Goal: Task Accomplishment & Management: Complete application form

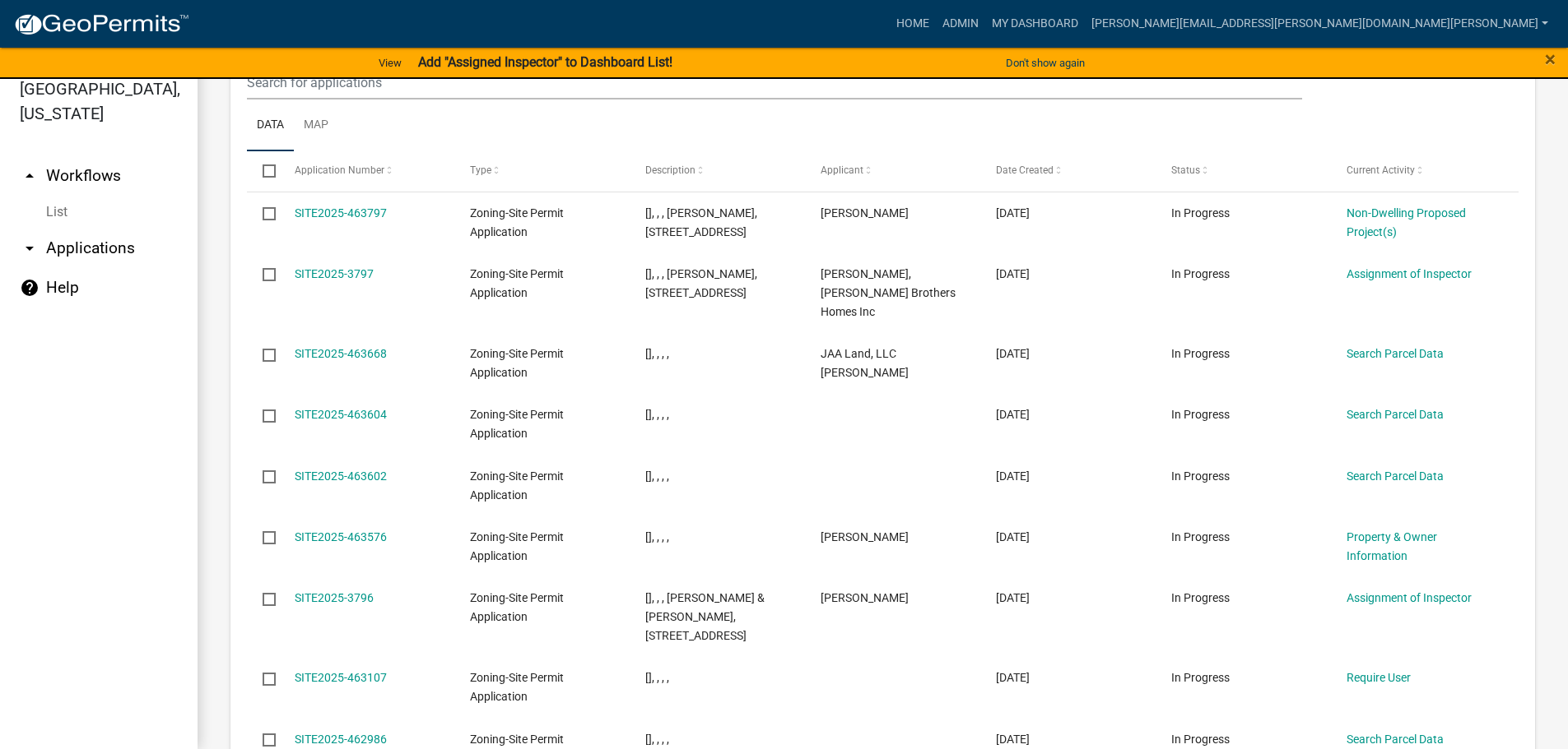
scroll to position [2084, 0]
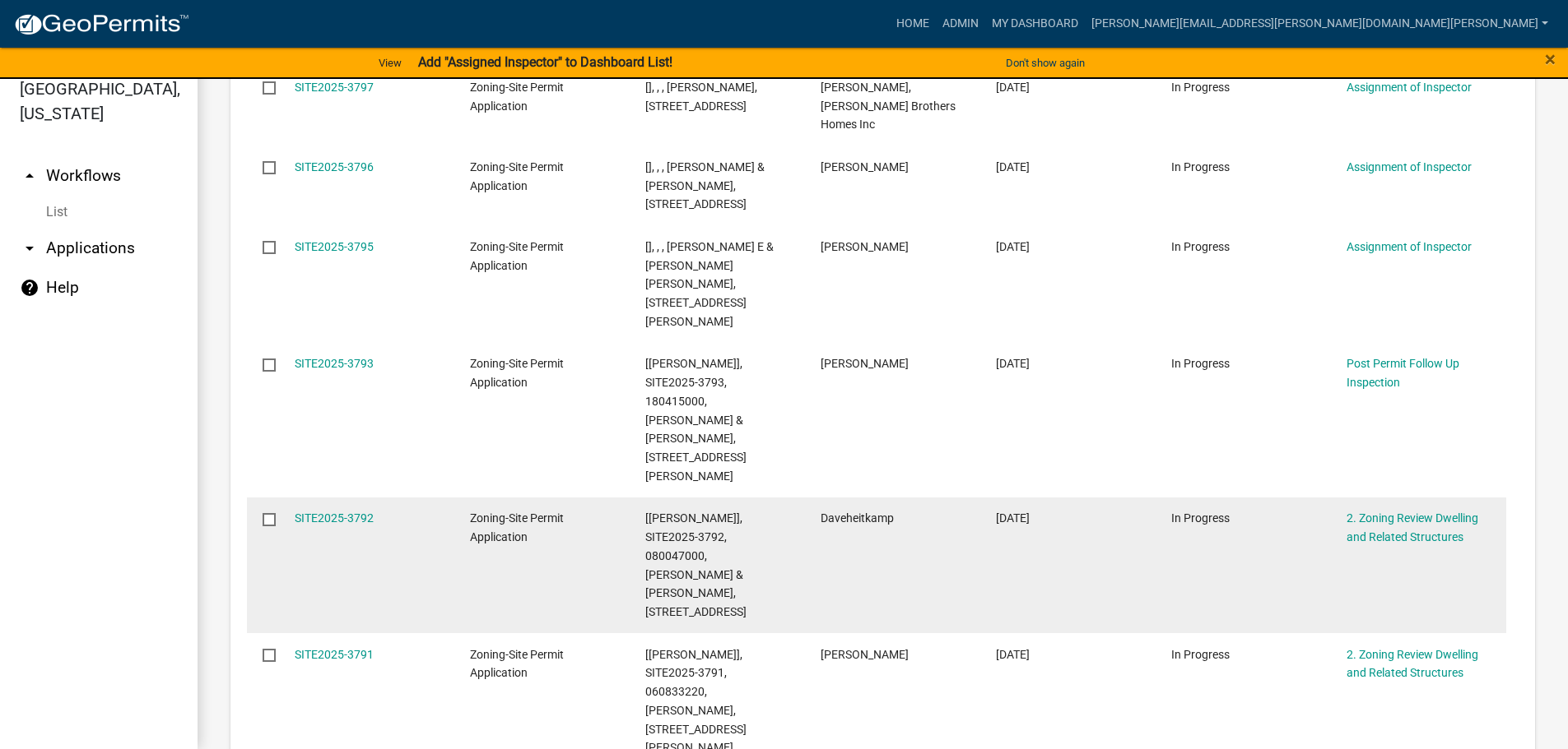
scroll to position [294, 0]
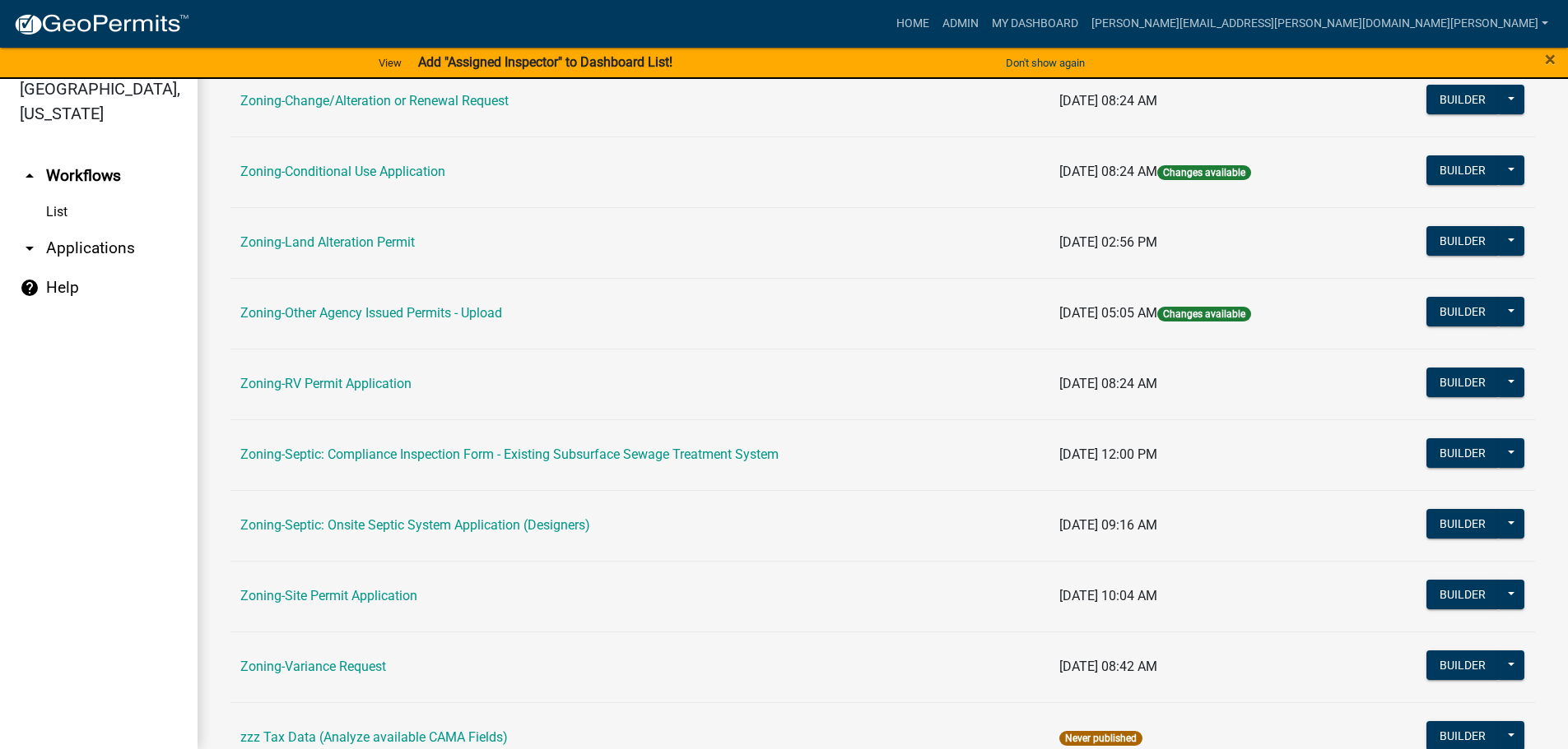
scroll to position [512, 0]
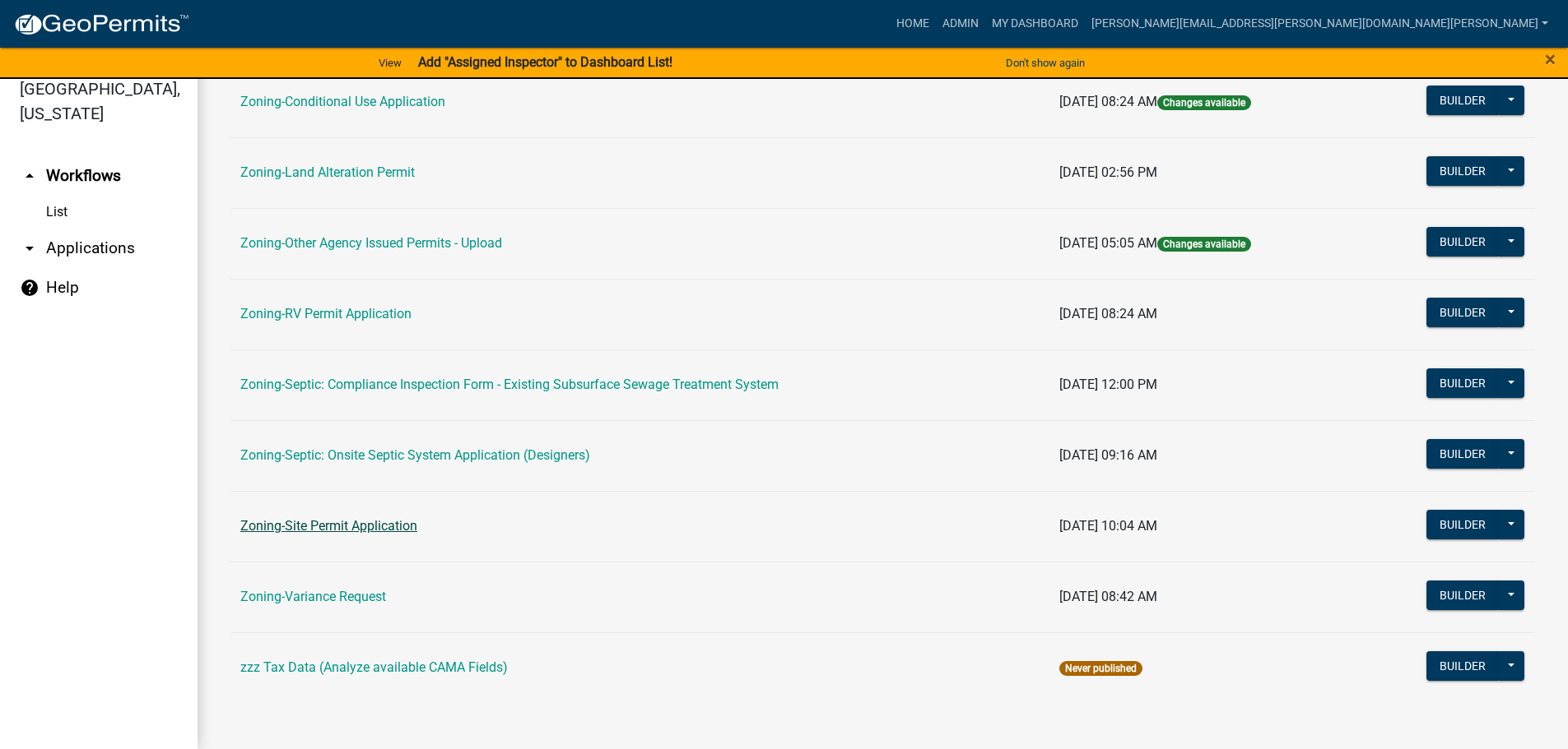
click at [398, 520] on link "Zoning-Site Permit Application" at bounding box center [329, 526] width 177 height 16
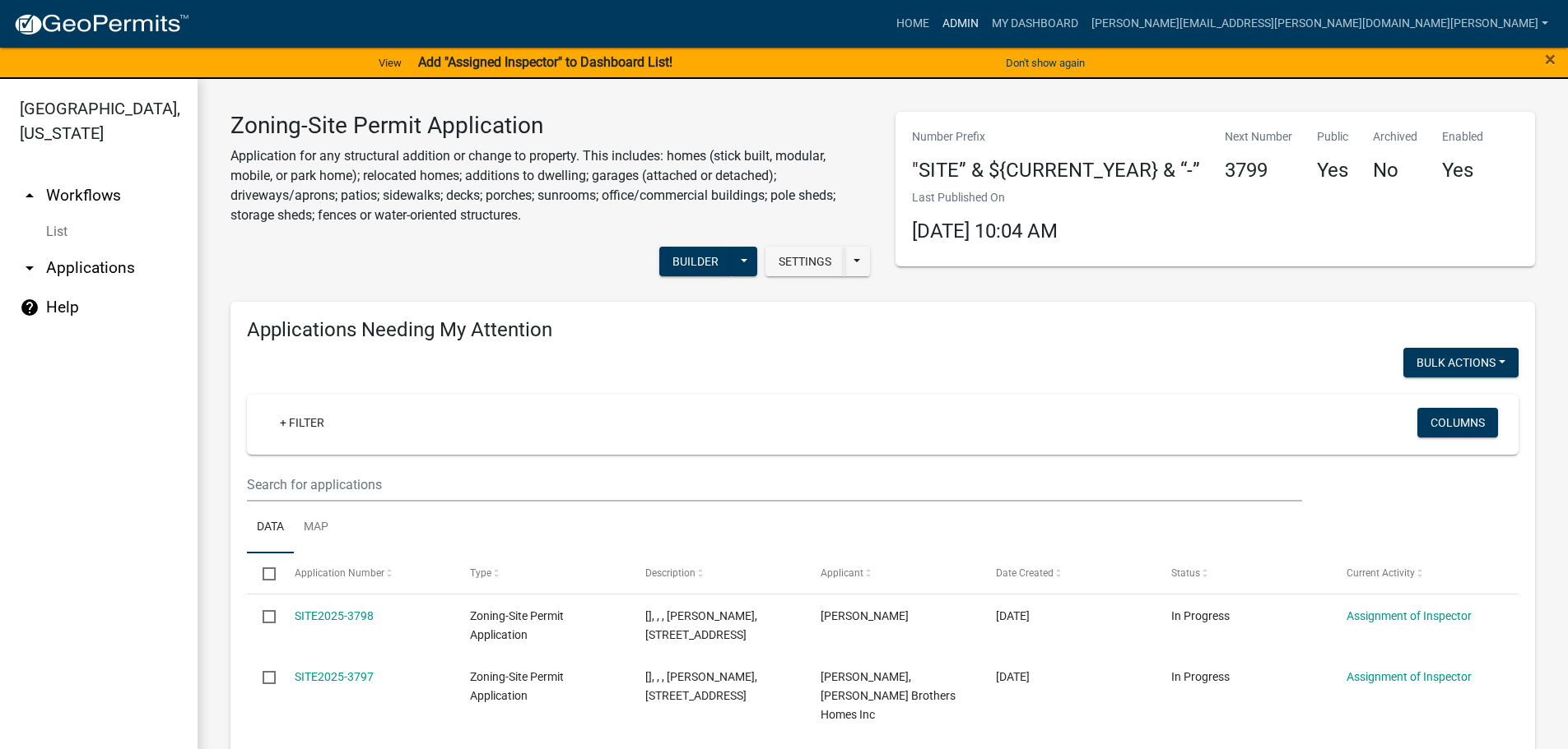
click at [985, 19] on link "Admin" at bounding box center [960, 23] width 50 height 31
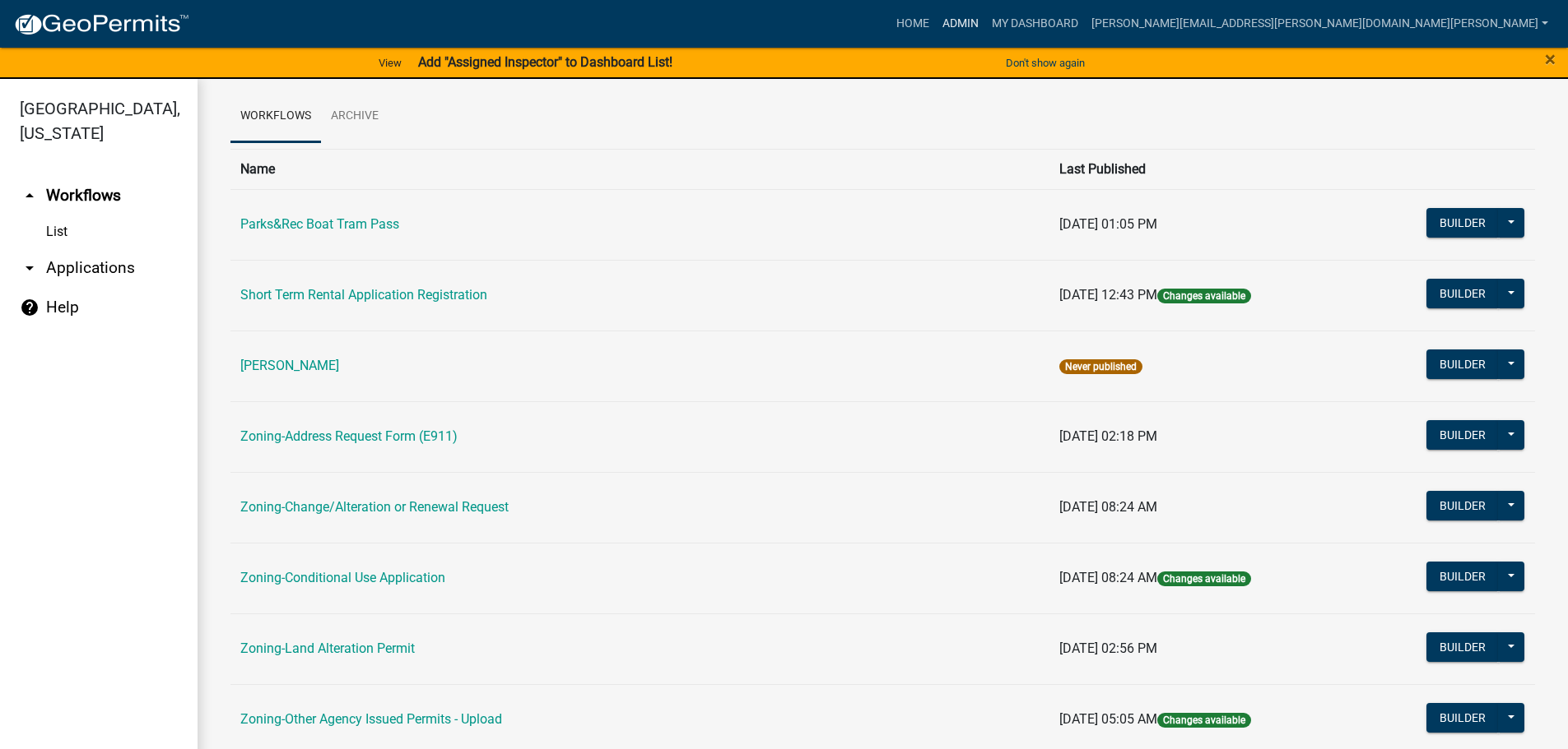
scroll to position [82, 0]
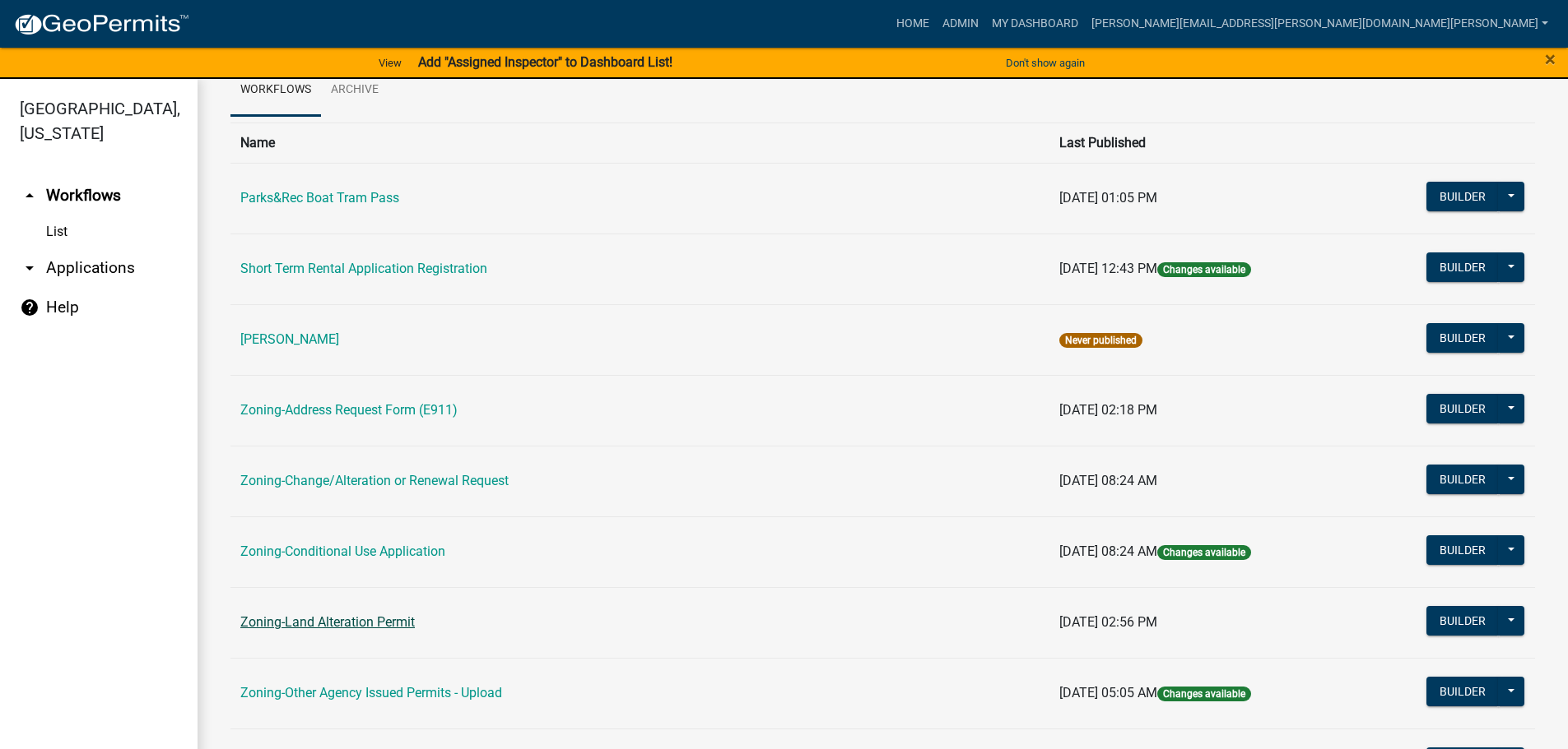
click at [353, 618] on link "Zoning-Land Alteration Permit" at bounding box center [327, 622] width 174 height 16
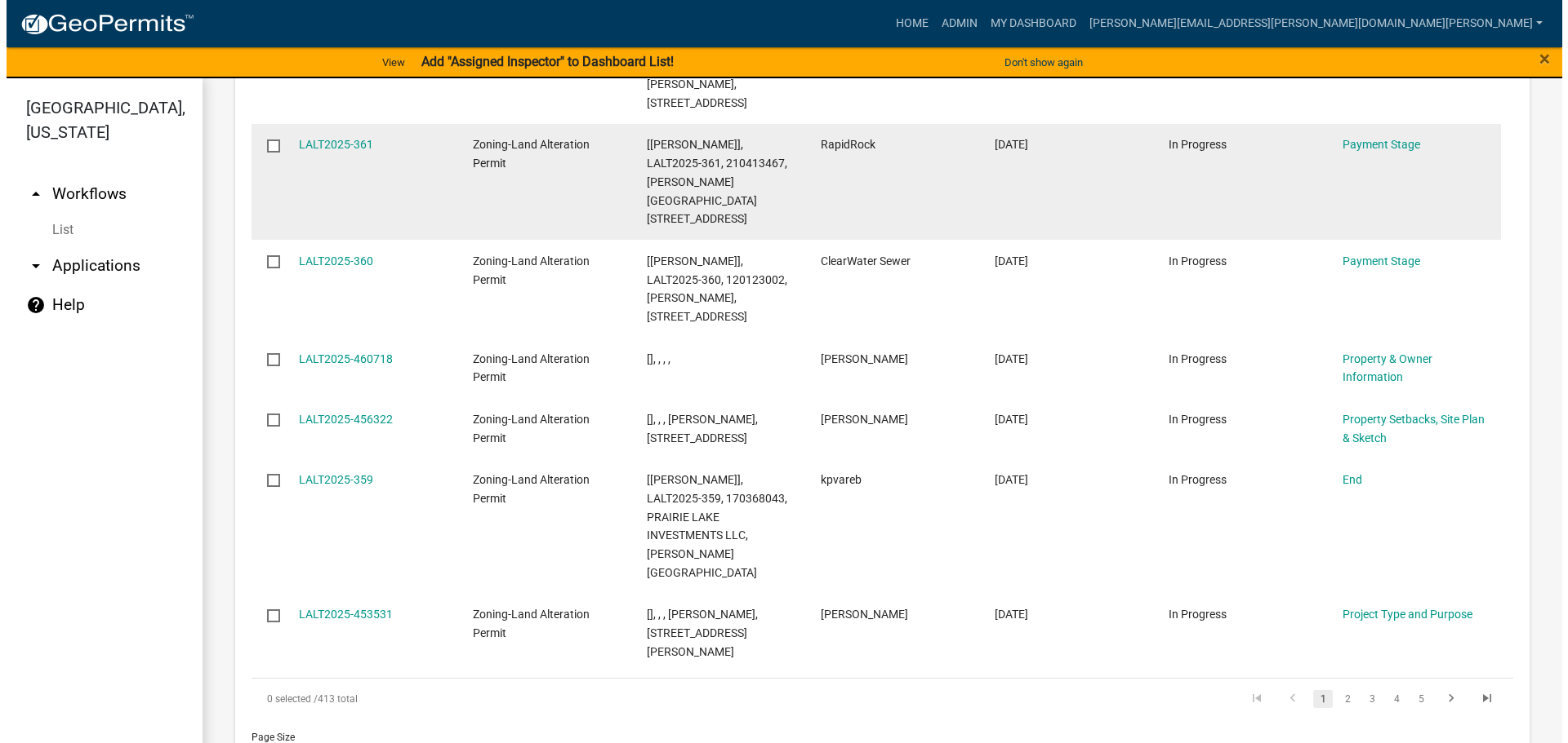
scroll to position [2236, 0]
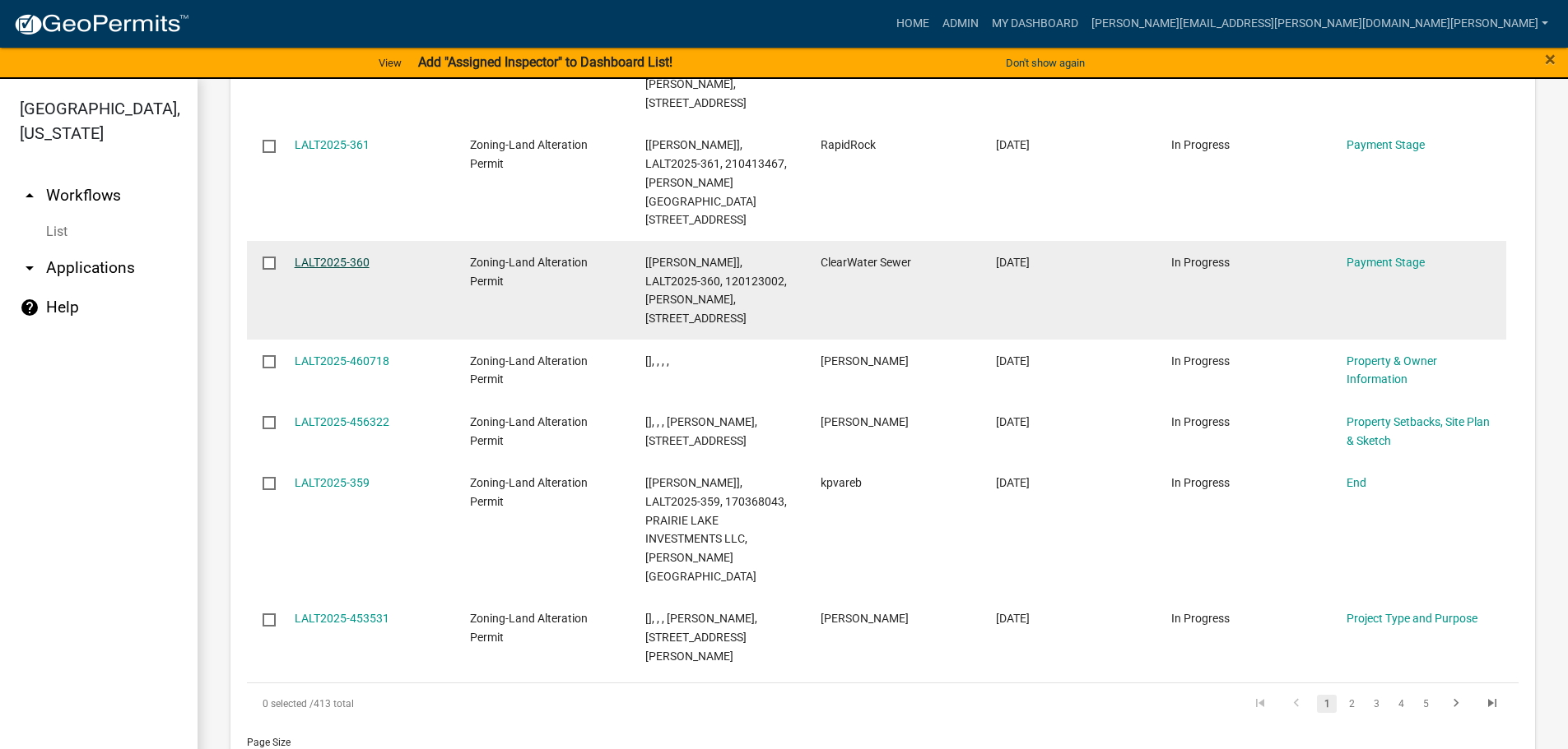
click at [347, 256] on link "LALT2025-360" at bounding box center [331, 263] width 75 height 14
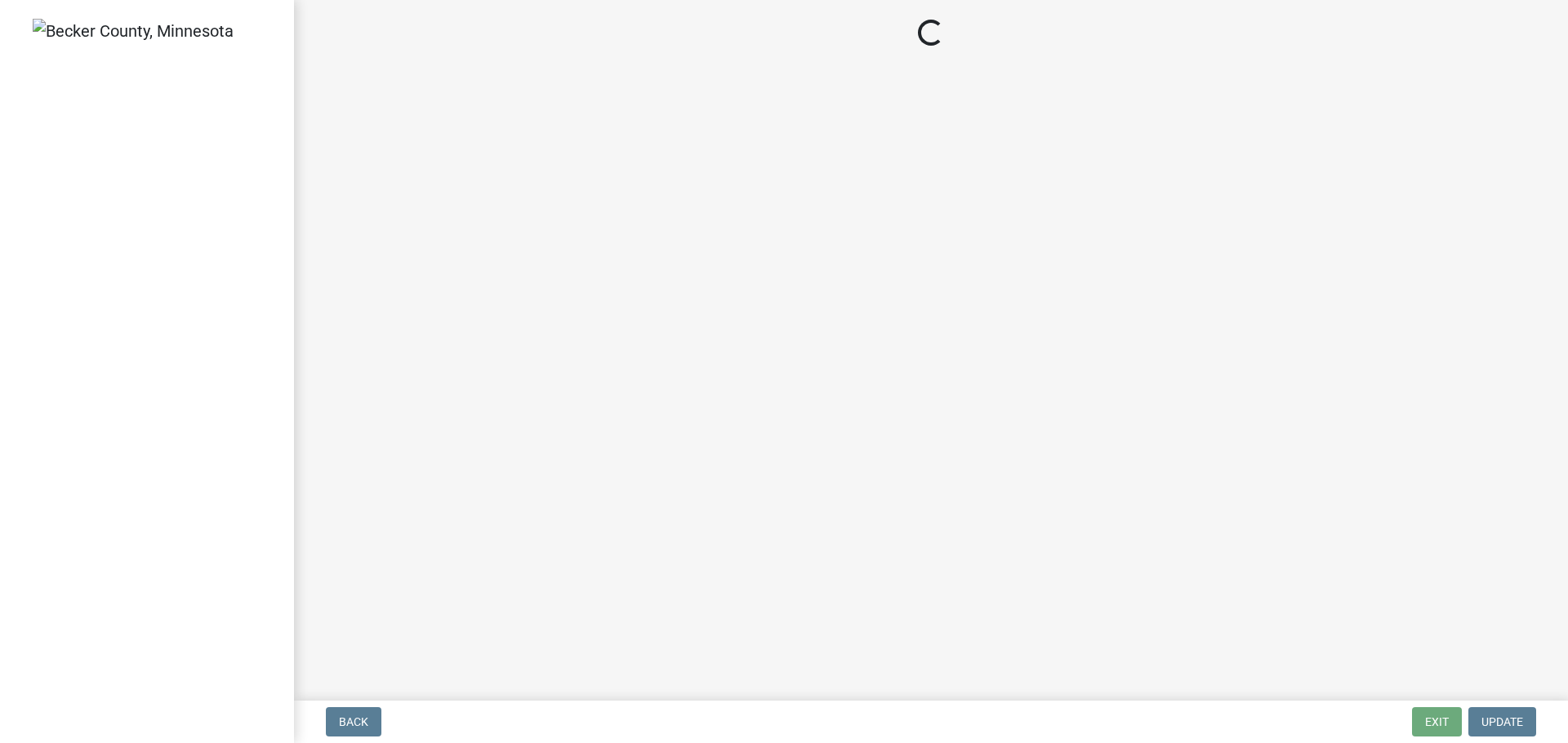
select select "3: 3"
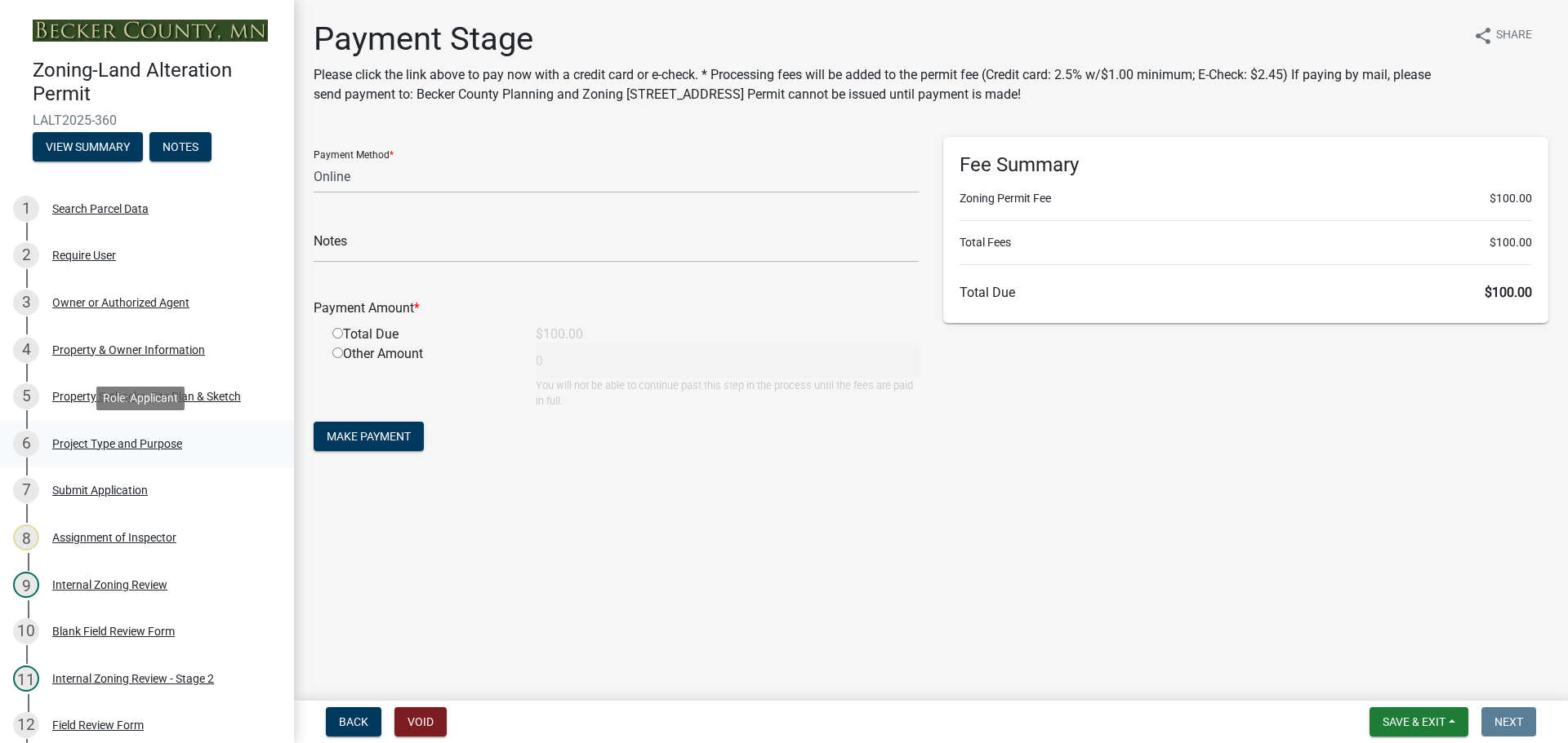
click at [153, 439] on div "Project Type and Purpose" at bounding box center [117, 444] width 130 height 12
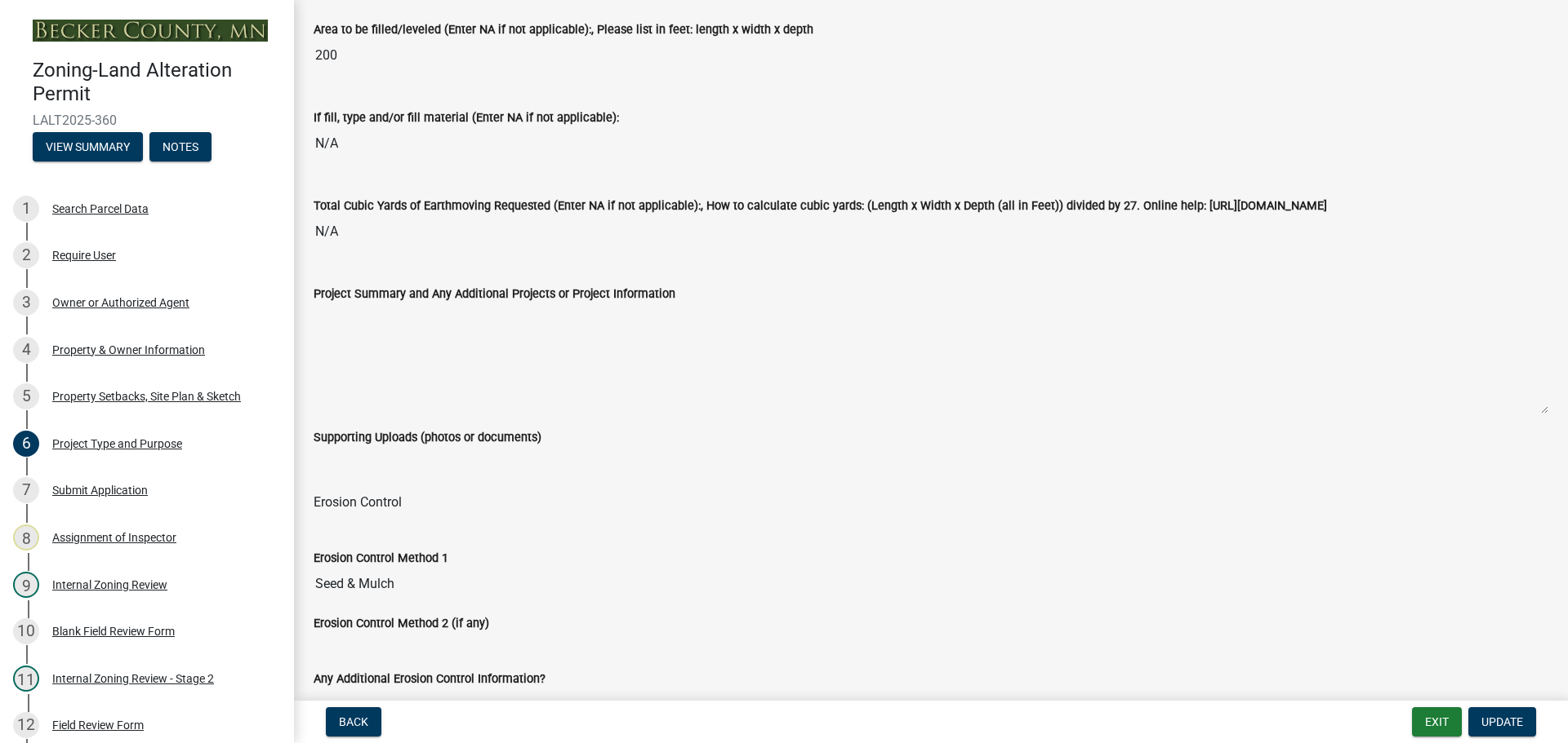
scroll to position [2041, 0]
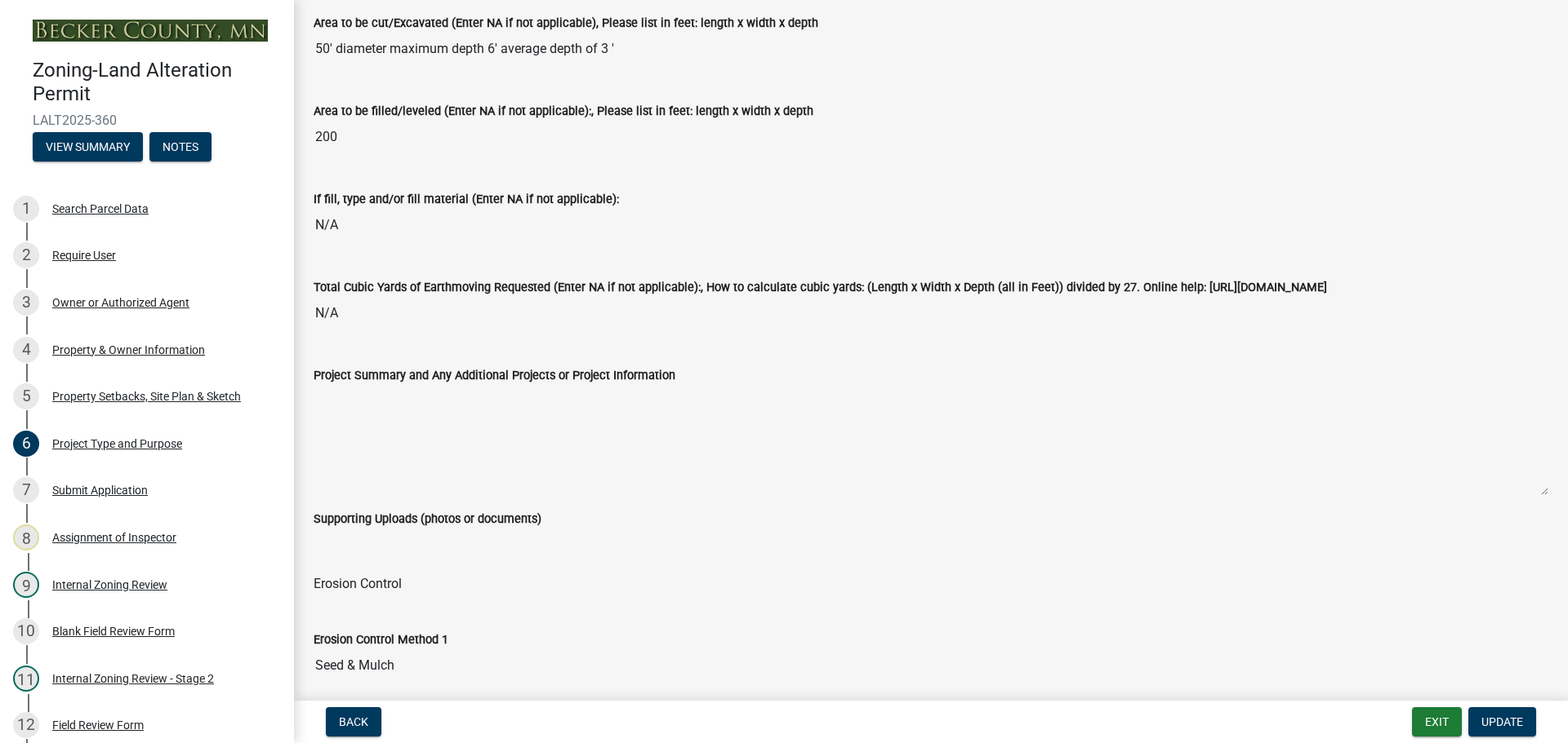
drag, startPoint x: 380, startPoint y: 85, endPoint x: 485, endPoint y: 92, distance: 105.2
click at [485, 78] on div "Area to be cut/Excavated (Enter NA if not applicable), Please list in feet: len…" at bounding box center [931, 34] width 1259 height 88
click at [452, 78] on div "Area to be cut/Excavated (Enter NA if not applicable), Please list in feet: len…" at bounding box center [931, 34] width 1259 height 88
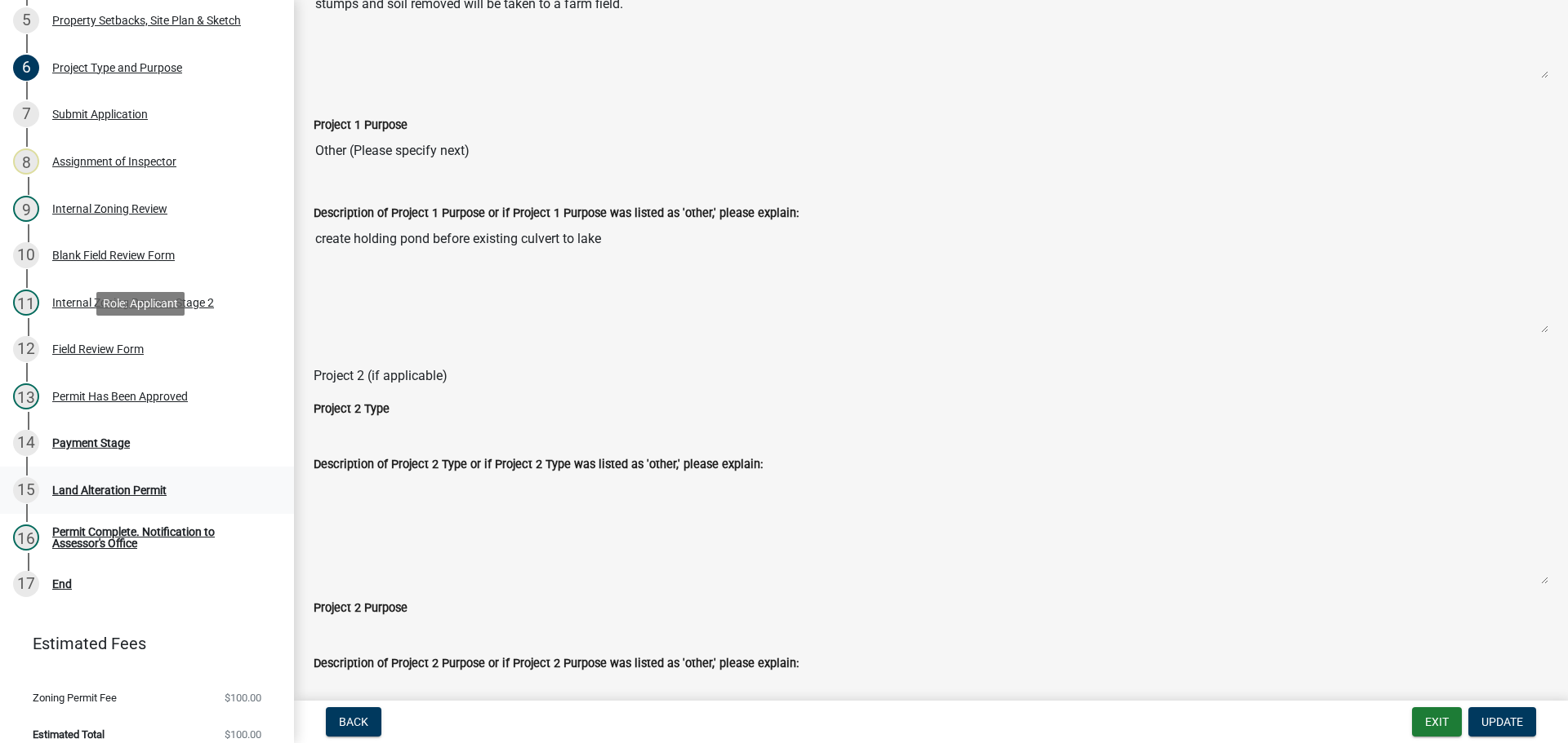
scroll to position [392, 0]
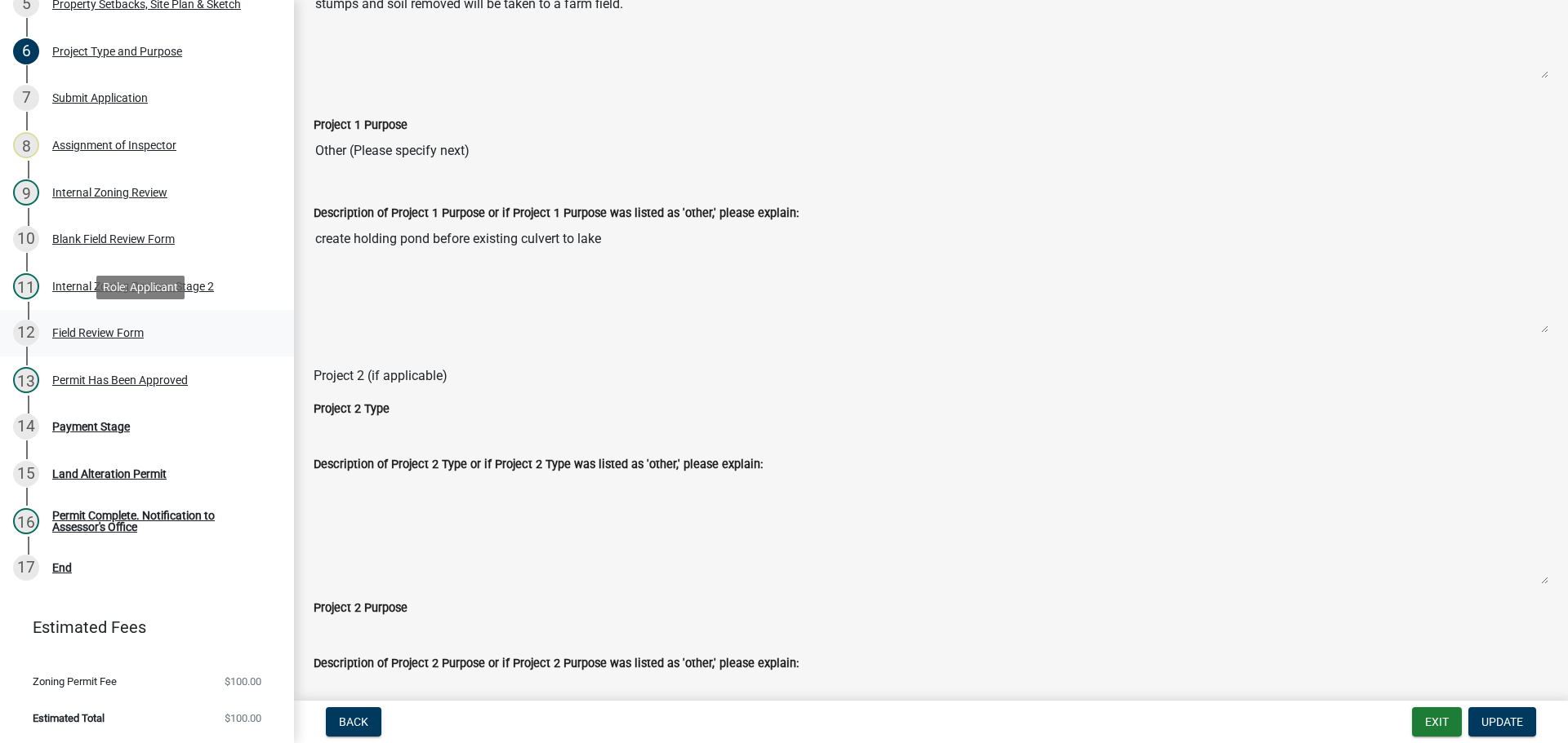
click at [98, 329] on div "Field Review Form" at bounding box center [98, 333] width 92 height 12
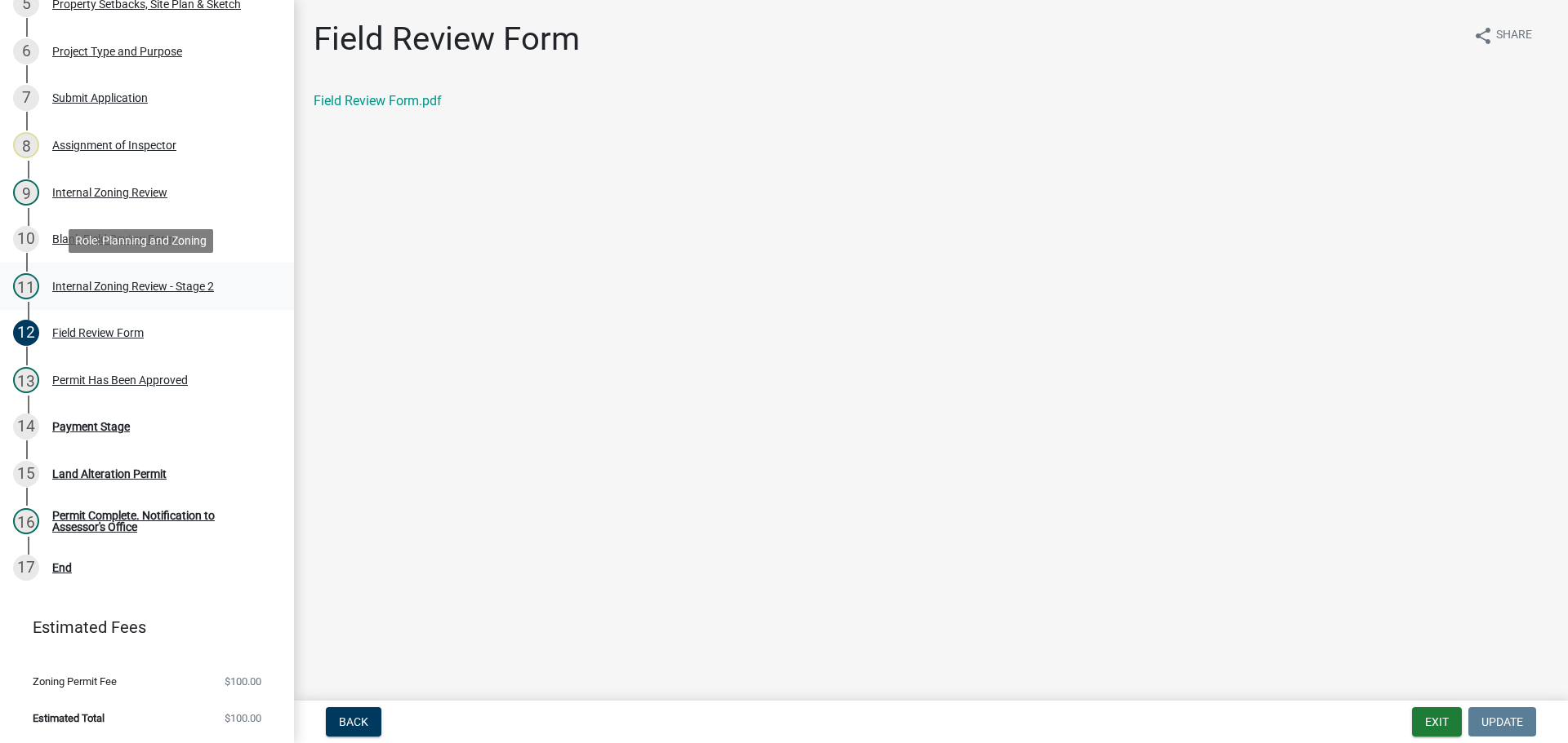
click at [121, 282] on div "Internal Zoning Review - Stage 2" at bounding box center [132, 287] width 161 height 12
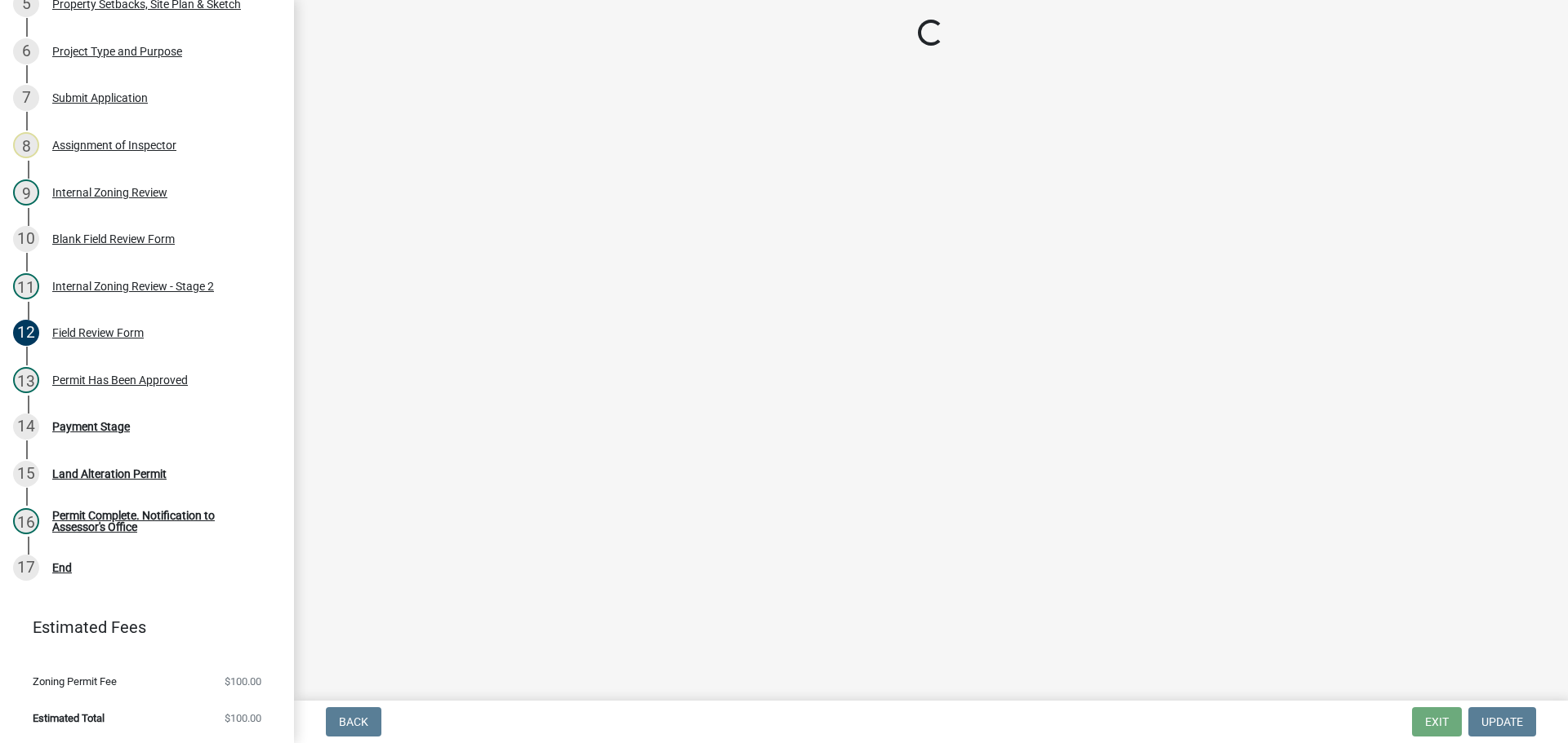
select select "d6c7d689-2a59-4338-9af6-06b0740d40b6"
select select "ebd8400e-d8d5-49f8-911f-e671eb76408a"
select select "065da37d-bbc4-4106-9363-f58d230017e3"
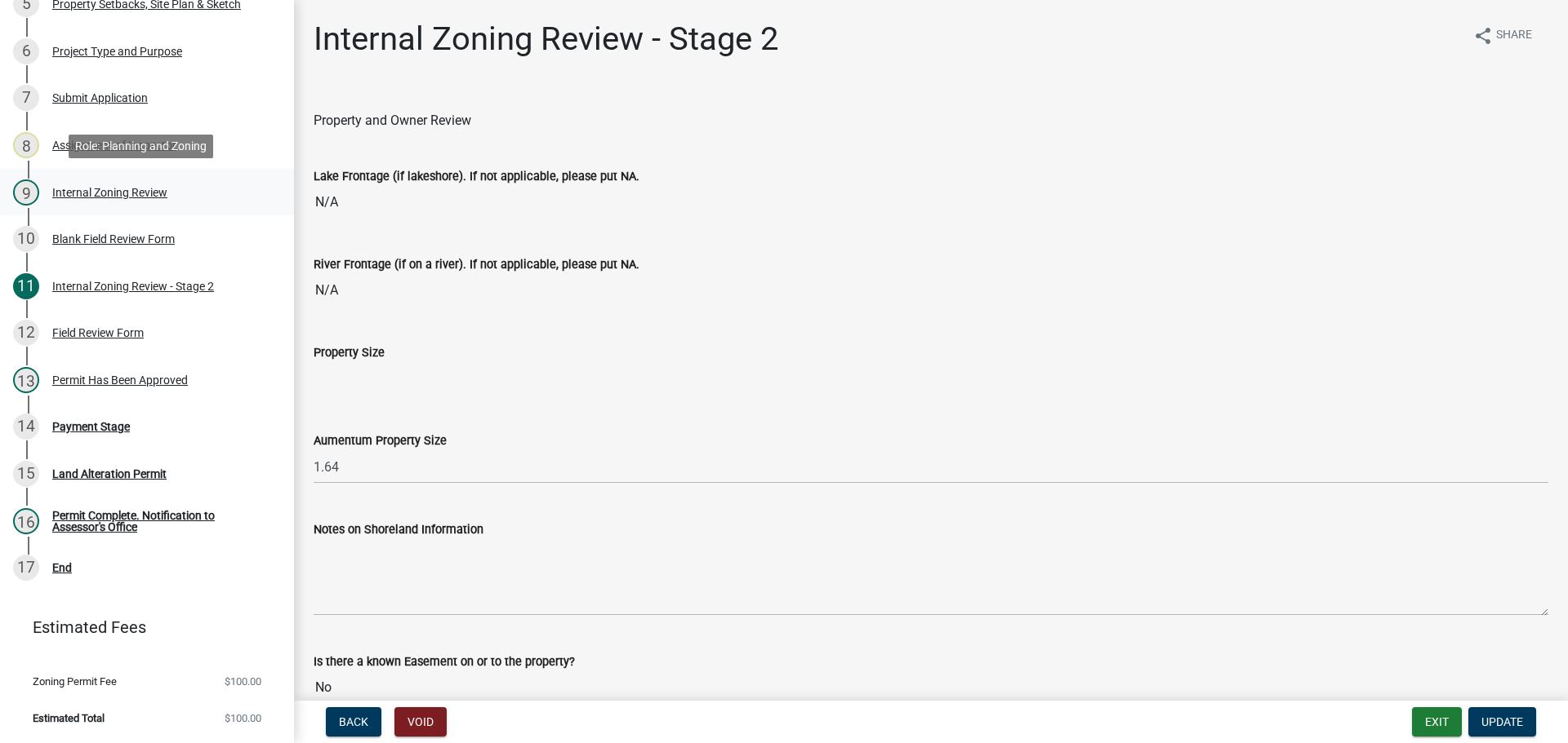
click at [88, 184] on div "9 Internal Zoning Review" at bounding box center [141, 192] width 255 height 26
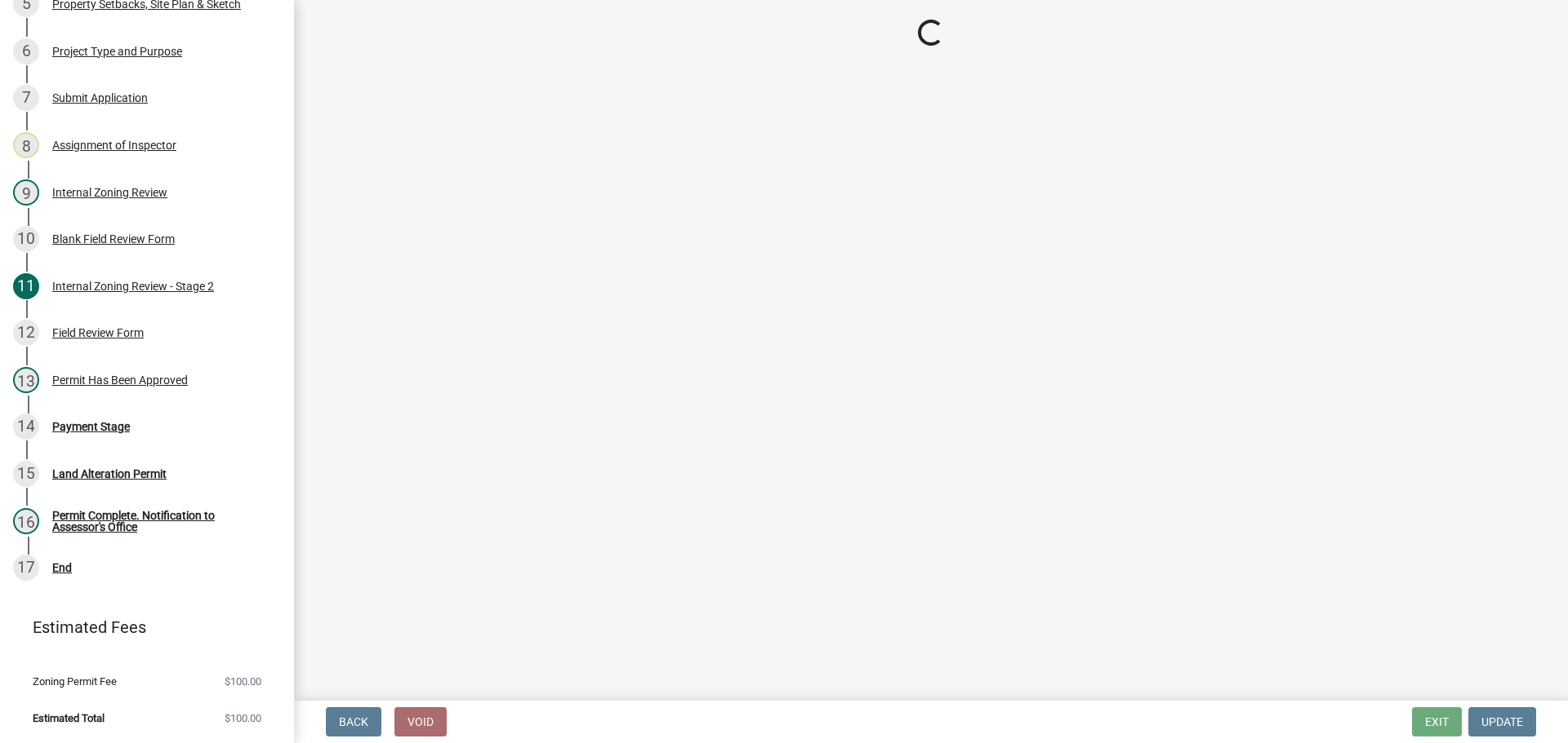
select select "6ffd7da5-69ef-4be0-b4a7-d413baace353"
select select "6148013f-864b-4451-a841-96f115ea18ae"
select select "697dcaac-08ce-4c28-8d67-f136d2186ab9"
select select "73f00776-b17e-4d52-9bf5-8542a1a8e8be"
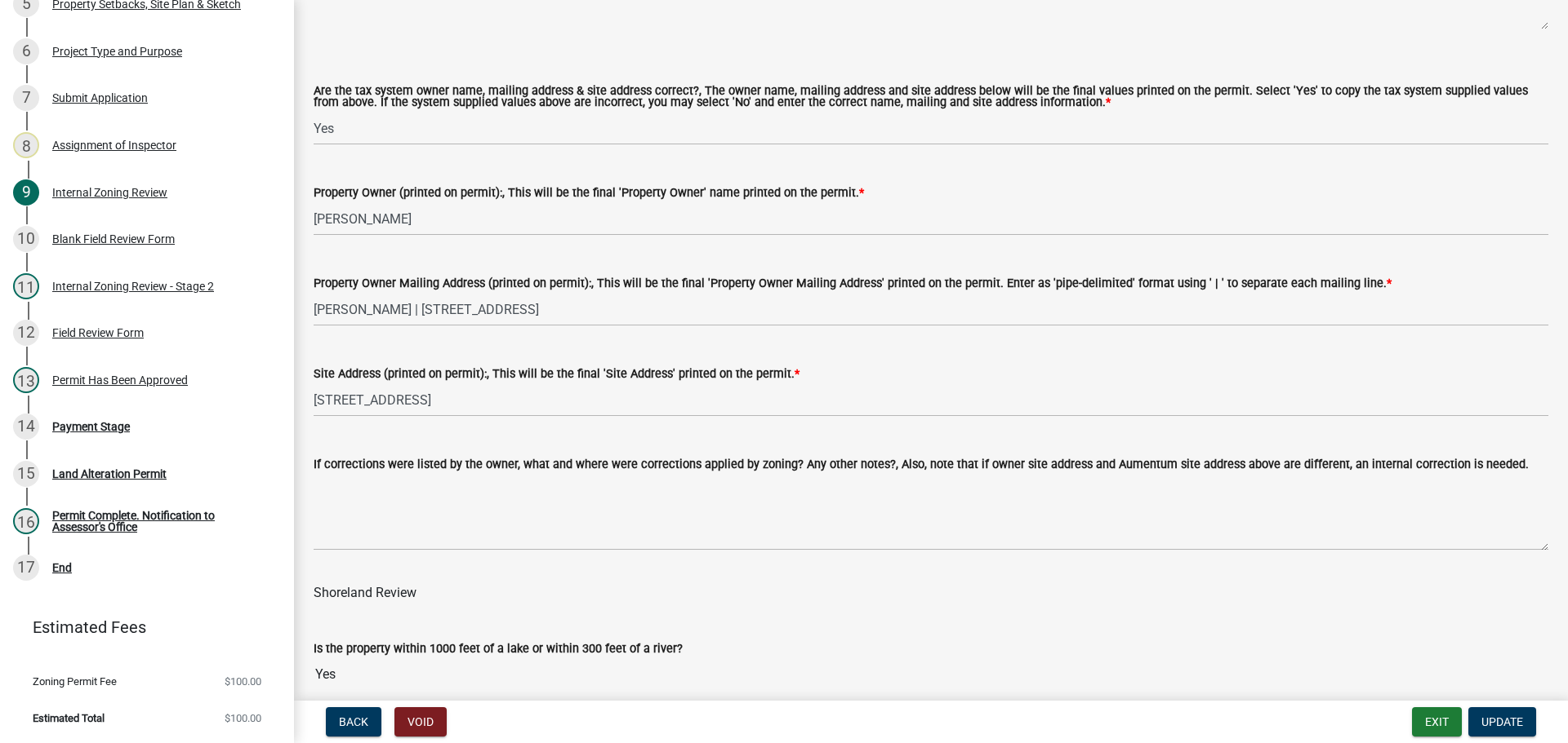
scroll to position [1587, 0]
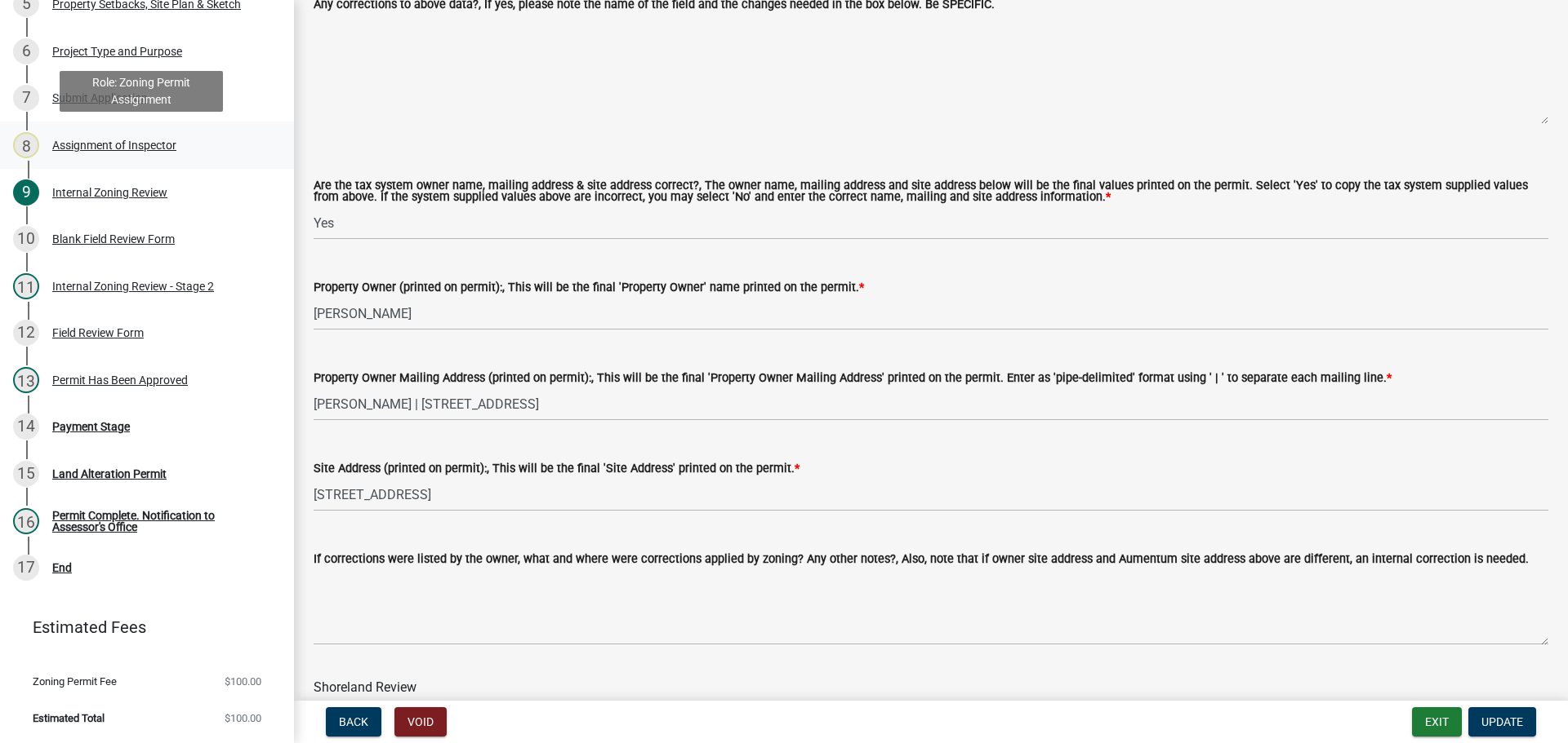
click at [105, 136] on div "8 Assignment of Inspector" at bounding box center [141, 145] width 255 height 26
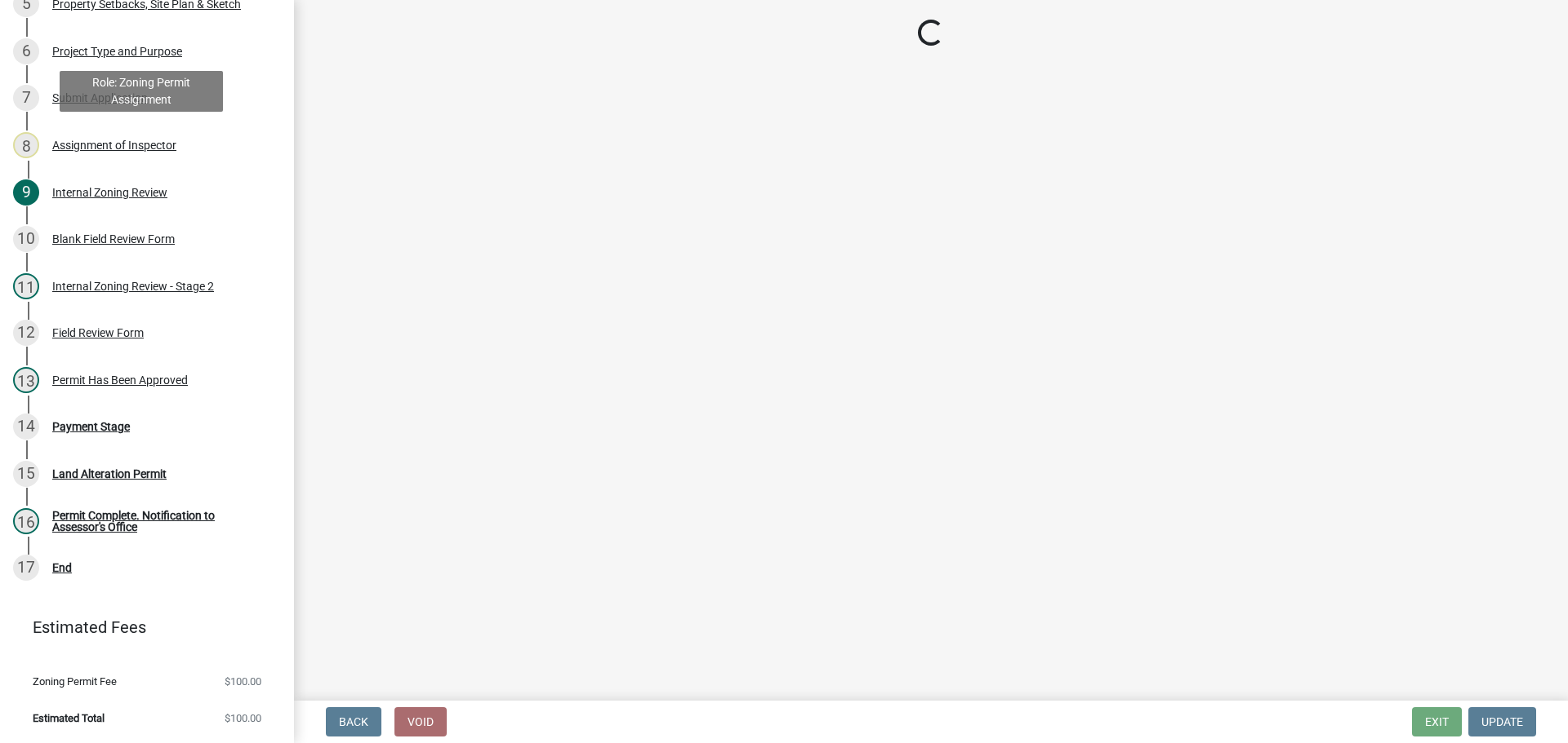
scroll to position [0, 0]
select select "ebd8400e-d8d5-49f8-911f-e671eb76408a"
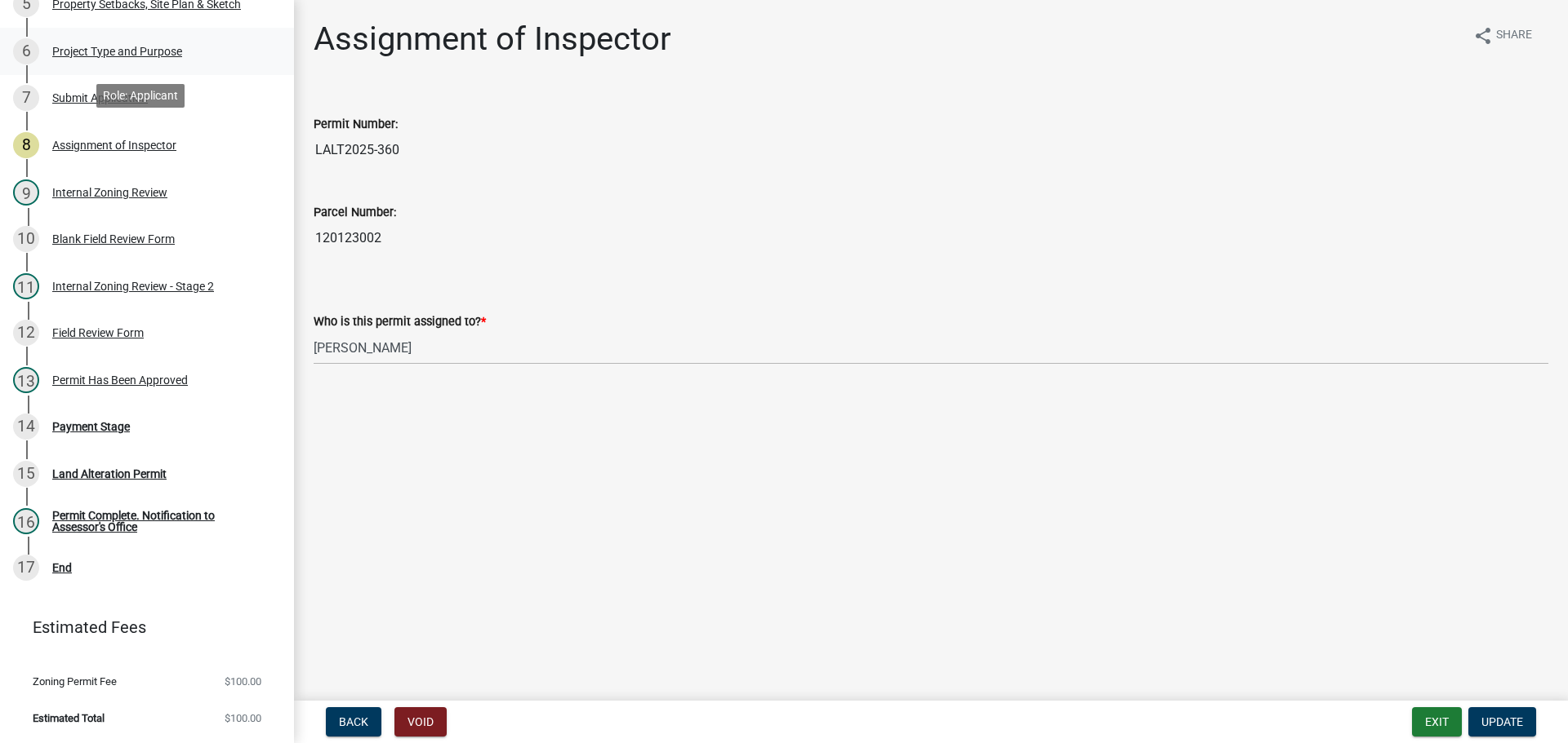
click at [139, 48] on div "Project Type and Purpose" at bounding box center [117, 51] width 130 height 12
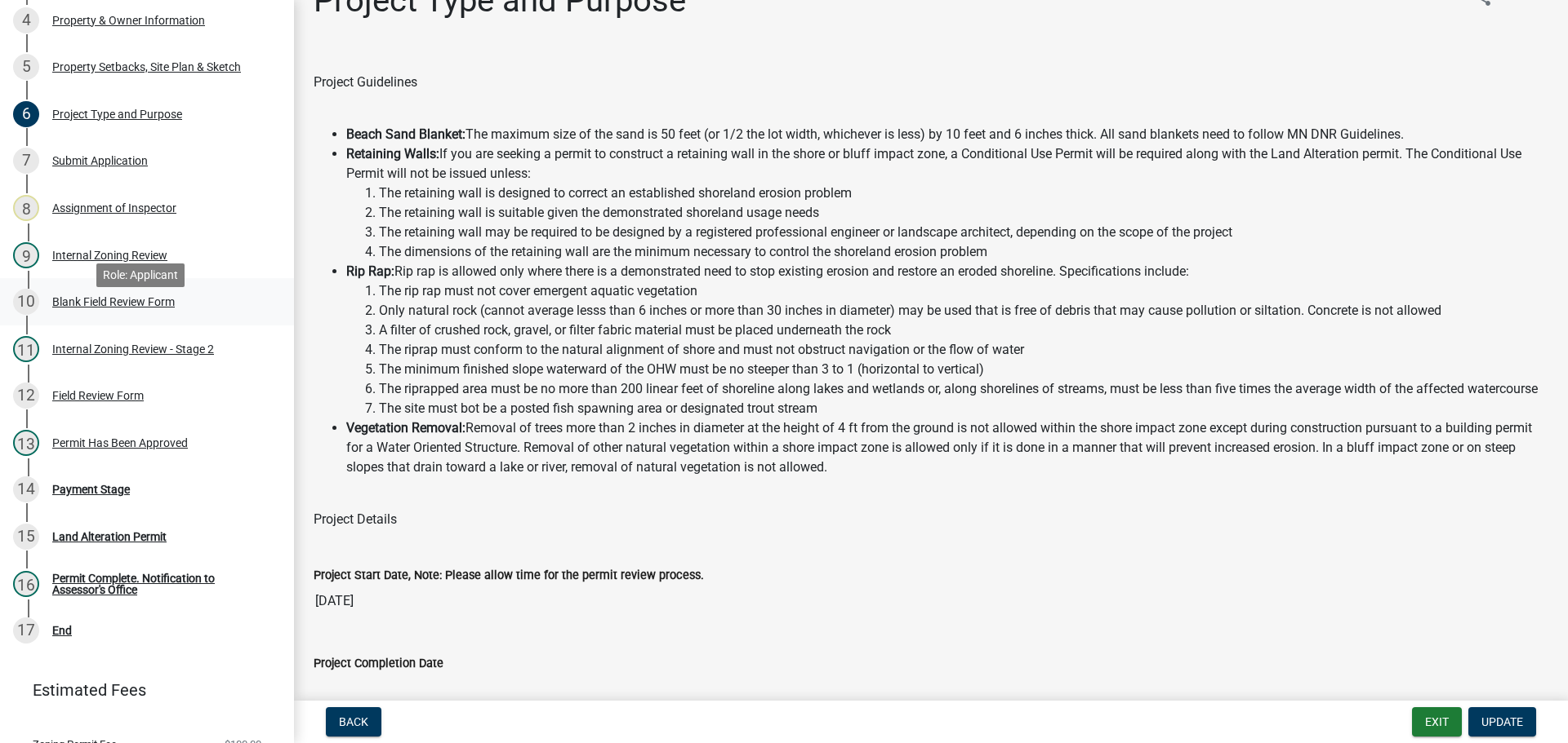
scroll to position [311, 0]
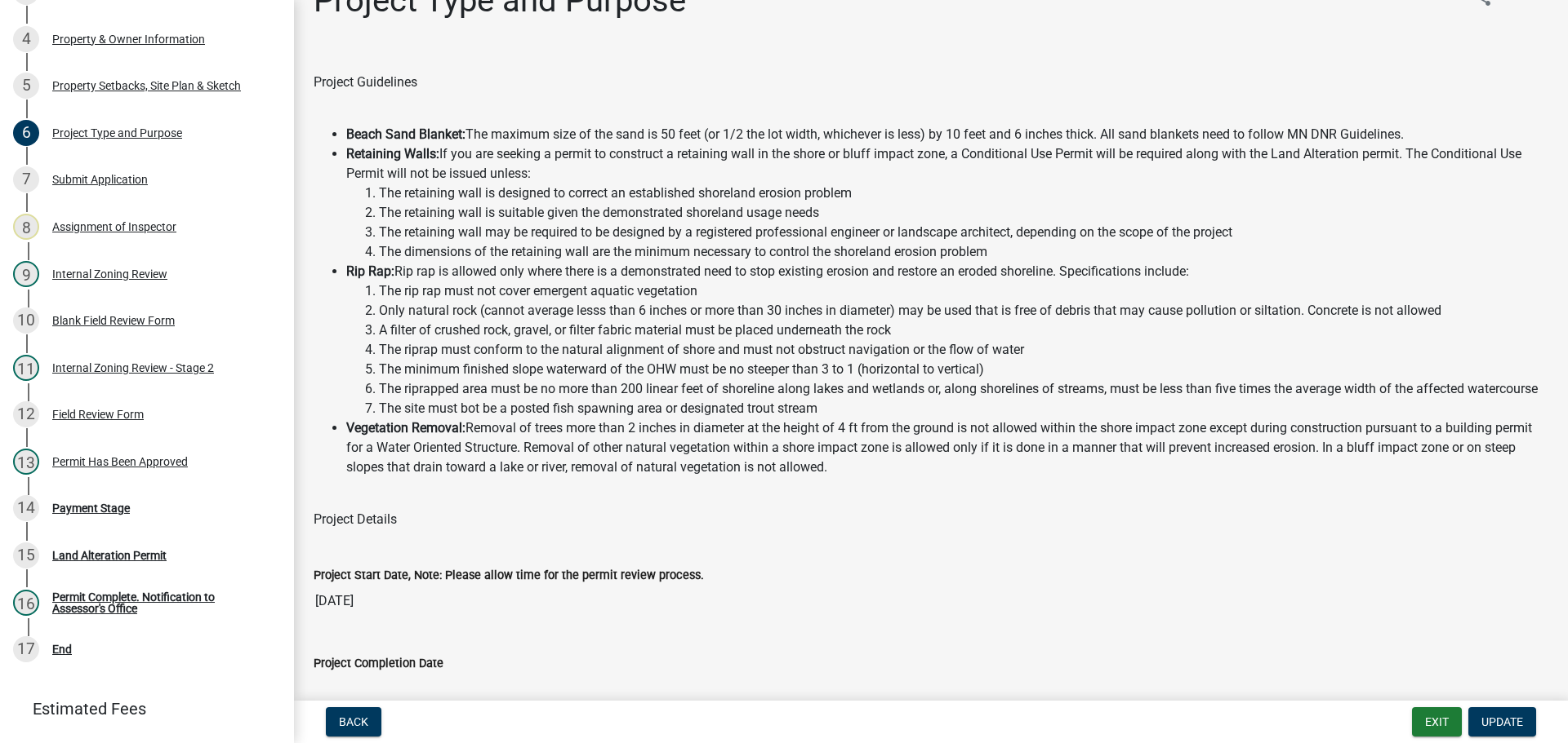
click at [116, 129] on div "Project Type and Purpose" at bounding box center [117, 133] width 130 height 12
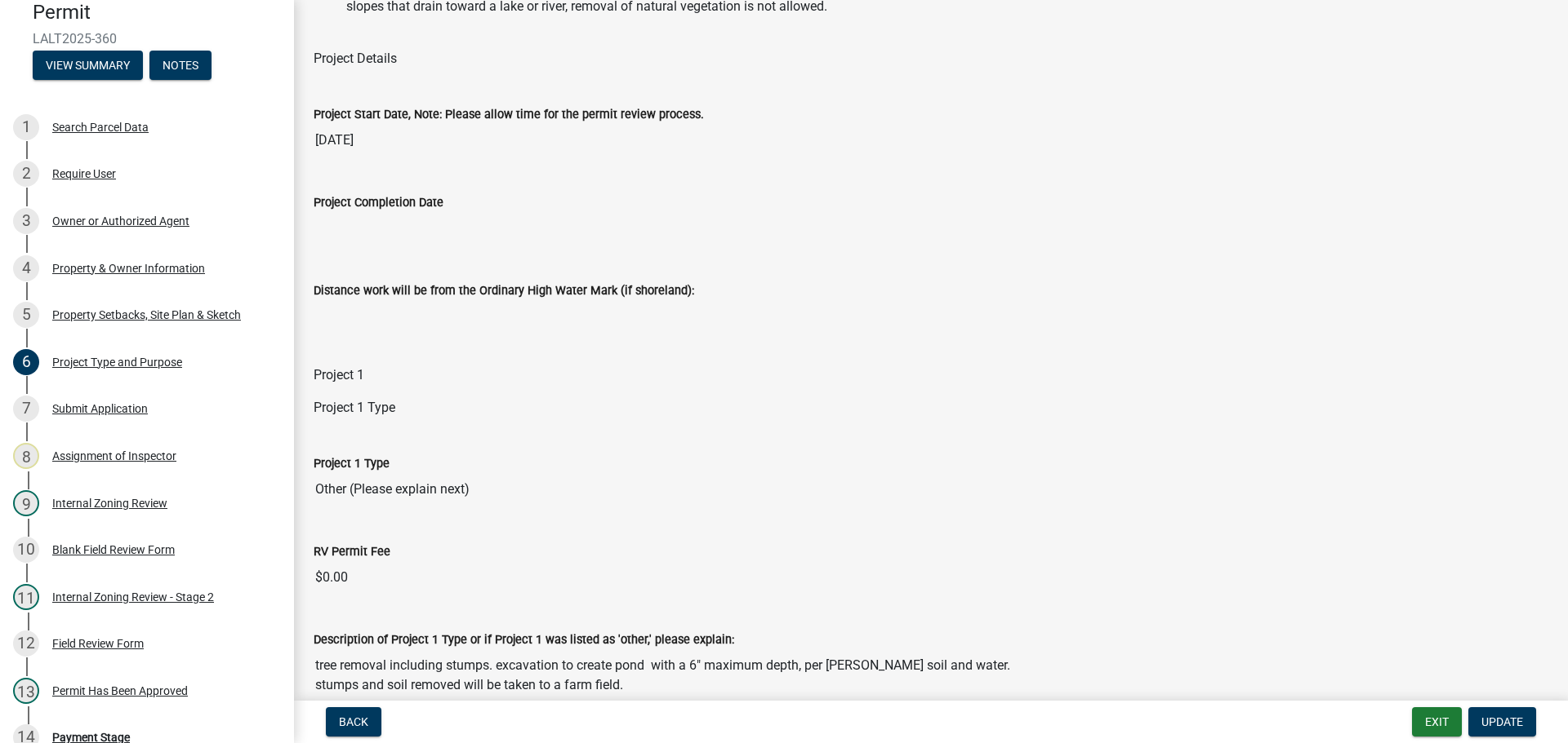
scroll to position [528, 0]
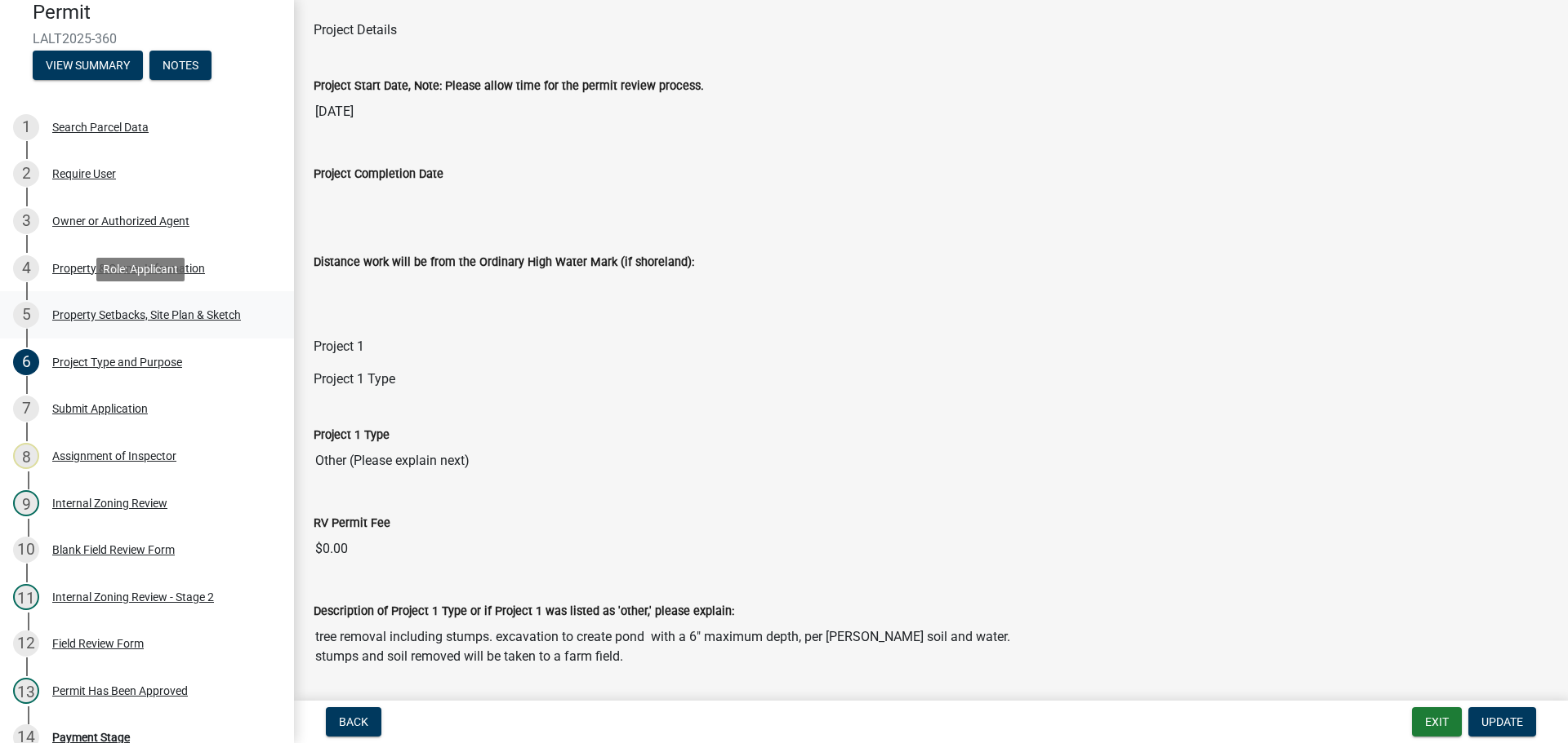
click at [189, 312] on div "Property Setbacks, Site Plan & Sketch" at bounding box center [146, 315] width 189 height 12
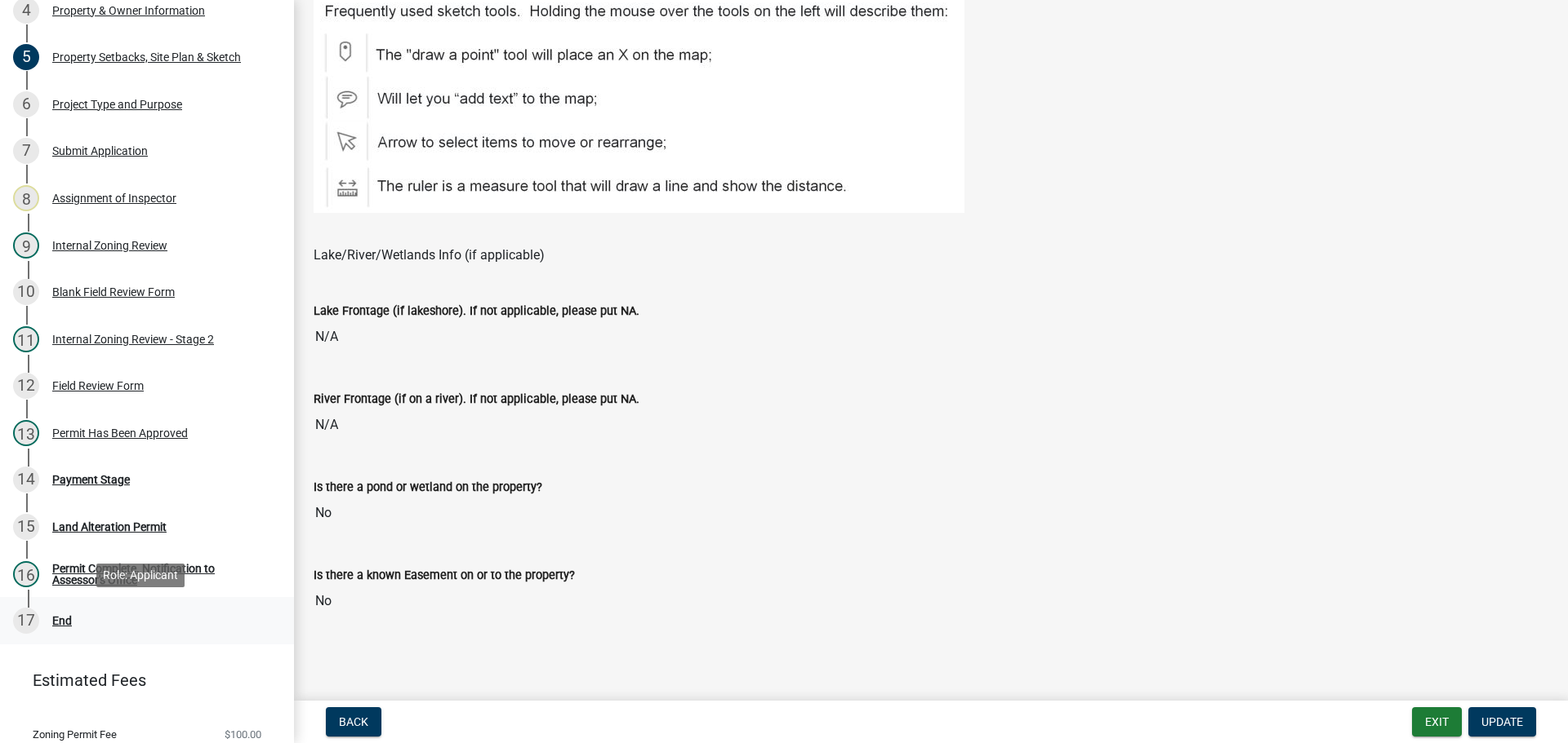
scroll to position [311, 0]
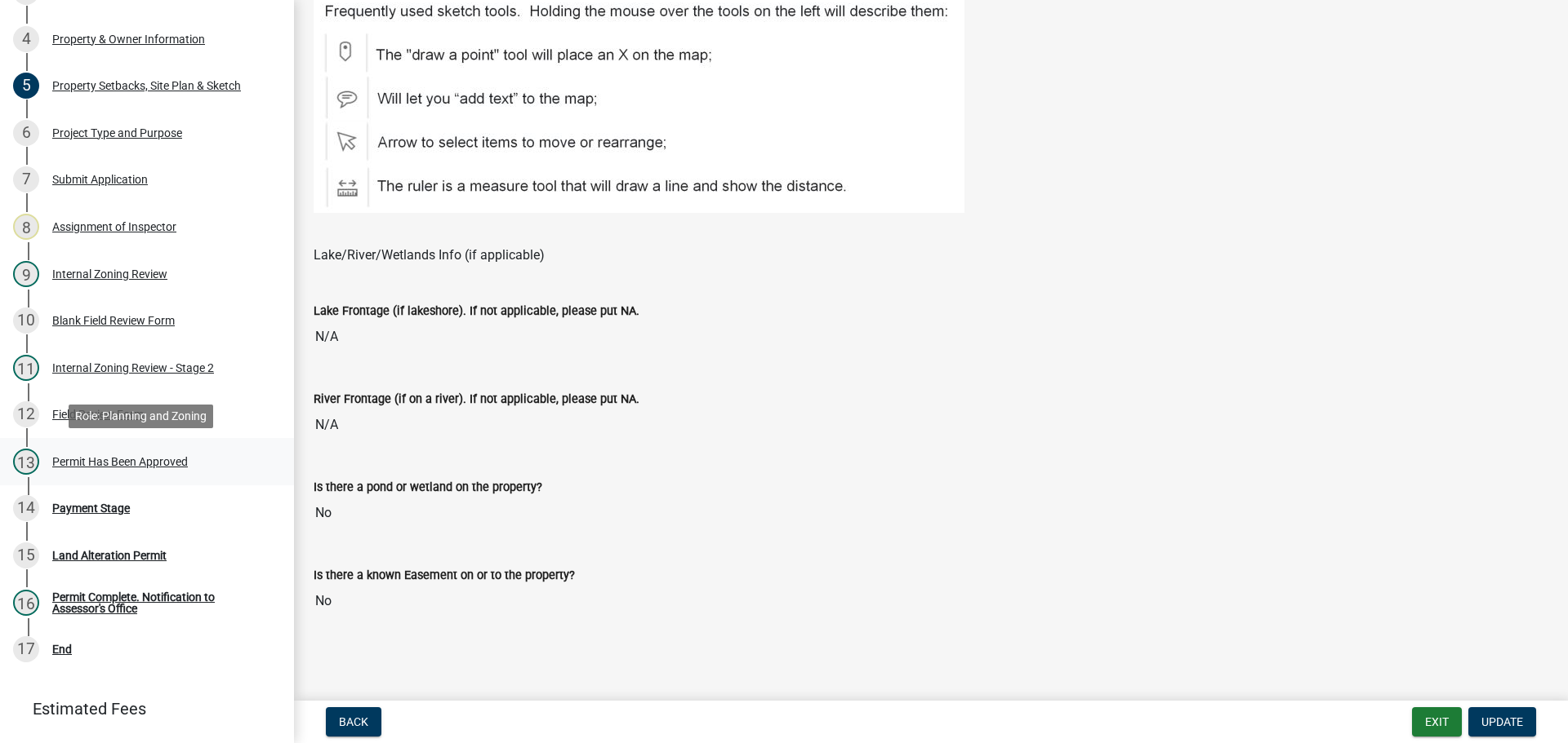
click at [112, 456] on div "Permit Has Been Approved" at bounding box center [120, 462] width 135 height 12
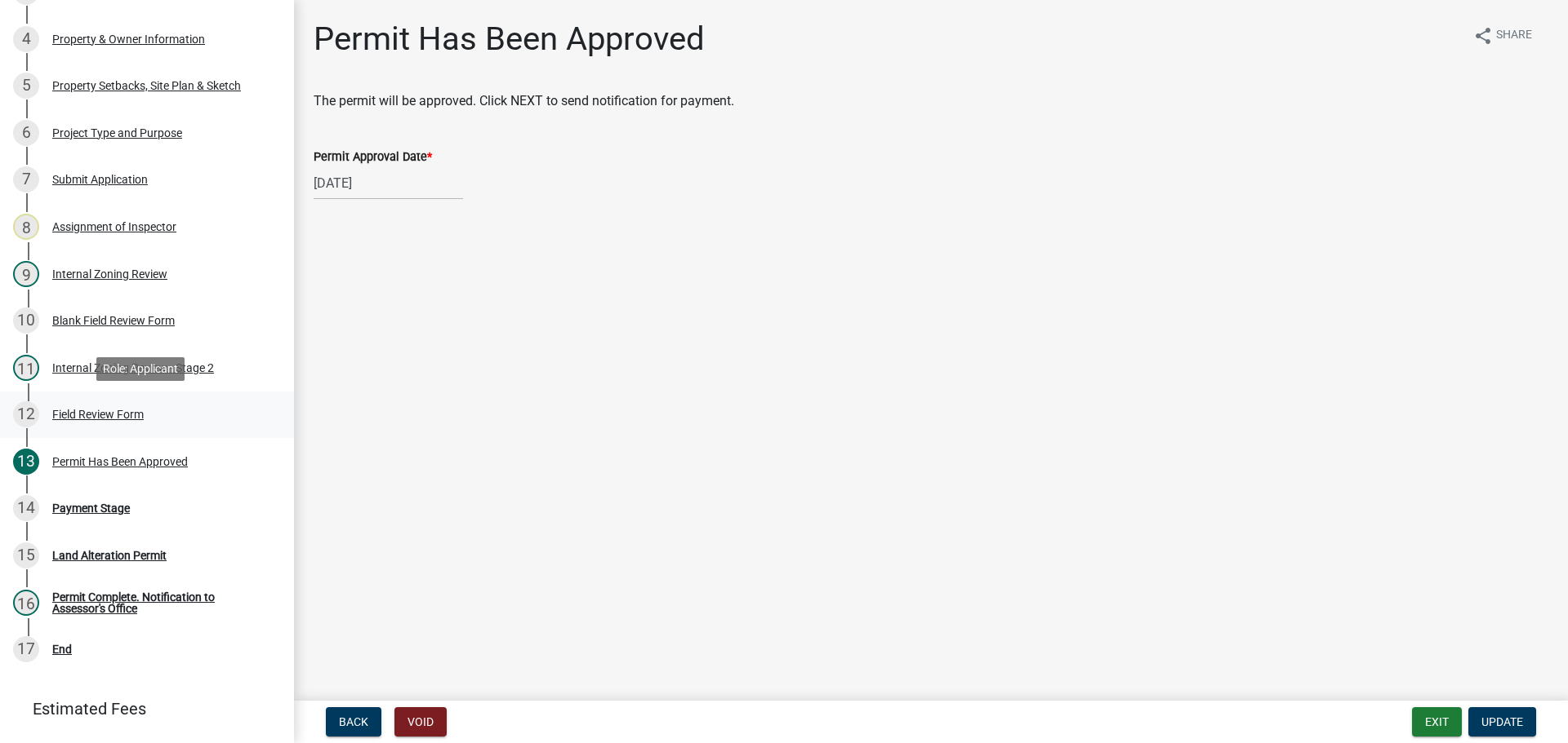
click at [104, 412] on div "Field Review Form" at bounding box center [98, 414] width 92 height 12
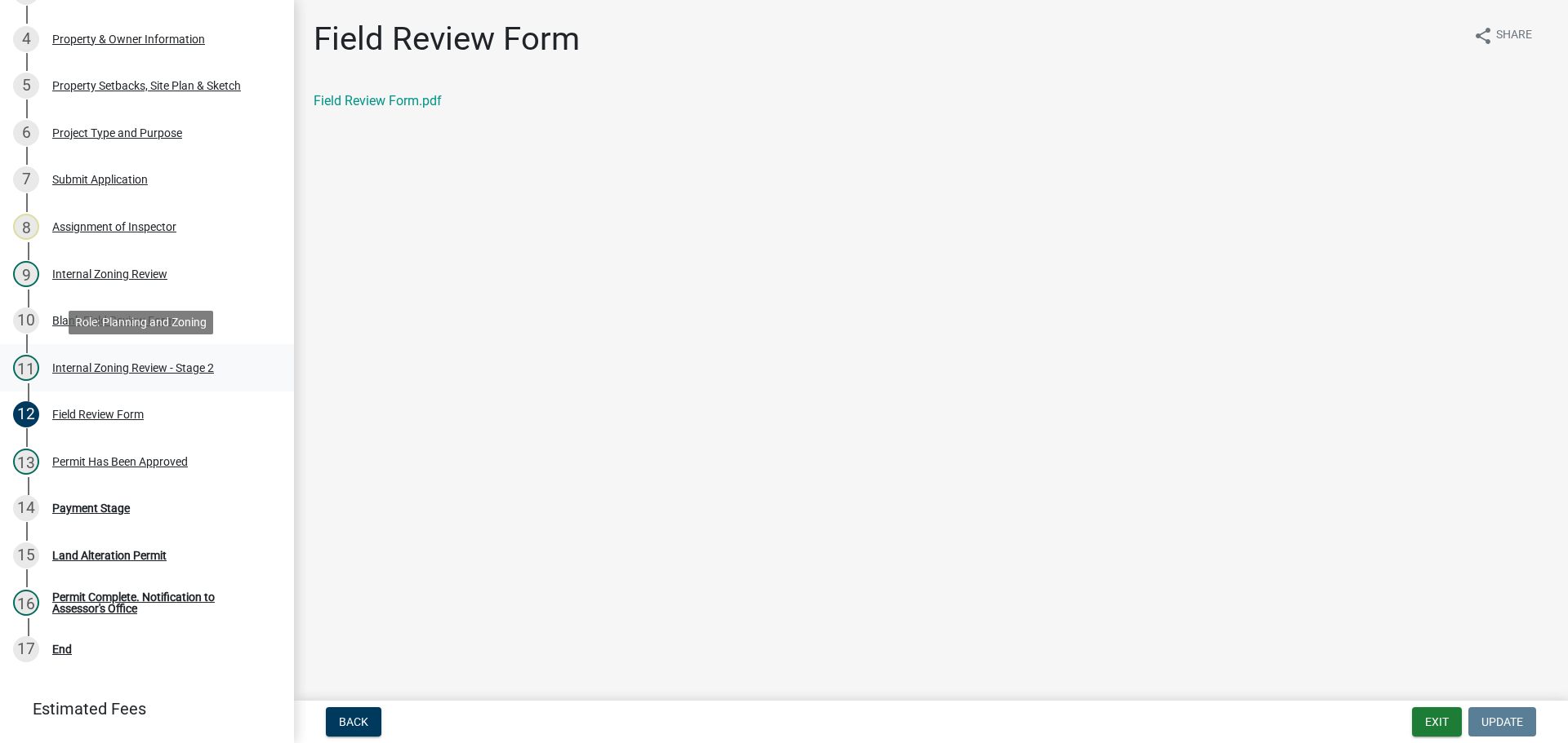
click at [131, 362] on div "Internal Zoning Review - Stage 2" at bounding box center [132, 368] width 161 height 12
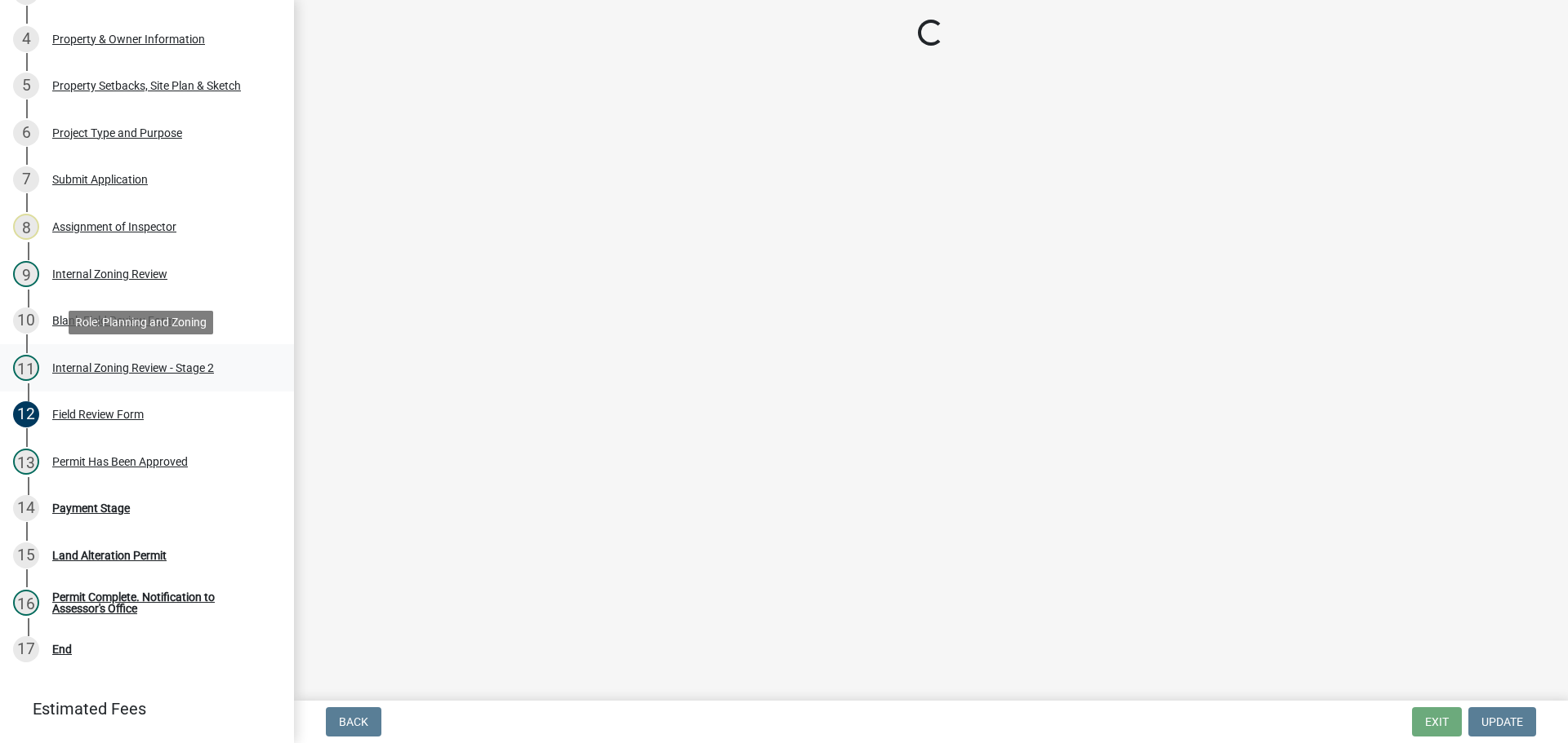
select select "d6c7d689-2a59-4338-9af6-06b0740d40b6"
select select "ebd8400e-d8d5-49f8-911f-e671eb76408a"
select select "065da37d-bbc4-4106-9363-f58d230017e3"
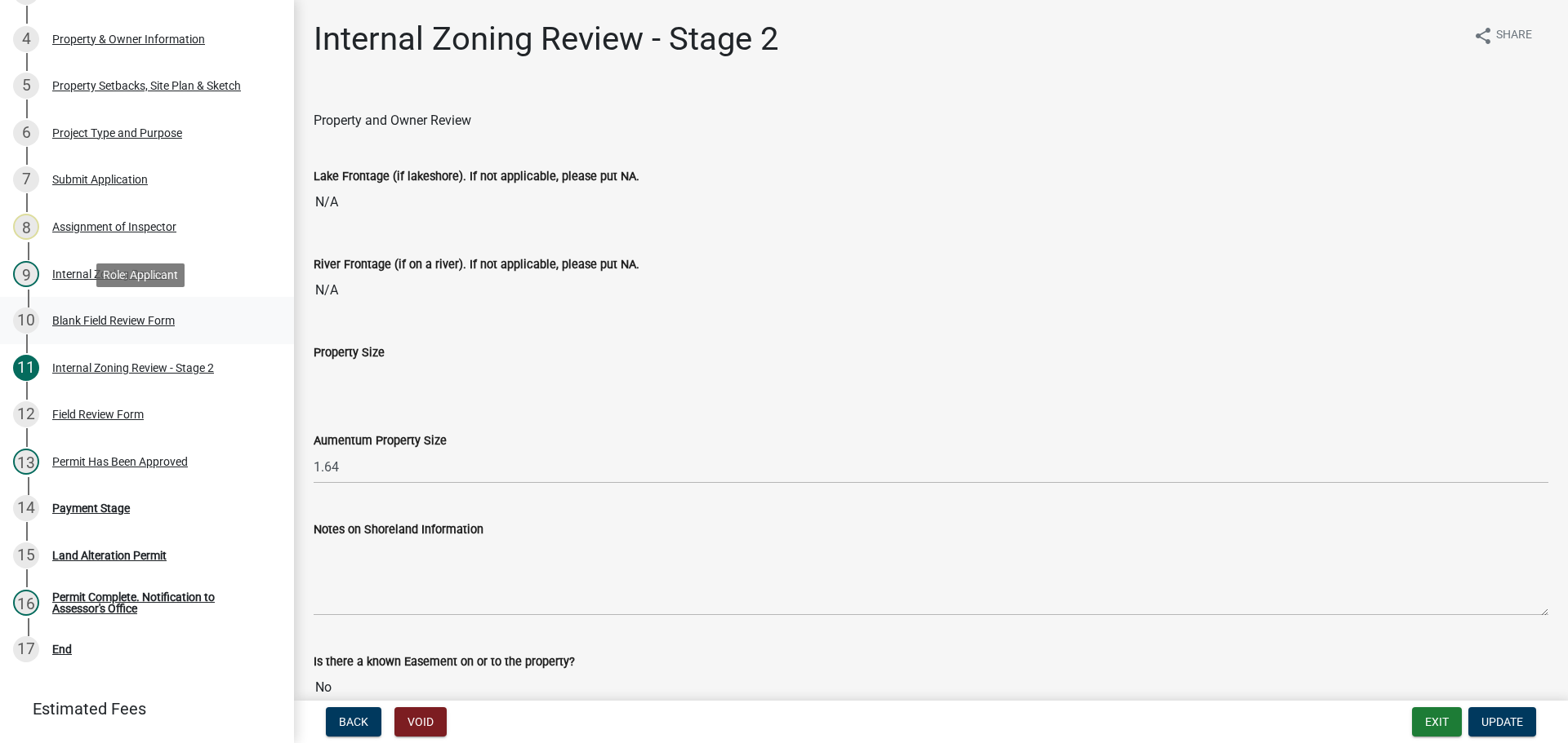
click at [95, 316] on div "Blank Field Review Form" at bounding box center [113, 321] width 123 height 12
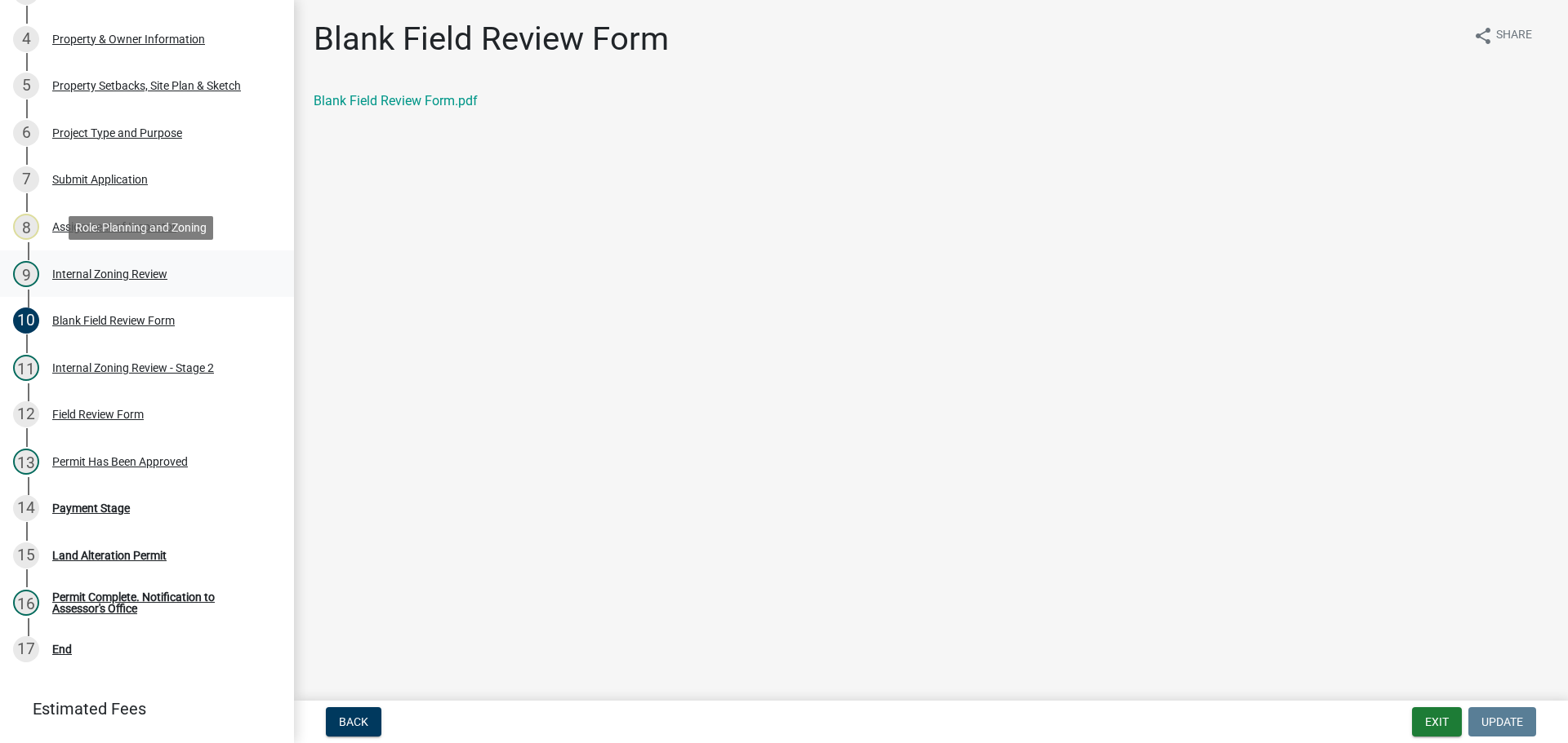
click at [79, 266] on div "9 Internal Zoning Review" at bounding box center [141, 273] width 255 height 26
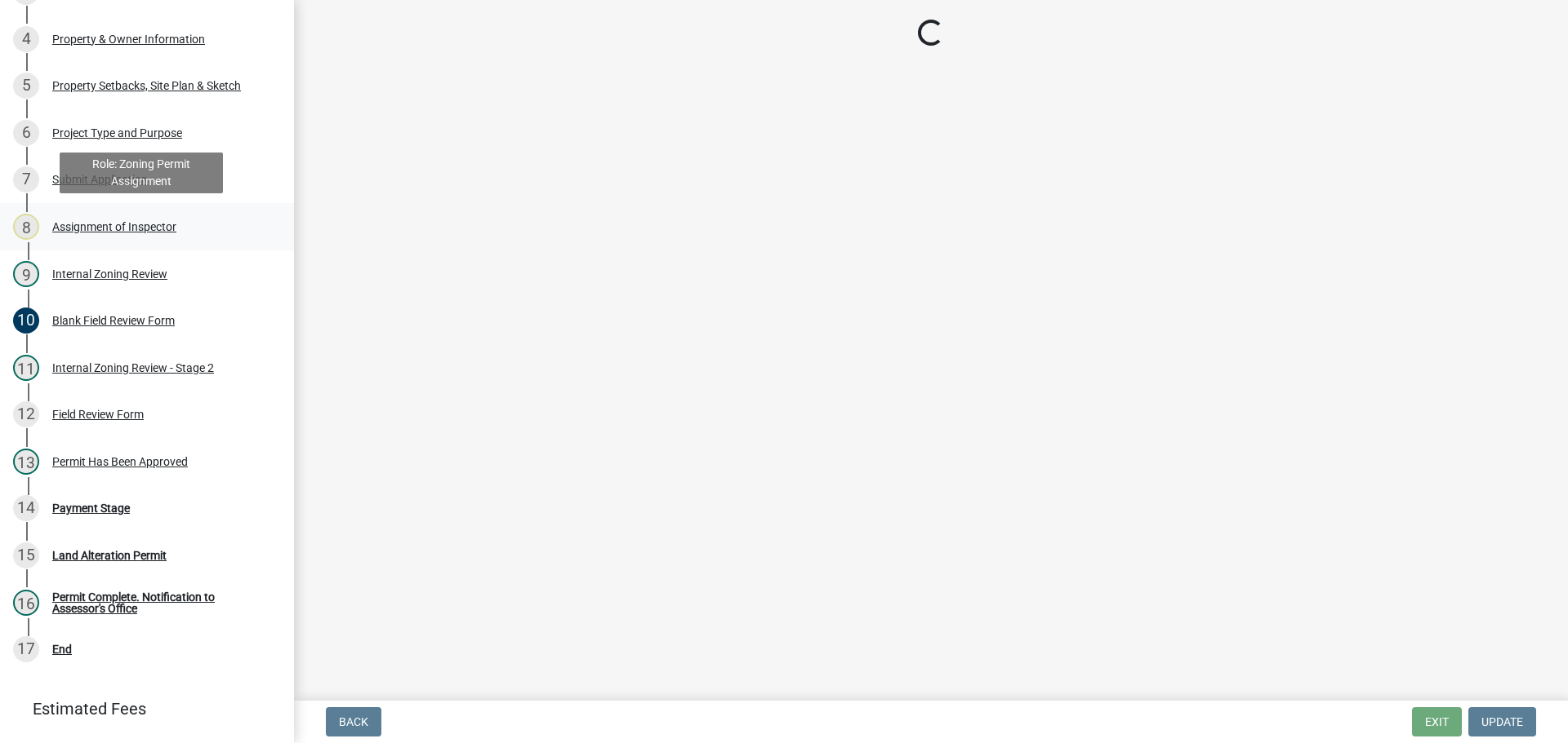
select select "6ffd7da5-69ef-4be0-b4a7-d413baace353"
select select "6148013f-864b-4451-a841-96f115ea18ae"
select select "697dcaac-08ce-4c28-8d67-f136d2186ab9"
select select "73f00776-b17e-4d52-9bf5-8542a1a8e8be"
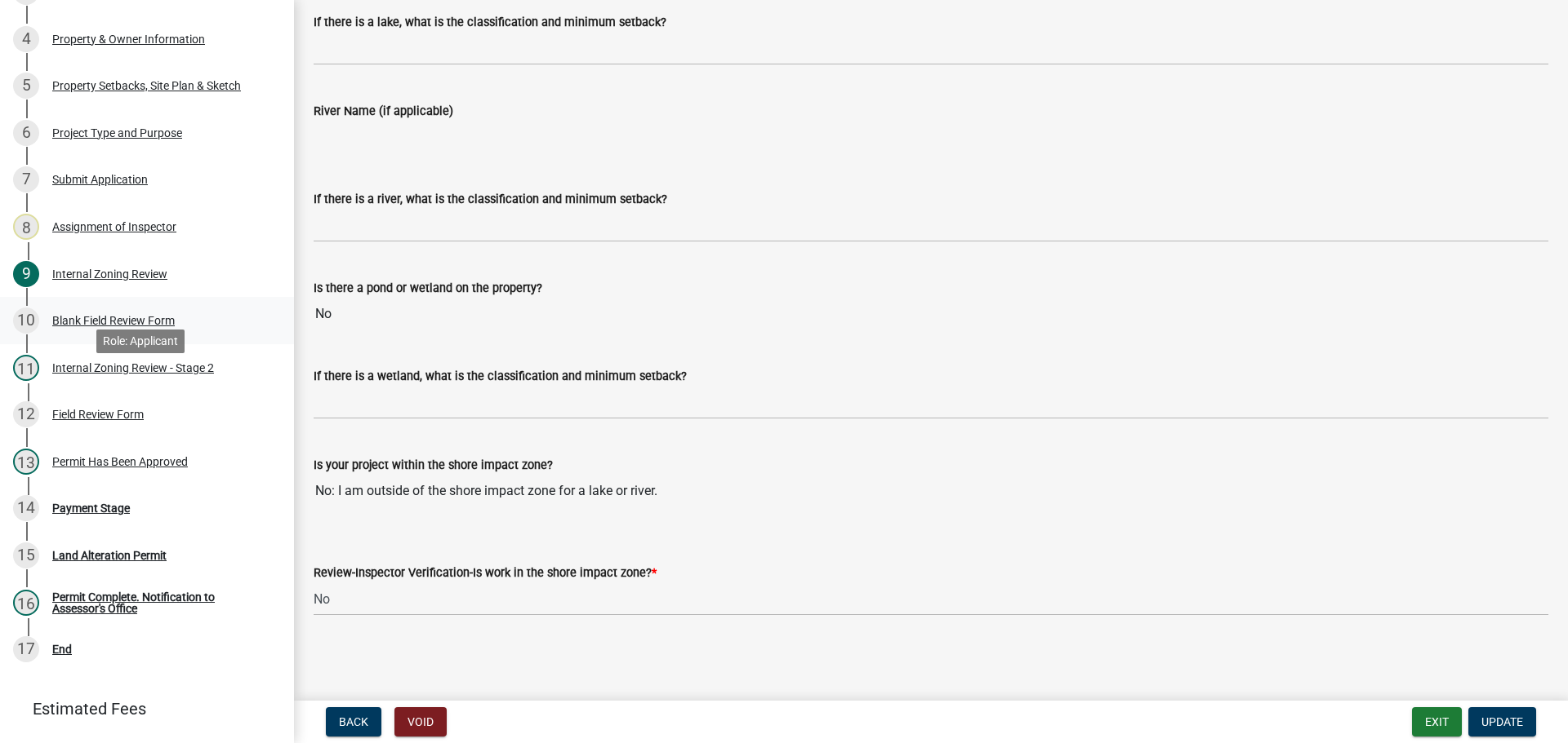
scroll to position [148, 0]
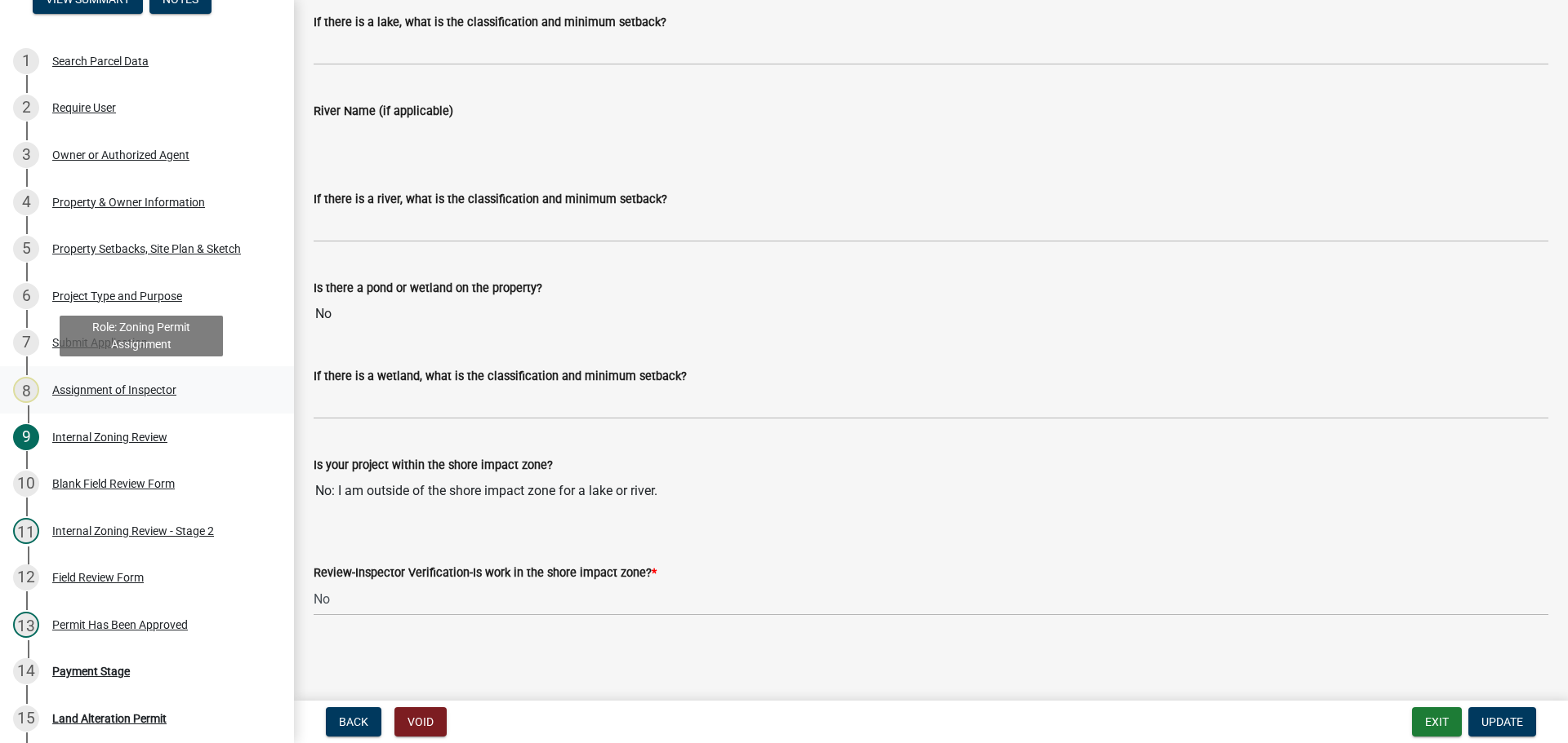
click at [122, 381] on div "8 Assignment of Inspector" at bounding box center [141, 389] width 255 height 26
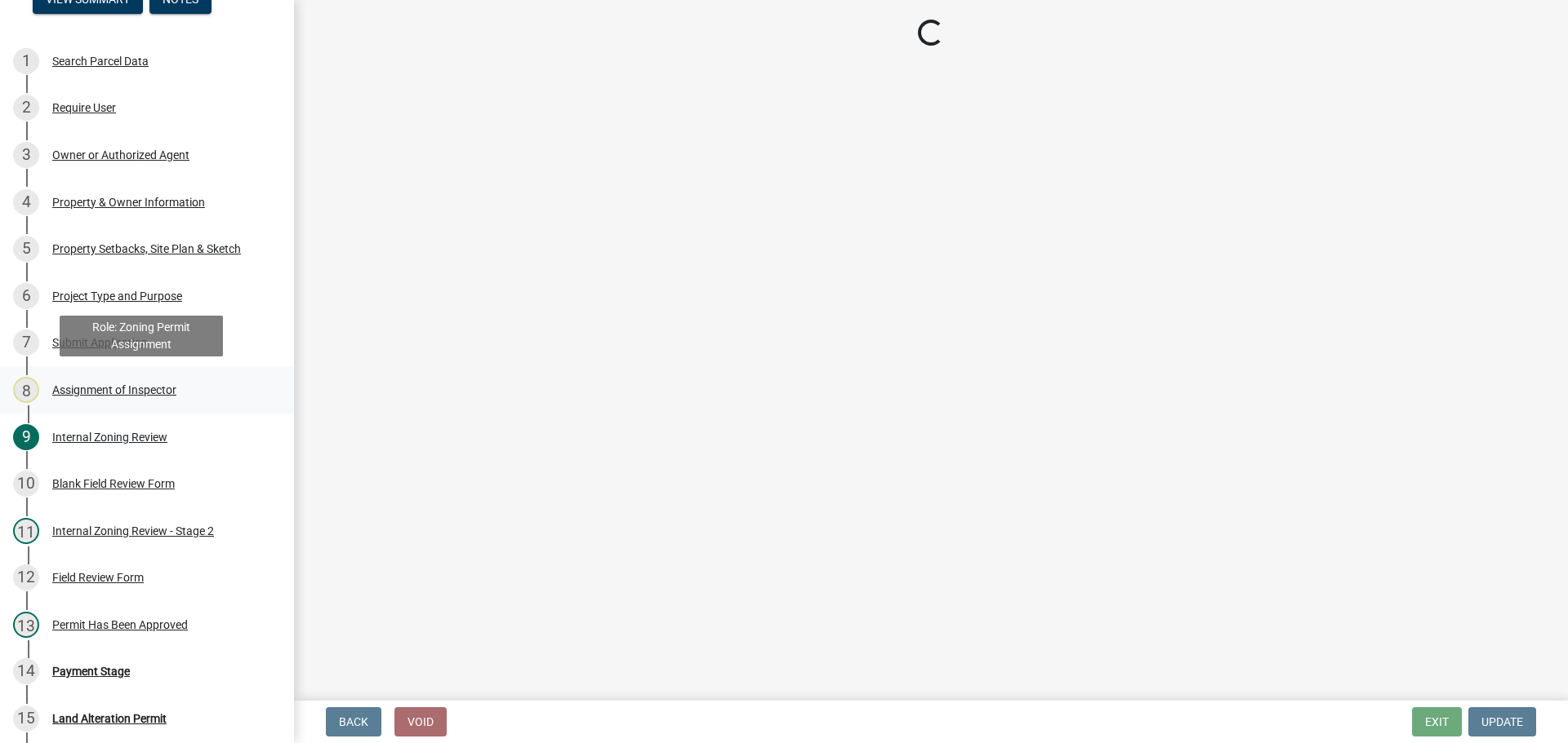
scroll to position [0, 0]
select select "ebd8400e-d8d5-49f8-911f-e671eb76408a"
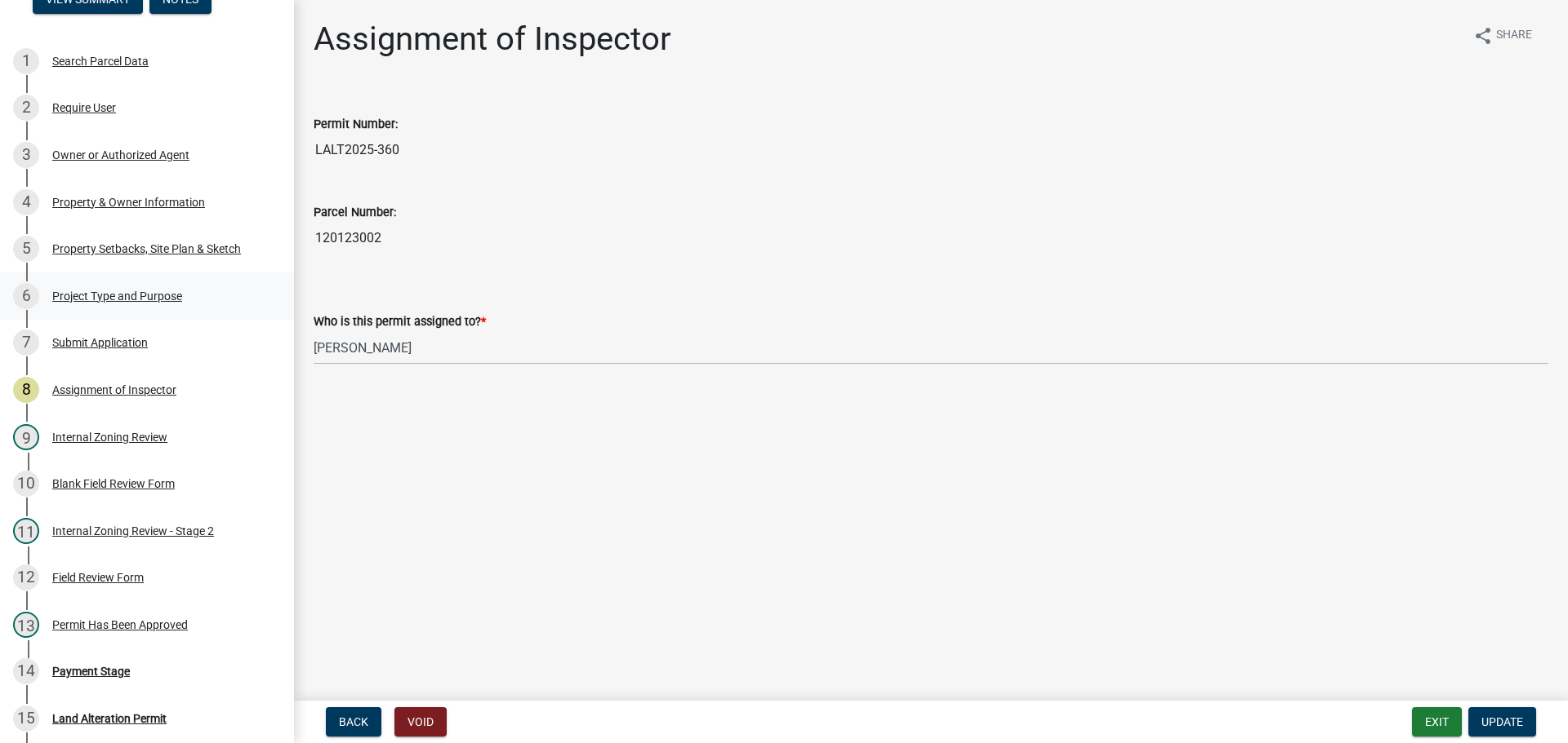
click at [77, 291] on div "Project Type and Purpose" at bounding box center [117, 297] width 130 height 12
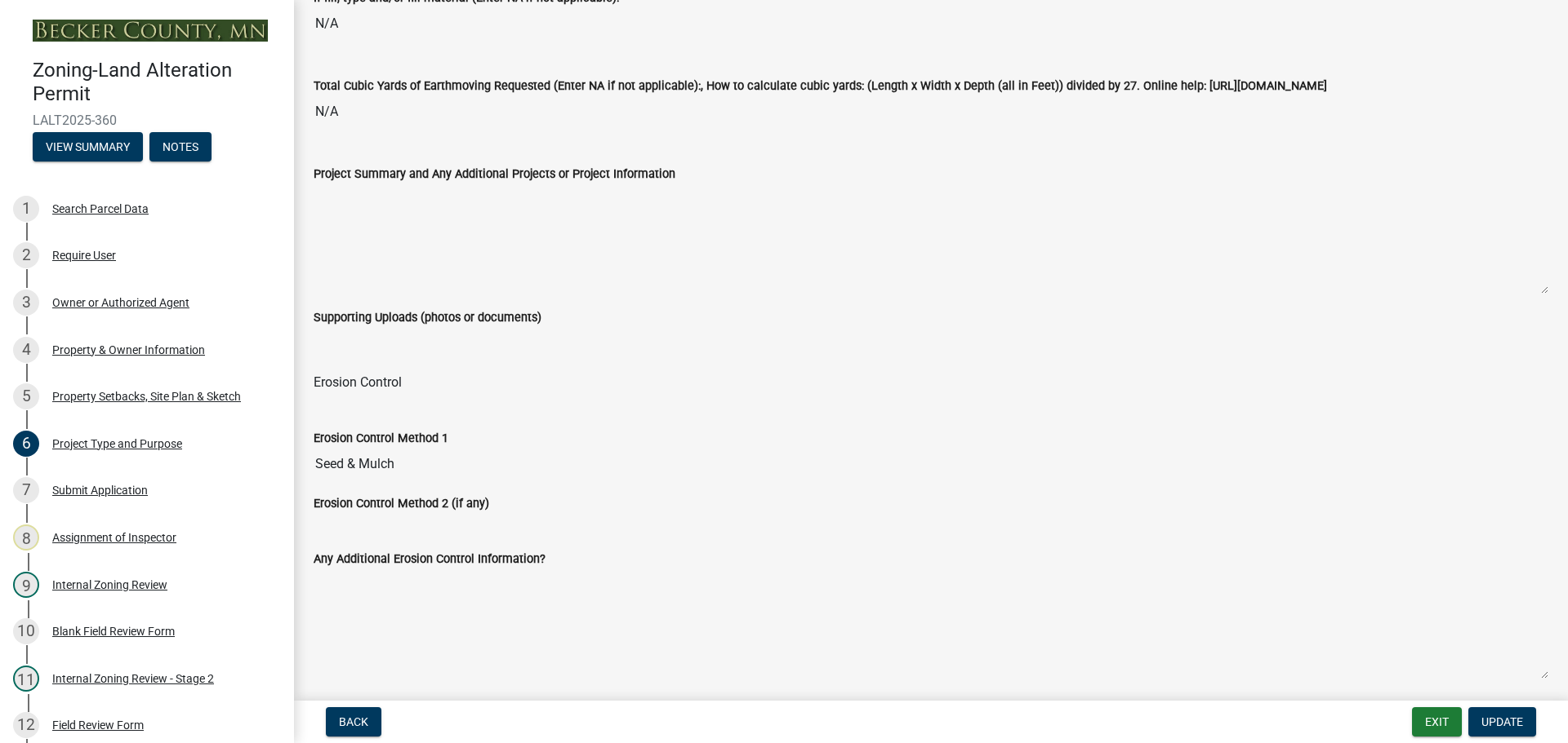
scroll to position [2324, 0]
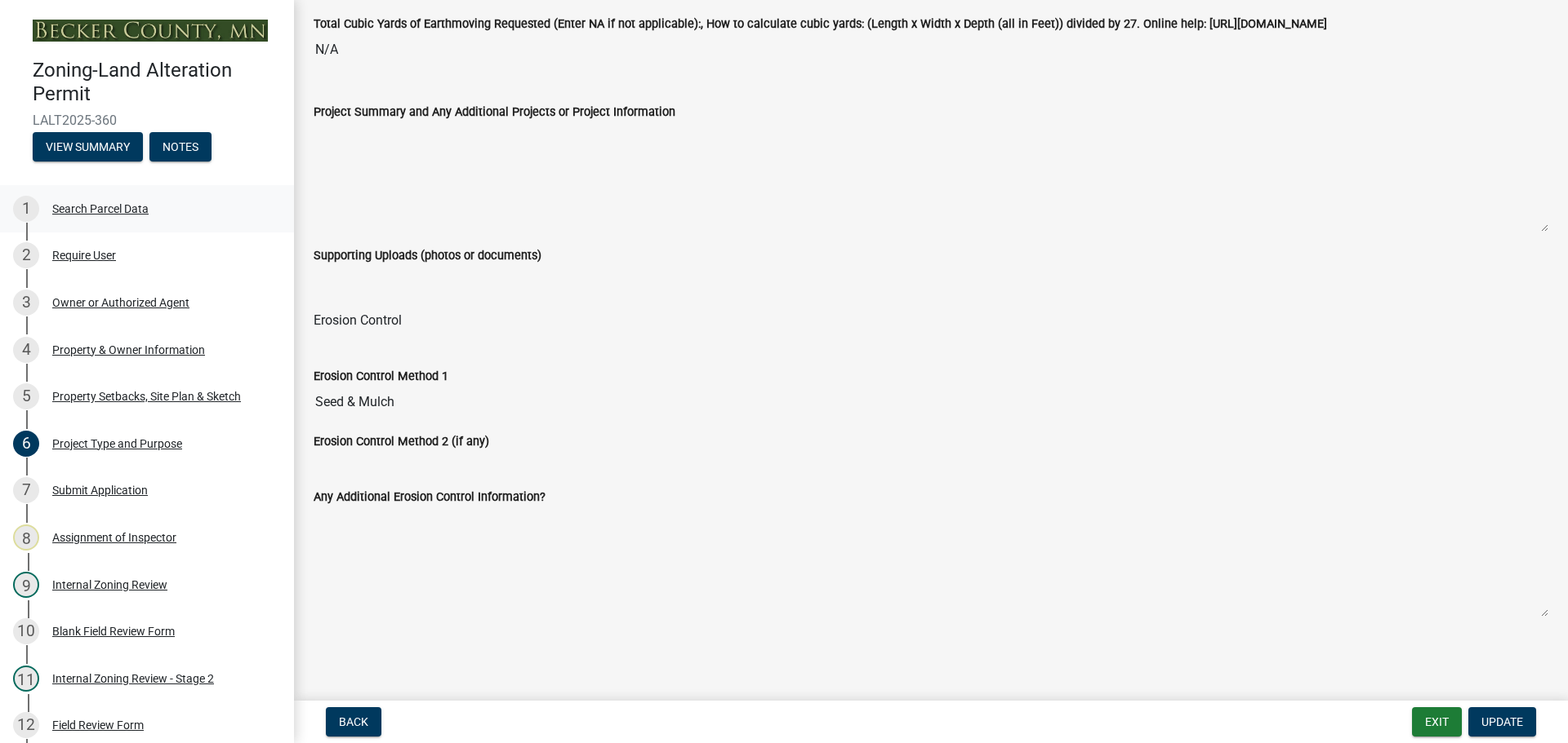
click at [89, 205] on div "Search Parcel Data" at bounding box center [101, 209] width 97 height 12
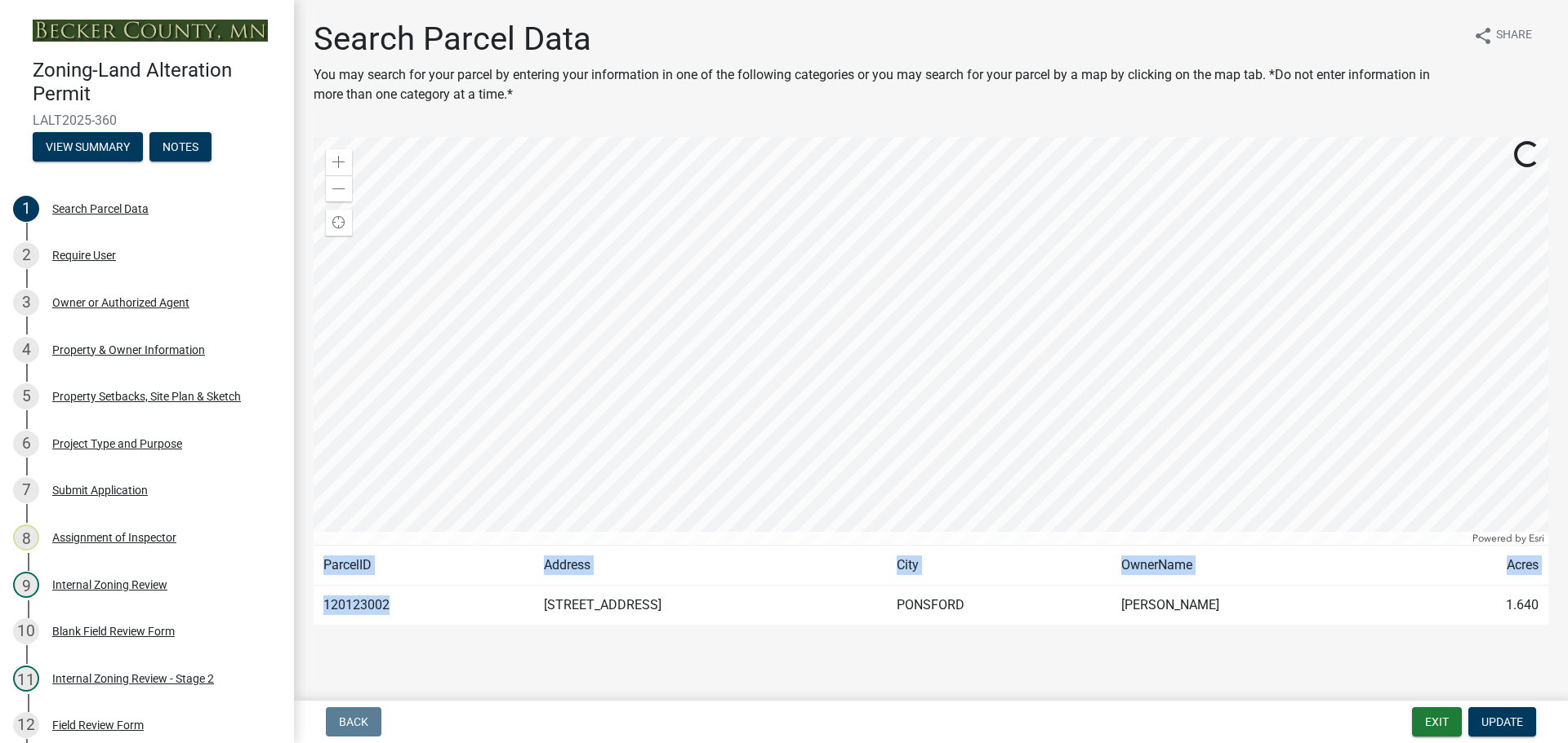
drag, startPoint x: 396, startPoint y: 603, endPoint x: 311, endPoint y: 597, distance: 85.2
click at [311, 597] on div "Search Parcel Data You may search for your parcel by entering your information …" at bounding box center [931, 329] width 1259 height 620
copy table "ParcelID Address City OwnerName Acres 120123002"
click at [418, 611] on td "120123002" at bounding box center [423, 605] width 220 height 40
drag, startPoint x: 392, startPoint y: 604, endPoint x: 326, endPoint y: 599, distance: 66.2
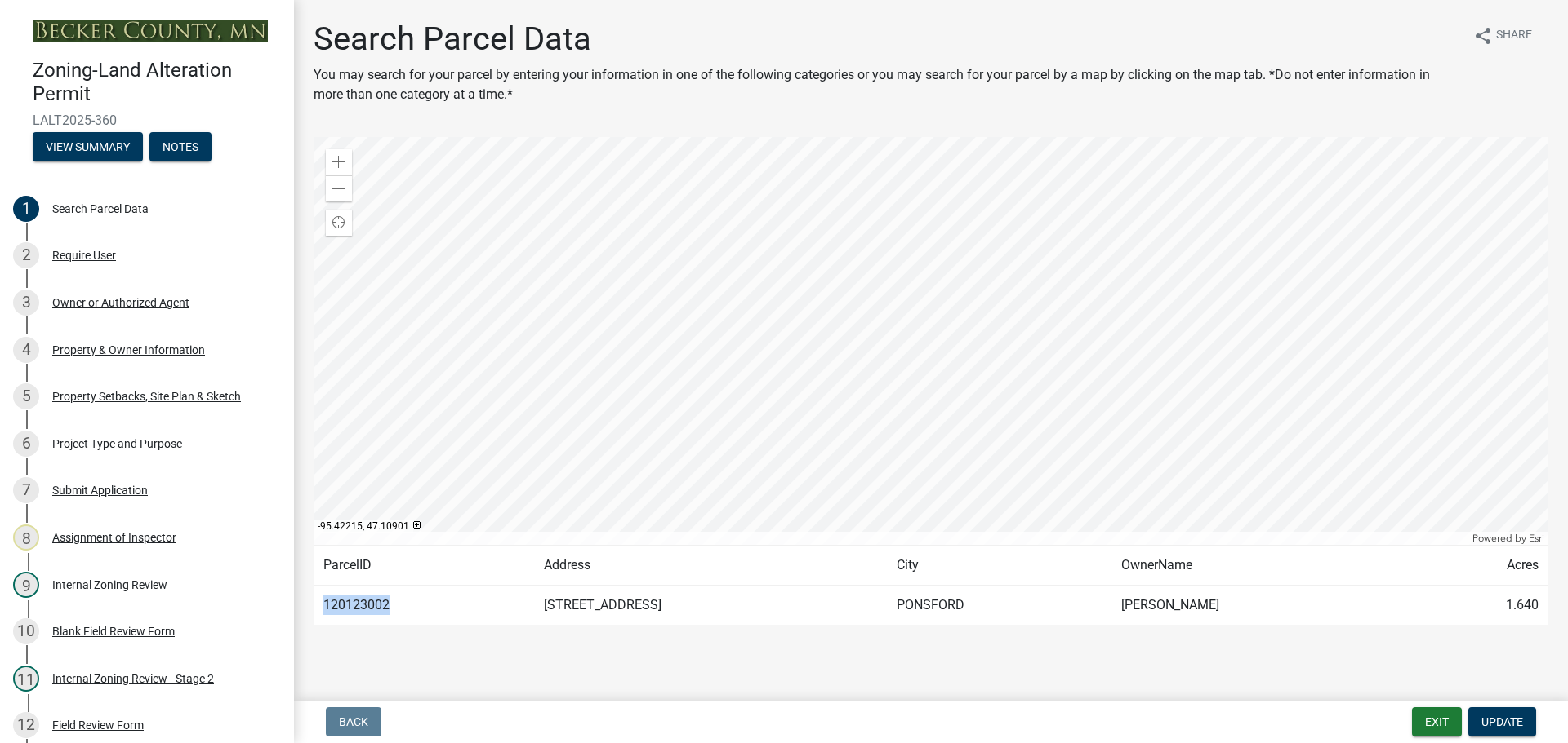
click at [326, 599] on td "120123002" at bounding box center [423, 605] width 220 height 40
copy td "120123002"
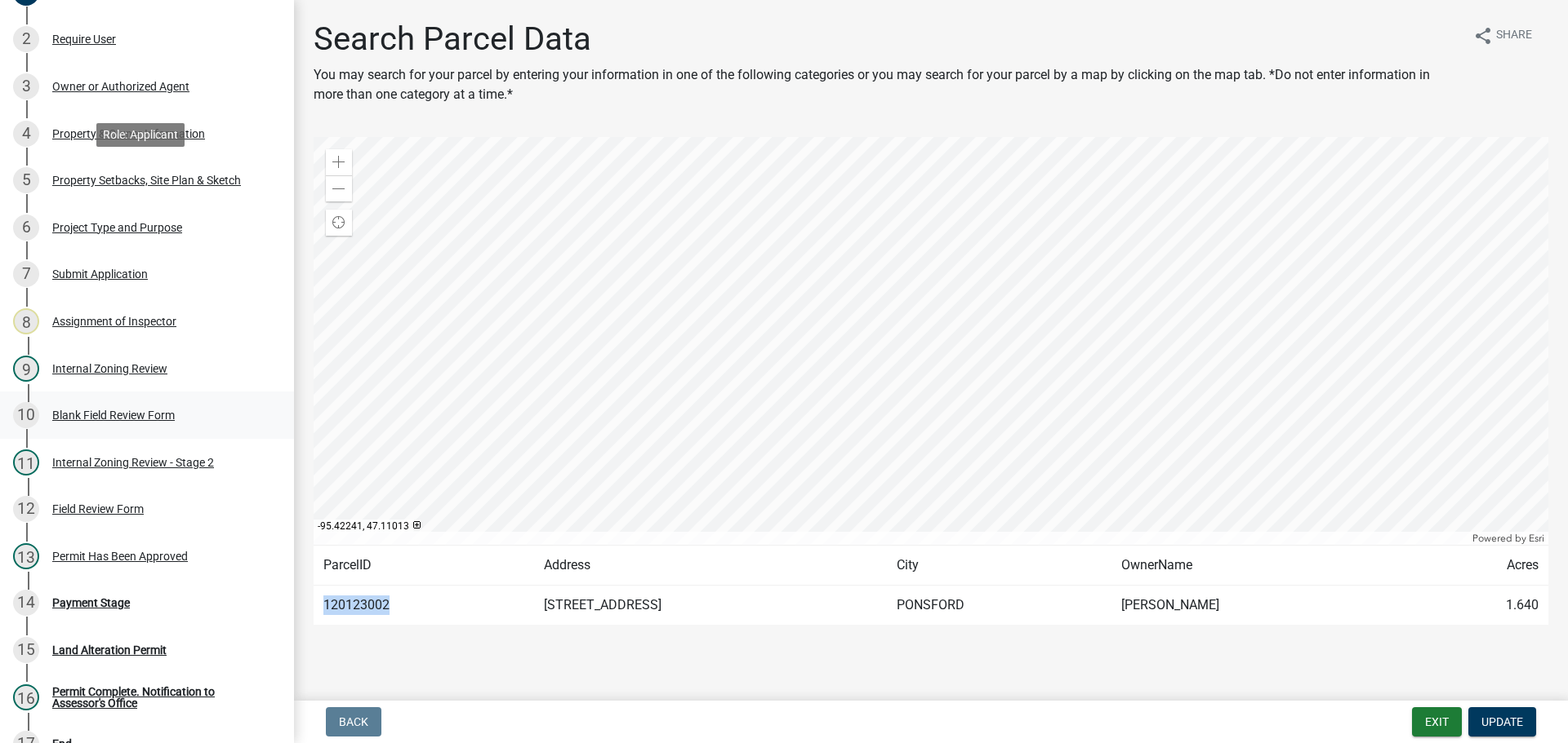
scroll to position [244, 0]
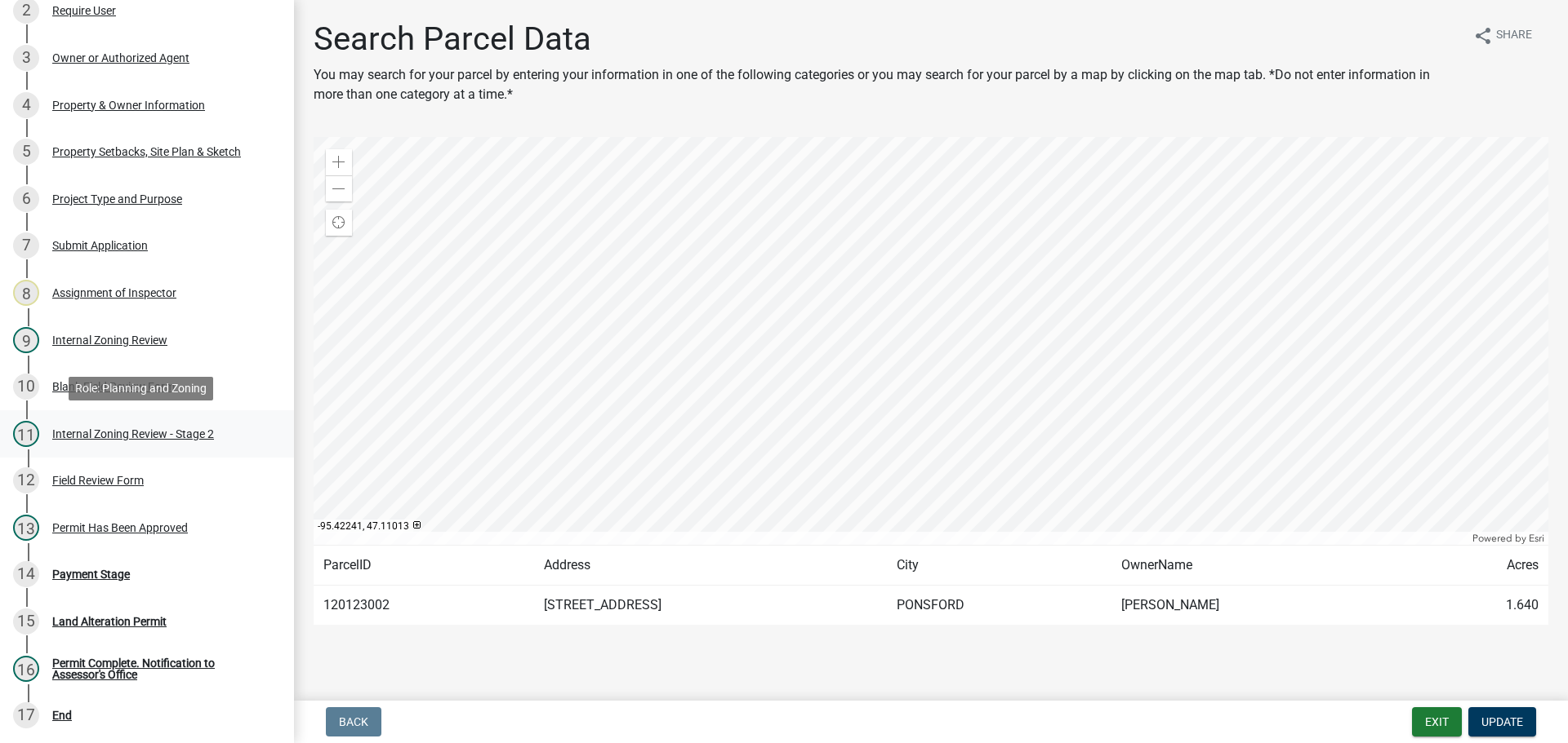
click at [165, 428] on div "Internal Zoning Review - Stage 2" at bounding box center [132, 434] width 161 height 12
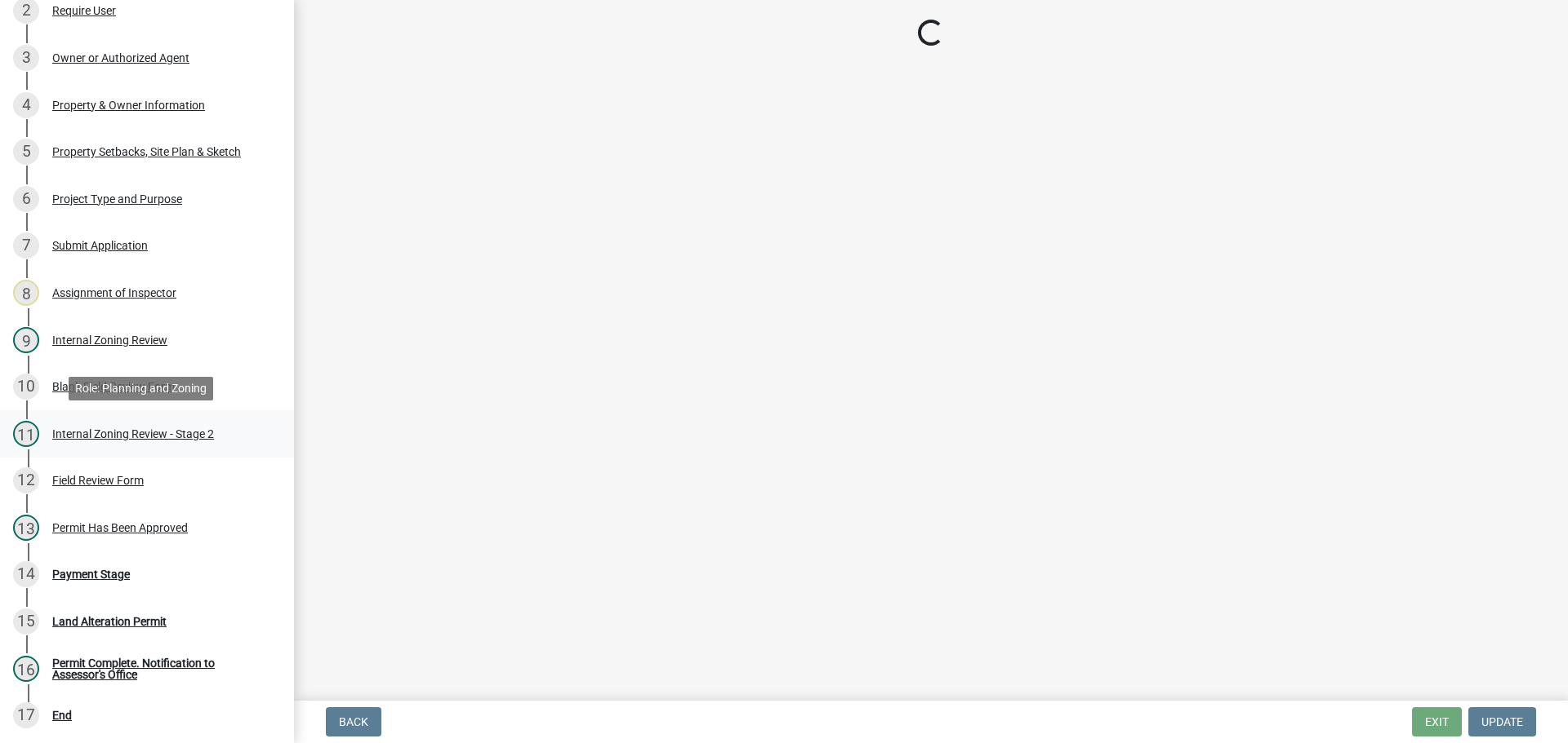
select select "d6c7d689-2a59-4338-9af6-06b0740d40b6"
select select "ebd8400e-d8d5-49f8-911f-e671eb76408a"
select select "065da37d-bbc4-4106-9363-f58d230017e3"
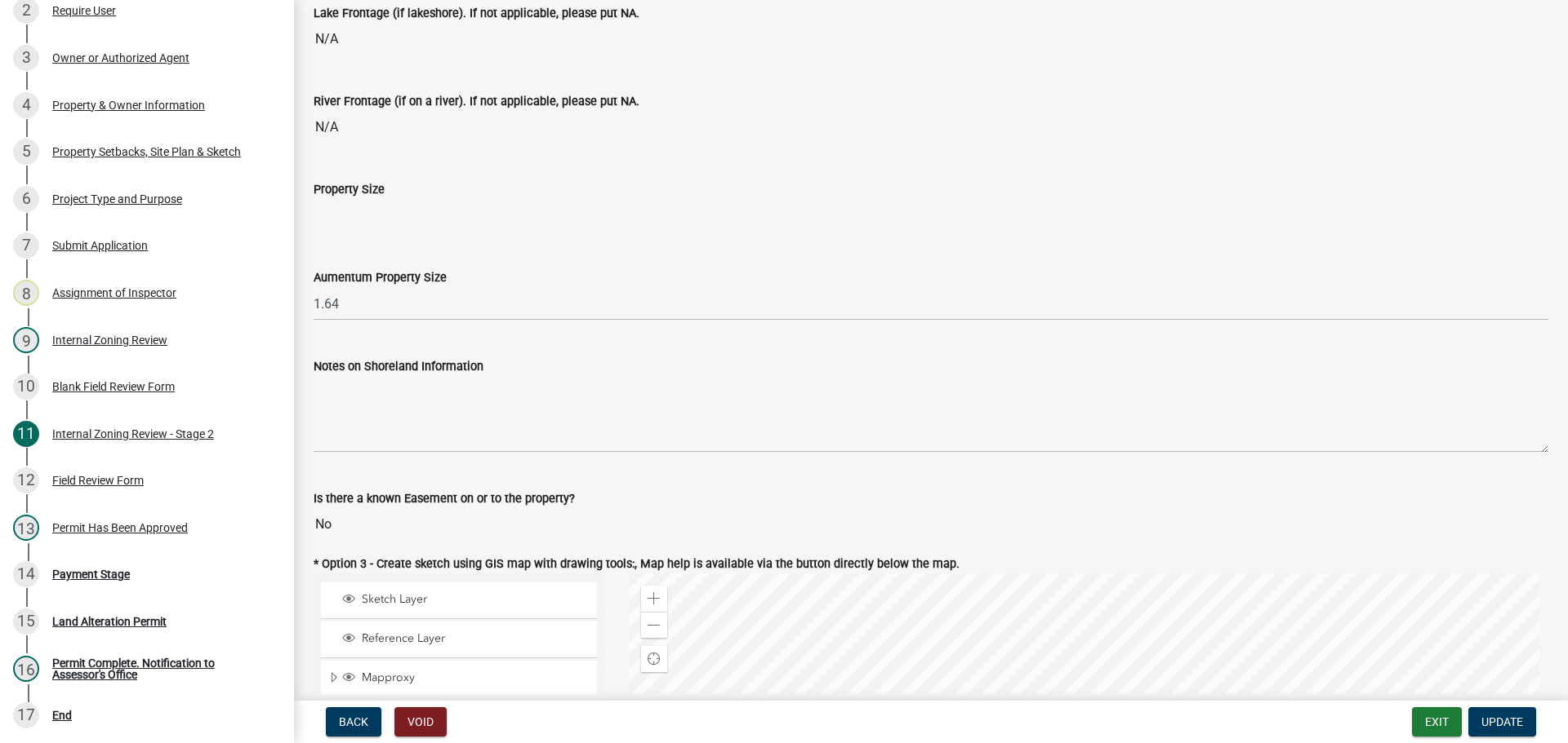
scroll to position [490, 0]
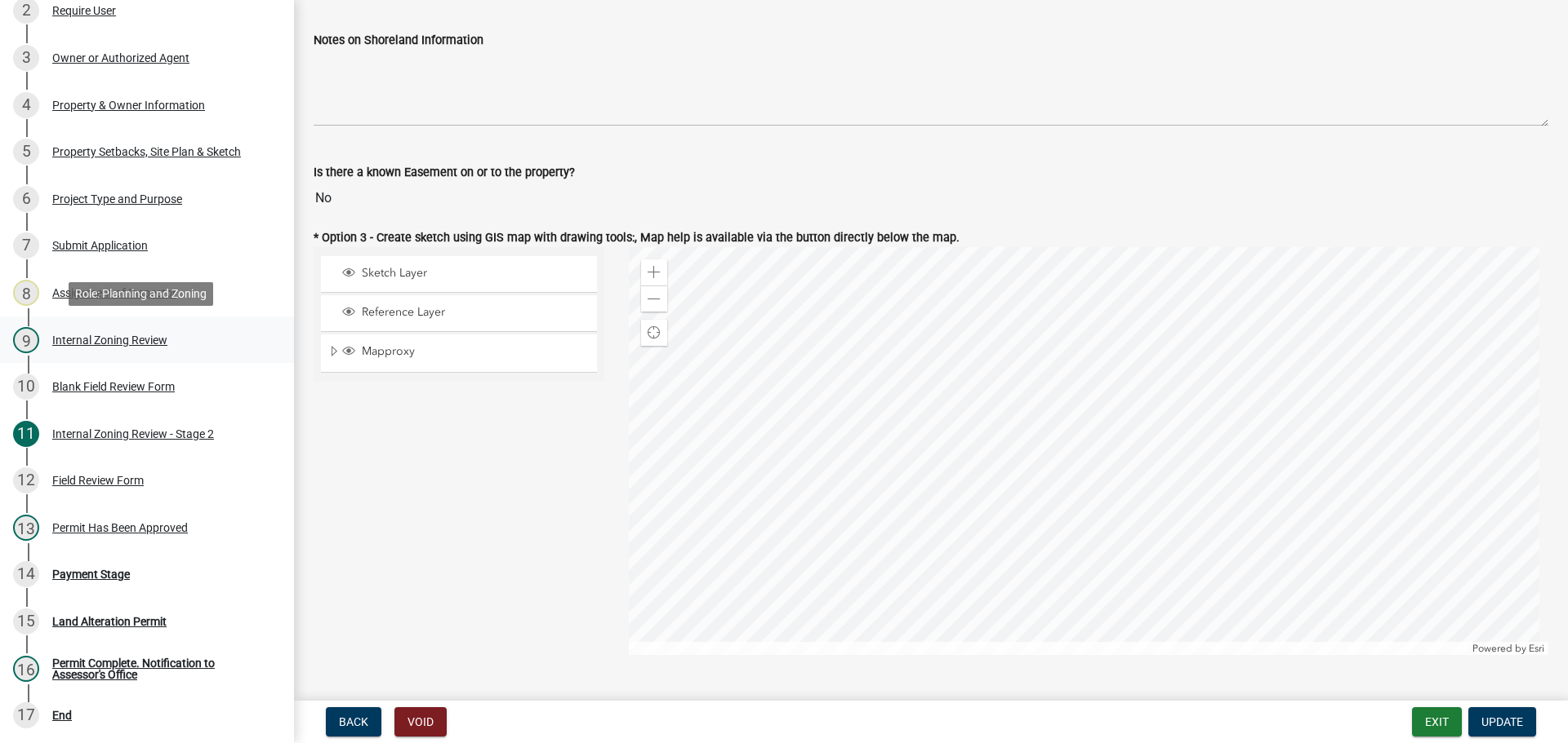
click at [118, 334] on div "Internal Zoning Review" at bounding box center [109, 340] width 115 height 12
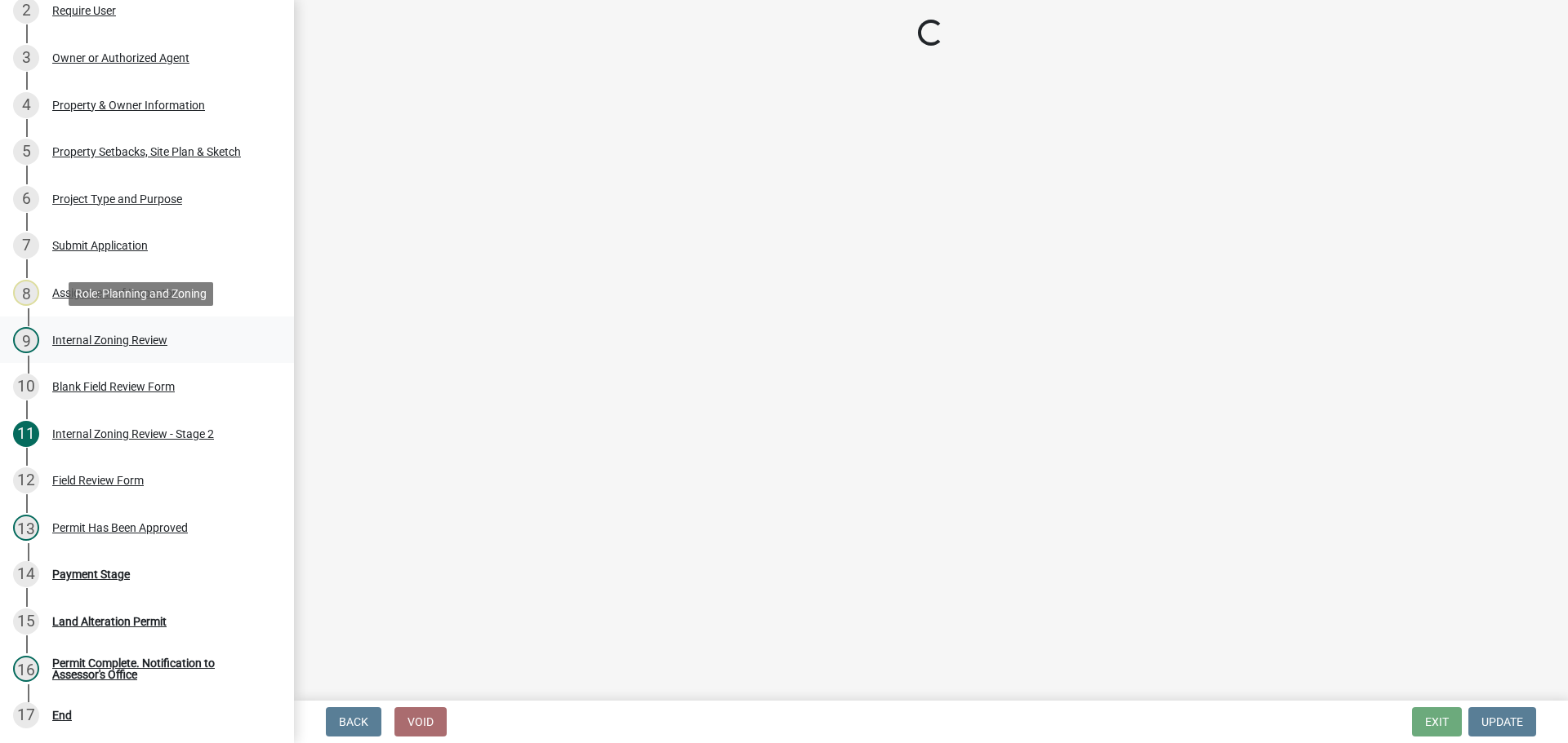
scroll to position [0, 0]
select select "6ffd7da5-69ef-4be0-b4a7-d413baace353"
select select "6148013f-864b-4451-a841-96f115ea18ae"
select select "697dcaac-08ce-4c28-8d67-f136d2186ab9"
select select "73f00776-b17e-4d52-9bf5-8542a1a8e8be"
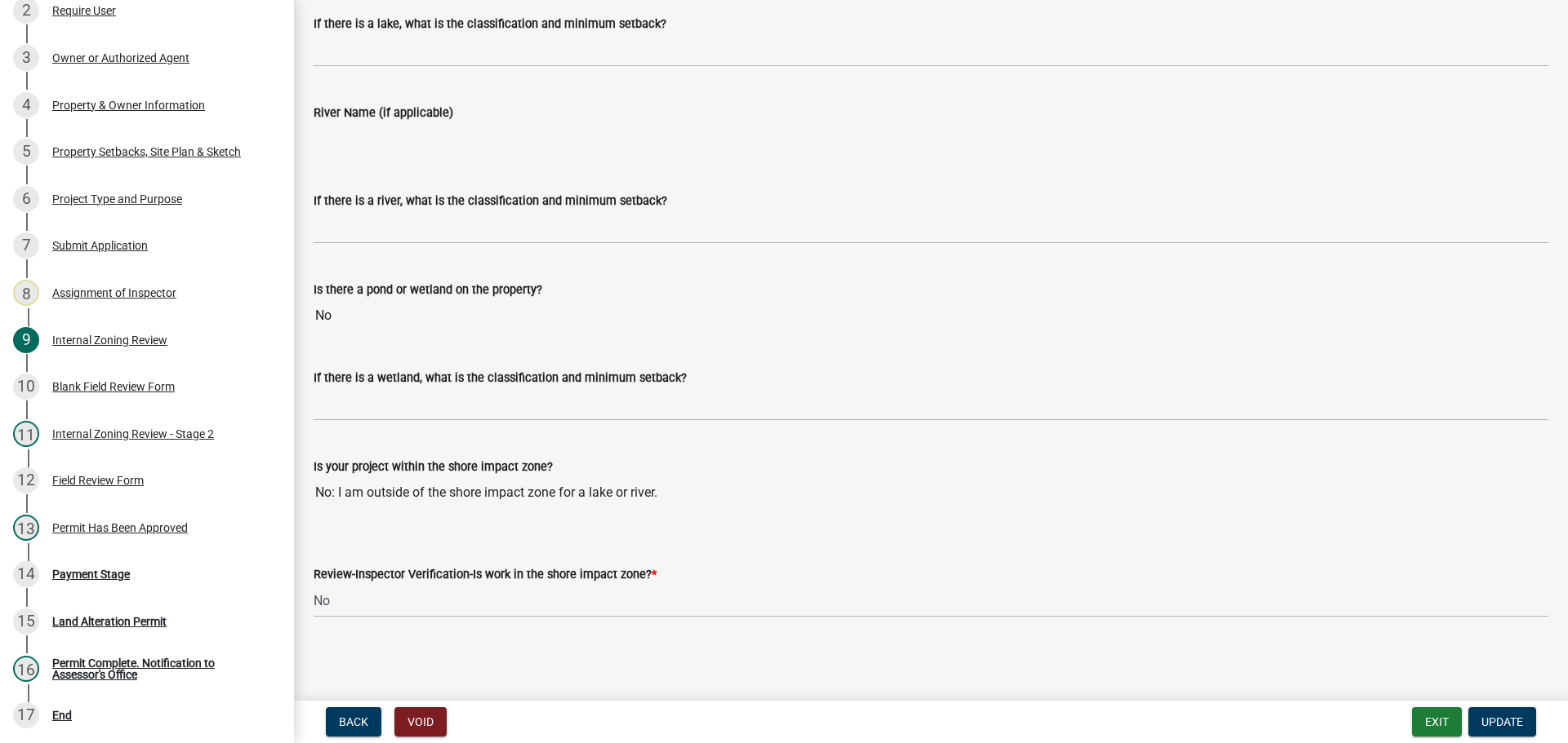
scroll to position [2648, 0]
click at [111, 617] on div "Land Alteration Permit" at bounding box center [109, 622] width 114 height 12
click at [129, 614] on div "15 Land Alteration Permit" at bounding box center [141, 621] width 255 height 26
click at [160, 199] on div "Project Type and Purpose" at bounding box center [117, 199] width 130 height 12
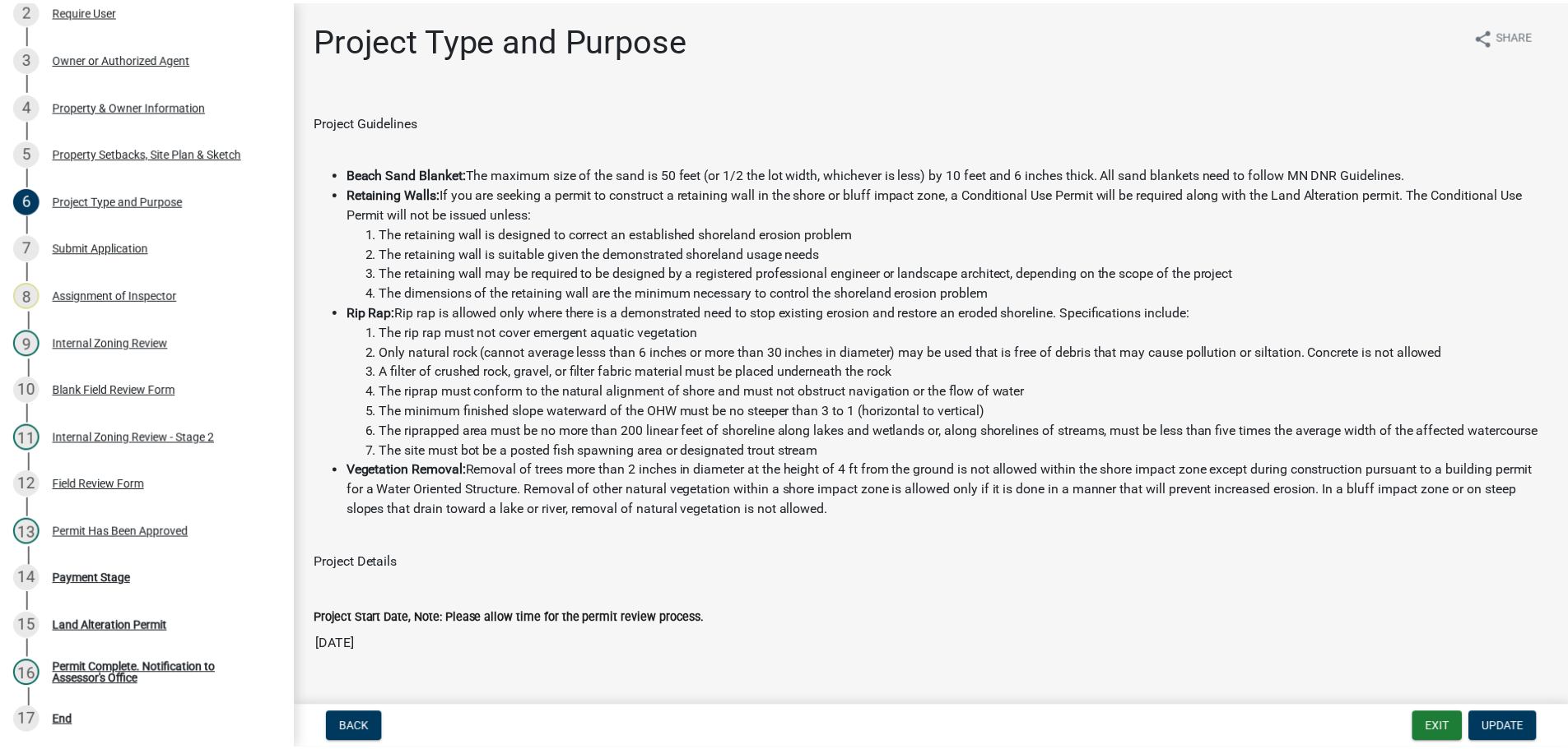
scroll to position [0, 0]
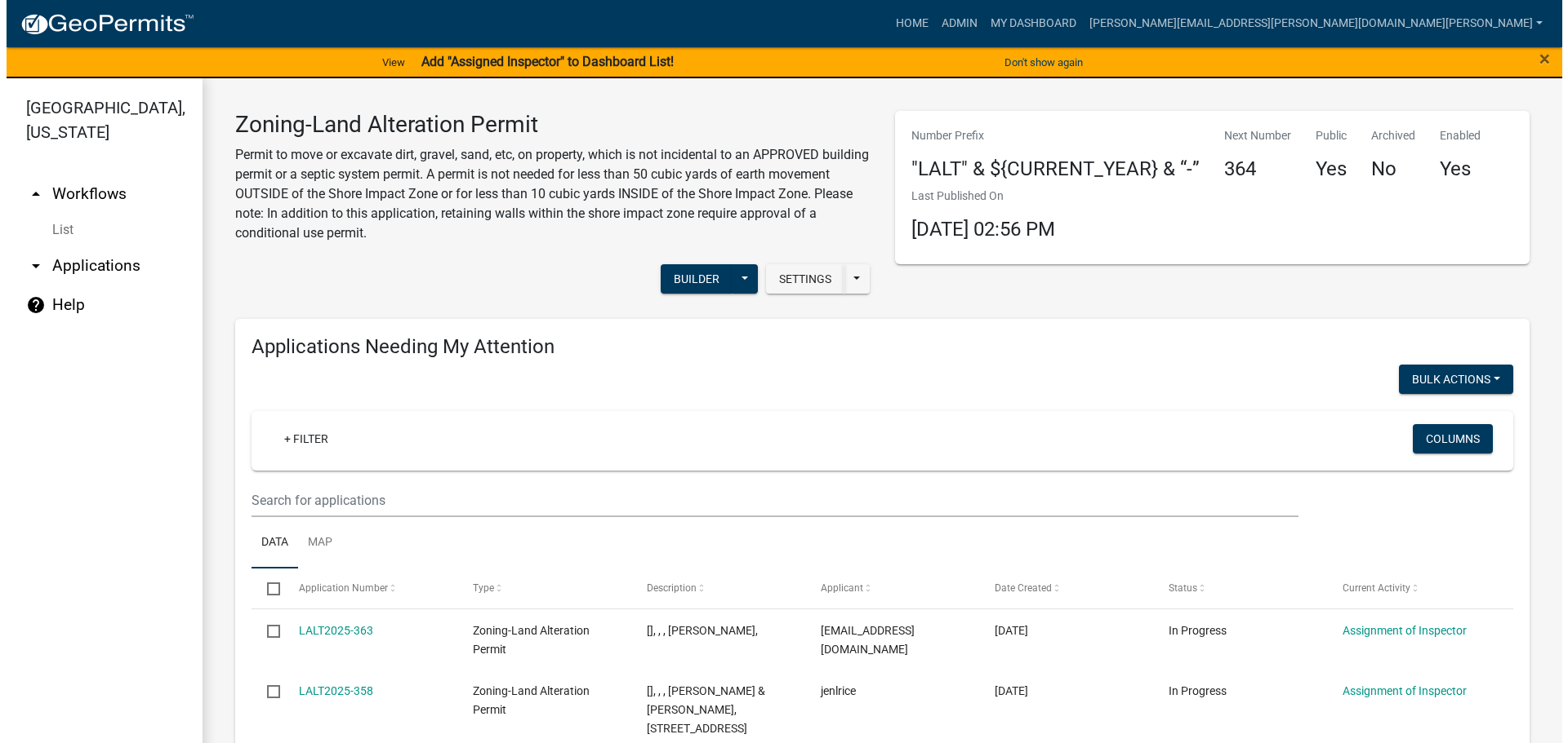
scroll to position [327, 0]
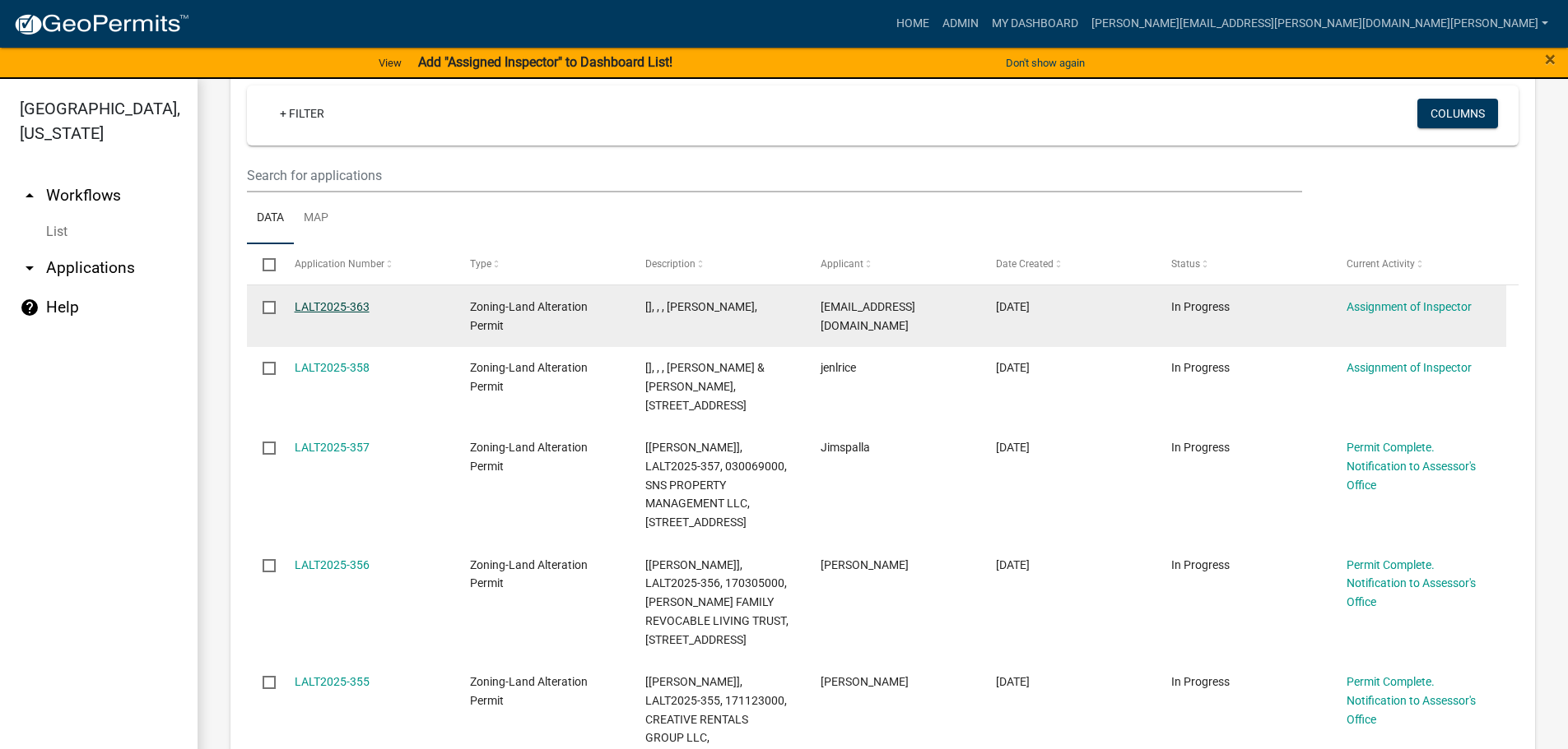
click at [332, 301] on link "LALT2025-363" at bounding box center [331, 307] width 75 height 14
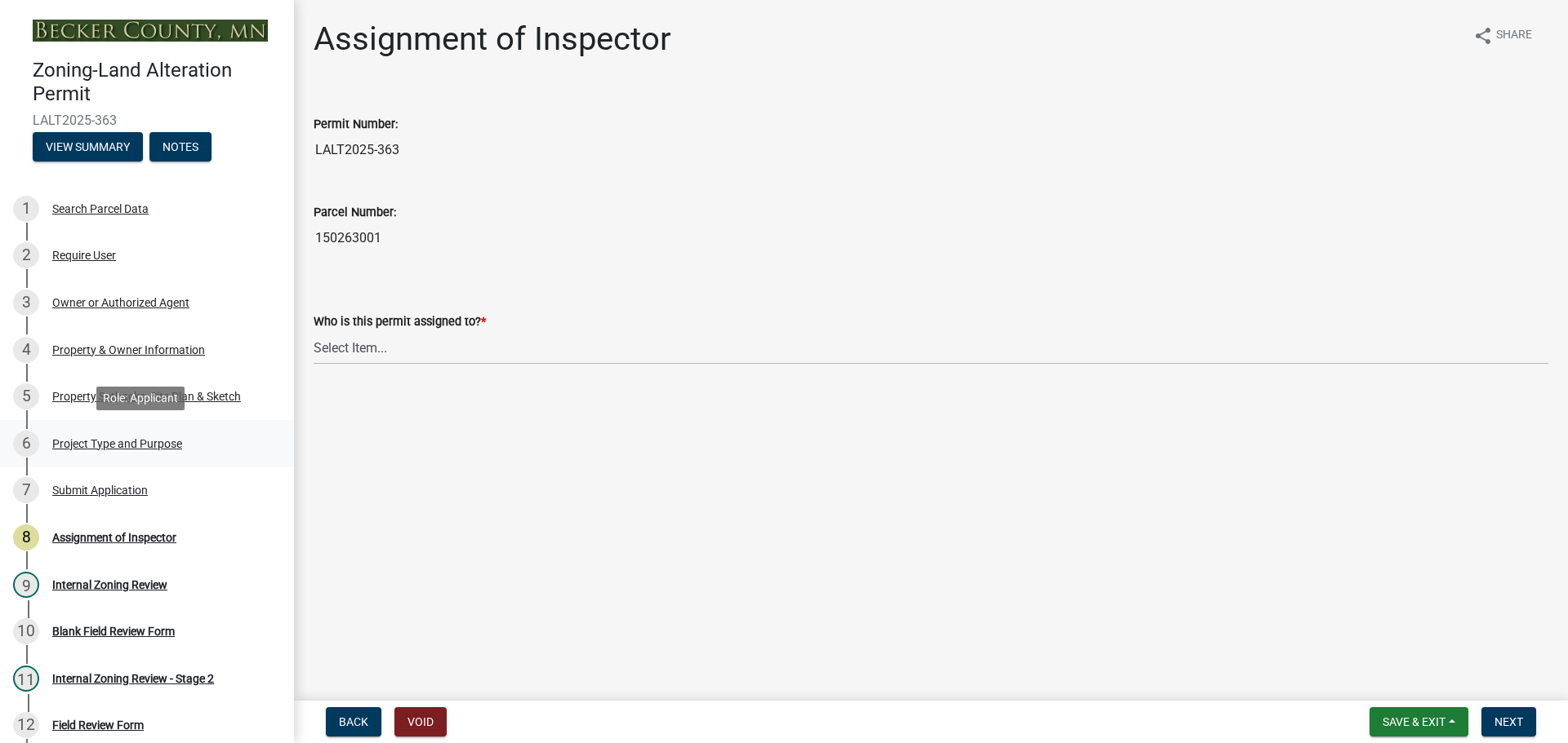
click at [153, 435] on div "6 Project Type and Purpose" at bounding box center [141, 443] width 255 height 26
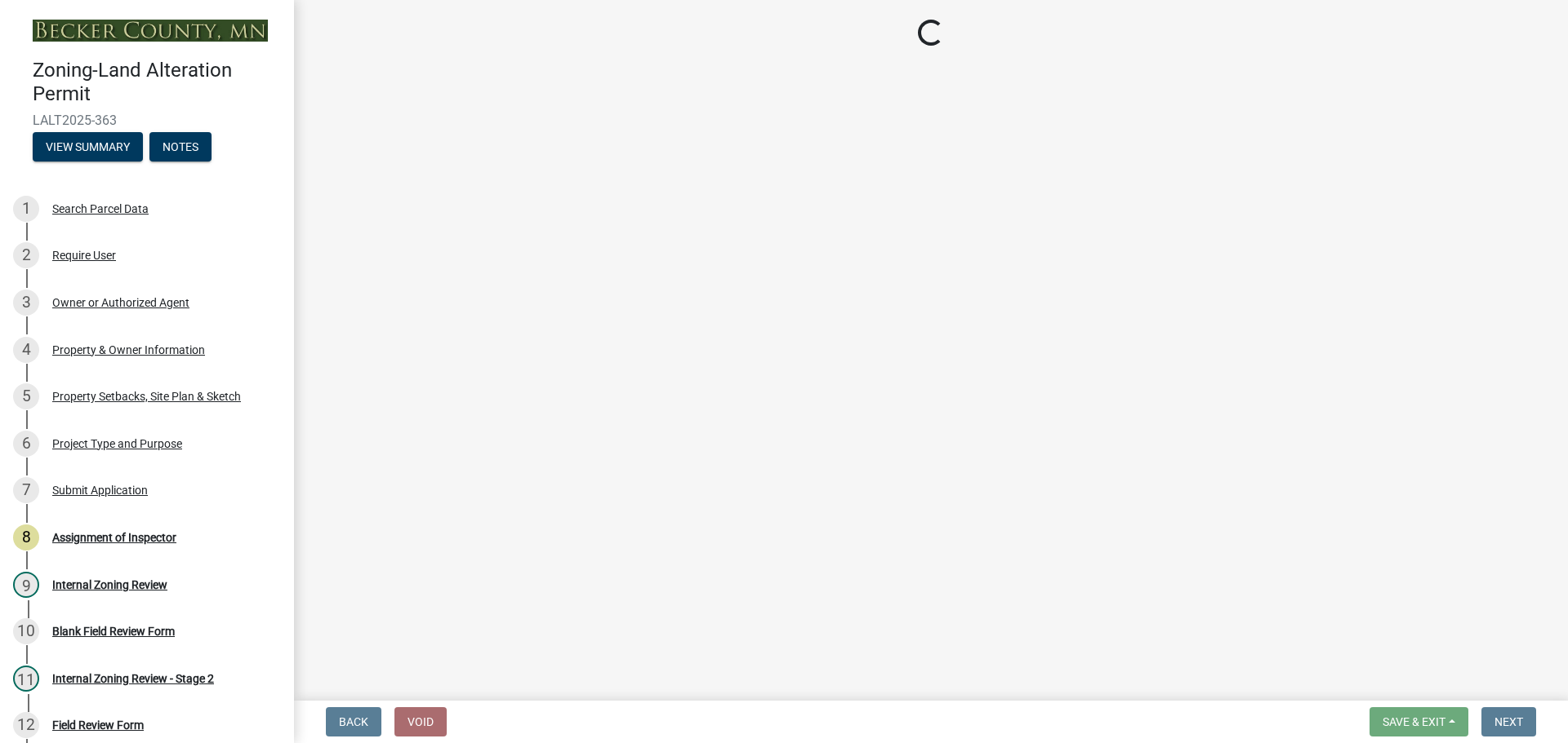
select select "76d3a18a-a65f-434c-9a38-e2a5b95ff80f"
select select "5acdfad6-7ebf-456f-afe3-0d0bb667b9ef"
select select "0f4af7c1-f601-4ba5-bc0f-6141649bfec2"
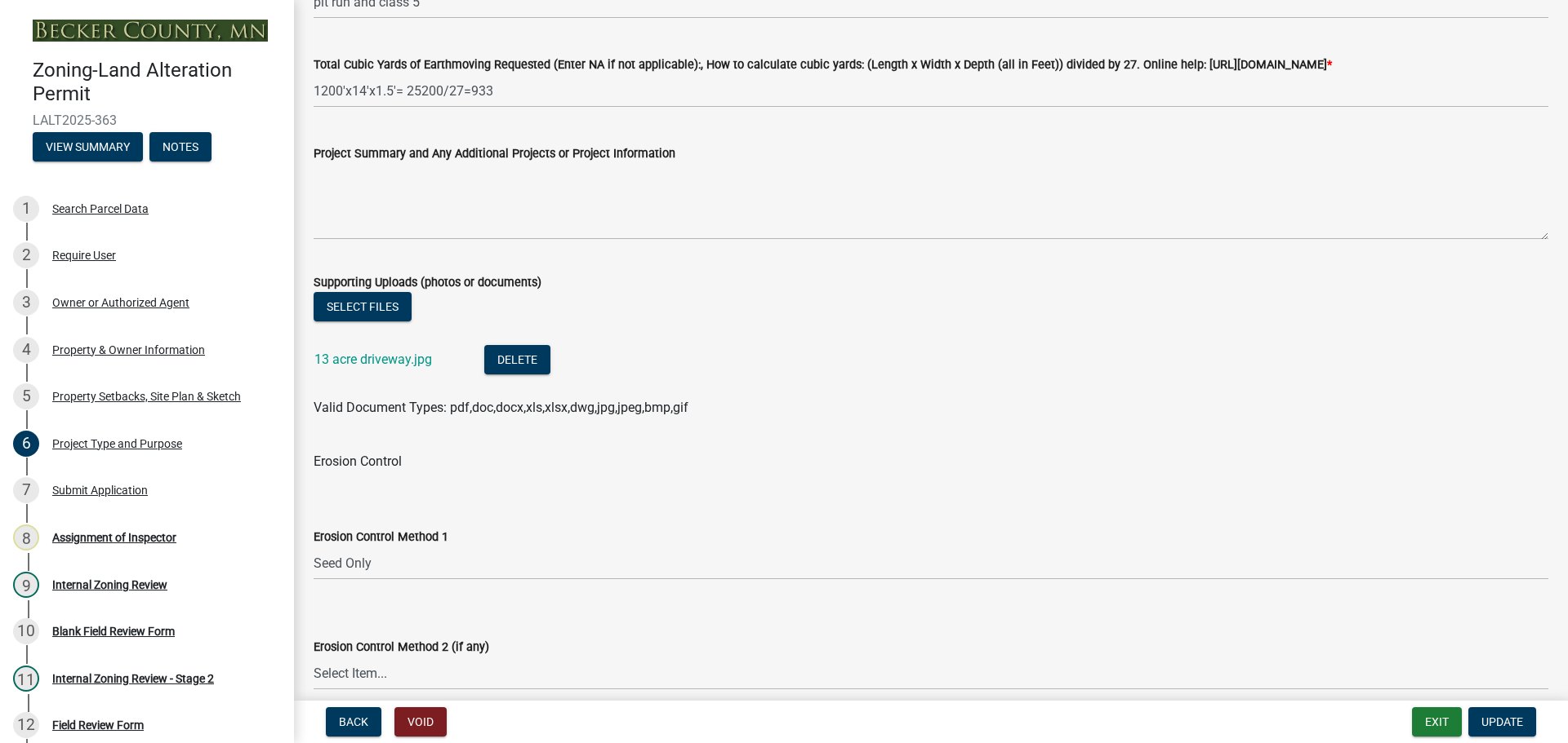
scroll to position [2366, 0]
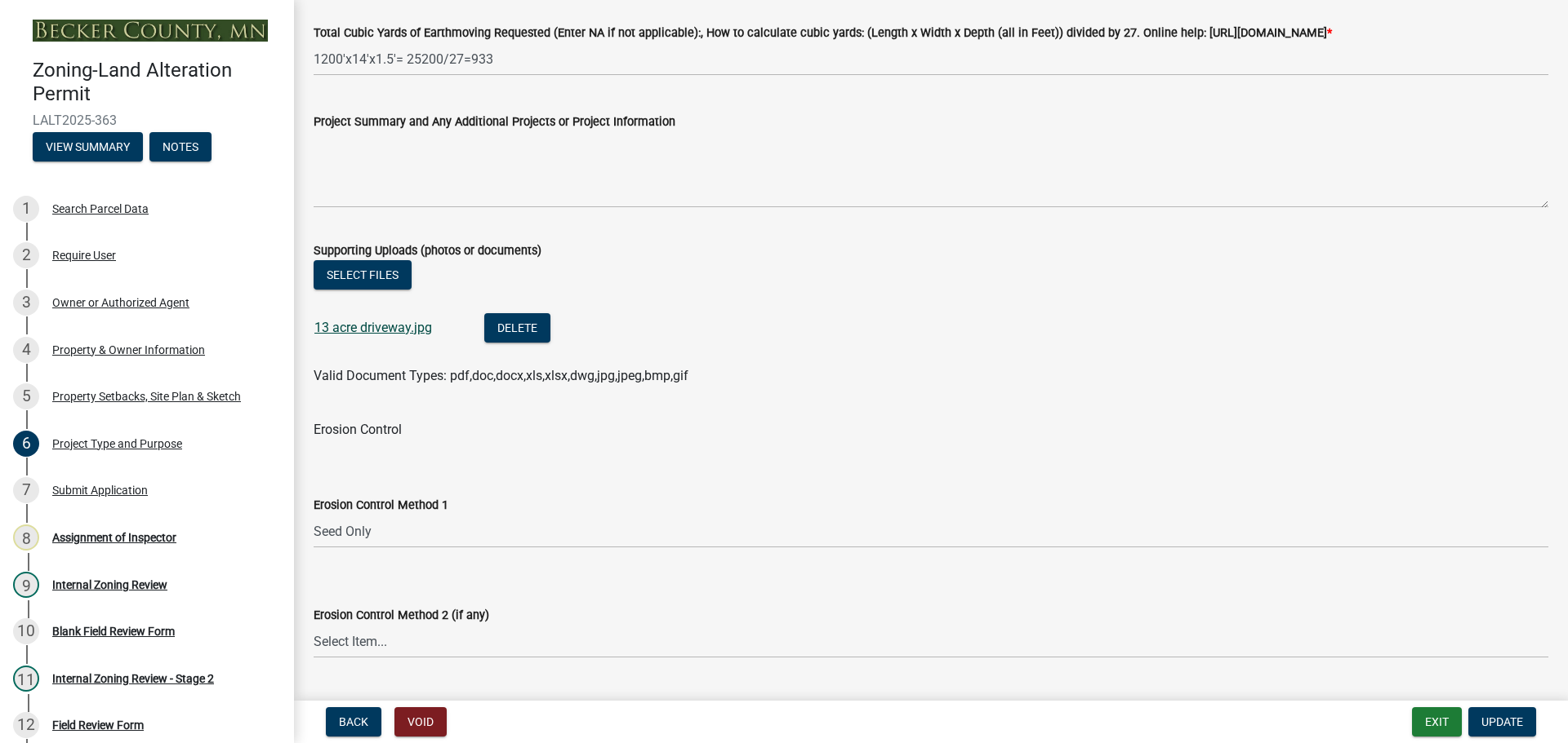
click at [365, 335] on link "13 acre driveway.jpg" at bounding box center [373, 328] width 118 height 15
click at [134, 205] on div "Search Parcel Data" at bounding box center [101, 209] width 97 height 12
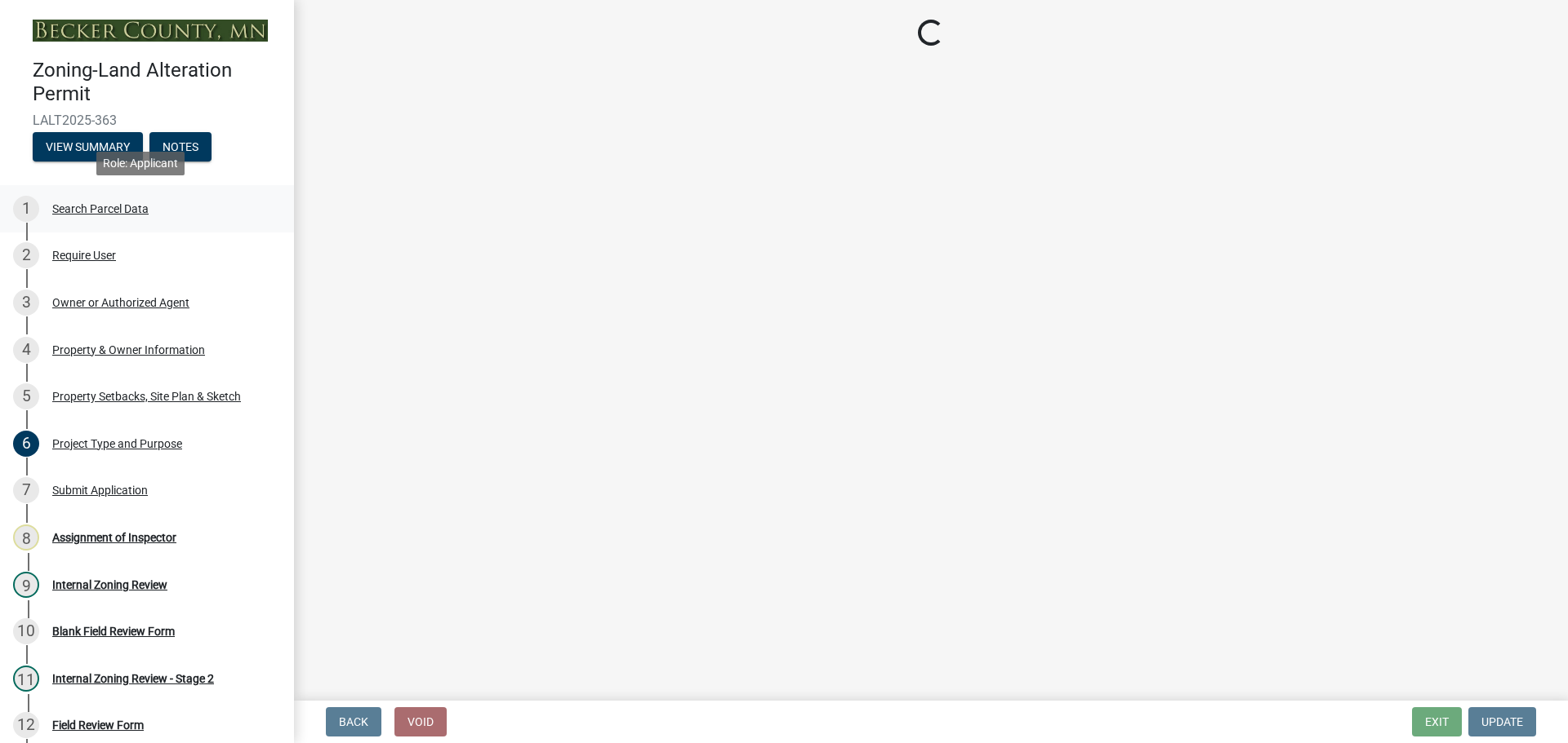
scroll to position [0, 0]
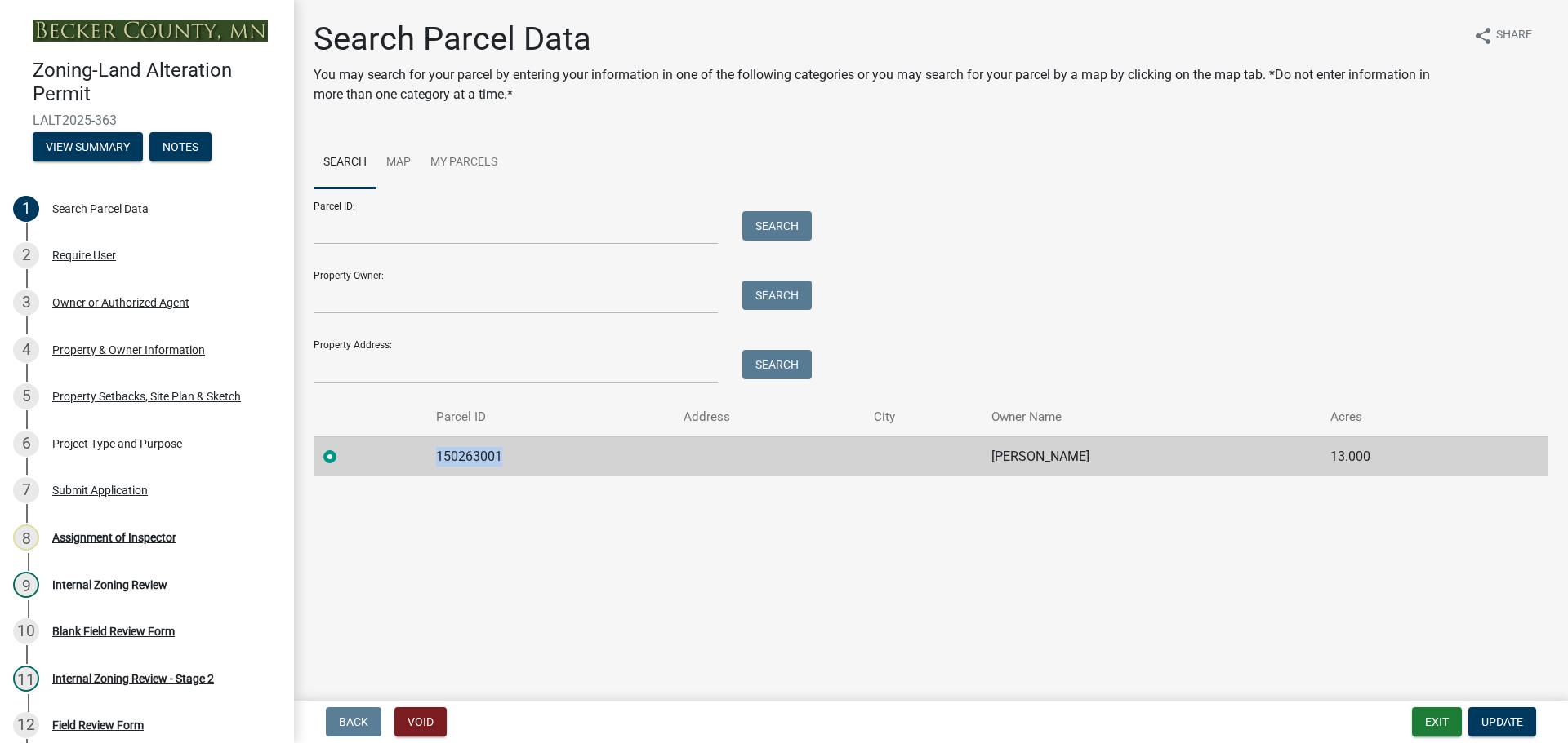
drag, startPoint x: 518, startPoint y: 455, endPoint x: 396, endPoint y: 454, distance: 122.0
click at [396, 454] on tr "150263001 CHRIS CUMMINGS 13.000" at bounding box center [930, 456] width 1234 height 40
copy td "150263001"
click at [131, 533] on div "Assignment of Inspector" at bounding box center [114, 538] width 124 height 12
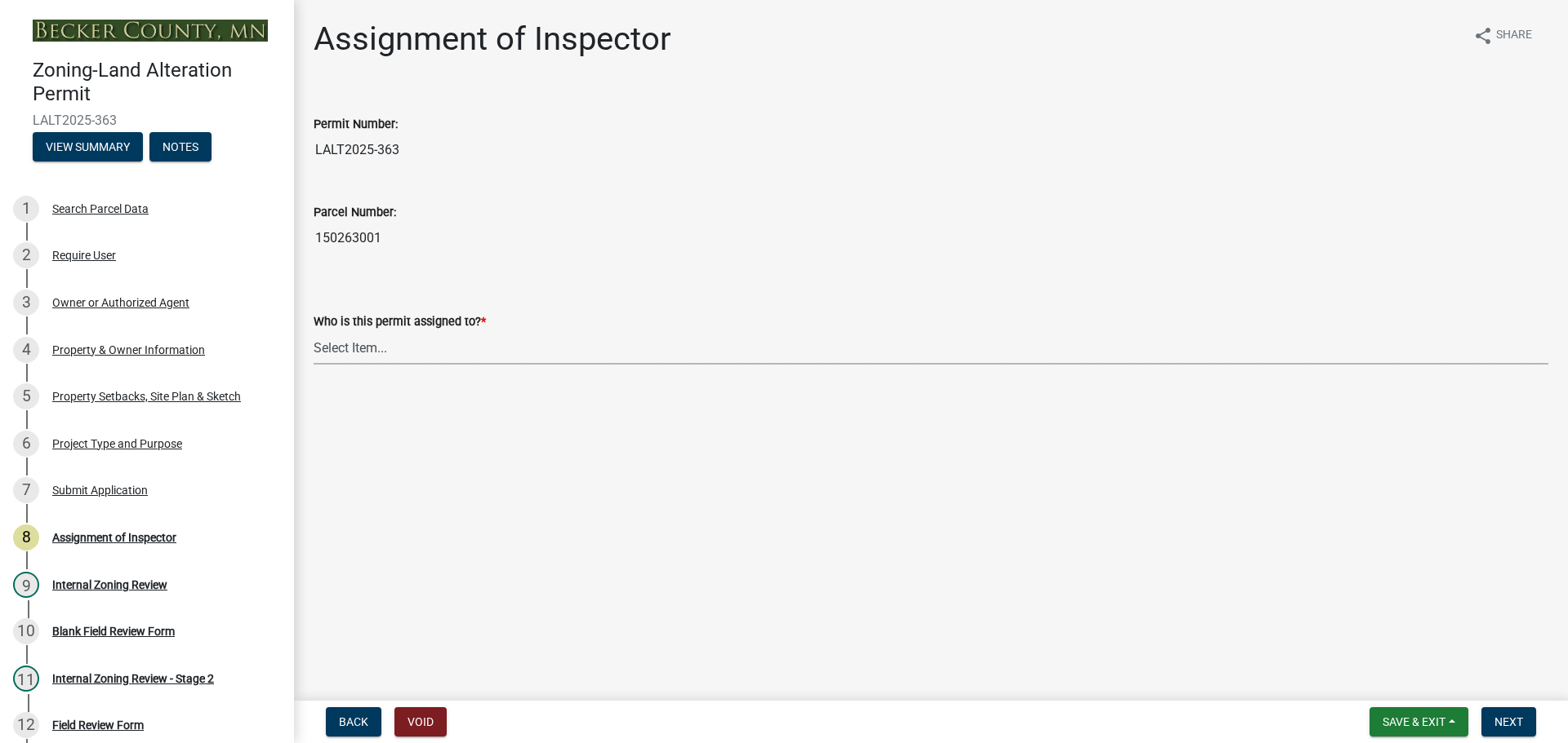
click at [325, 350] on select "Select Item... [PERSON_NAME] [PERSON_NAME] [PERSON_NAME] [PERSON_NAME] [PERSON_…" at bounding box center [930, 348] width 1234 height 34
click at [313, 331] on select "Select Item... [PERSON_NAME] [PERSON_NAME] [PERSON_NAME] [PERSON_NAME] [PERSON_…" at bounding box center [930, 348] width 1234 height 34
select select "ebd8400e-d8d5-49f8-911f-e671eb76408a"
click at [1518, 710] on button "Next" at bounding box center [1508, 722] width 55 height 29
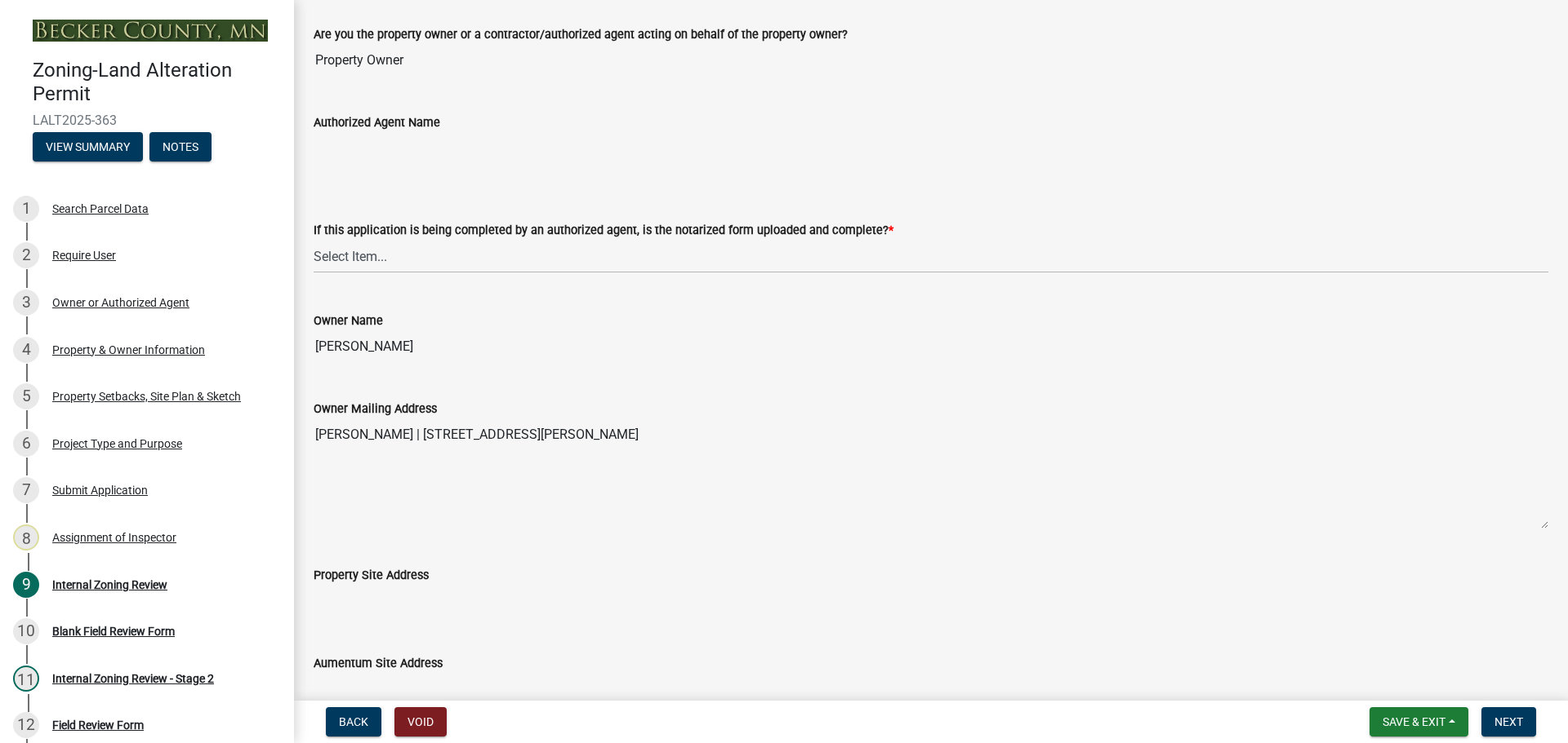
scroll to position [327, 0]
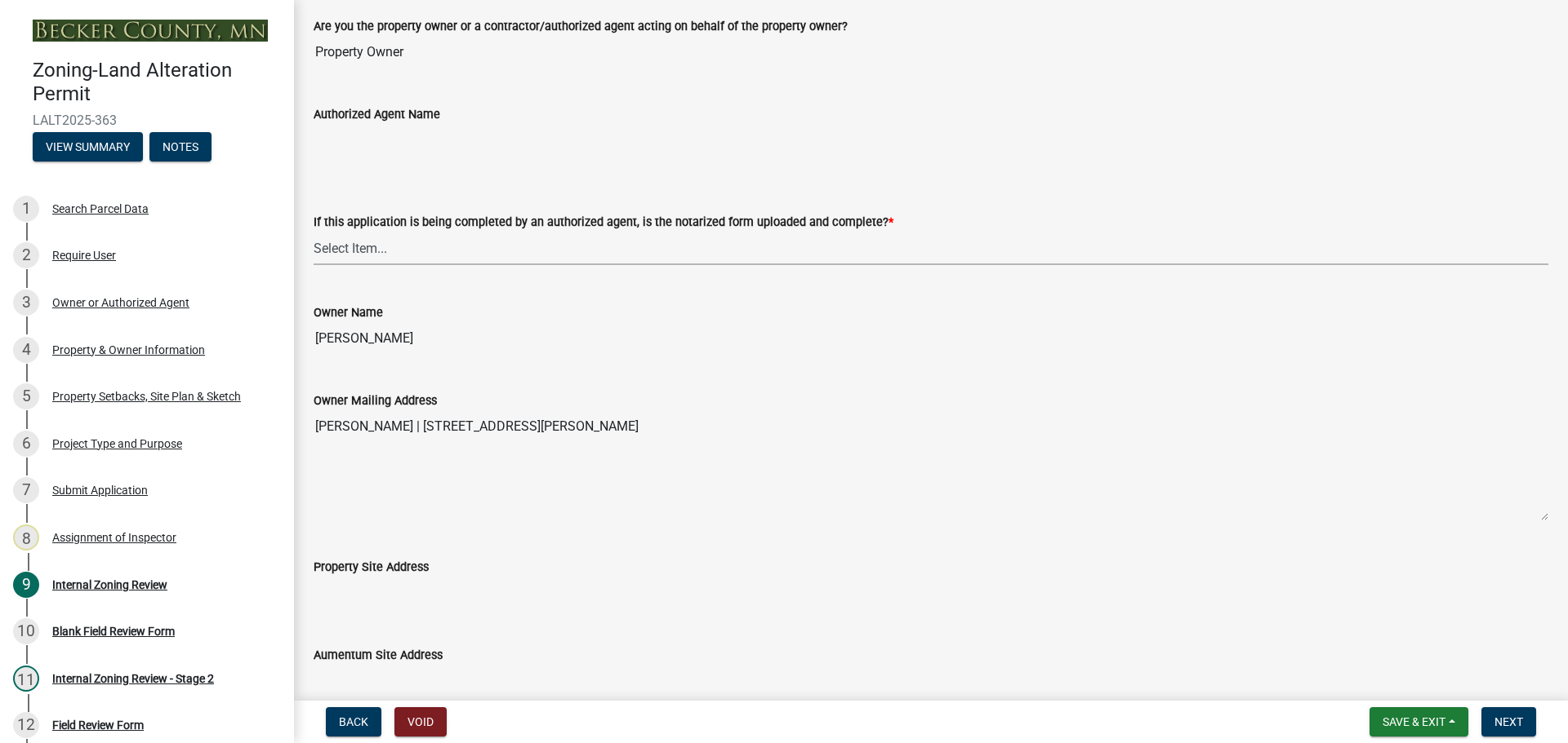
click at [355, 245] on select "Select Item... Yes No N/A" at bounding box center [930, 248] width 1234 height 34
click at [313, 232] on select "Select Item... Yes No N/A" at bounding box center [930, 248] width 1234 height 34
select select "6ffd7da5-69ef-4be0-b4a7-d413baace353"
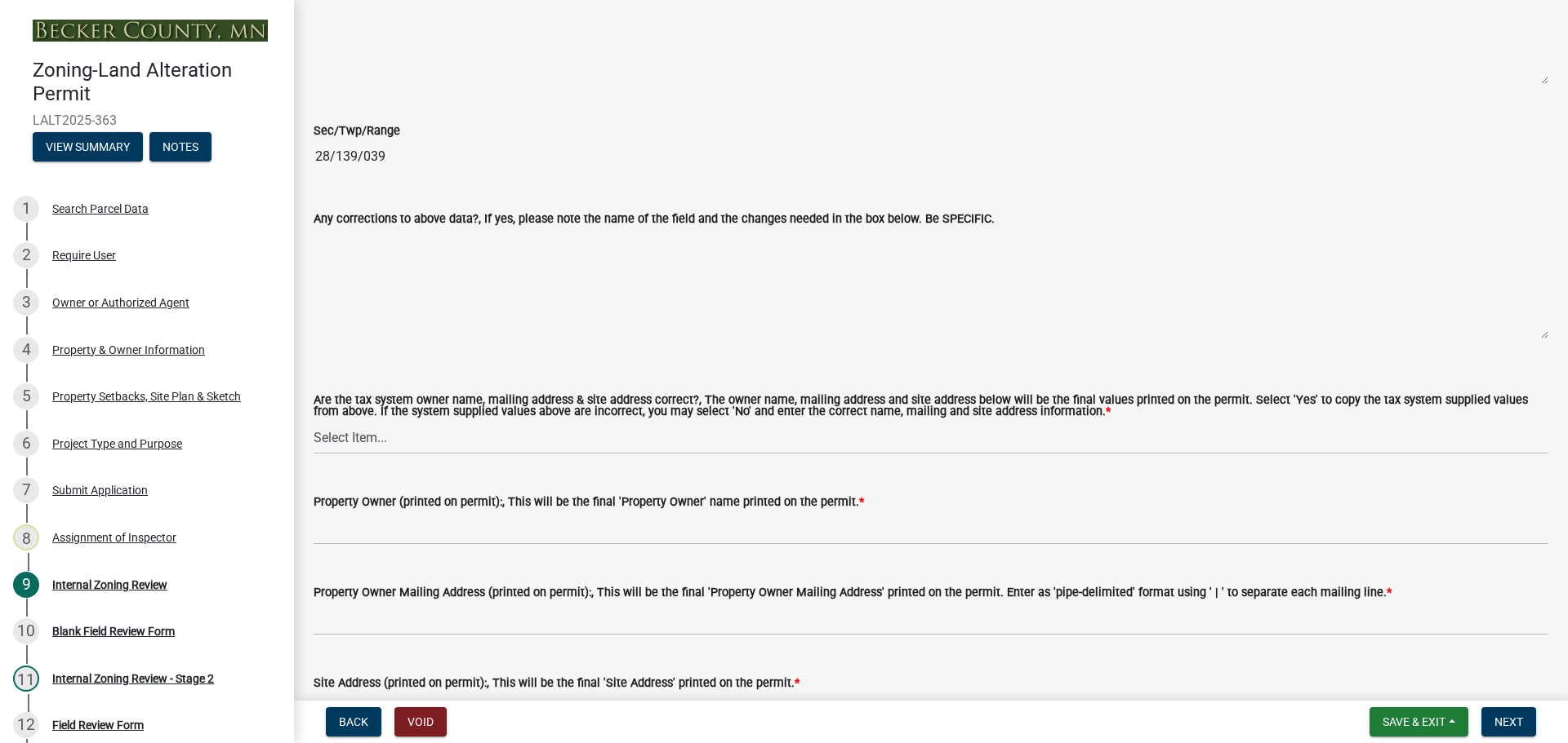
scroll to position [1387, 0]
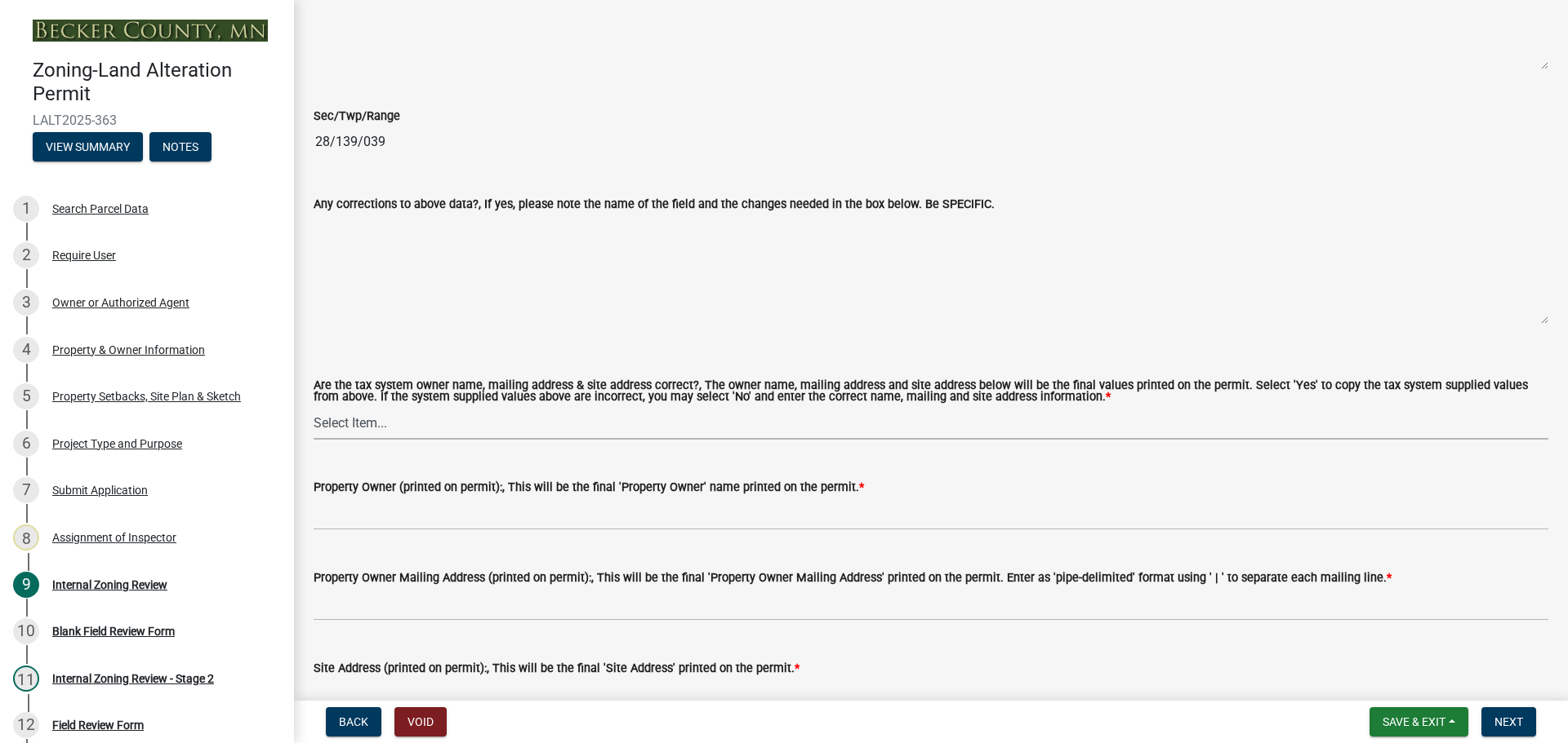
click at [387, 428] on select "Select Item... Yes No" at bounding box center [930, 423] width 1234 height 34
click at [313, 407] on select "Select Item... Yes No" at bounding box center [930, 423] width 1234 height 34
select select "6148013f-864b-4451-a841-96f115ea18ae"
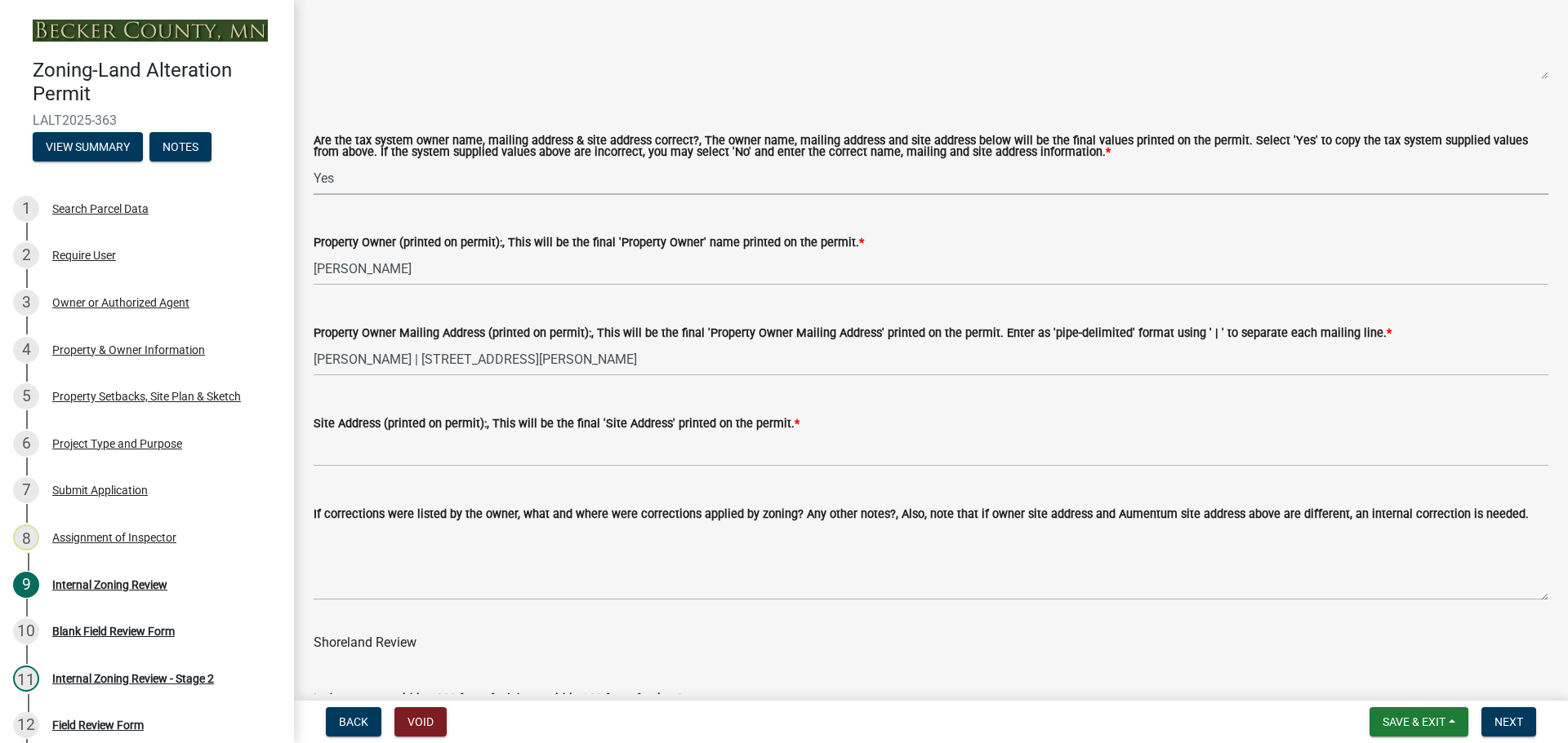
scroll to position [1714, 0]
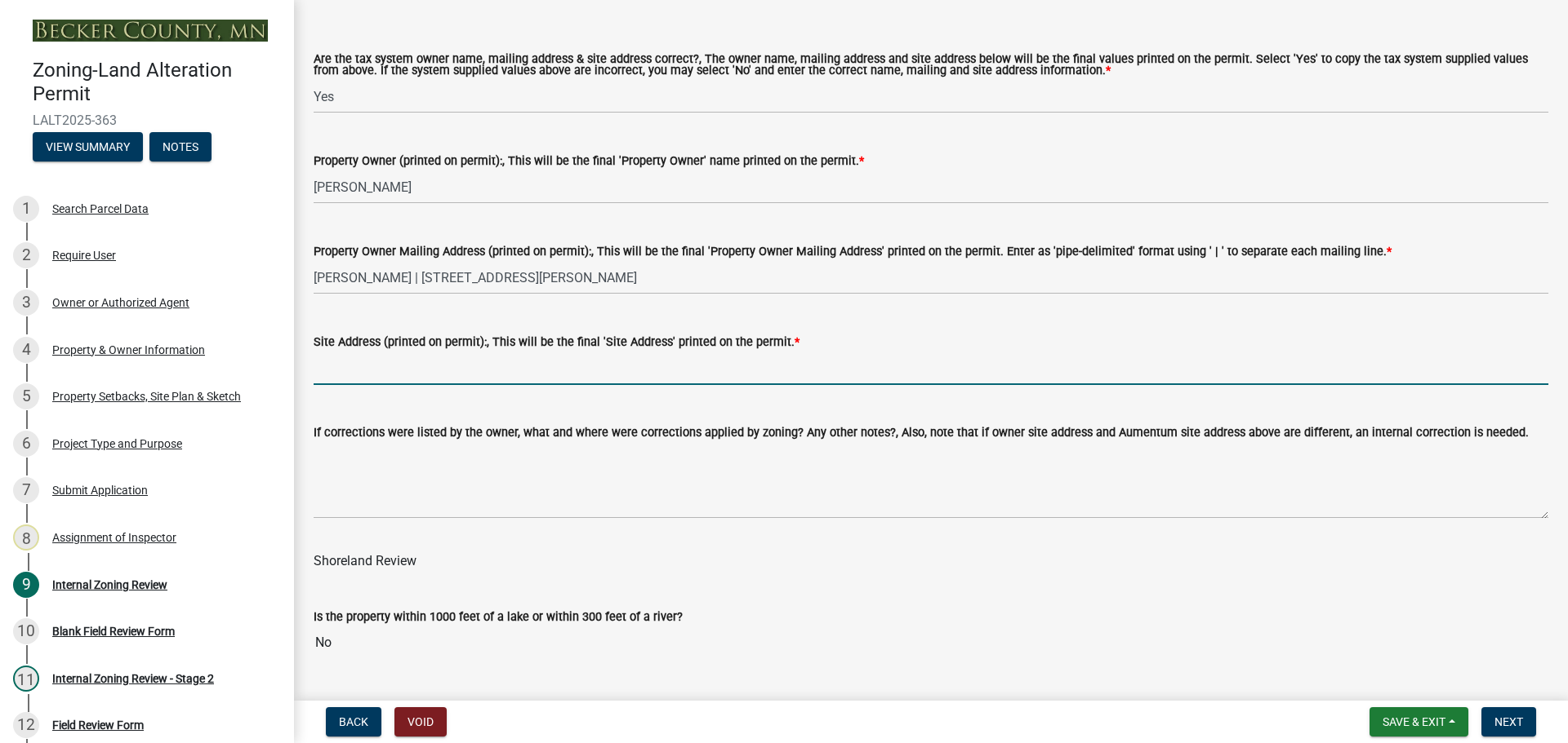
click at [426, 376] on input "Site Address (printed on permit):, This will be the final 'Site Address' printe…" at bounding box center [930, 368] width 1234 height 34
type input "TBD"
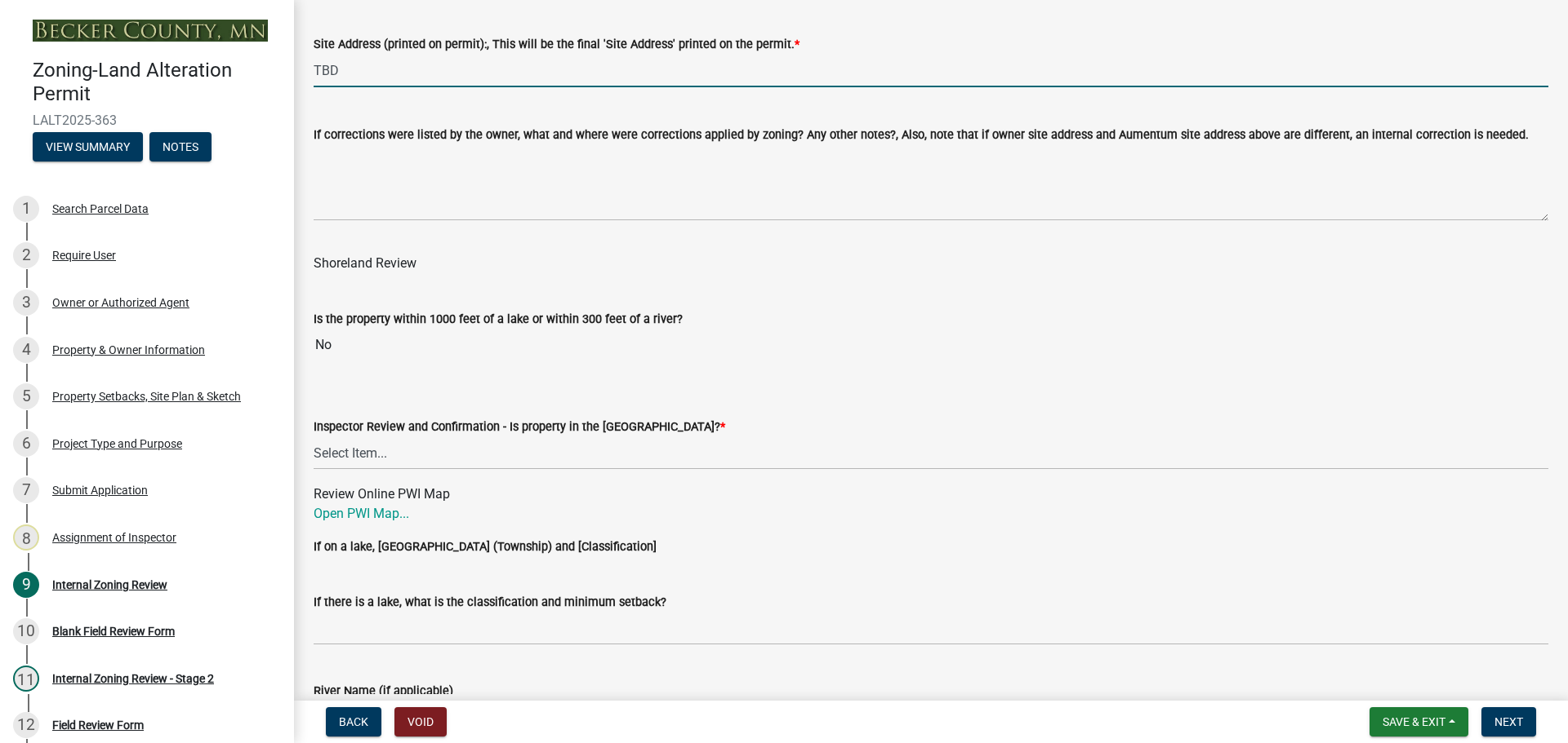
scroll to position [2041, 0]
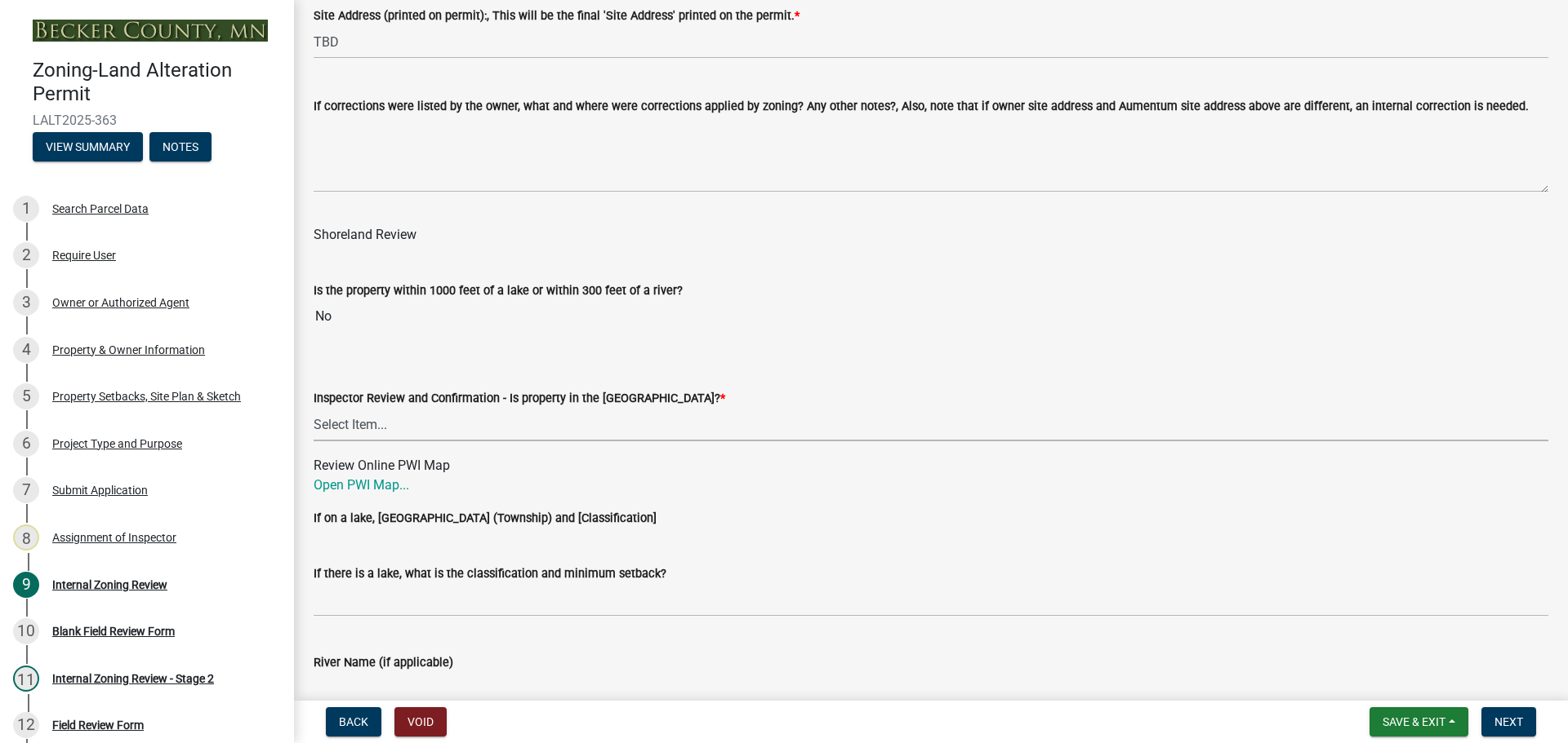
click at [362, 431] on select "Select Item... Within [GEOGRAPHIC_DATA] (SD) Not in [GEOGRAPHIC_DATA] (NOTSL)" at bounding box center [930, 424] width 1234 height 34
click at [614, 424] on select "Select Item... Within [GEOGRAPHIC_DATA] (SD) Not in [GEOGRAPHIC_DATA] (NOTSL)" at bounding box center [930, 424] width 1234 height 34
drag, startPoint x: 386, startPoint y: 486, endPoint x: 396, endPoint y: 489, distance: 10.4
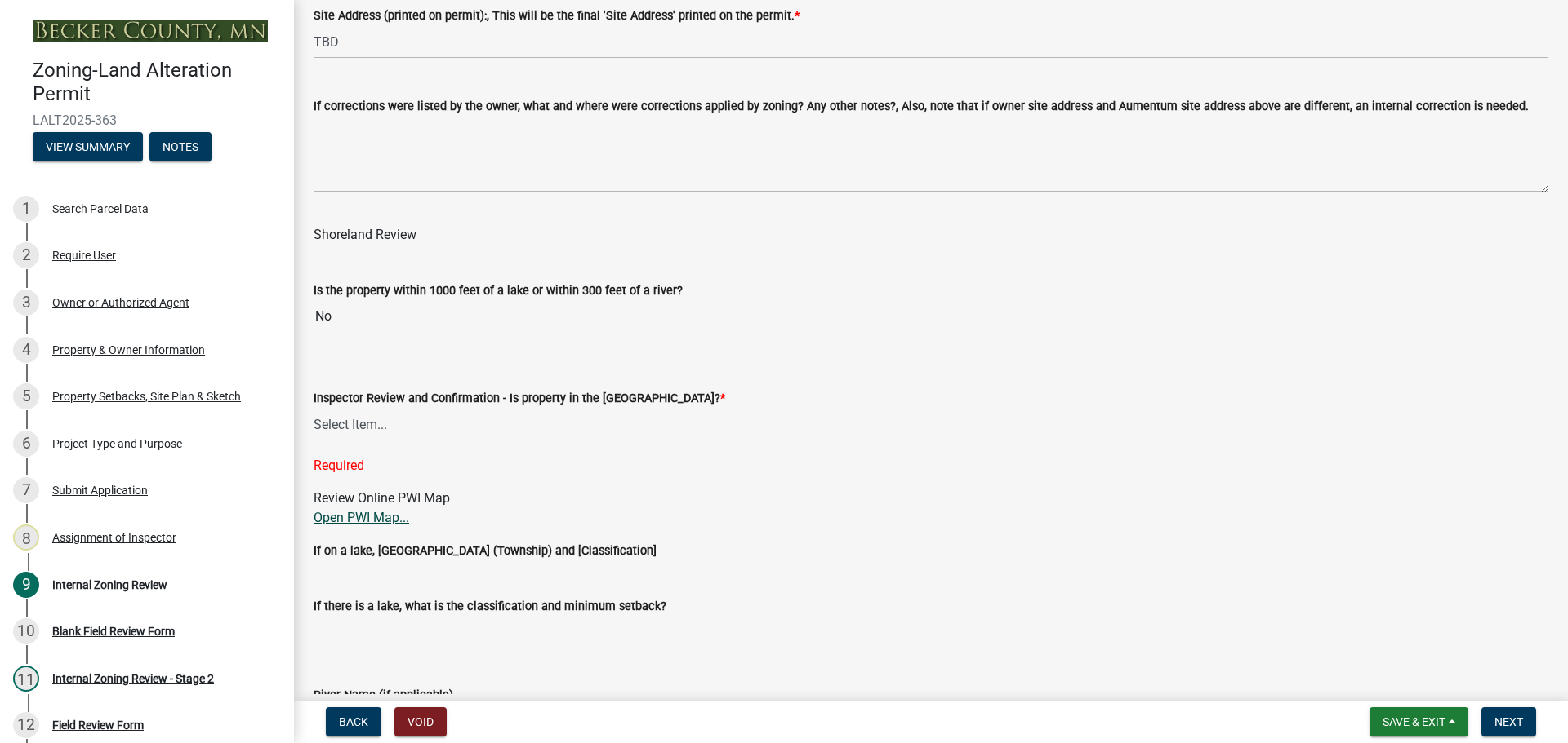
click at [372, 518] on link "Open PWI Map..." at bounding box center [361, 518] width 96 height 15
click at [345, 417] on select "Select Item... Within [GEOGRAPHIC_DATA] (SD) Not in [GEOGRAPHIC_DATA] (NOTSL)" at bounding box center [930, 424] width 1234 height 34
click at [313, 409] on select "Select Item... Within [GEOGRAPHIC_DATA] (SD) Not in [GEOGRAPHIC_DATA] (NOTSL)" at bounding box center [930, 424] width 1234 height 34
select select "dfe73988-9525-4529-b093-63b4f911667c"
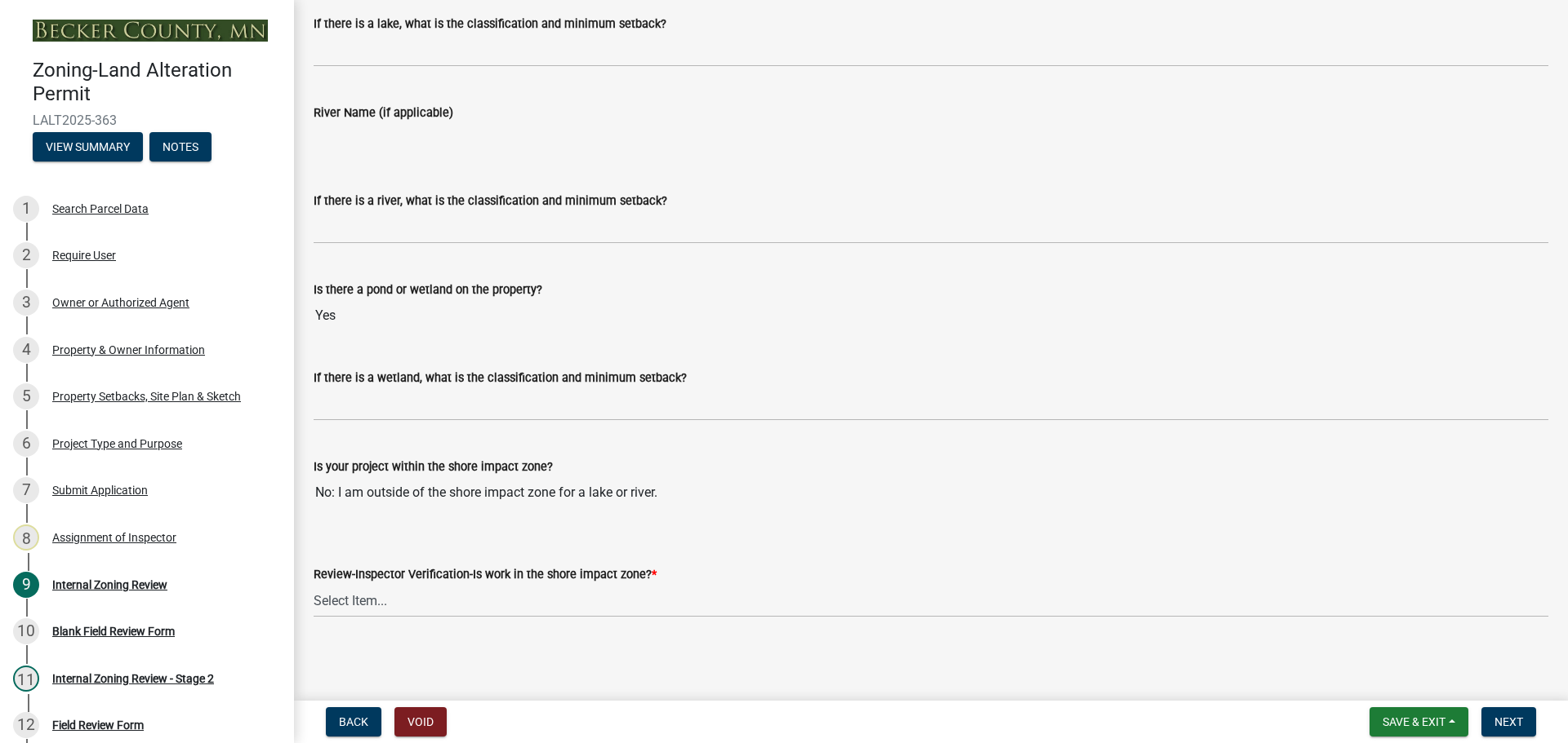
scroll to position [2592, 0]
click at [377, 587] on select "Select Item... Yes No" at bounding box center [930, 599] width 1234 height 34
click at [313, 583] on select "Select Item... Yes No" at bounding box center [930, 599] width 1234 height 34
select select "73f00776-b17e-4d52-9bf5-8542a1a8e8be"
click at [1496, 724] on span "Next" at bounding box center [1509, 723] width 29 height 14
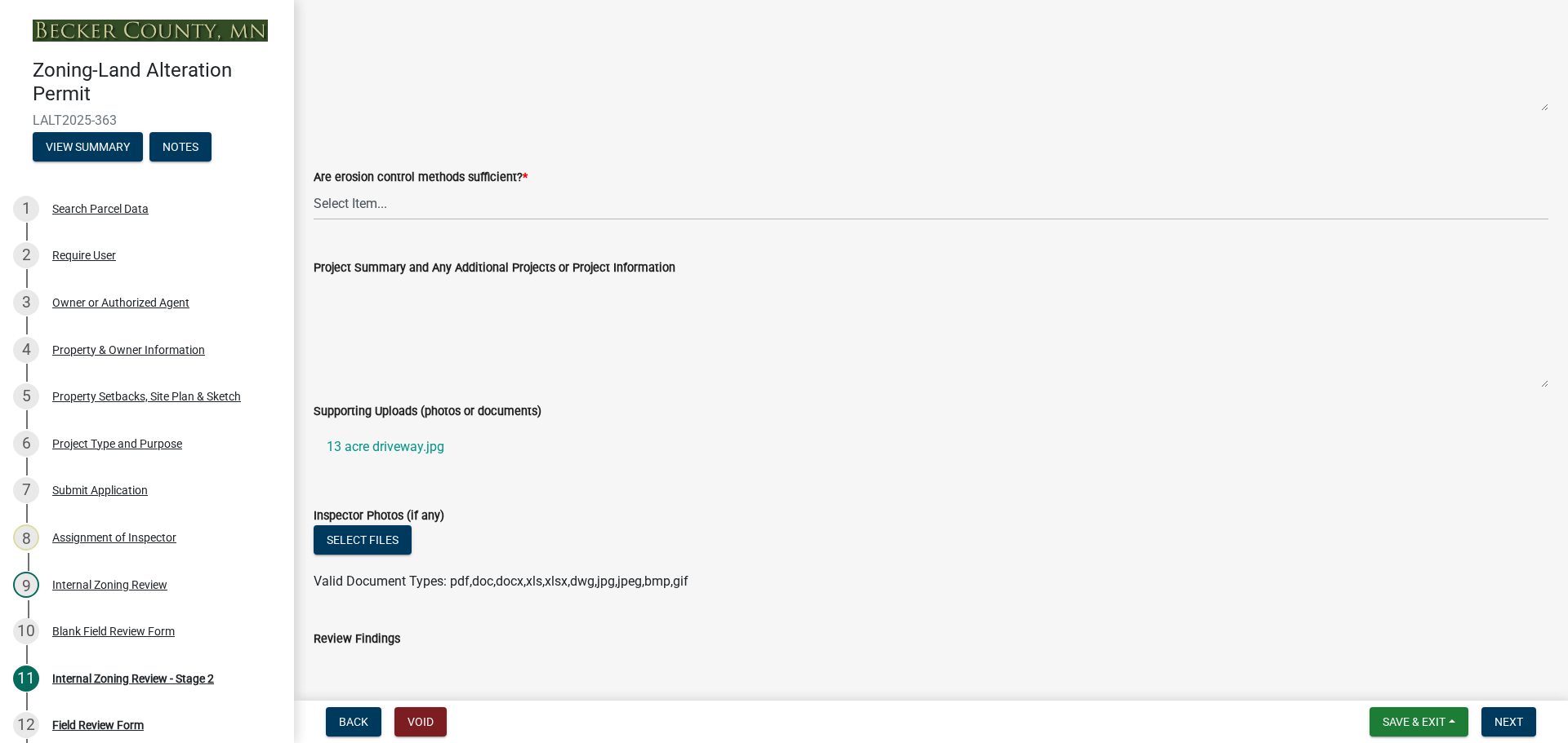
scroll to position [3183, 0]
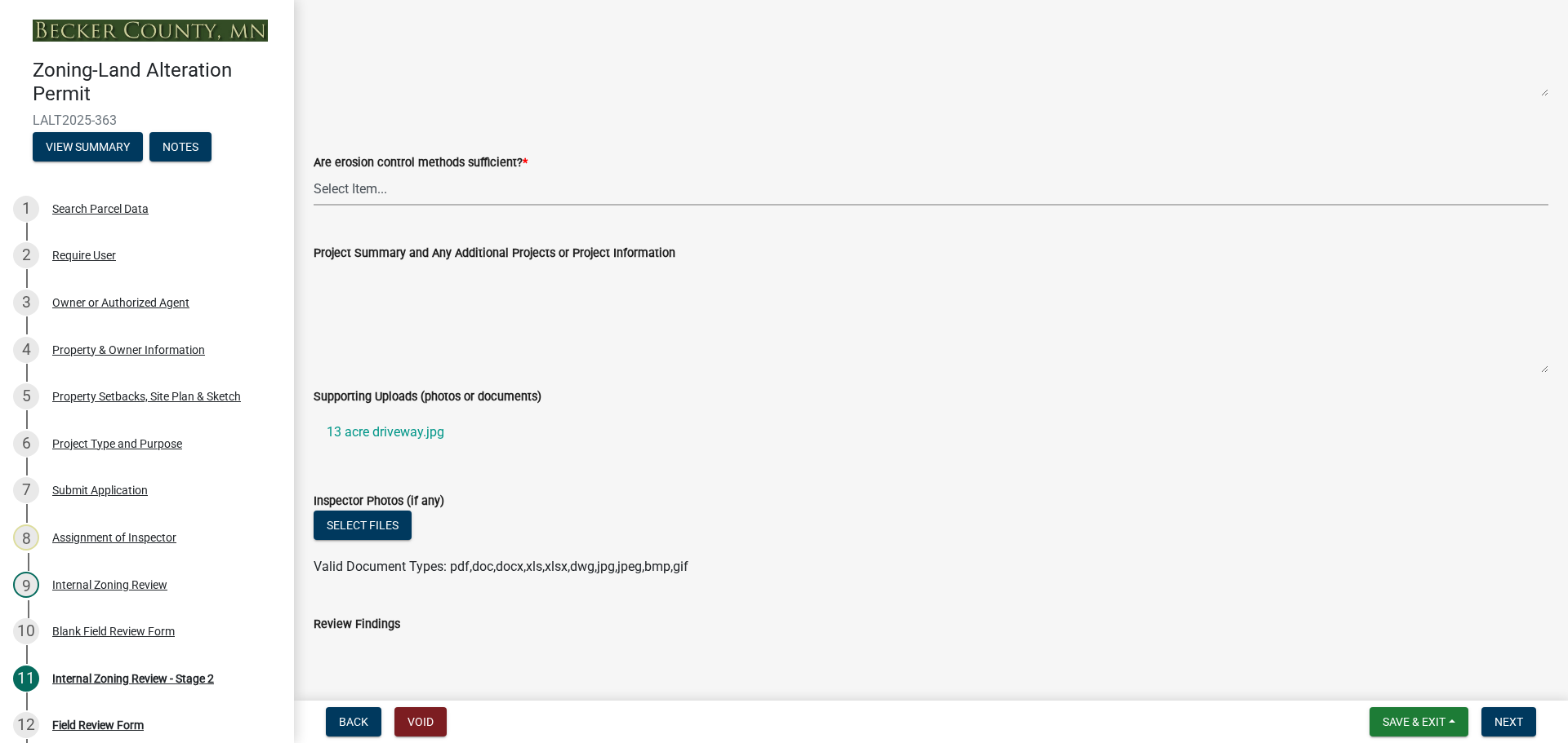
click at [370, 181] on select "Select Item... Yes No (if no, please state additional requirements below)" at bounding box center [930, 188] width 1234 height 34
click at [313, 172] on select "Select Item... Yes No (if no, please state additional requirements below)" at bounding box center [930, 188] width 1234 height 34
select select "d6c7d689-2a59-4338-9af6-06b0740d40b6"
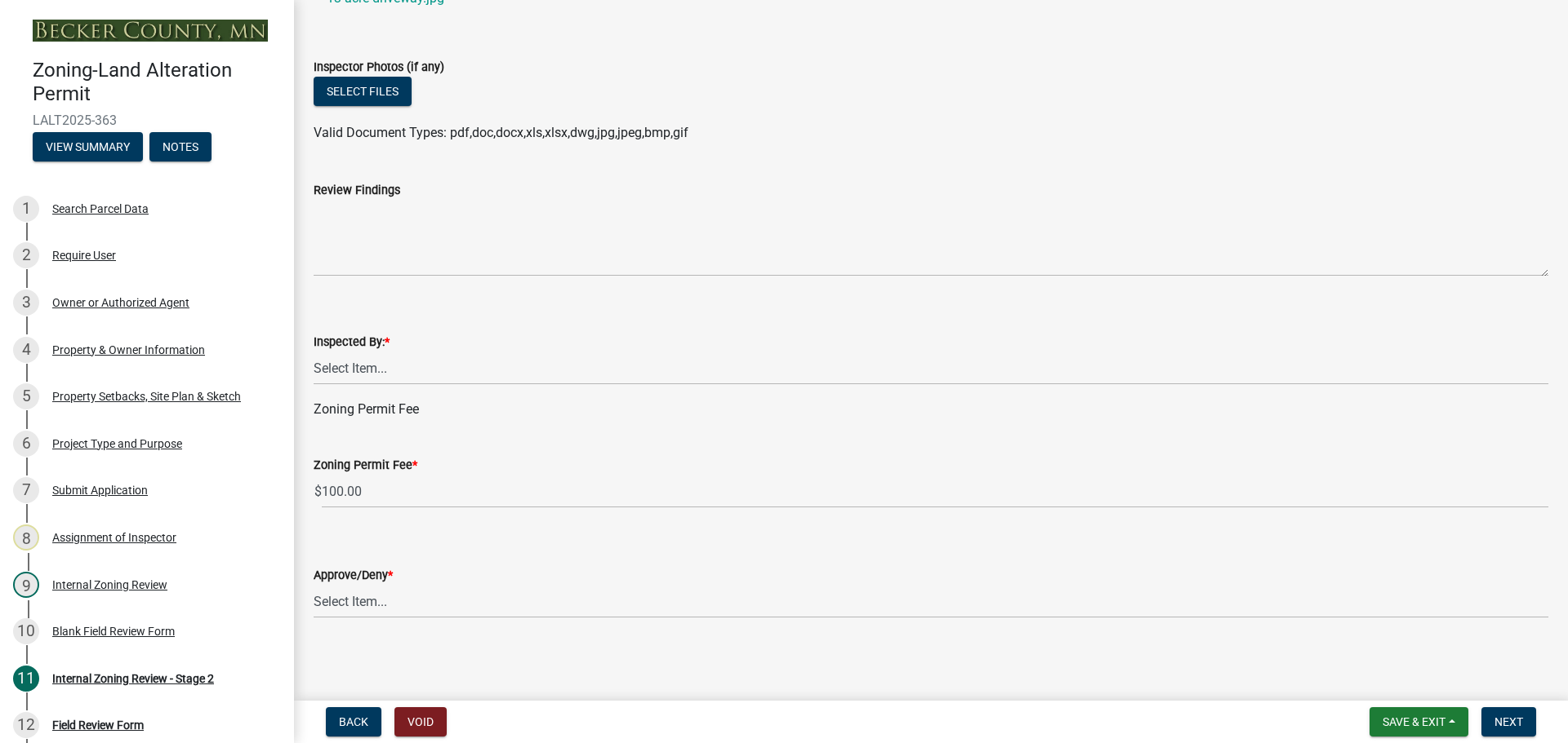
scroll to position [3619, 0]
click at [363, 357] on select "Select Item... [PERSON_NAME] [PERSON_NAME] [PERSON_NAME] [PERSON_NAME] [PERSON_…" at bounding box center [930, 366] width 1234 height 34
click at [313, 350] on select "Select Item... [PERSON_NAME] [PERSON_NAME] [PERSON_NAME] [PERSON_NAME] [PERSON_…" at bounding box center [930, 366] width 1234 height 34
select select "ebd8400e-d8d5-49f8-911f-e671eb76408a"
click at [399, 600] on select "Select Item... Approve Deny" at bounding box center [930, 599] width 1234 height 34
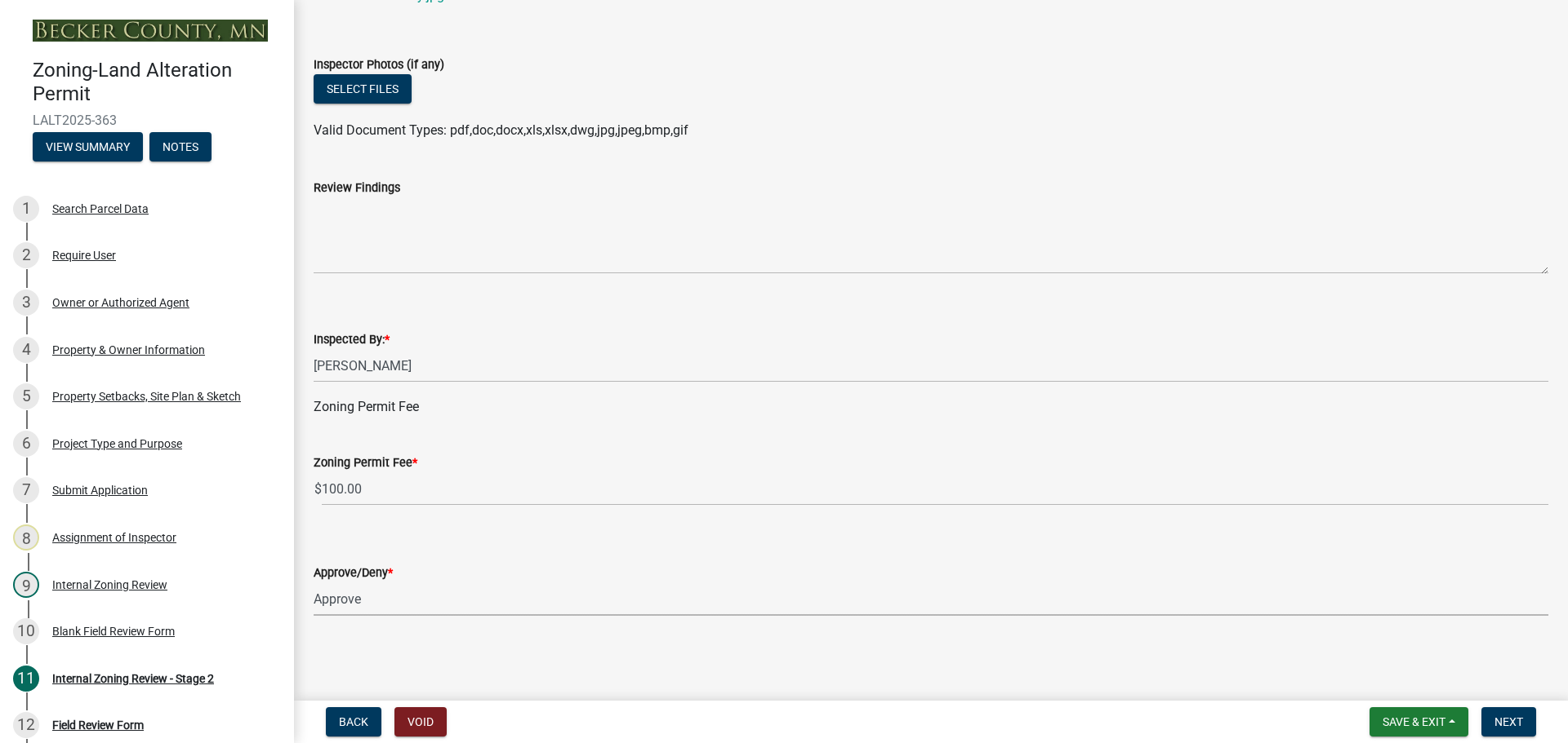
click at [313, 583] on select "Select Item... Approve Deny" at bounding box center [930, 599] width 1234 height 34
select select "065da37d-bbc4-4106-9363-f58d230017e3"
click at [1500, 707] on button "Next" at bounding box center [1508, 722] width 55 height 29
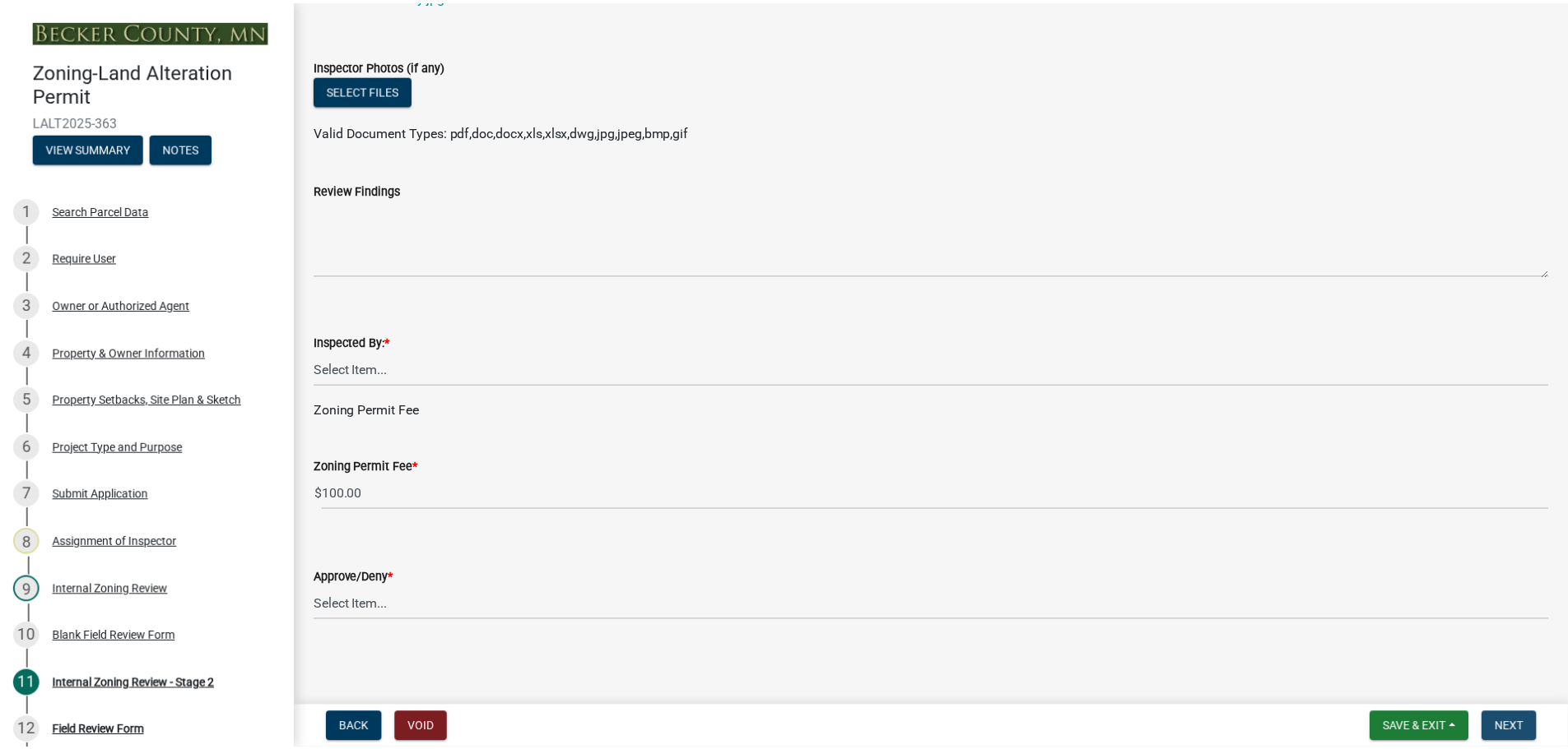
scroll to position [0, 0]
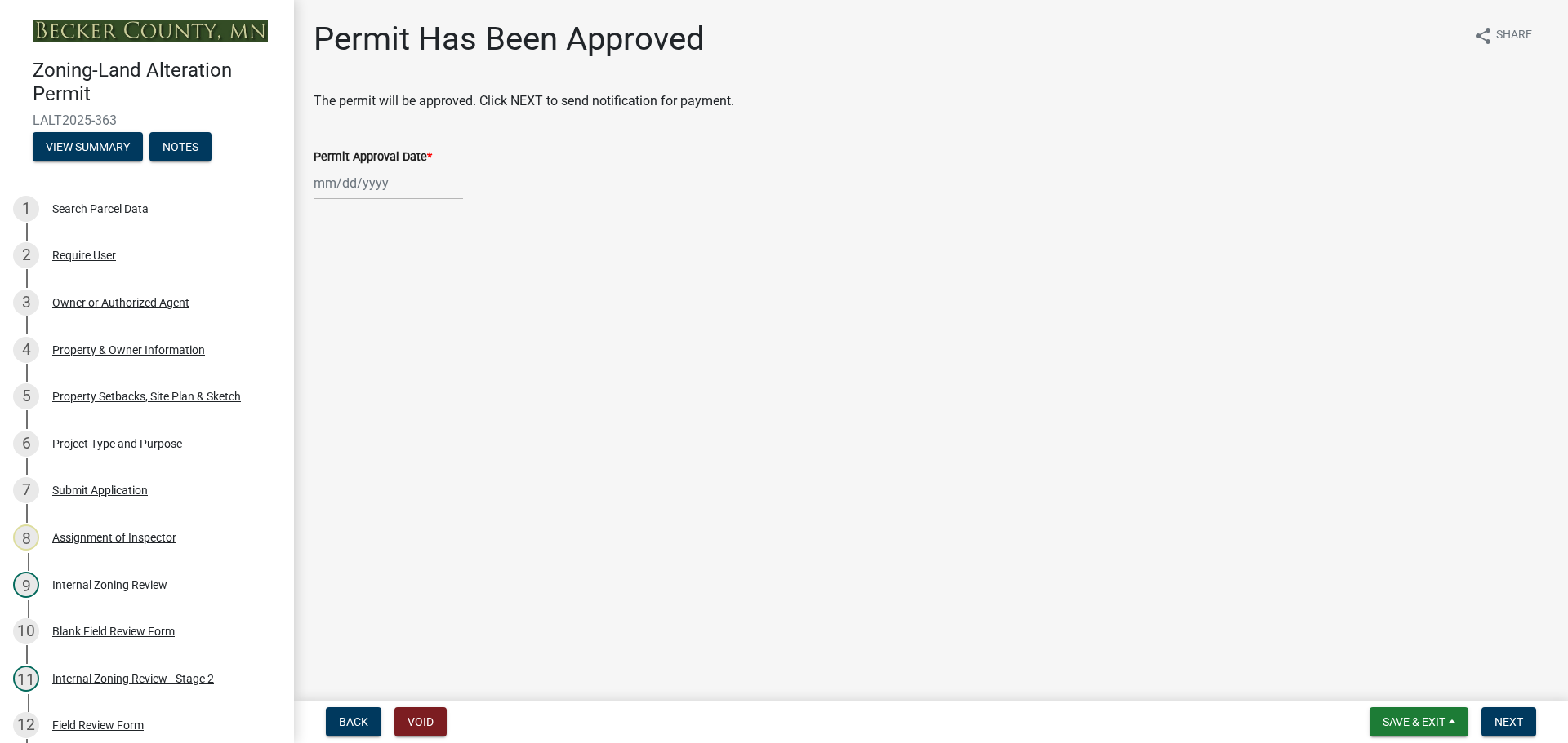
click at [352, 176] on div at bounding box center [388, 183] width 150 height 34
select select "8"
select select "2025"
click at [408, 321] on div "14" at bounding box center [408, 322] width 26 height 26
type input "[DATE]"
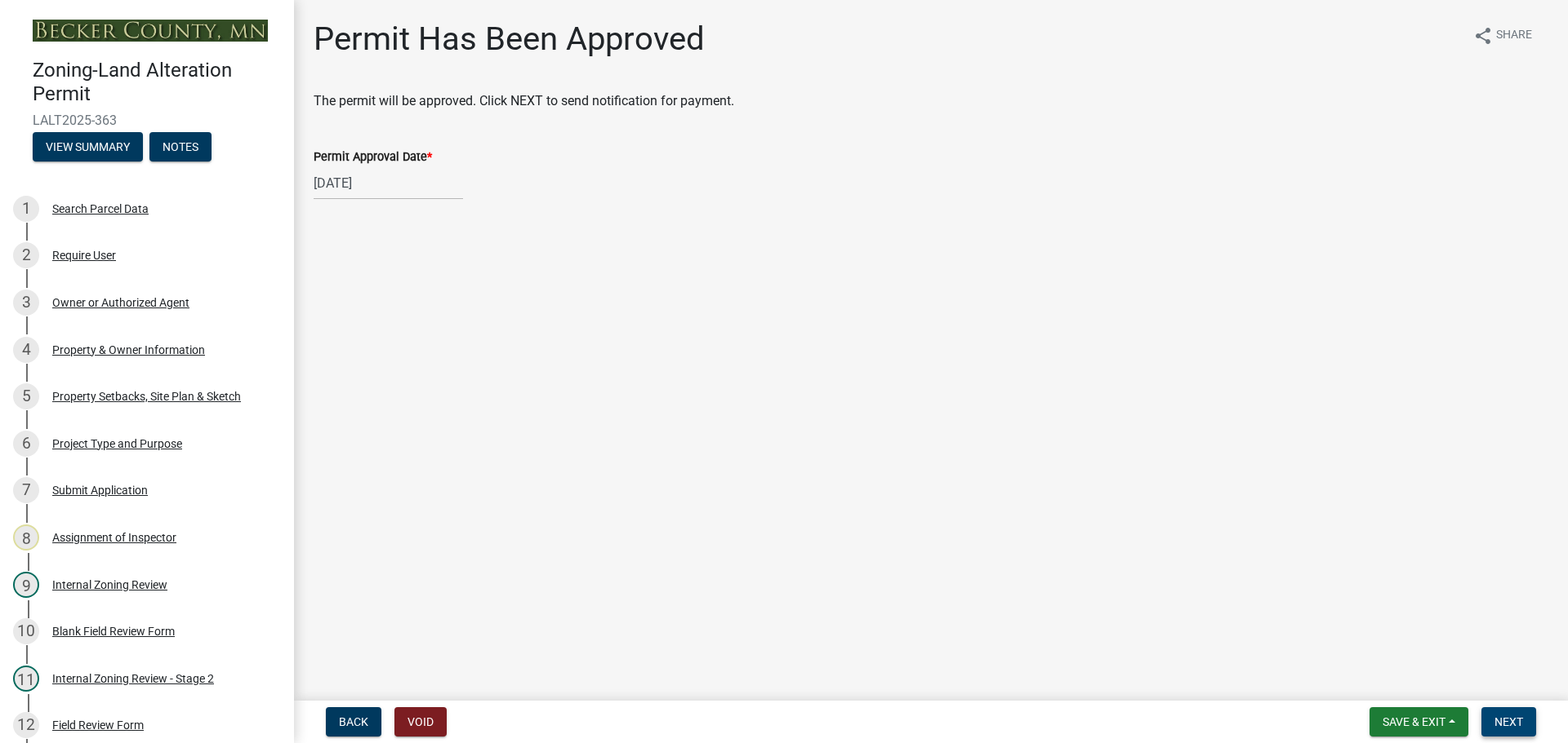
click at [1508, 713] on button "Next" at bounding box center [1508, 722] width 55 height 29
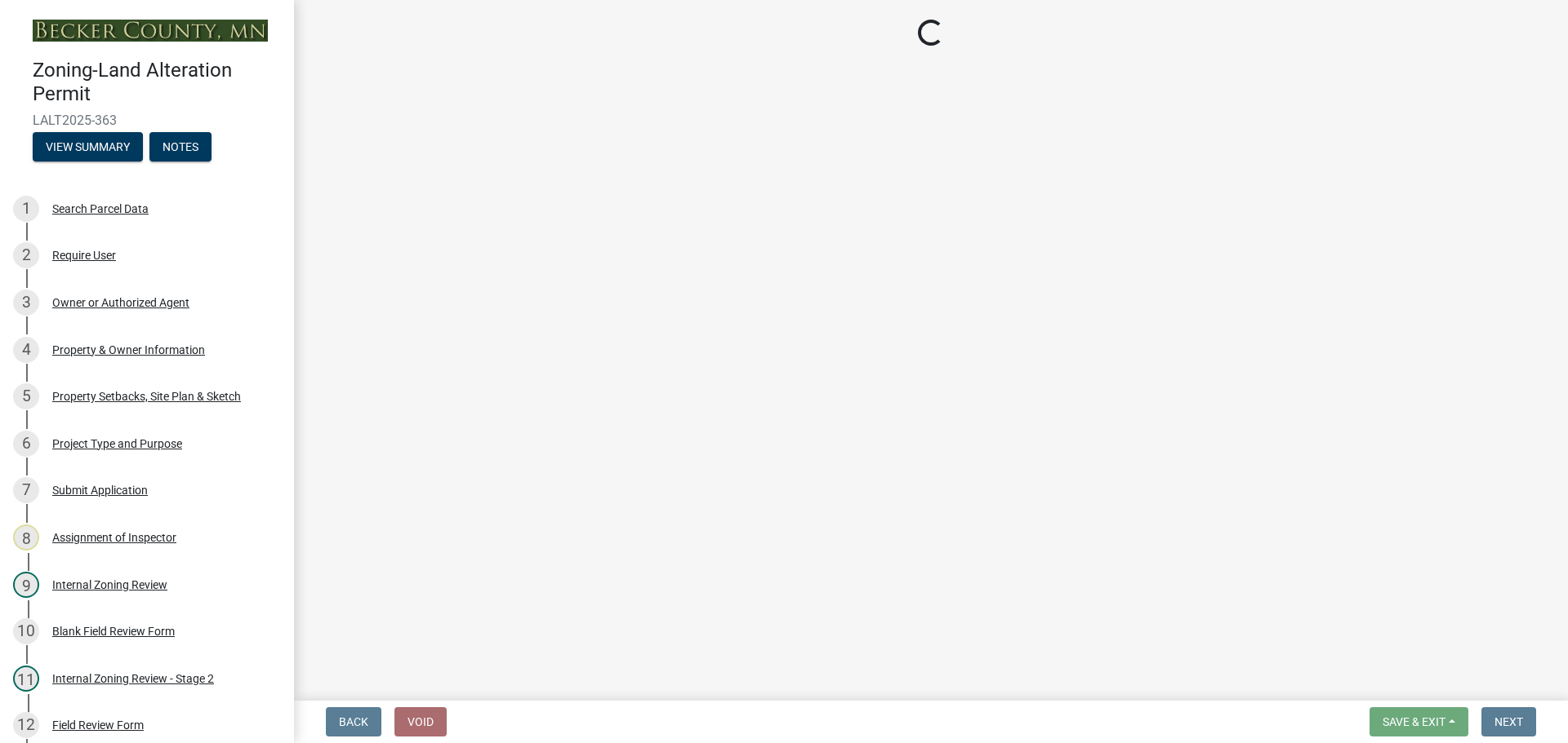
select select "3: 3"
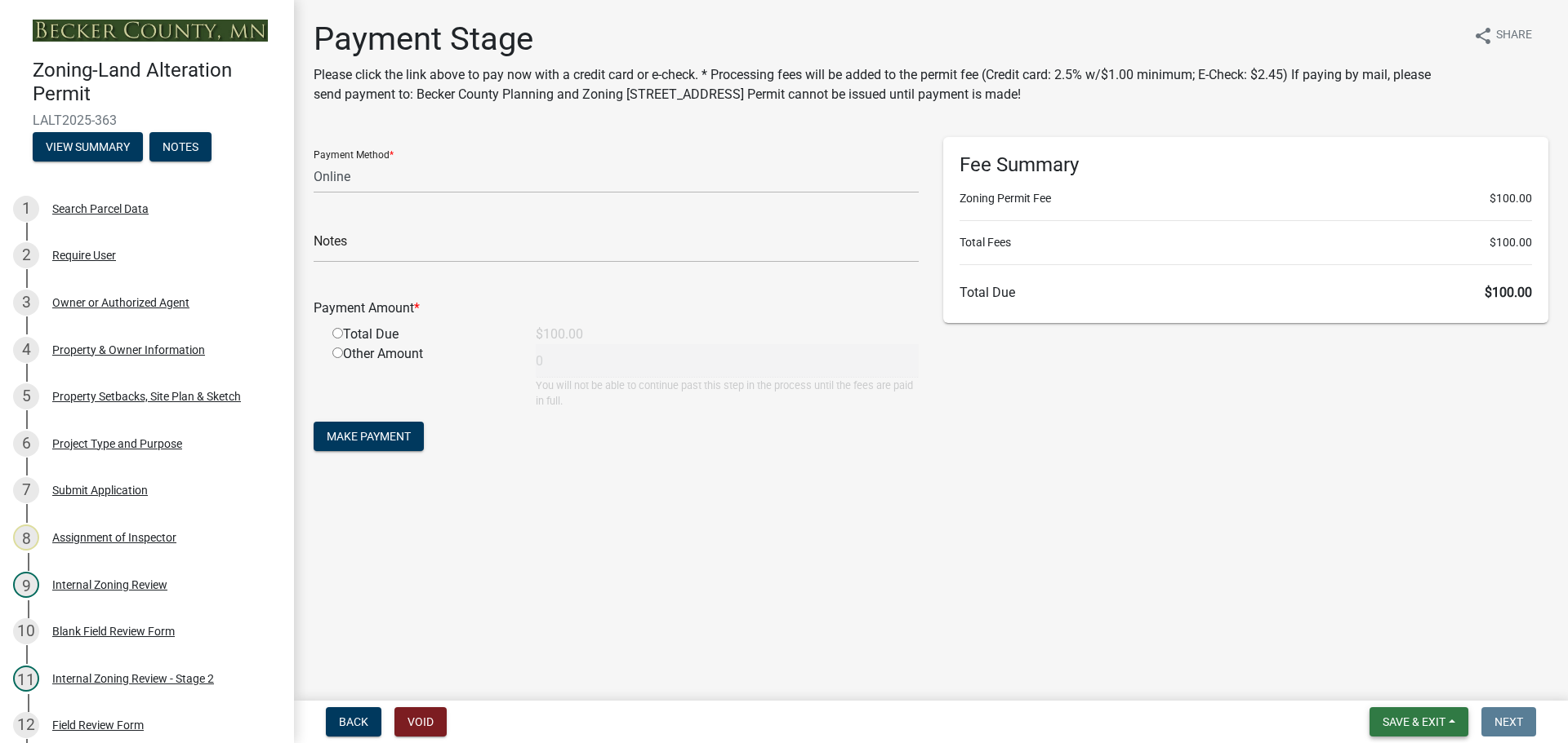
click at [1405, 709] on button "Save & Exit" at bounding box center [1418, 722] width 99 height 29
click at [1388, 679] on button "Save & Exit" at bounding box center [1403, 679] width 131 height 40
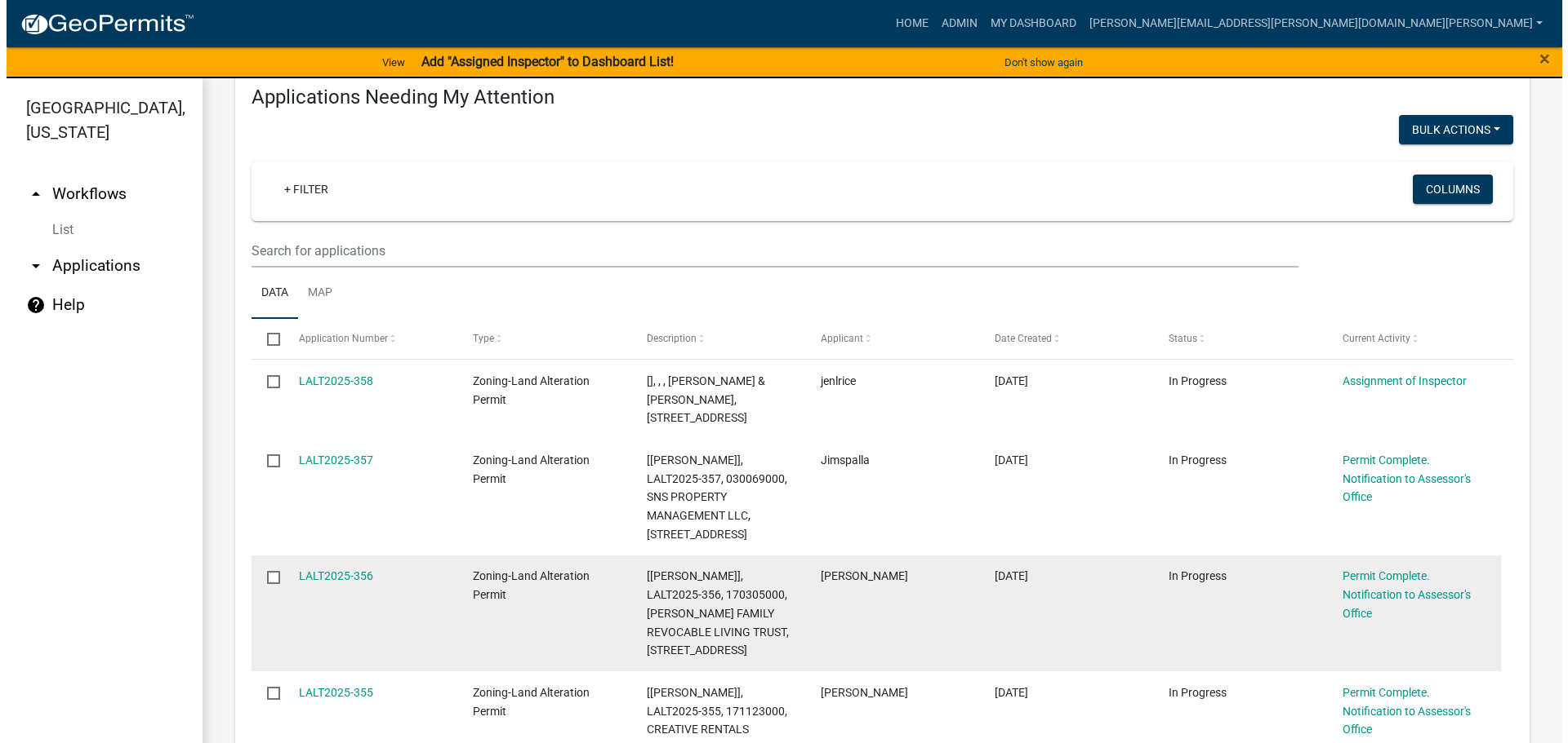
scroll to position [327, 0]
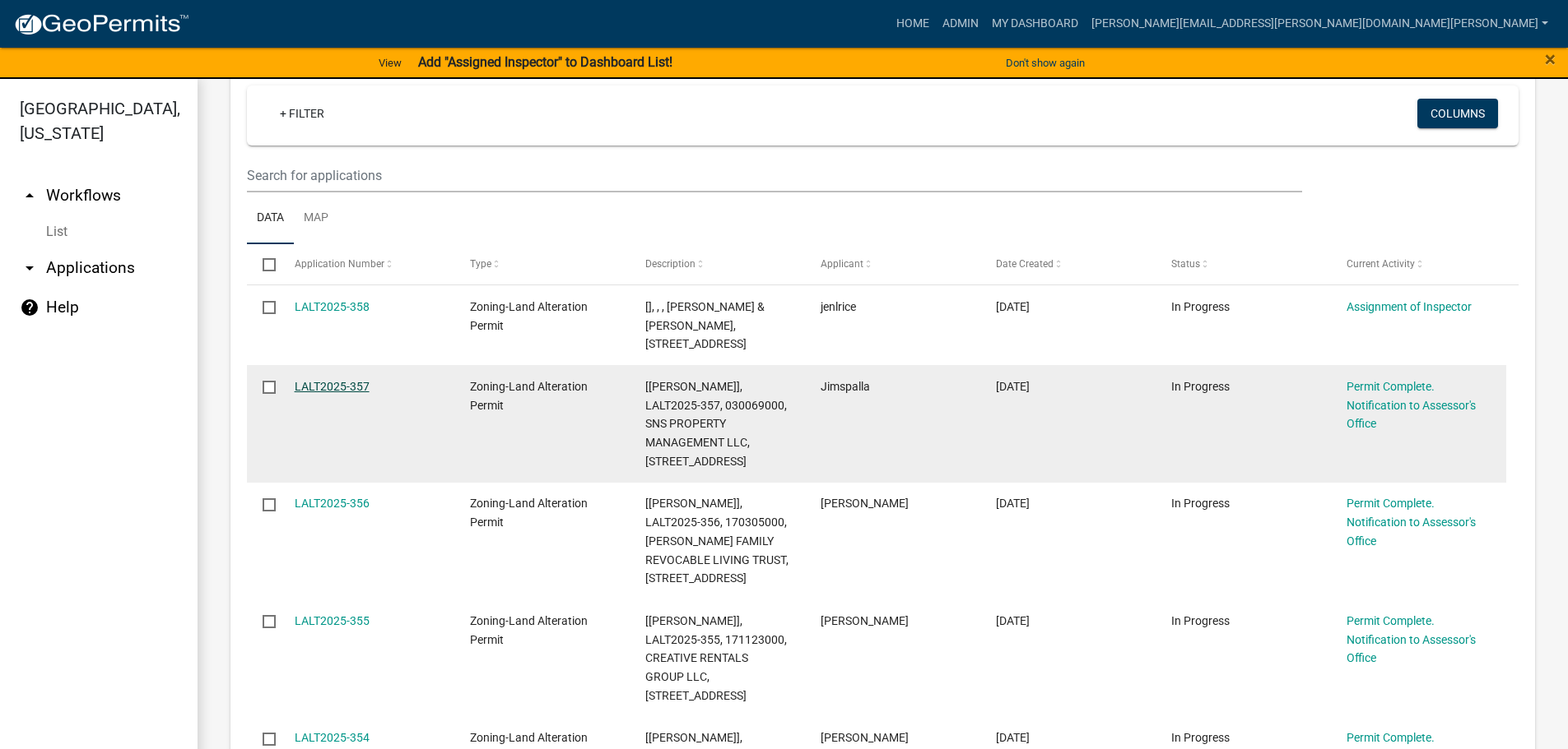
click at [346, 385] on link "LALT2025-357" at bounding box center [331, 387] width 75 height 14
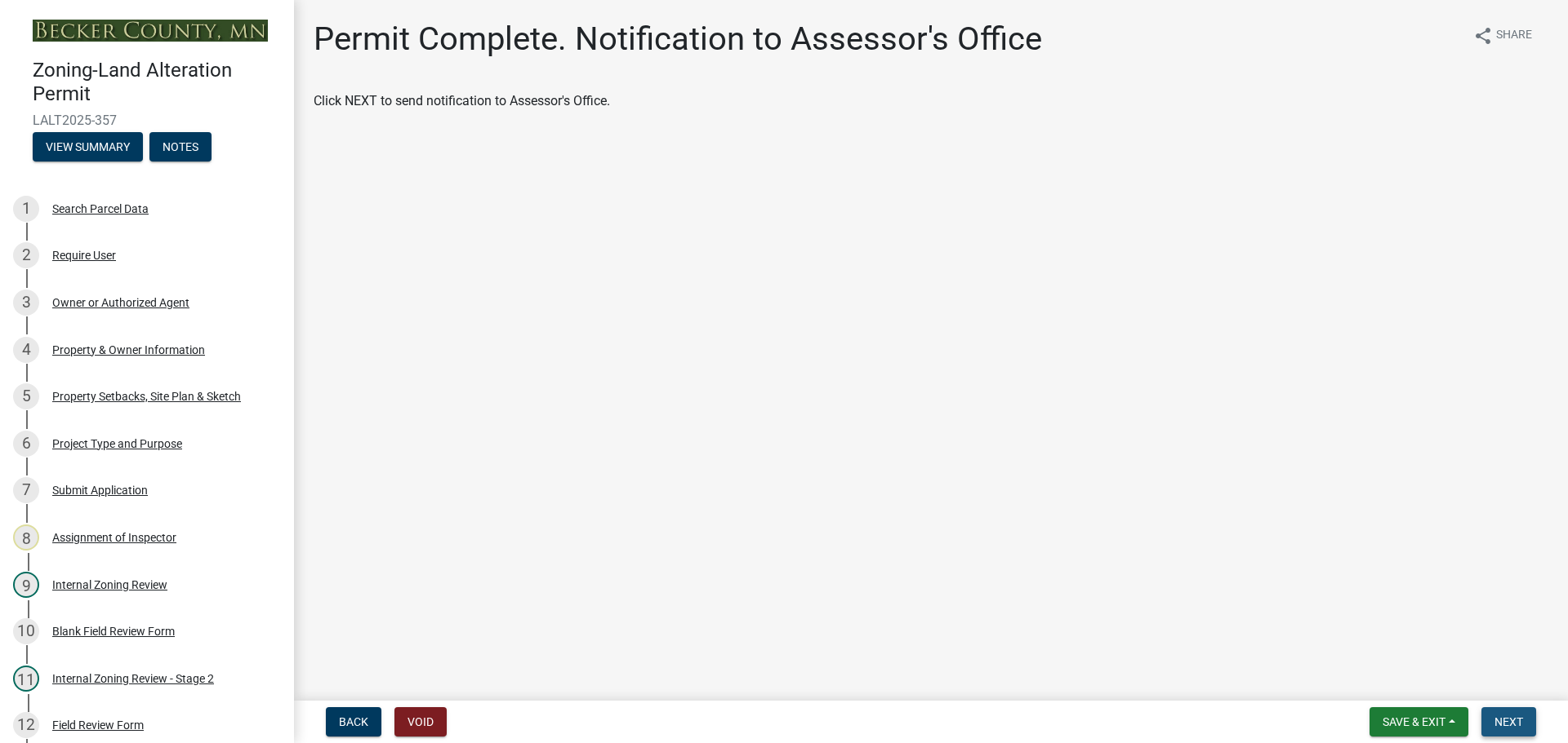
click at [1506, 713] on button "Next" at bounding box center [1508, 722] width 55 height 29
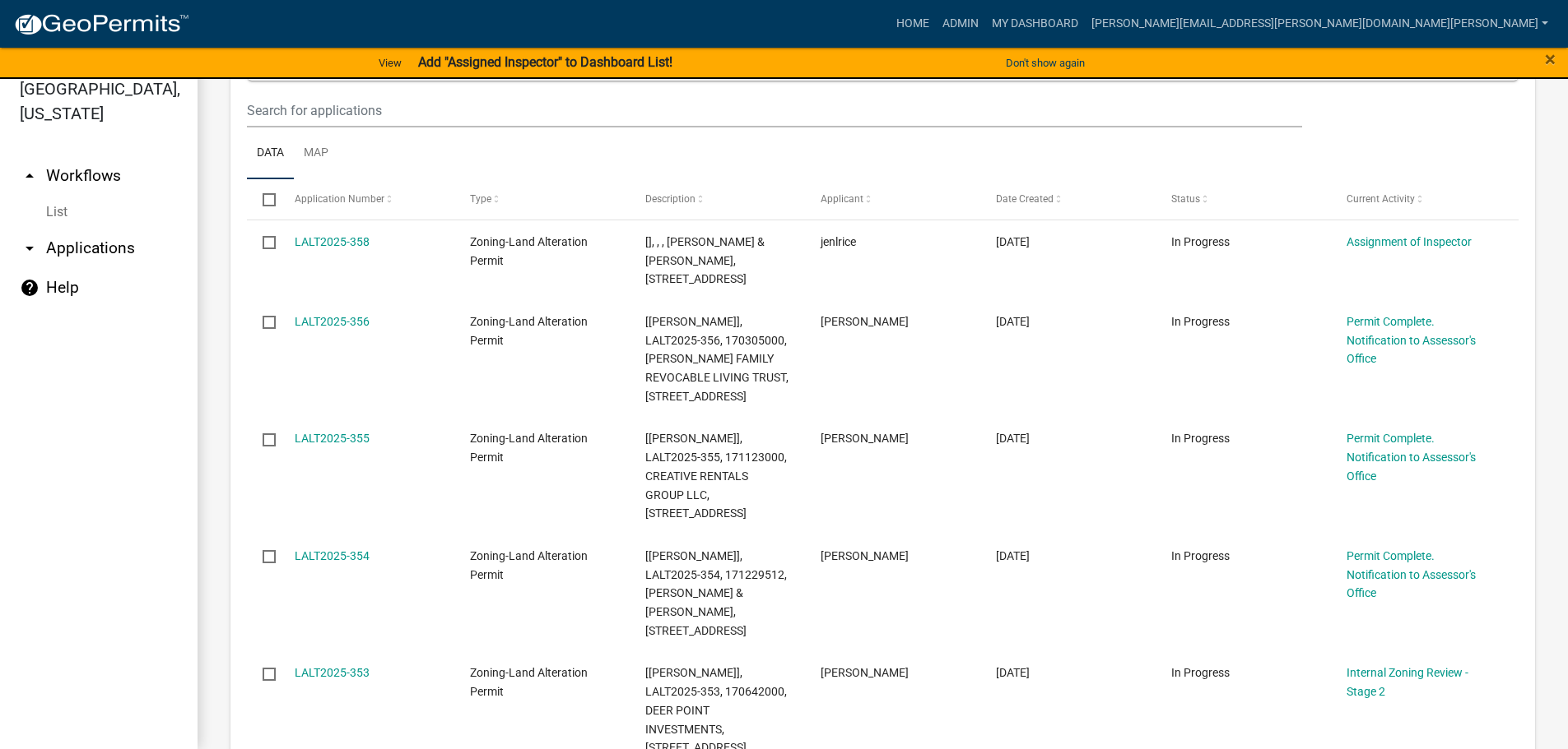
scroll to position [336, 0]
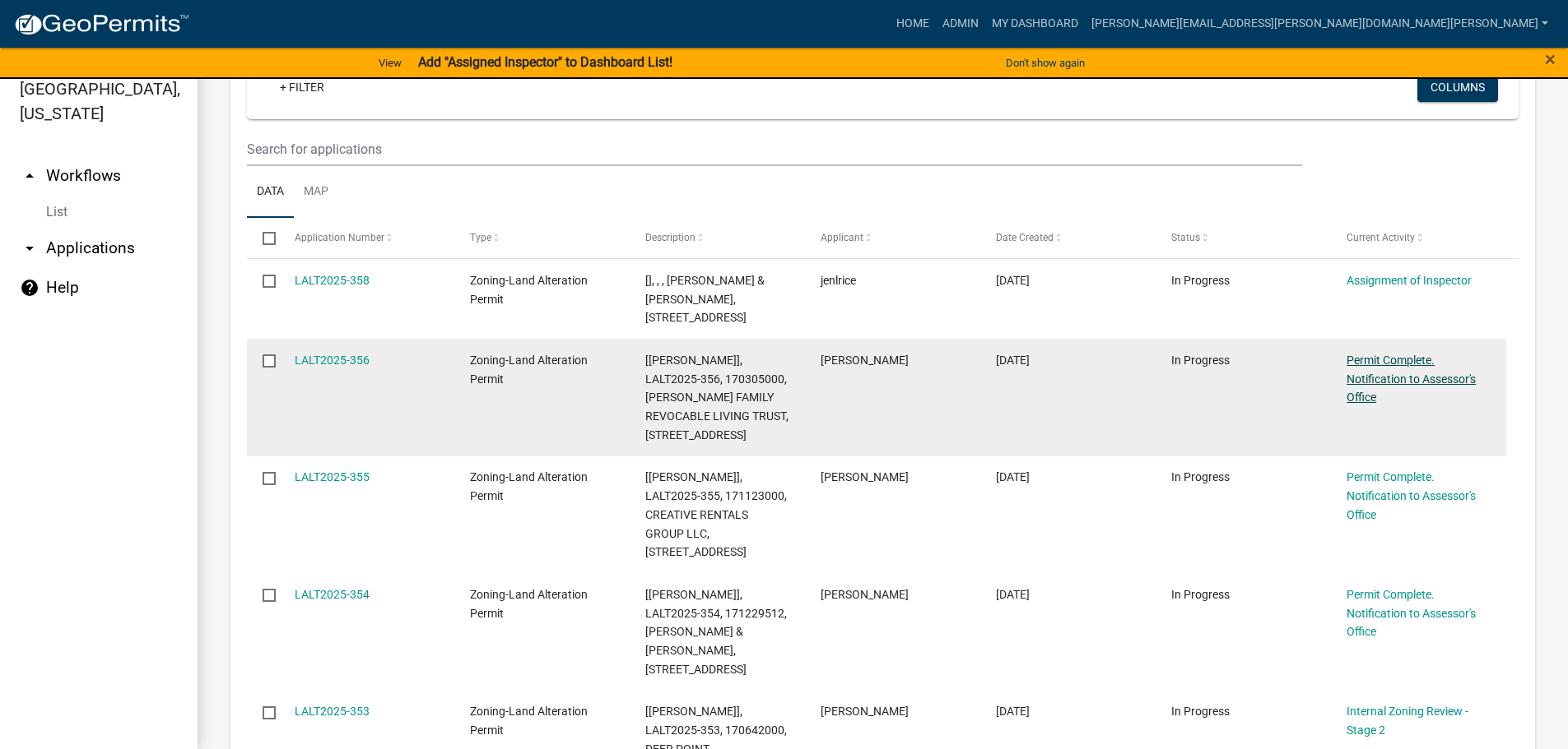
click at [1395, 373] on link "Permit Complete. Notification to Assessor's Office" at bounding box center [1411, 379] width 130 height 51
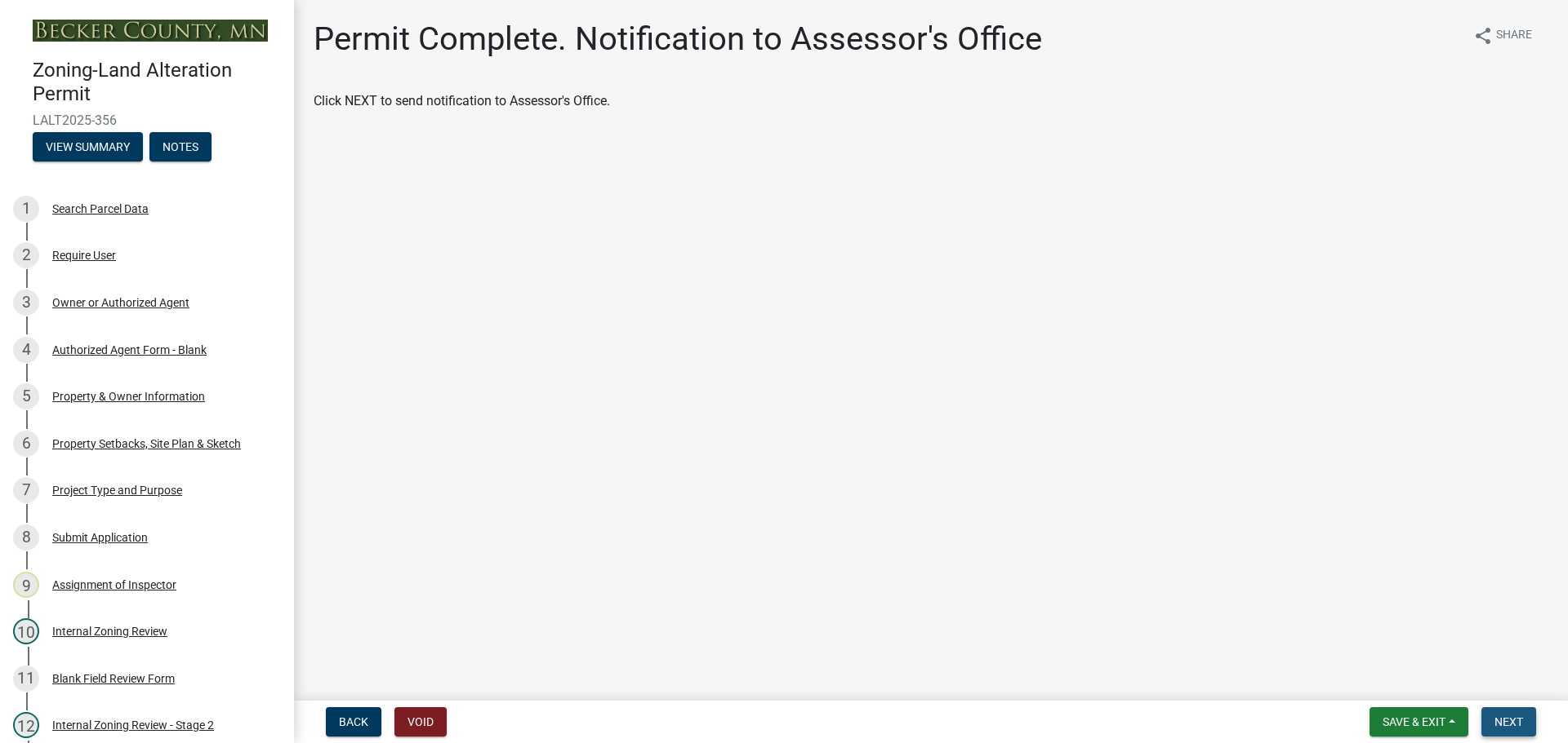
click at [1498, 710] on button "Next" at bounding box center [1508, 722] width 55 height 29
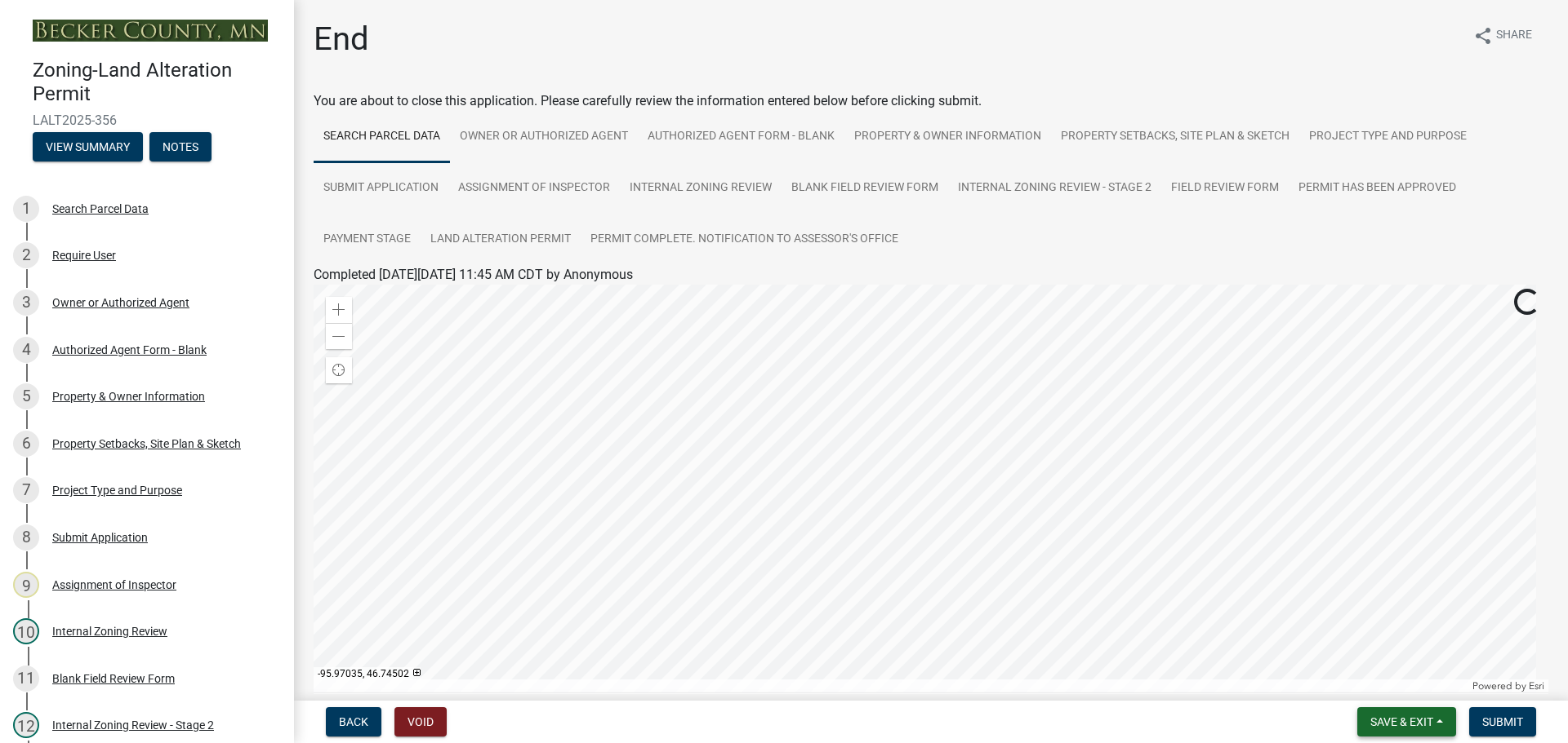
click at [1393, 712] on button "Save & Exit" at bounding box center [1407, 722] width 99 height 29
click at [1389, 679] on button "Save & Exit" at bounding box center [1390, 679] width 131 height 40
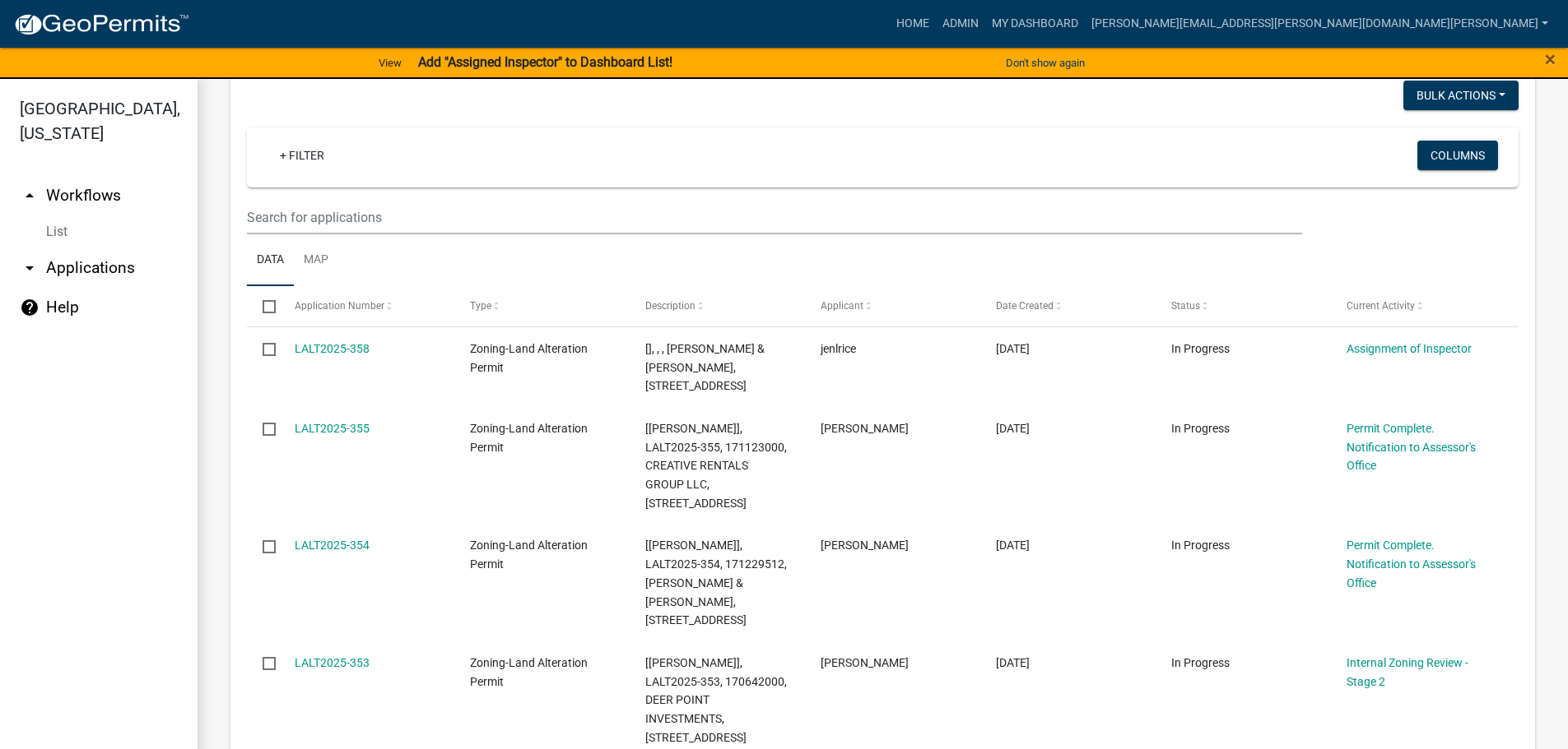
scroll to position [349, 0]
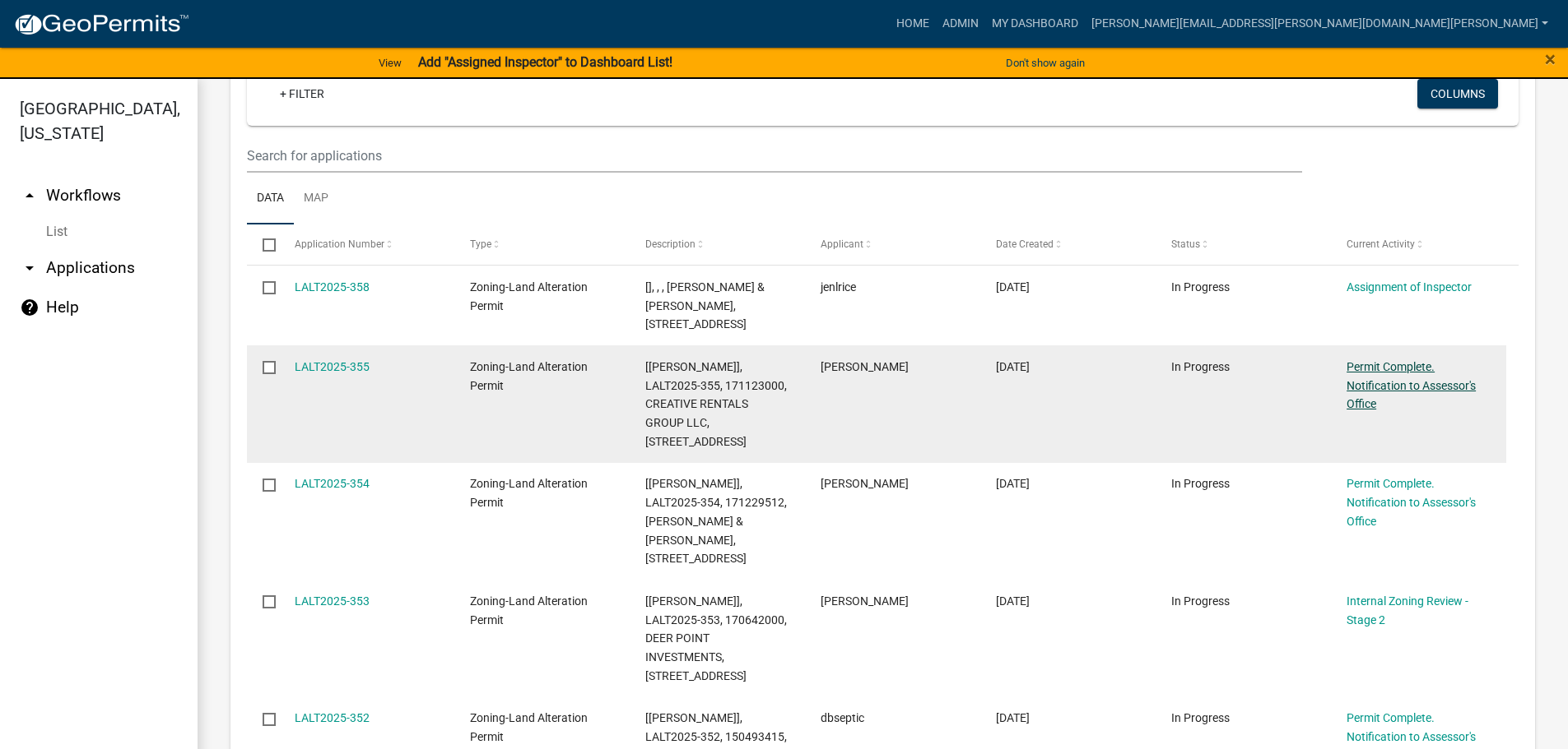
click at [1401, 388] on link "Permit Complete. Notification to Assessor's Office" at bounding box center [1411, 386] width 130 height 51
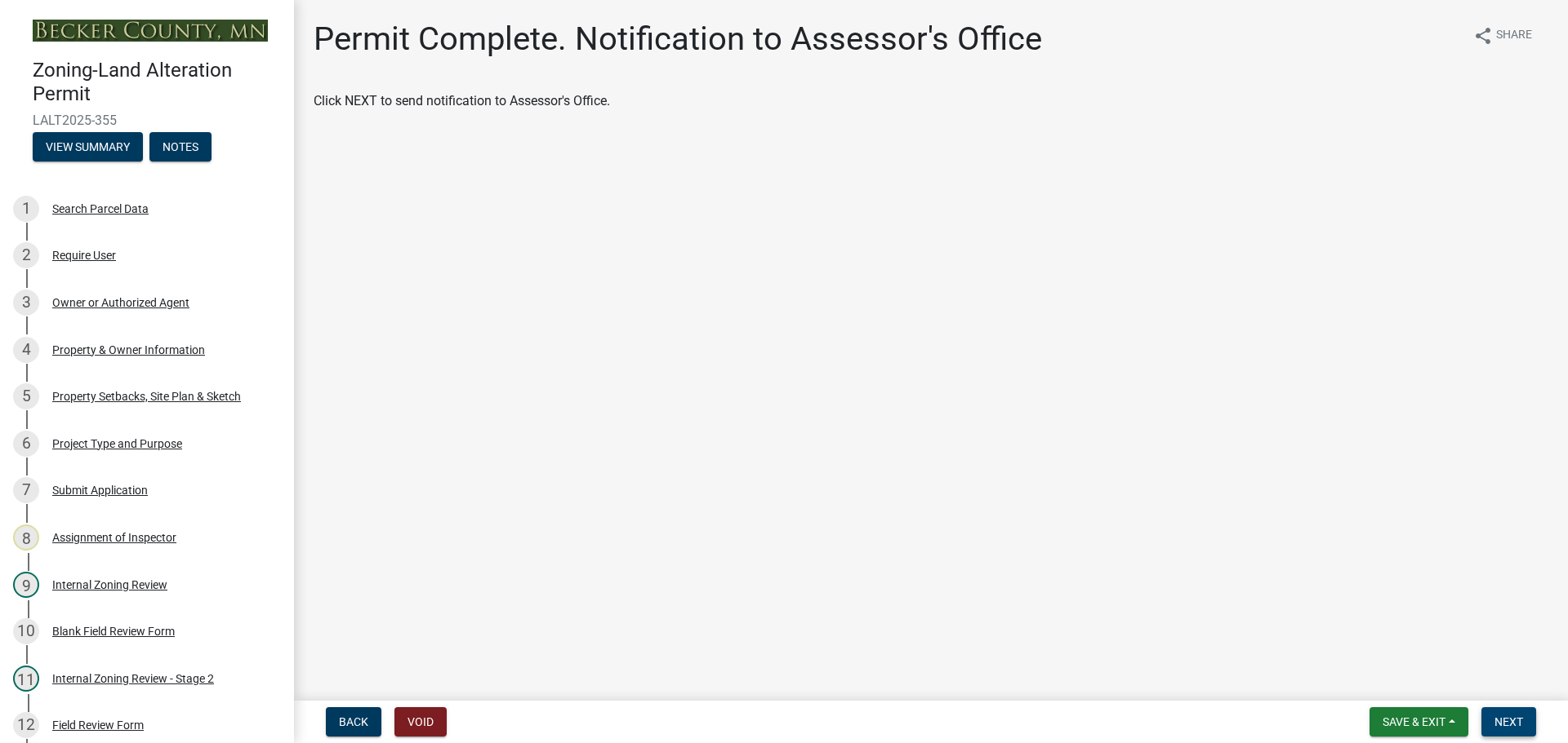
click at [1508, 719] on span "Next" at bounding box center [1509, 723] width 29 height 14
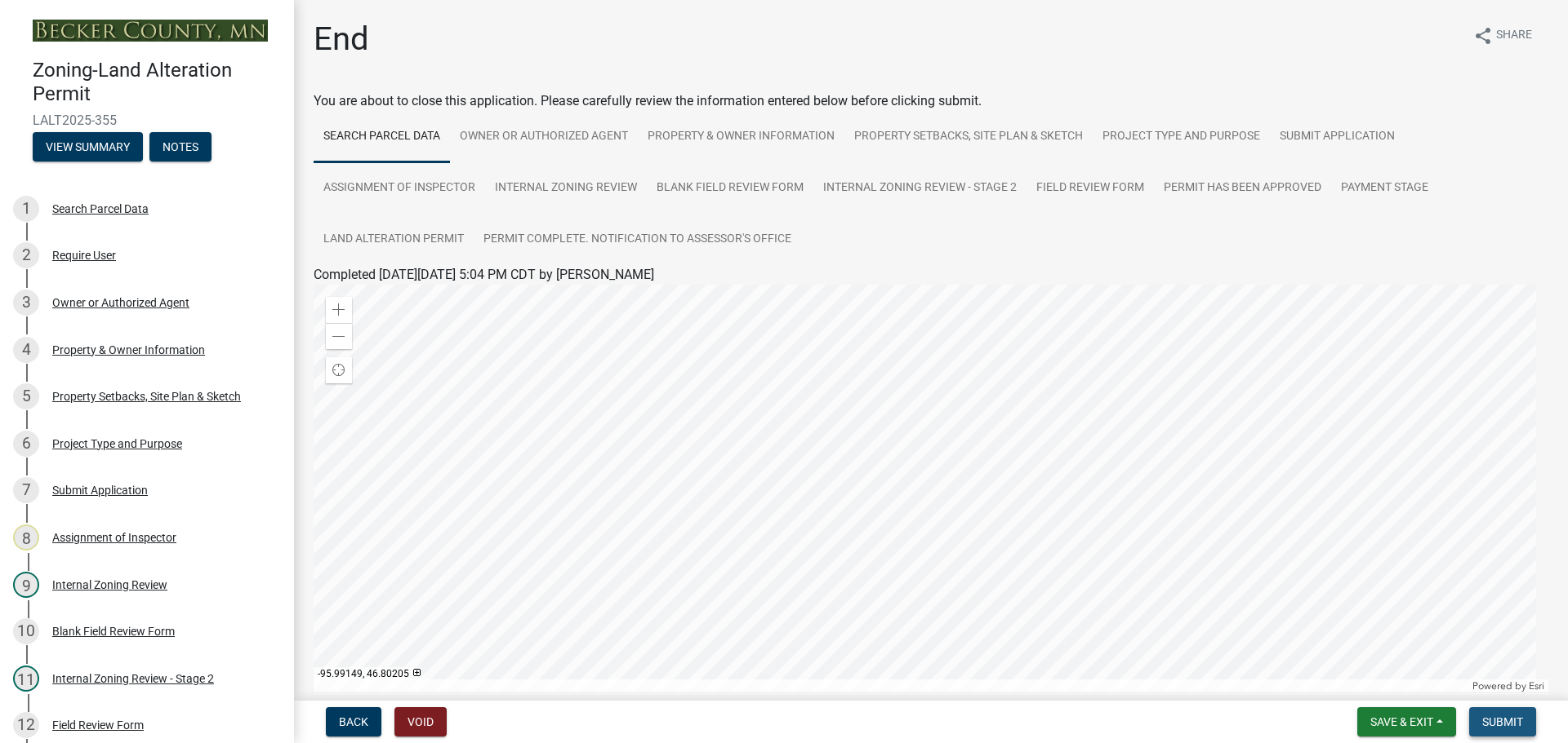
click at [1501, 717] on span "Submit" at bounding box center [1502, 723] width 41 height 14
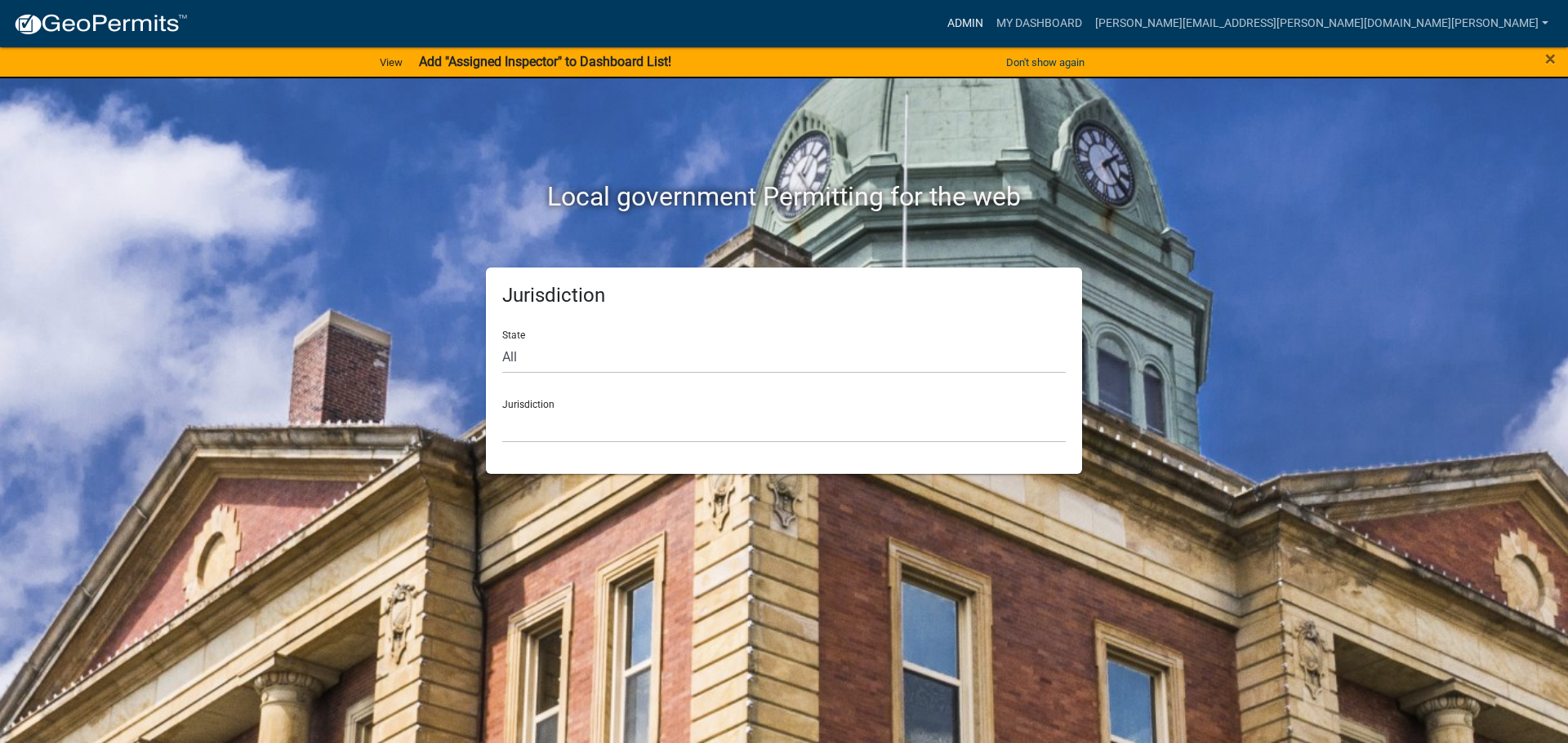
click at [990, 21] on link "Admin" at bounding box center [965, 23] width 49 height 31
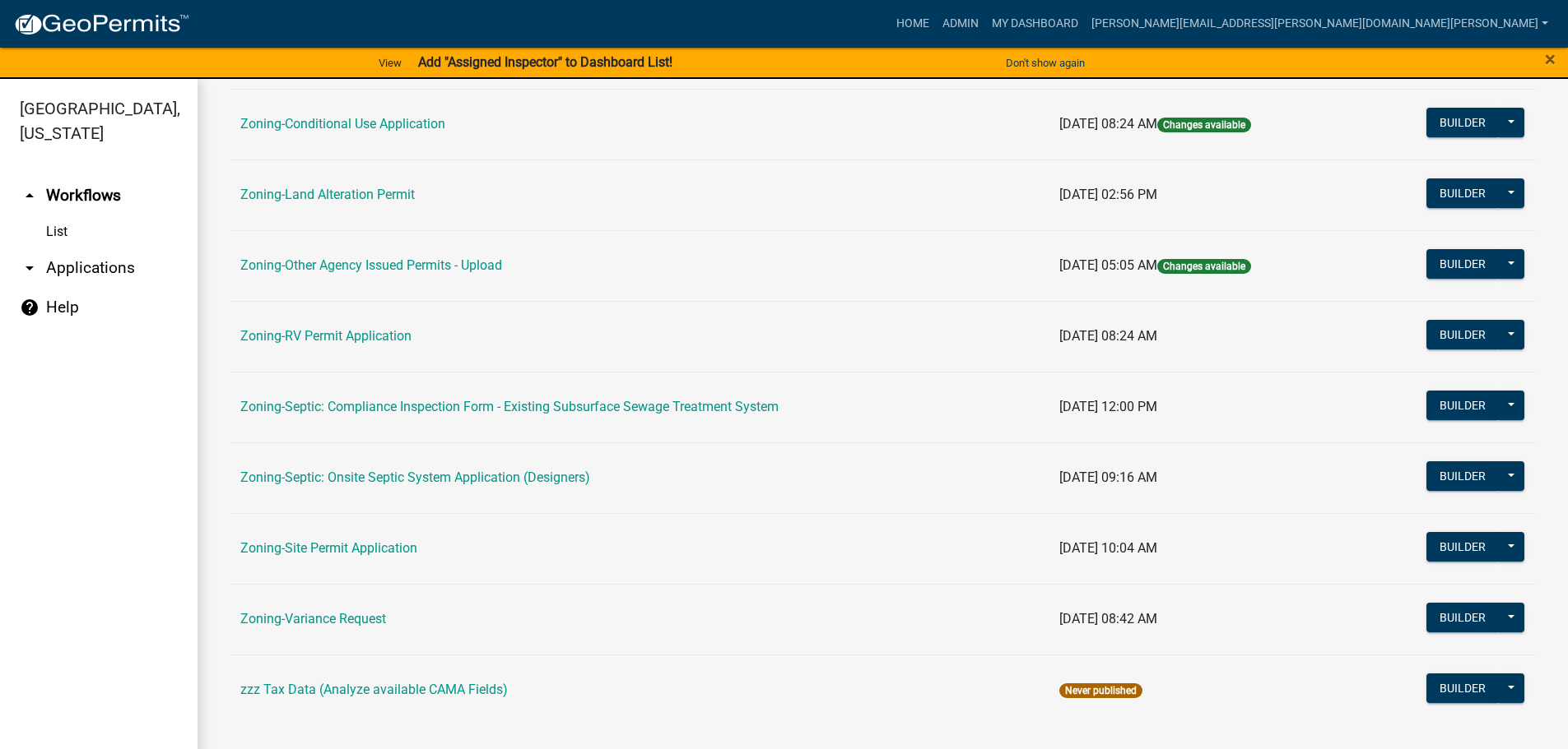
scroll to position [512, 0]
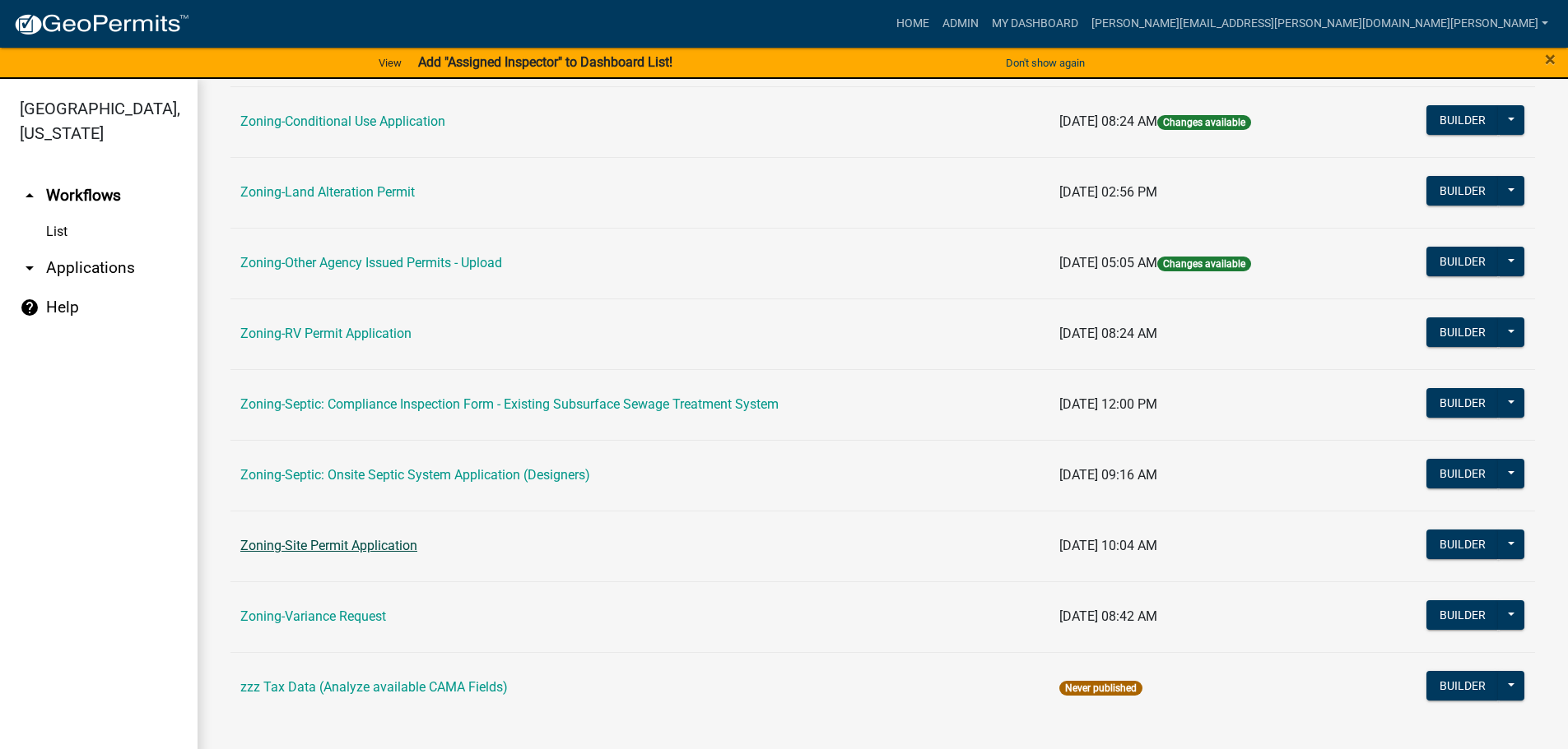
click at [347, 543] on link "Zoning-Site Permit Application" at bounding box center [329, 545] width 177 height 16
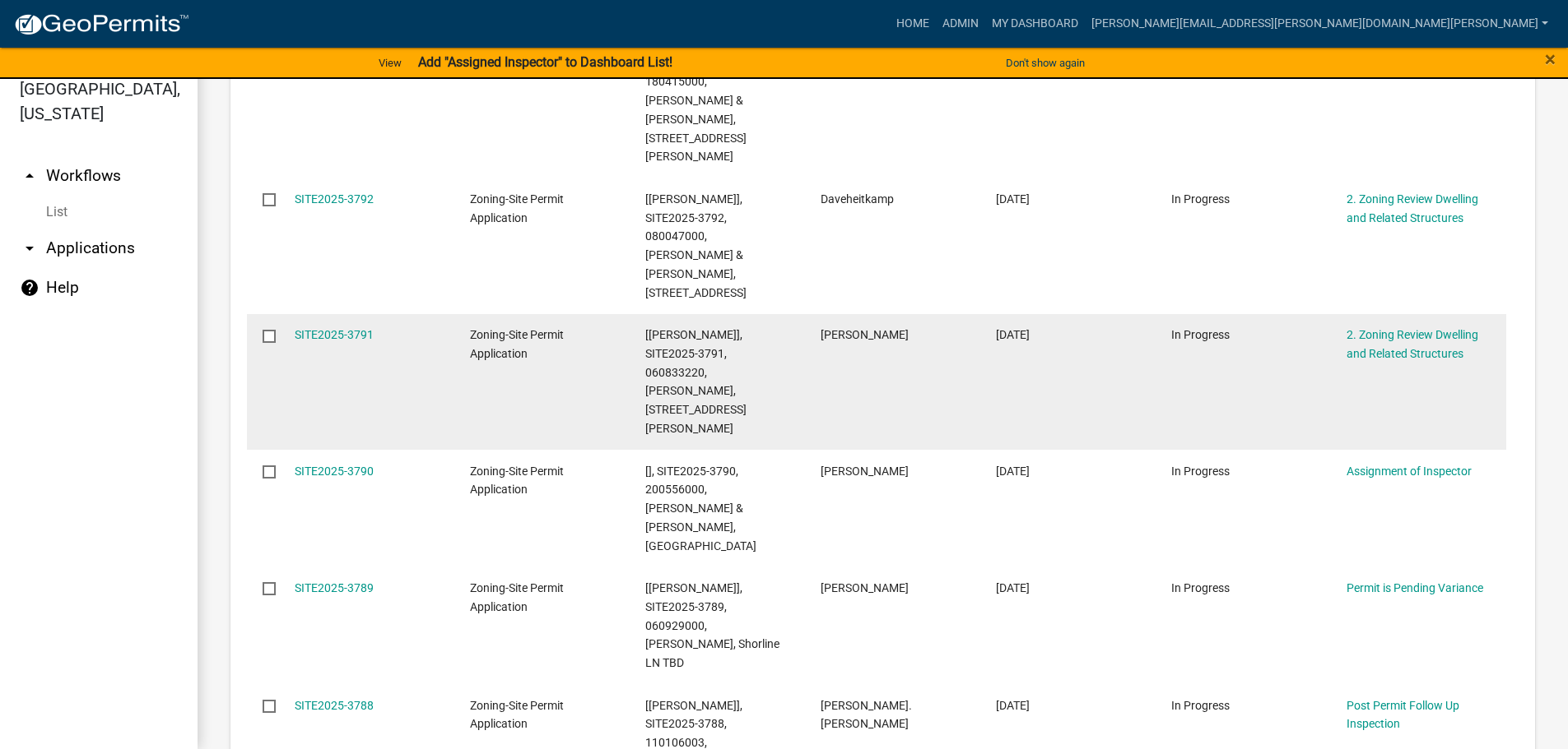
scroll to position [1069, 0]
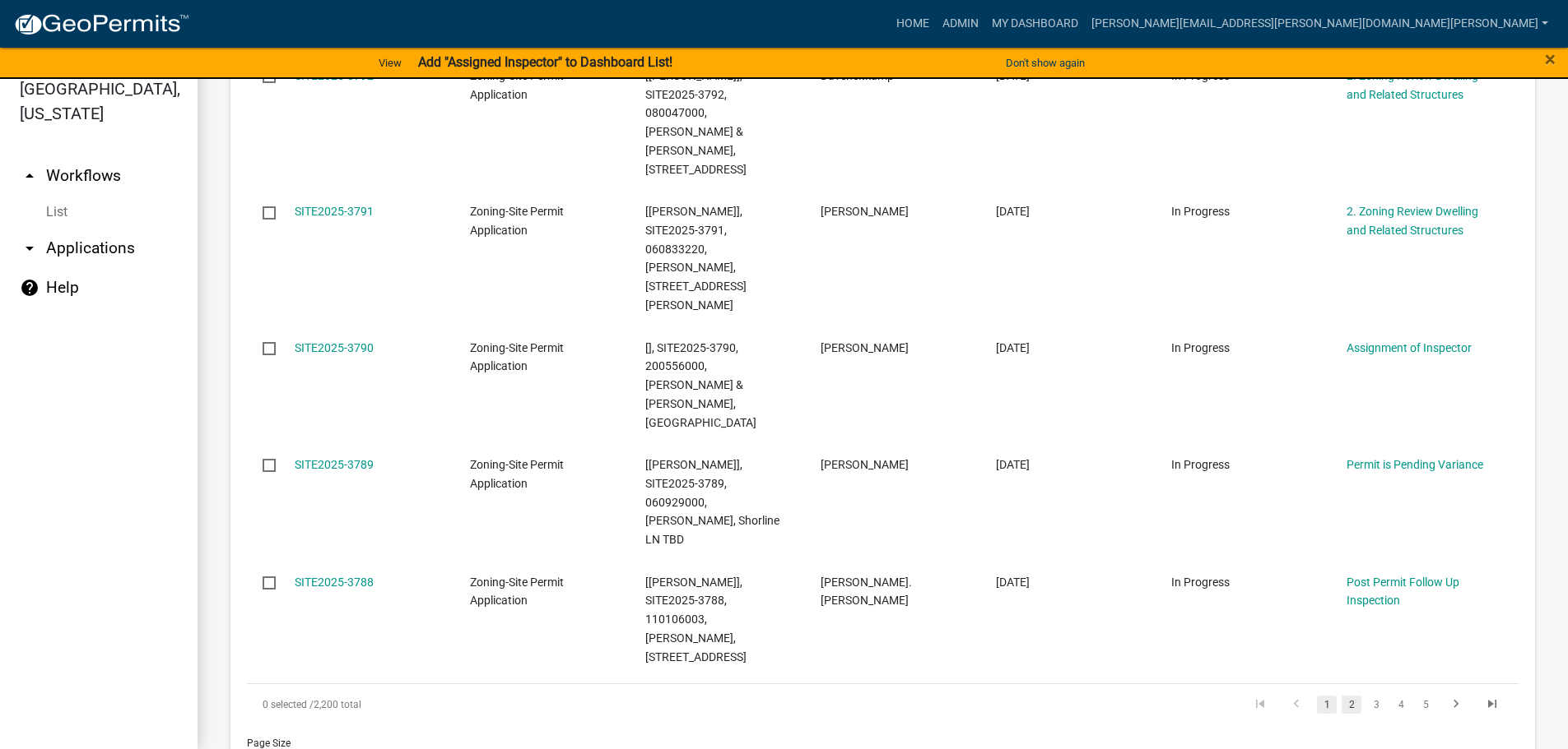
click at [1342, 696] on link "2" at bounding box center [1352, 705] width 19 height 19
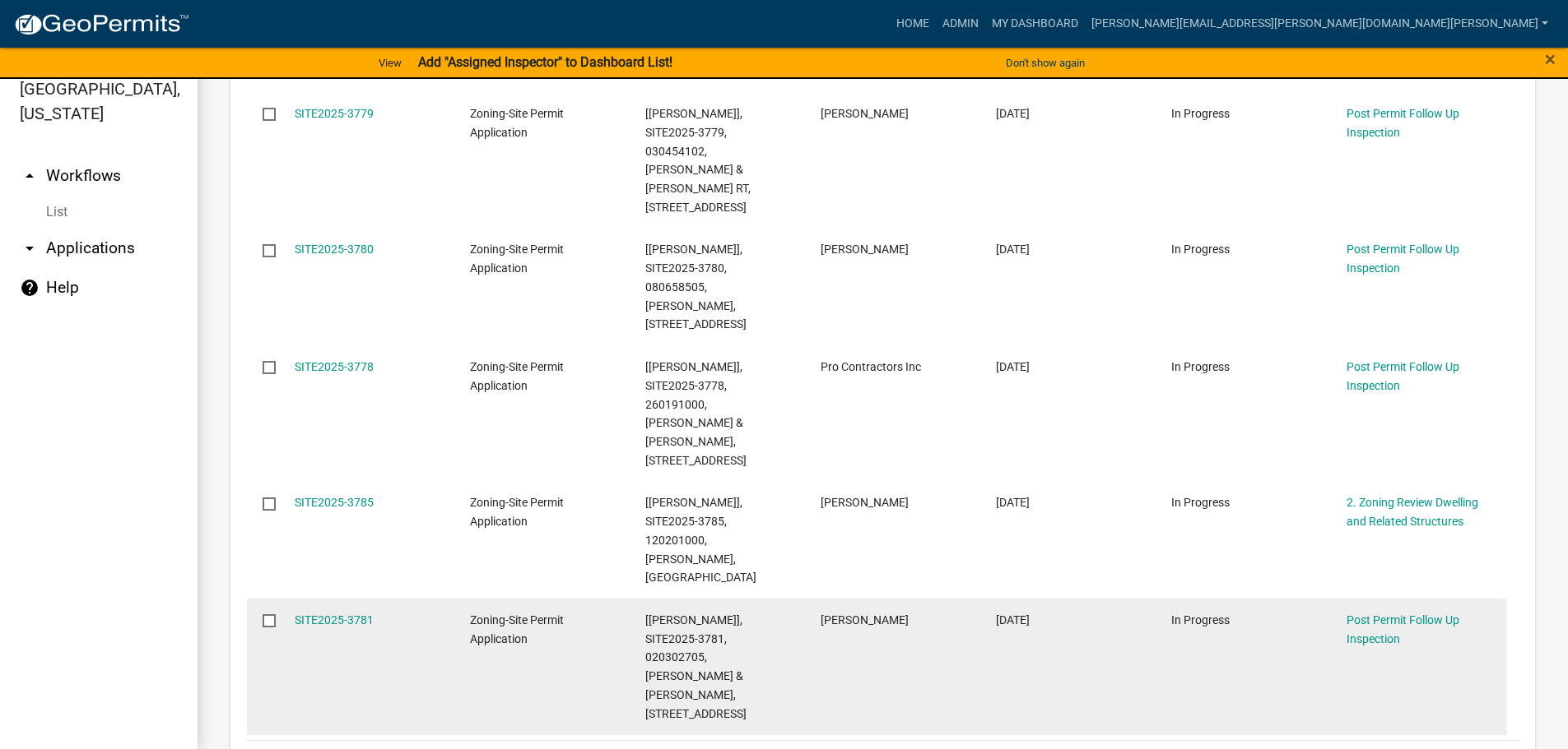
scroll to position [1005, 0]
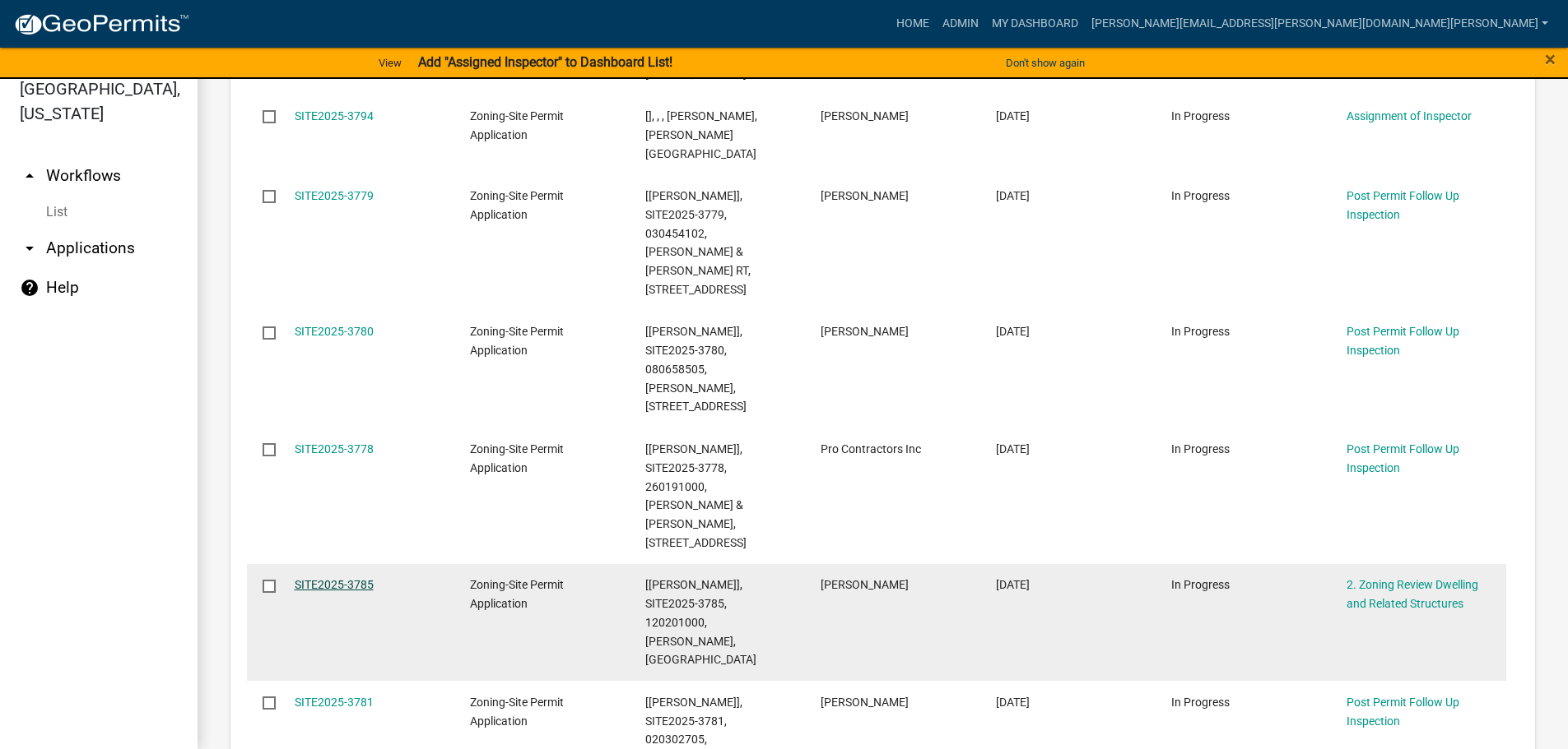
click at [358, 579] on link "SITE2025-3785" at bounding box center [333, 585] width 79 height 14
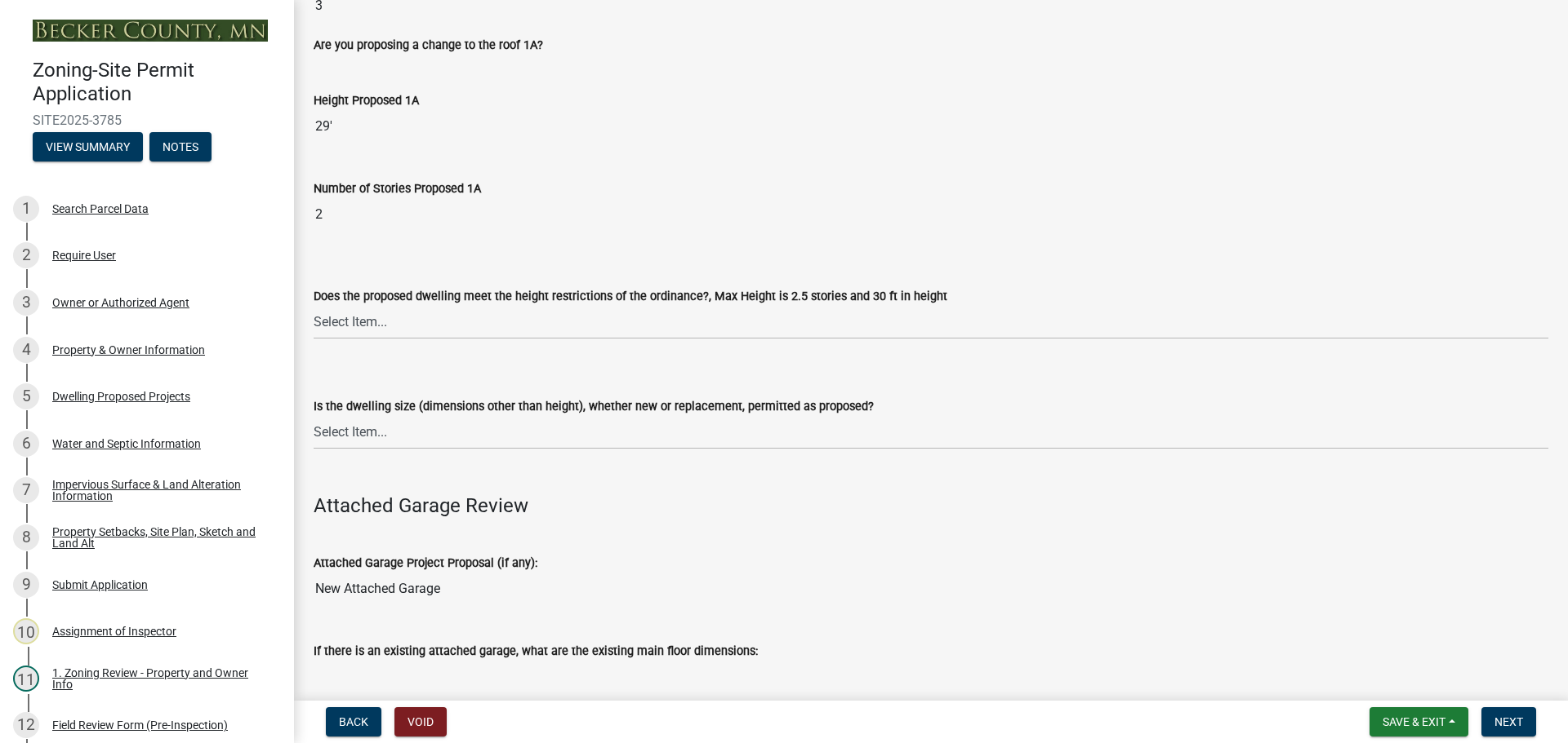
scroll to position [1142, 0]
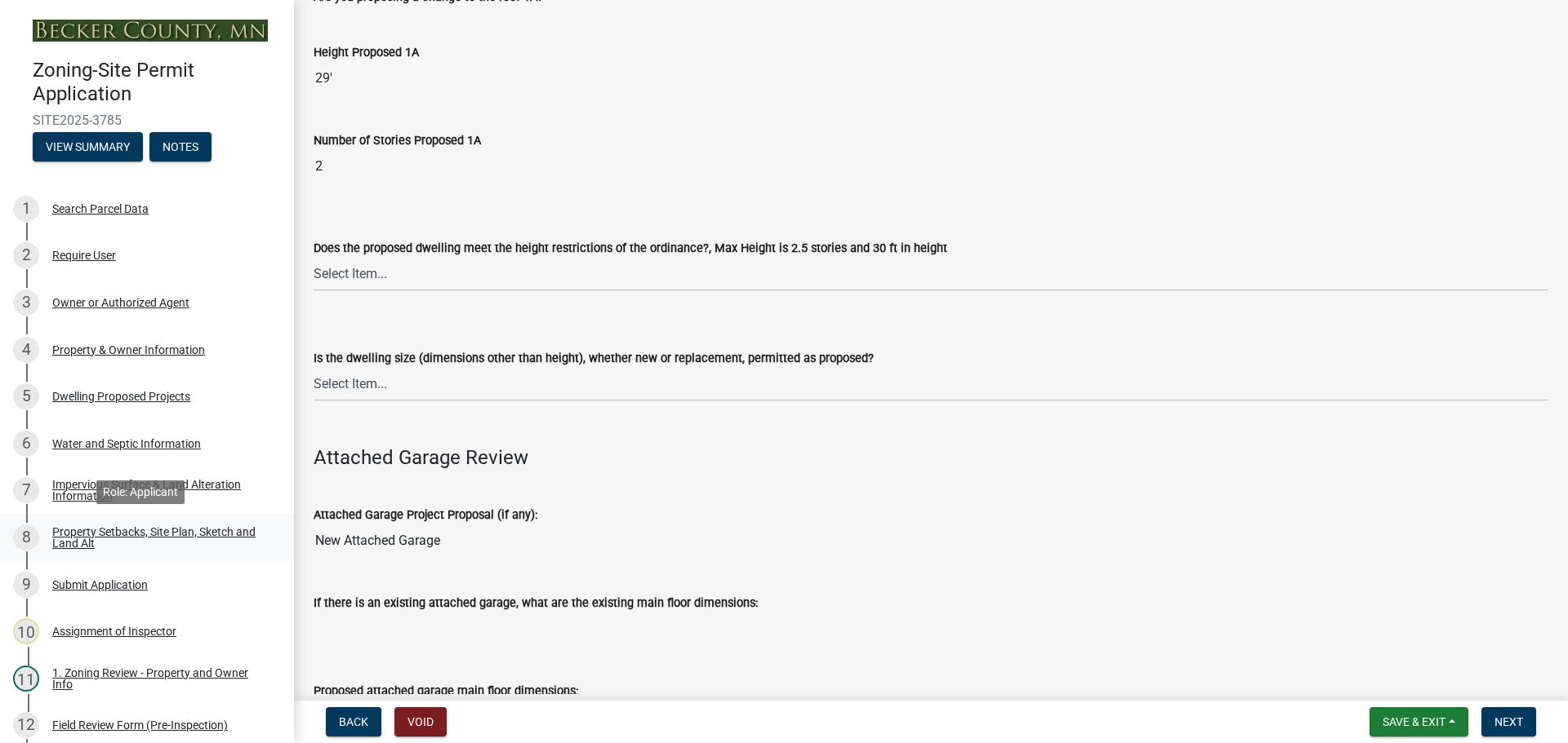
click at [124, 527] on div "Property Setbacks, Site Plan, Sketch and Land Alt" at bounding box center [160, 538] width 216 height 23
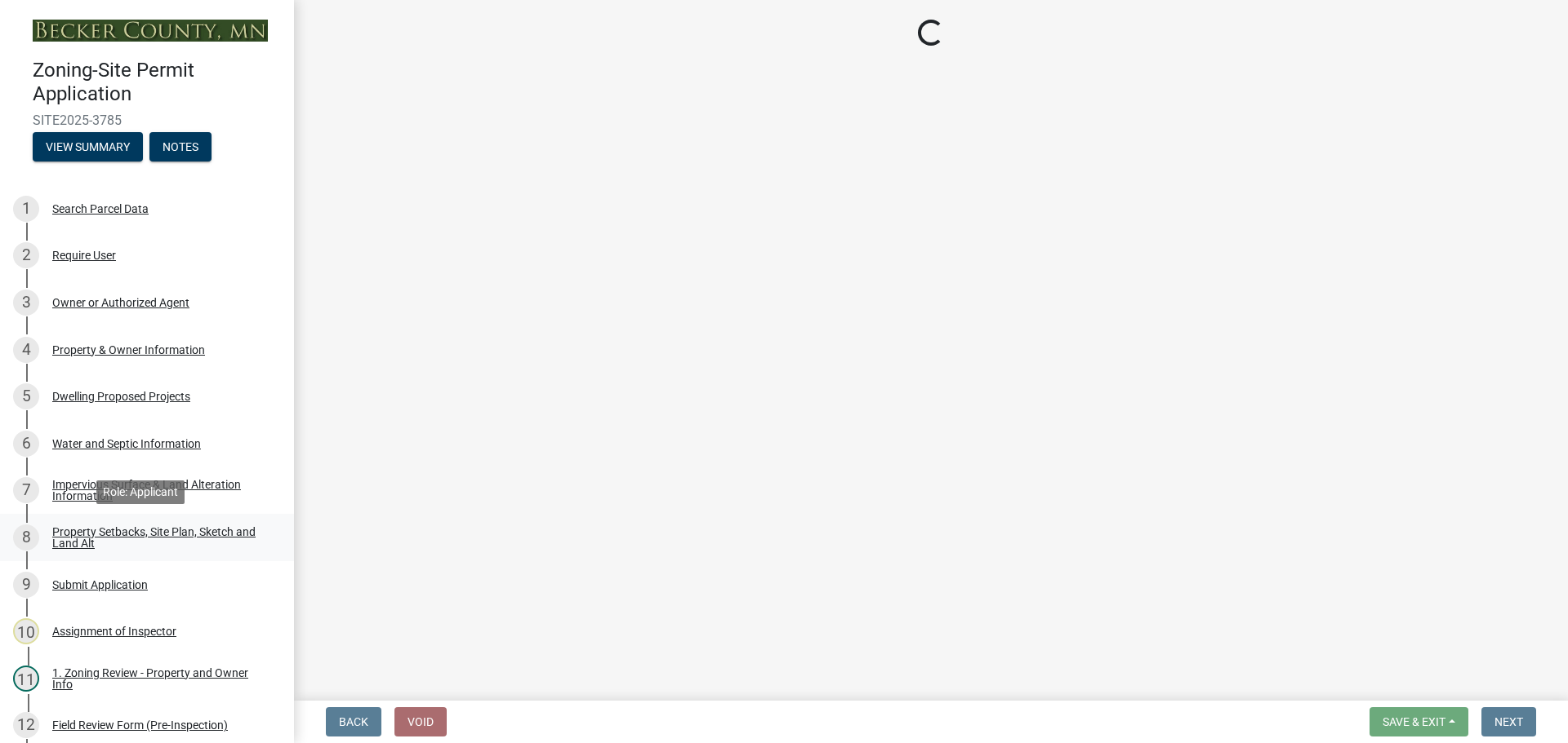
scroll to position [0, 0]
select select "7b13c63f-e699-4112-b373-98fbd28ec536"
select select "6985af9e-5d7a-475f-b5e2-9860e6a4c460"
select select "fd58f24c-a096-4195-863e-b494ea1fd324"
select select "12f785fb-c378-4b18-841c-21c73dc99083"
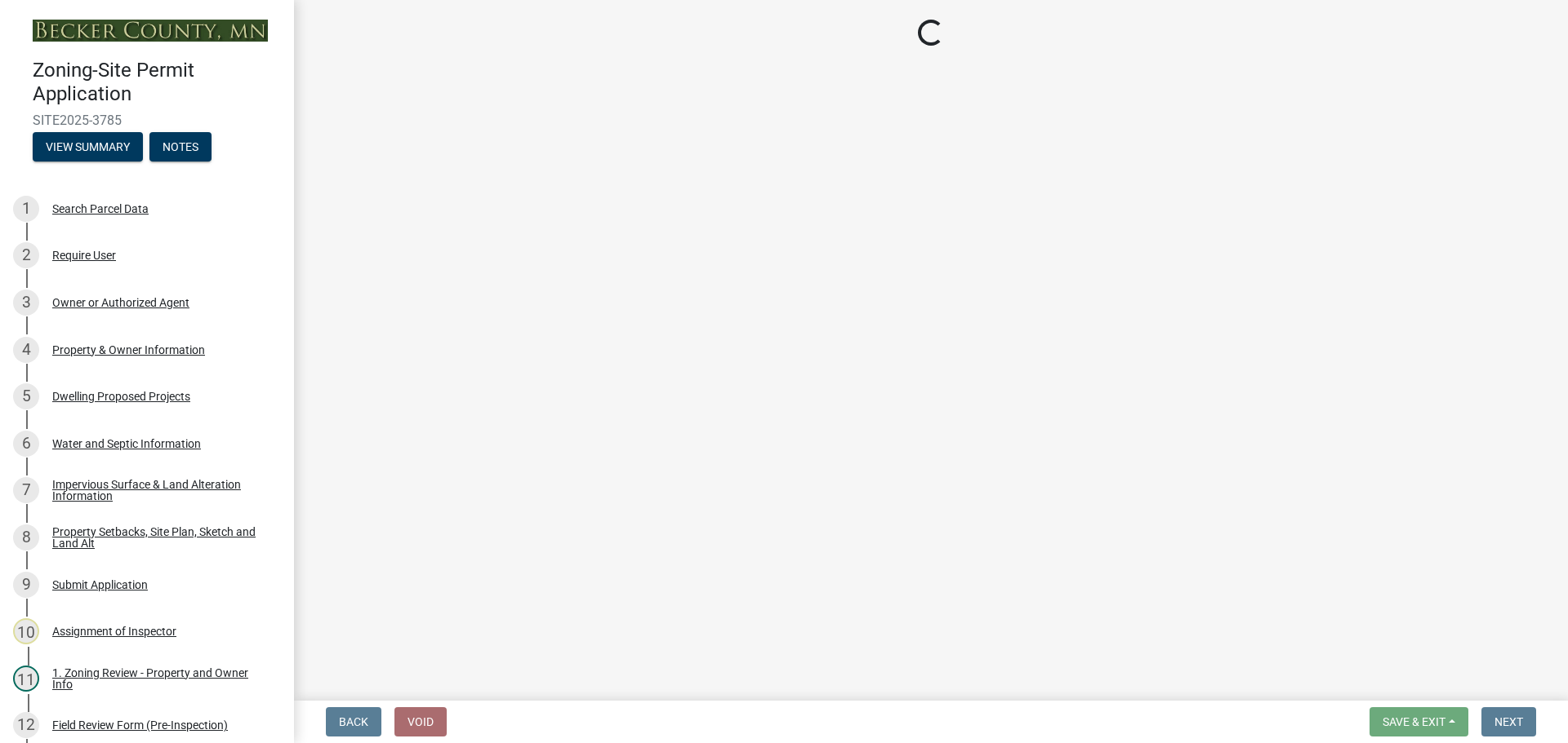
select select "e8ab2dc3-aa3f-46f3-9b4a-37eb25ad84af"
select select "5ad4ab64-b44e-481c-9000-9e5907aa74e1"
select select "e019de12-4845-45f2-ad10-5fb76eee0e55"
select select "c8b8ea71-7088-4e87-a493-7bc88cc2835b"
select select "133211ff-91ce-4a0a-9235-b48a7e2069a0"
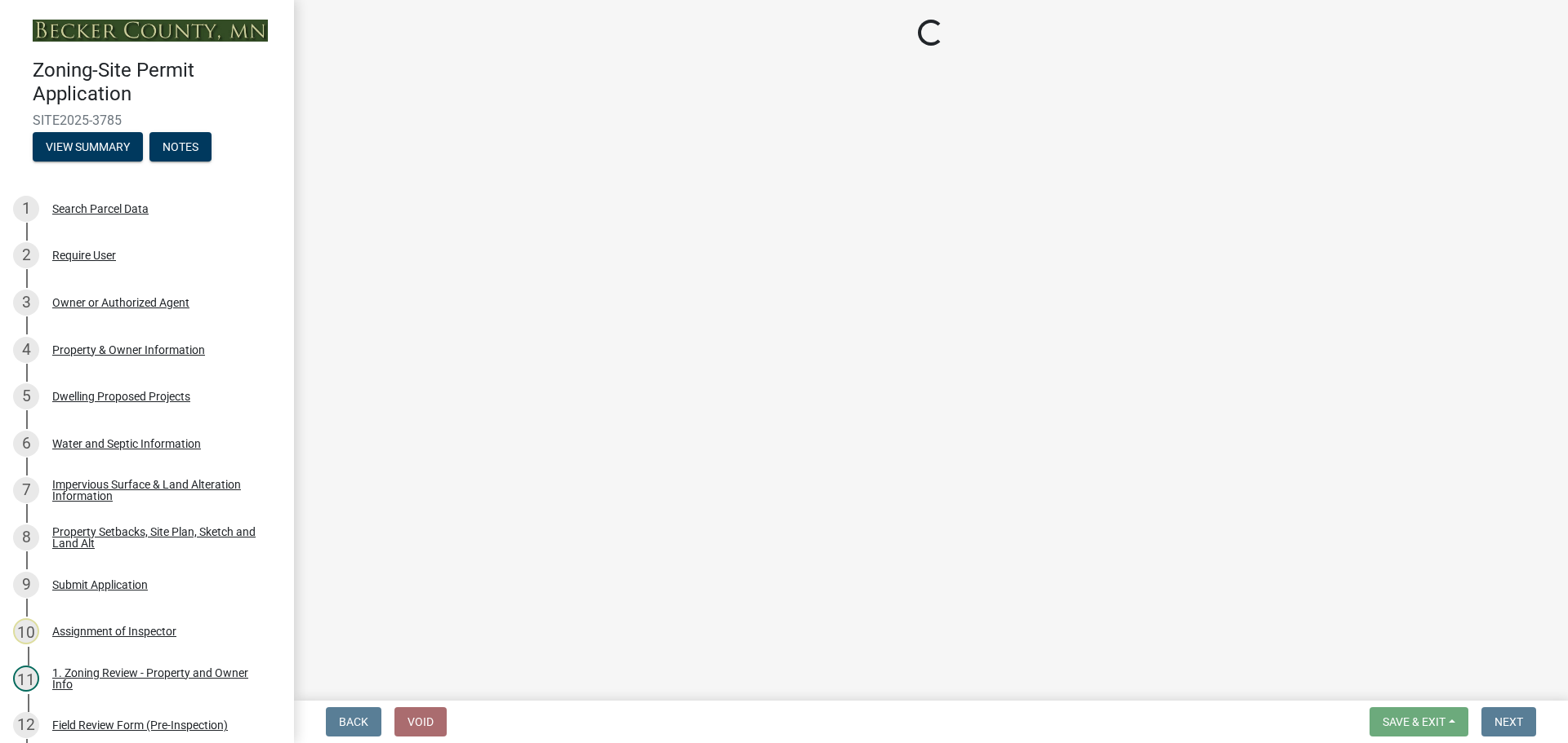
select select "19d13e65-c93d-443e-910a-7a17299544cc"
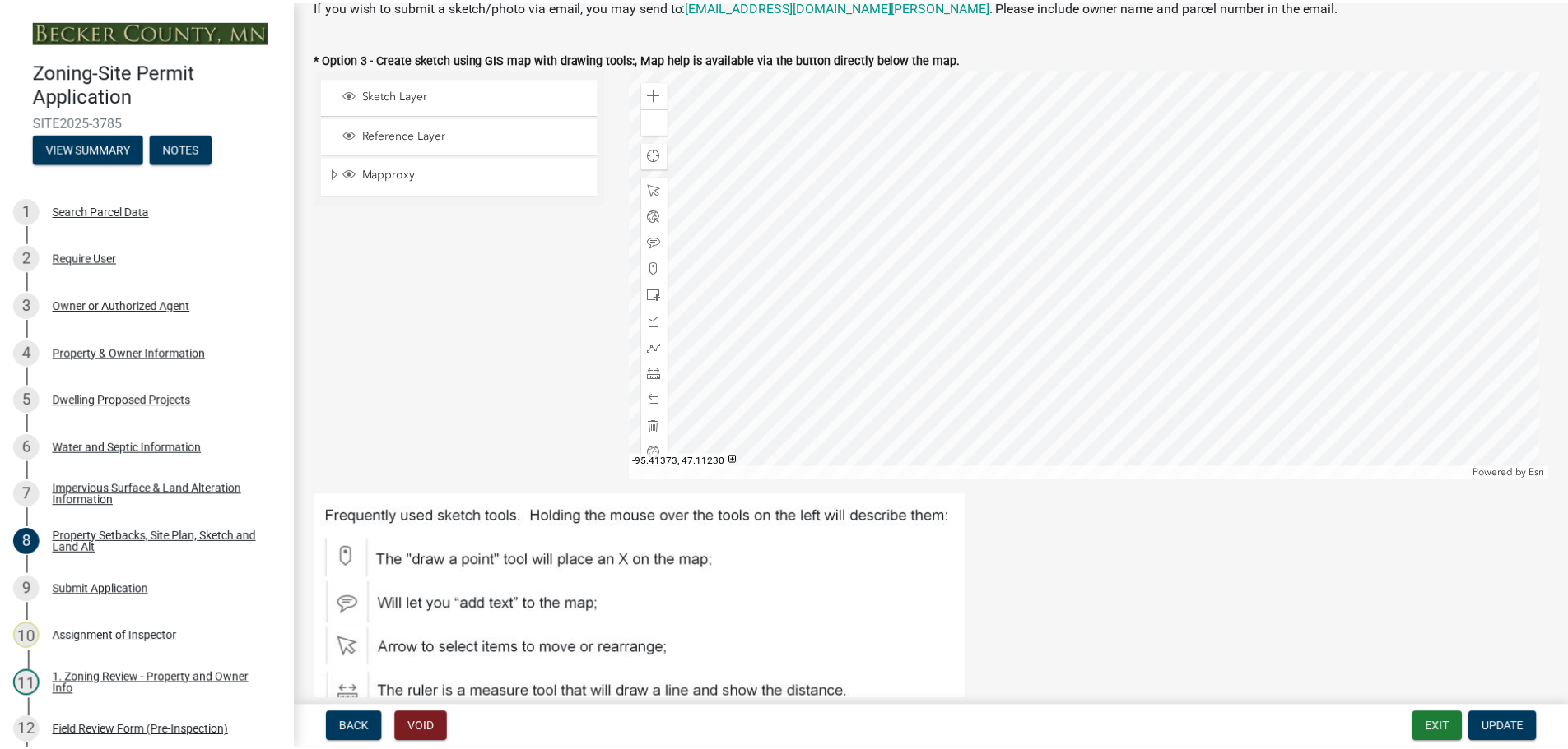
scroll to position [411, 0]
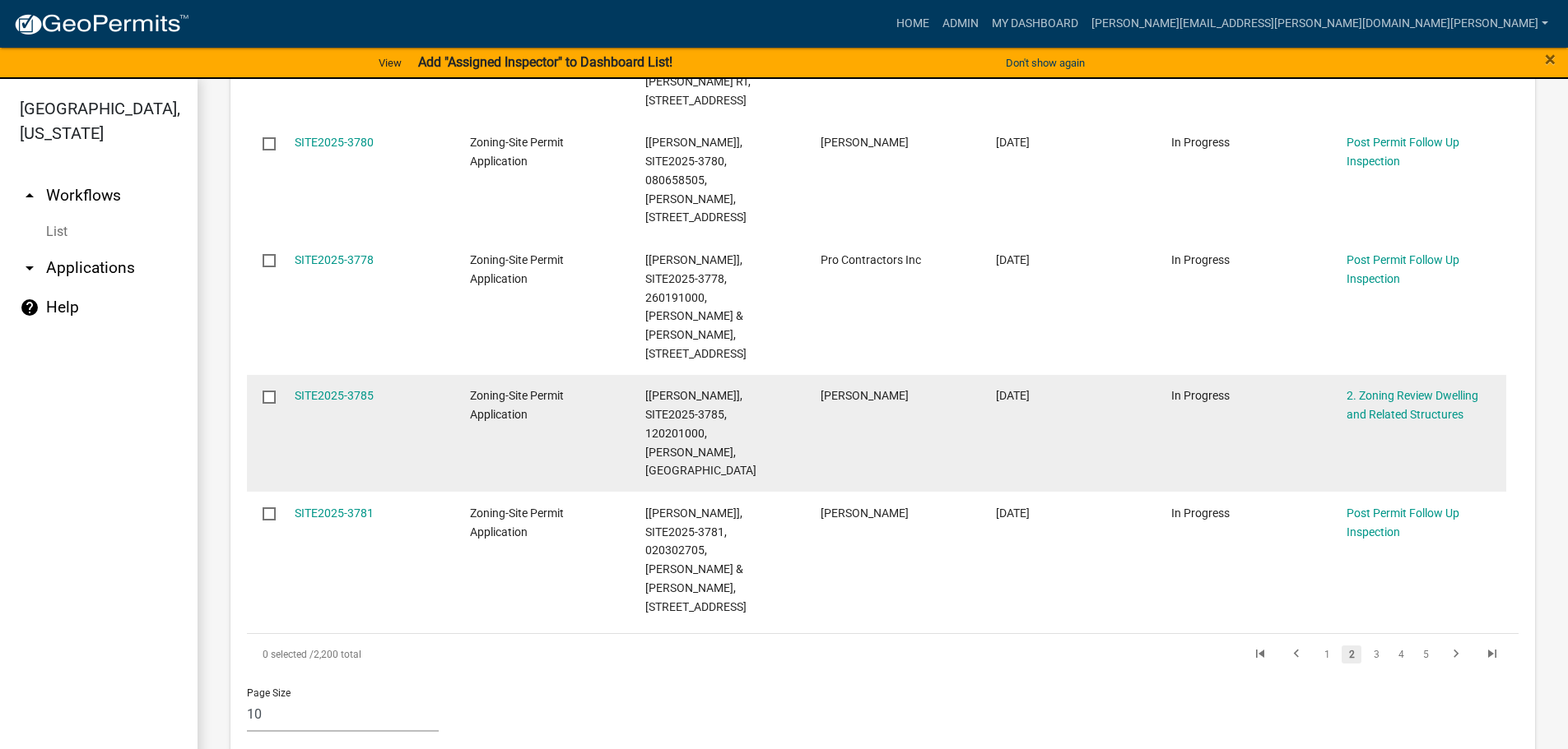
scroll to position [1234, 0]
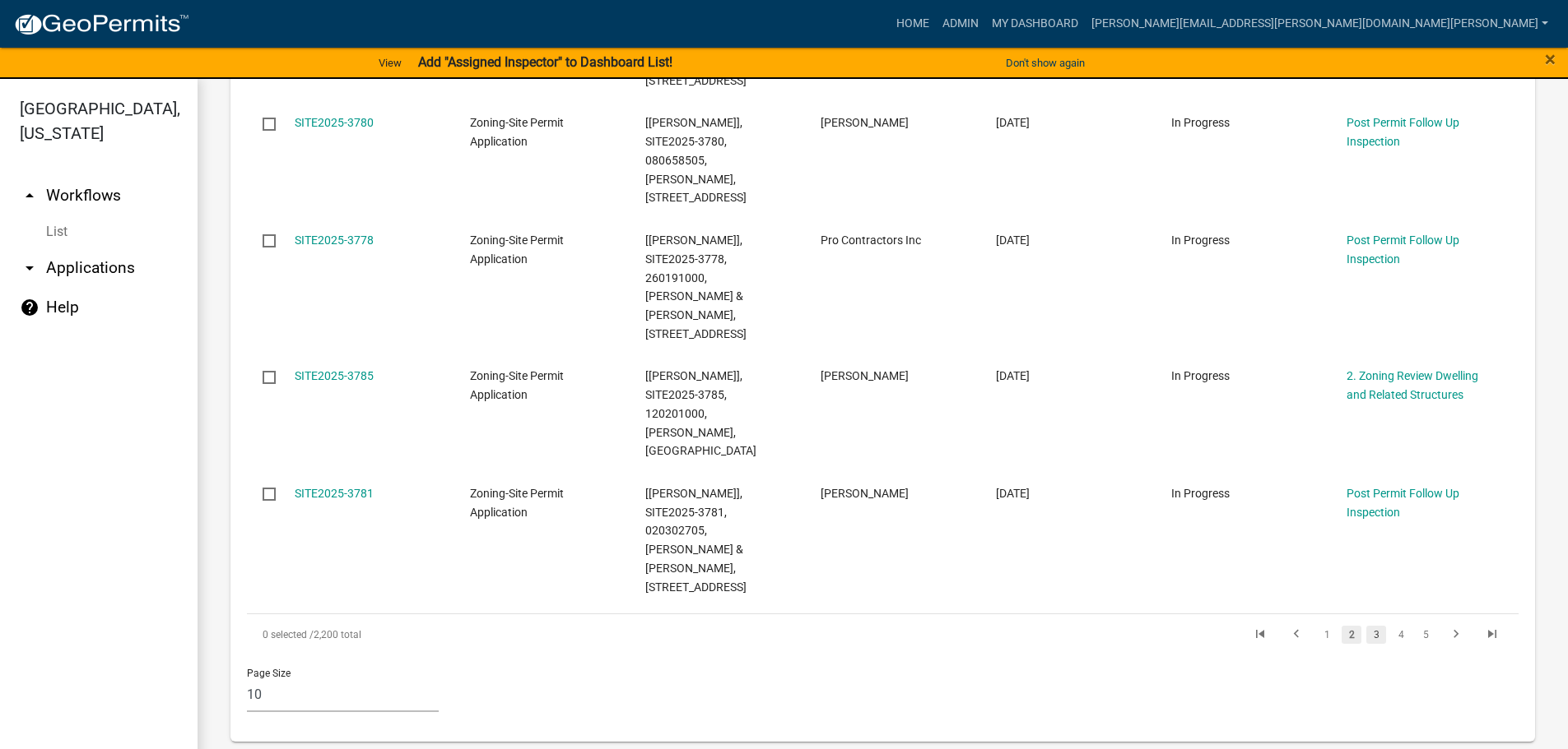
click at [1366, 626] on link "3" at bounding box center [1376, 635] width 19 height 19
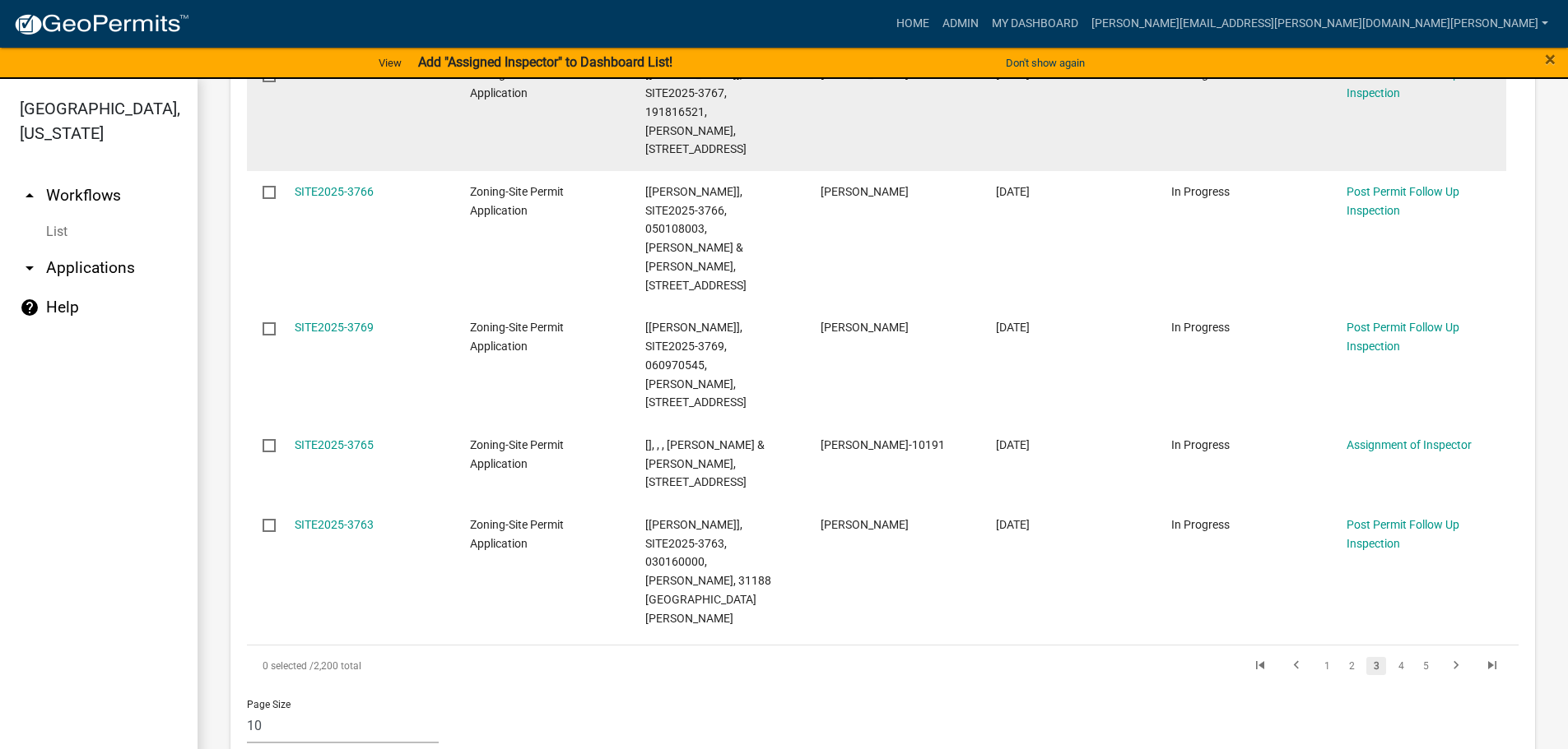
scroll to position [1133, 0]
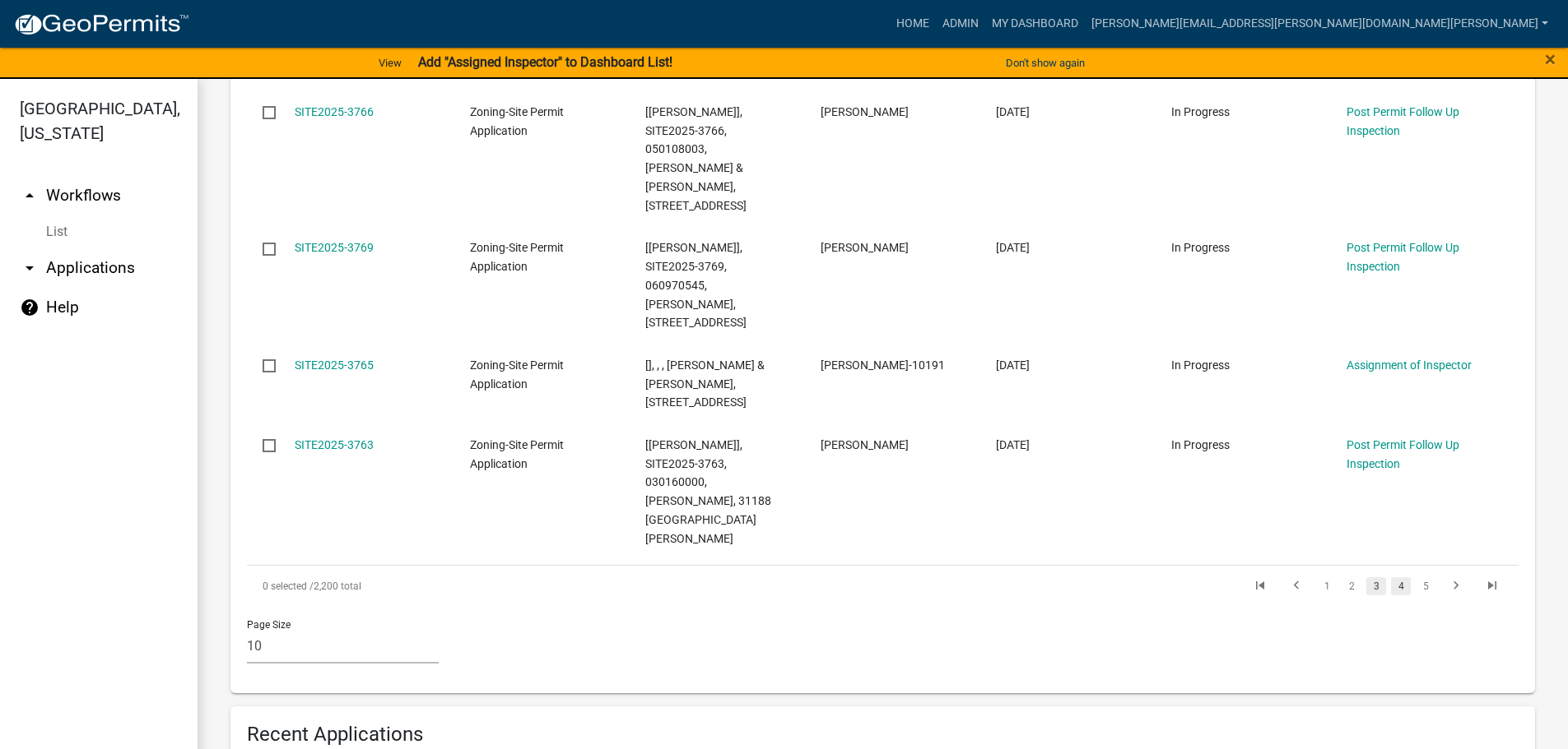
click at [1391, 578] on link "4" at bounding box center [1400, 586] width 19 height 19
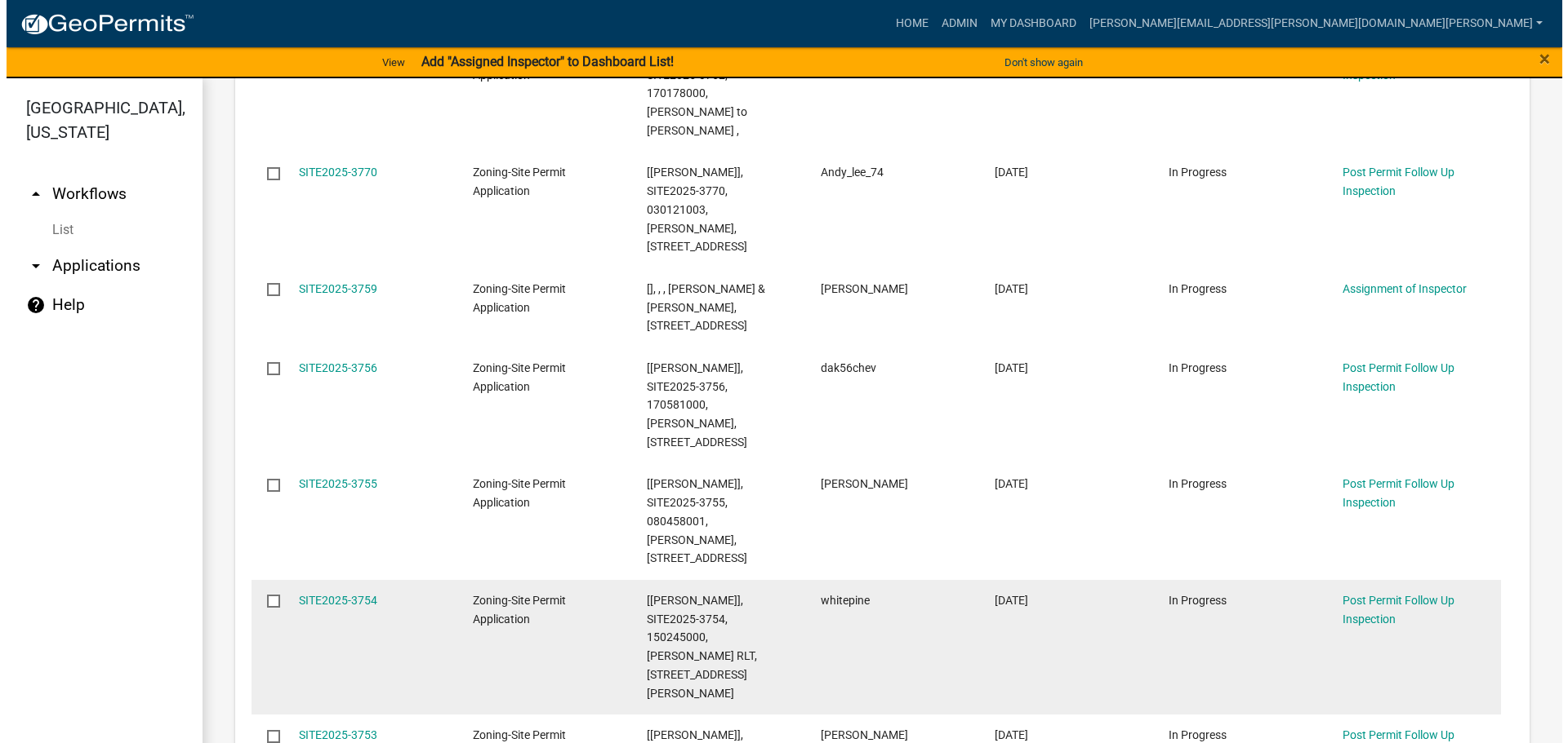
scroll to position [527, 0]
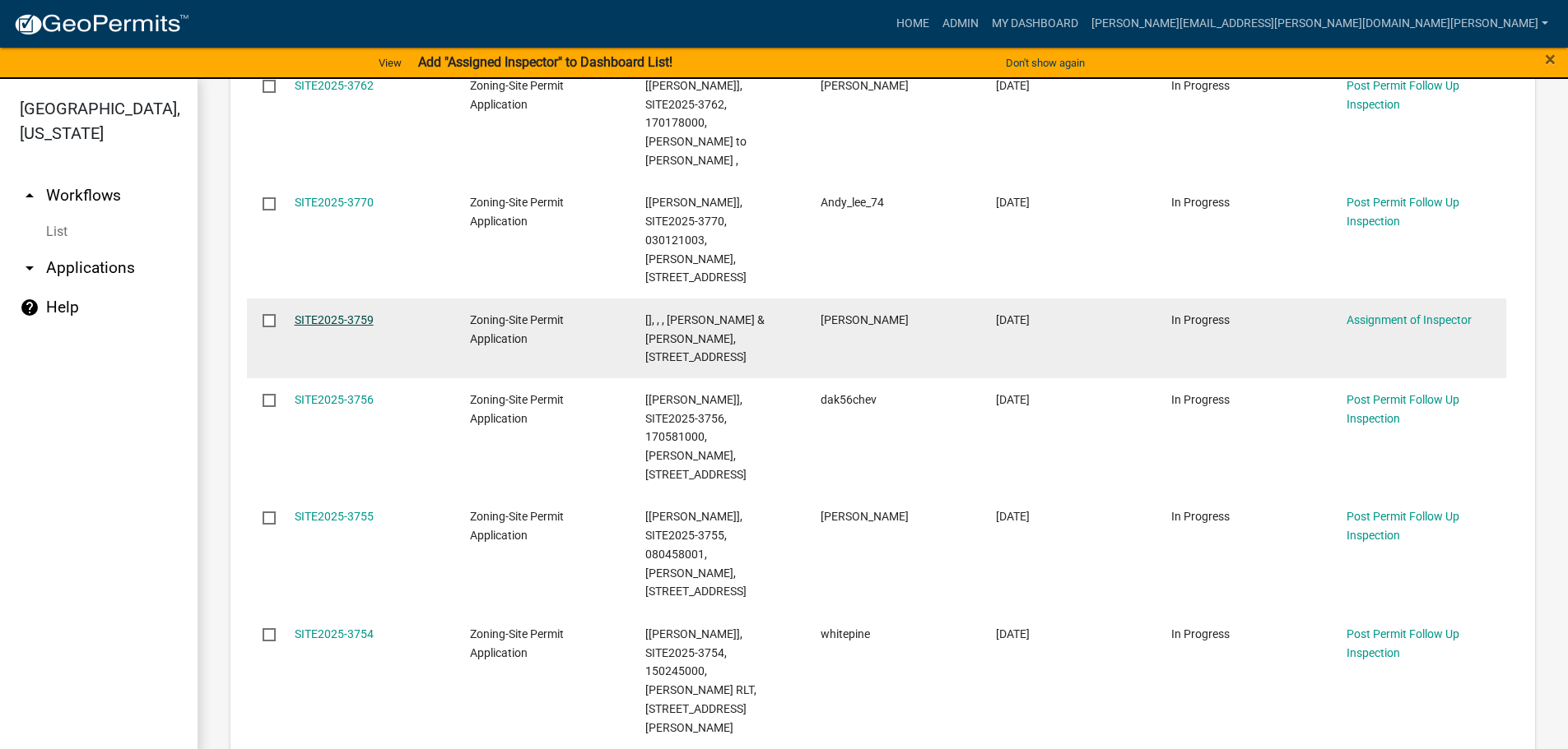
click at [340, 314] on link "SITE2025-3759" at bounding box center [333, 320] width 79 height 14
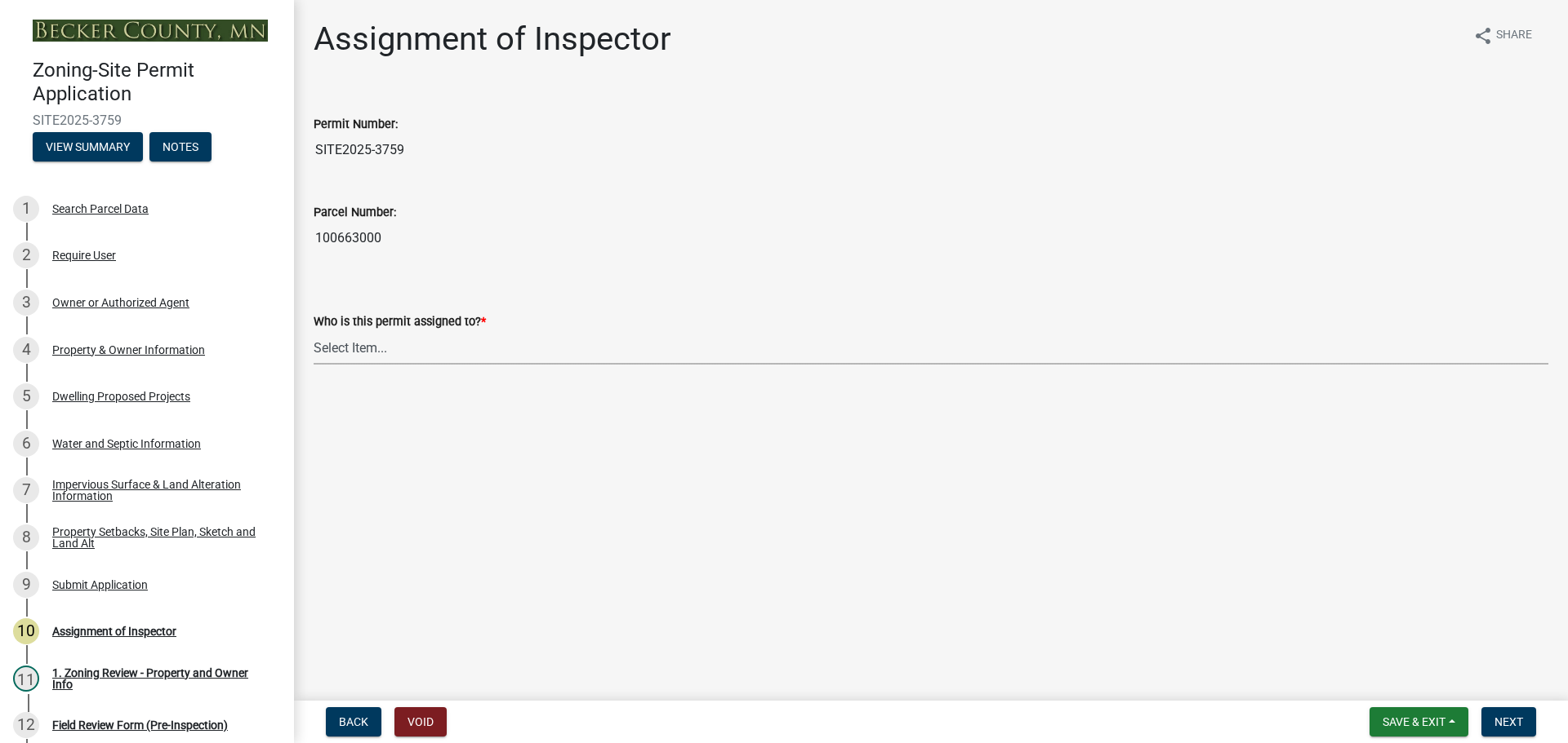
click at [354, 357] on select "Select Item... [PERSON_NAME] [PERSON_NAME] [PERSON_NAME] [PERSON_NAME] [PERSON_…" at bounding box center [930, 348] width 1234 height 34
click at [313, 331] on select "Select Item... [PERSON_NAME] [PERSON_NAME] [PERSON_NAME] [PERSON_NAME] [PERSON_…" at bounding box center [930, 348] width 1234 height 34
select select "ebd8400e-d8d5-49f8-911f-e671eb76408a"
click at [1511, 712] on button "Next" at bounding box center [1508, 722] width 55 height 29
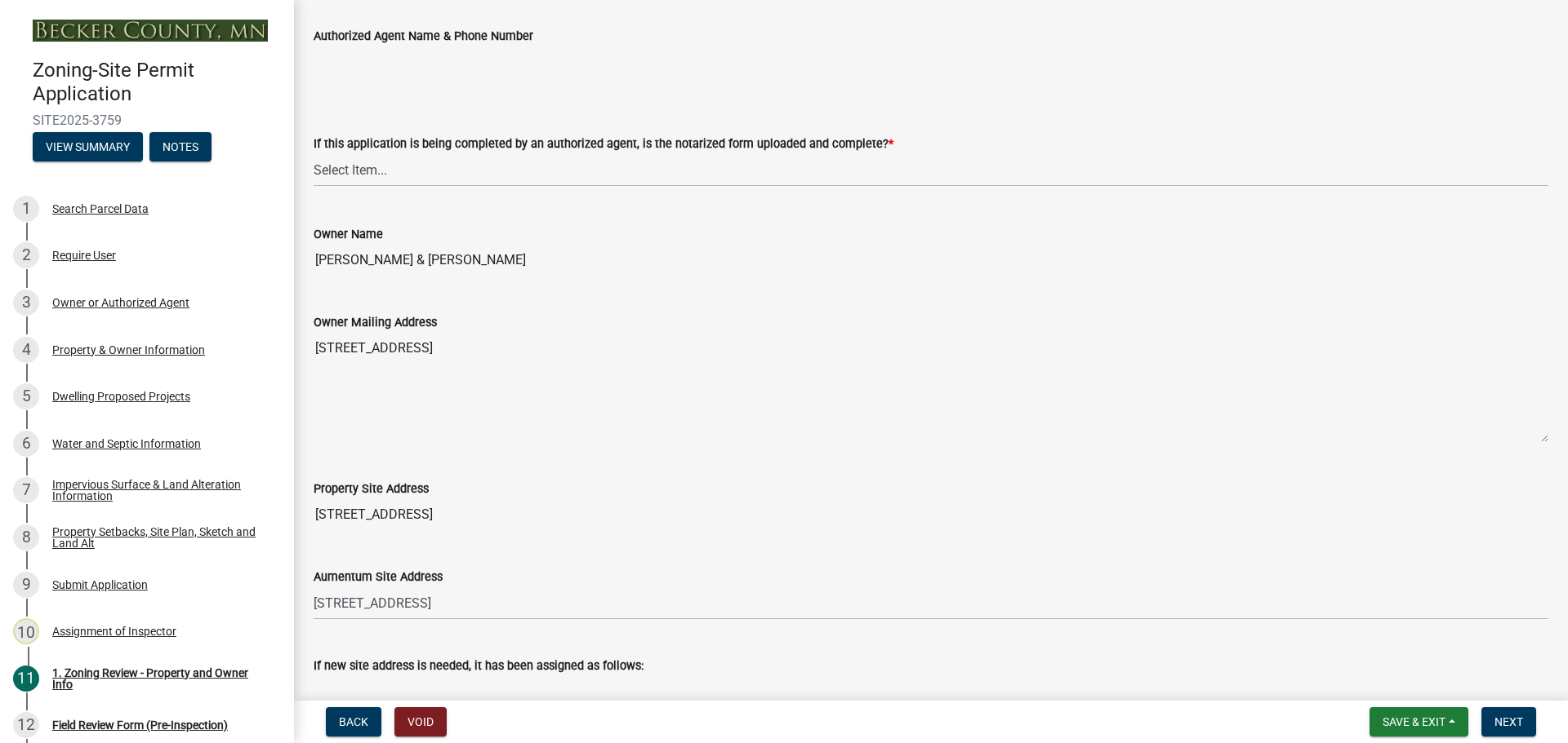
scroll to position [408, 0]
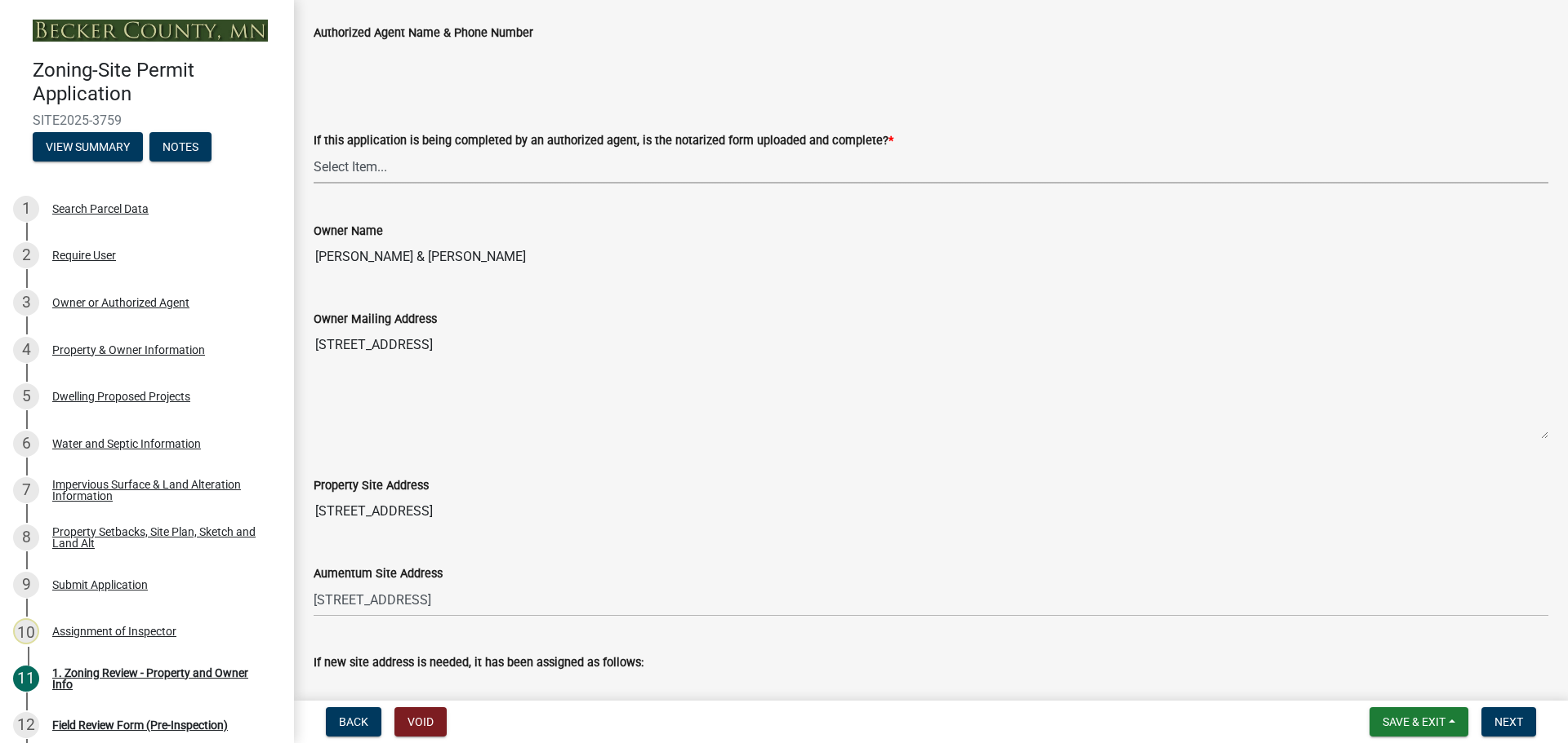
click at [357, 160] on select "Select Item... Yes No N/A" at bounding box center [930, 166] width 1234 height 34
click at [313, 150] on select "Select Item... Yes No N/A" at bounding box center [930, 166] width 1234 height 34
select select "b279cdb4-a9c7-4e65-a8bd-797316f5be14"
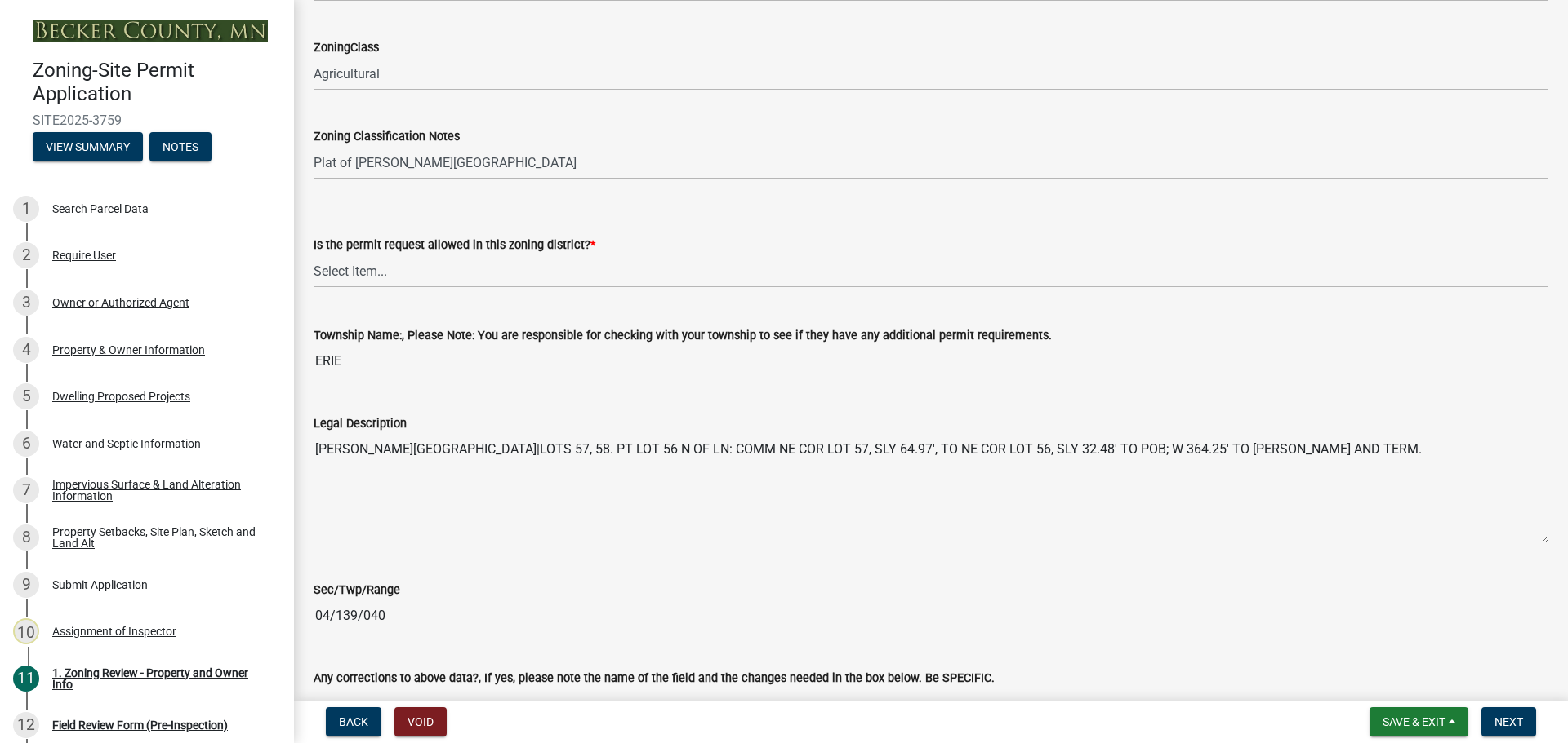
scroll to position [1142, 0]
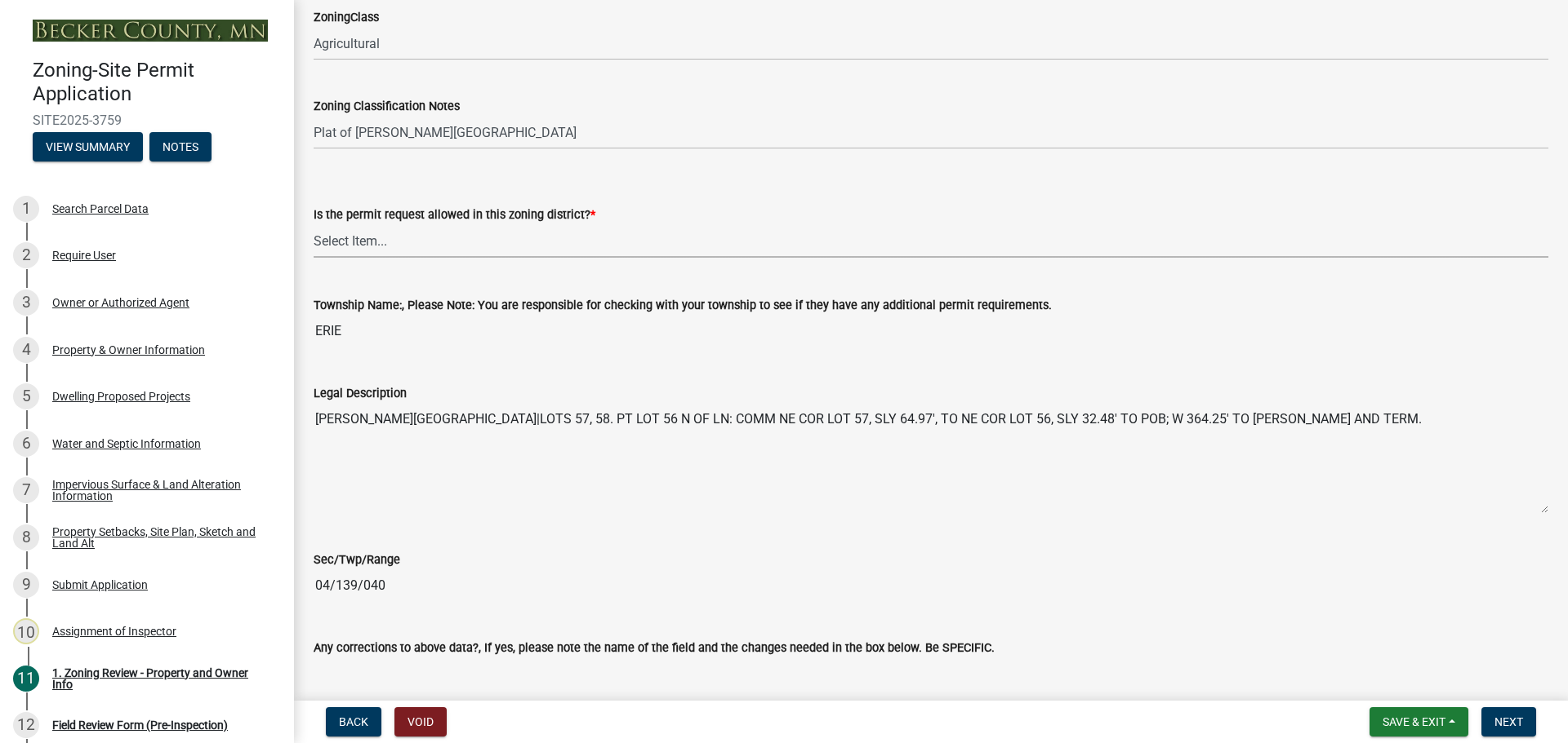
click at [389, 239] on select "Select Item... Yes No" at bounding box center [930, 241] width 1234 height 34
click at [313, 224] on select "Select Item... Yes No" at bounding box center [930, 241] width 1234 height 34
select select "b4f32c46-6248-4748-b47c-fa4933858724"
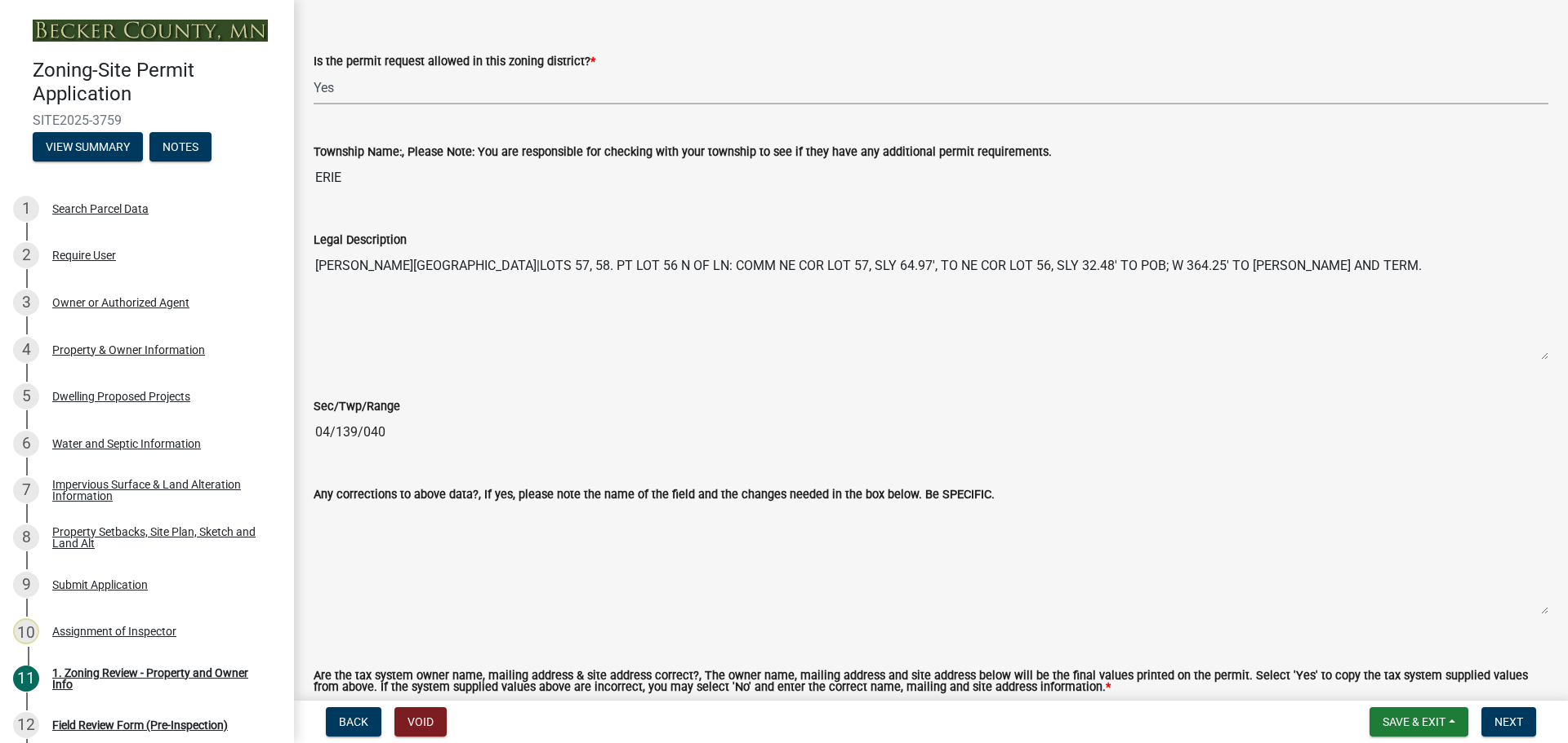
scroll to position [1632, 0]
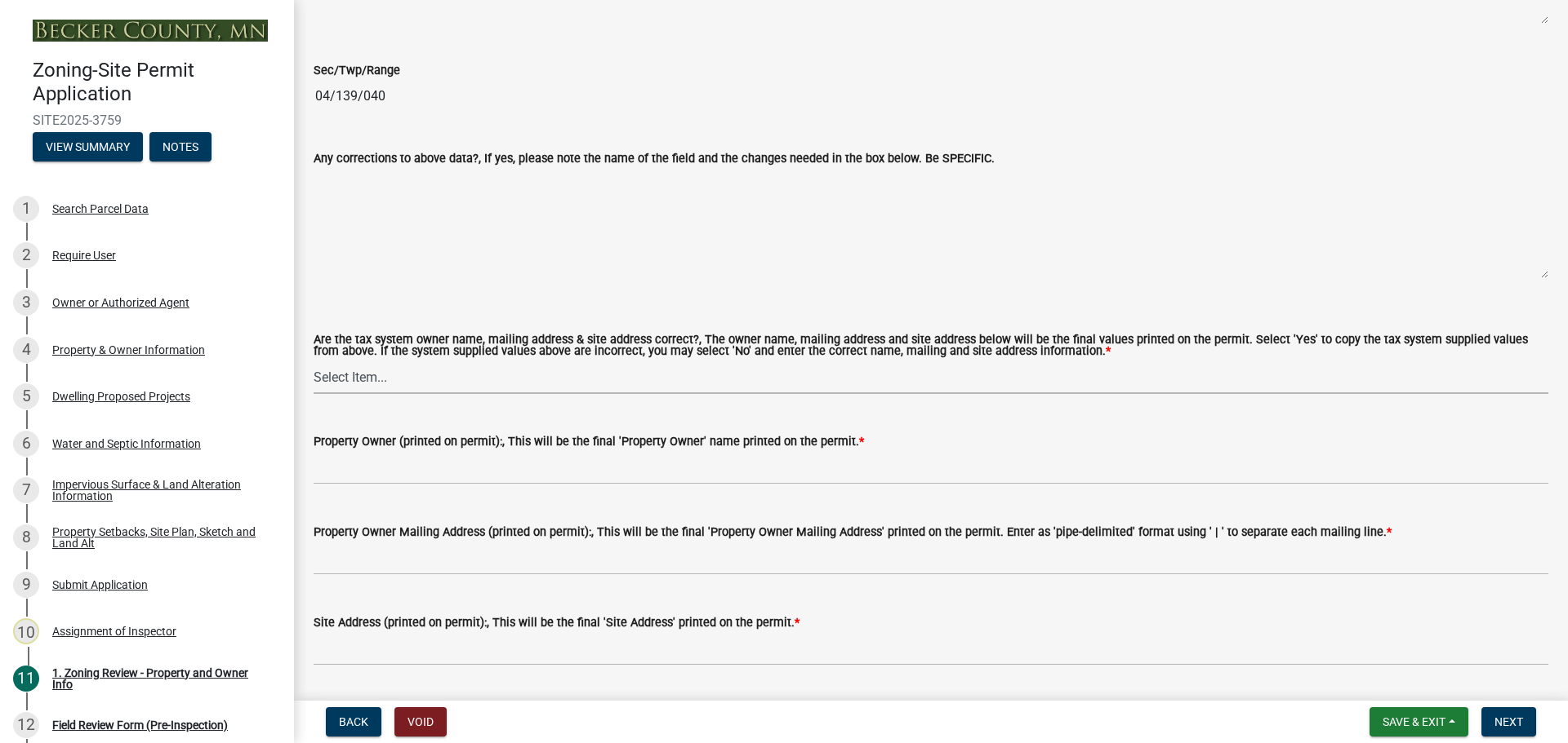
click at [356, 371] on select "Select Item... Yes No" at bounding box center [930, 377] width 1234 height 34
click at [313, 361] on select "Select Item... Yes No" at bounding box center [930, 377] width 1234 height 34
select select "ab6c2257-4786-48e5-86d0-1194833f57c8"
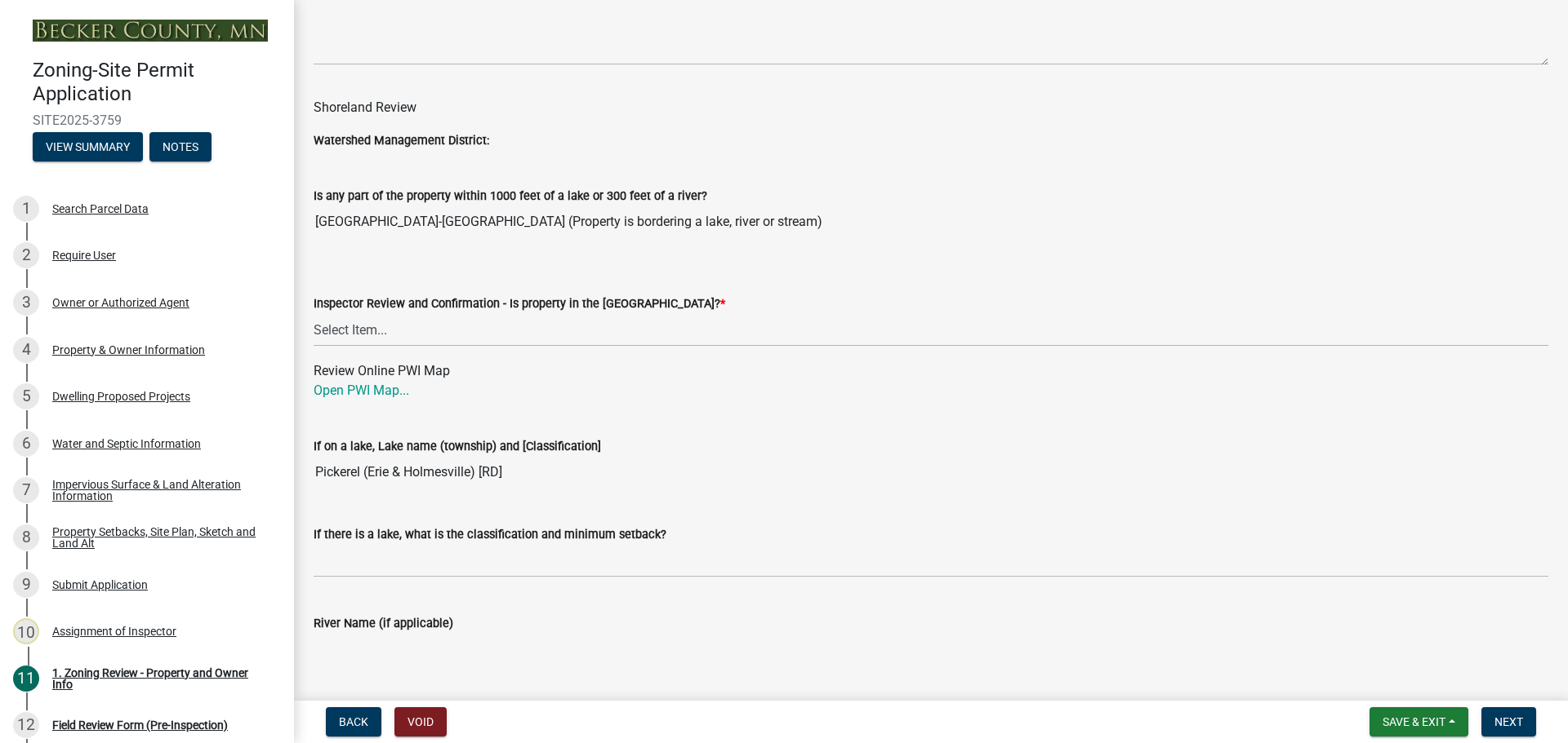
scroll to position [2529, 0]
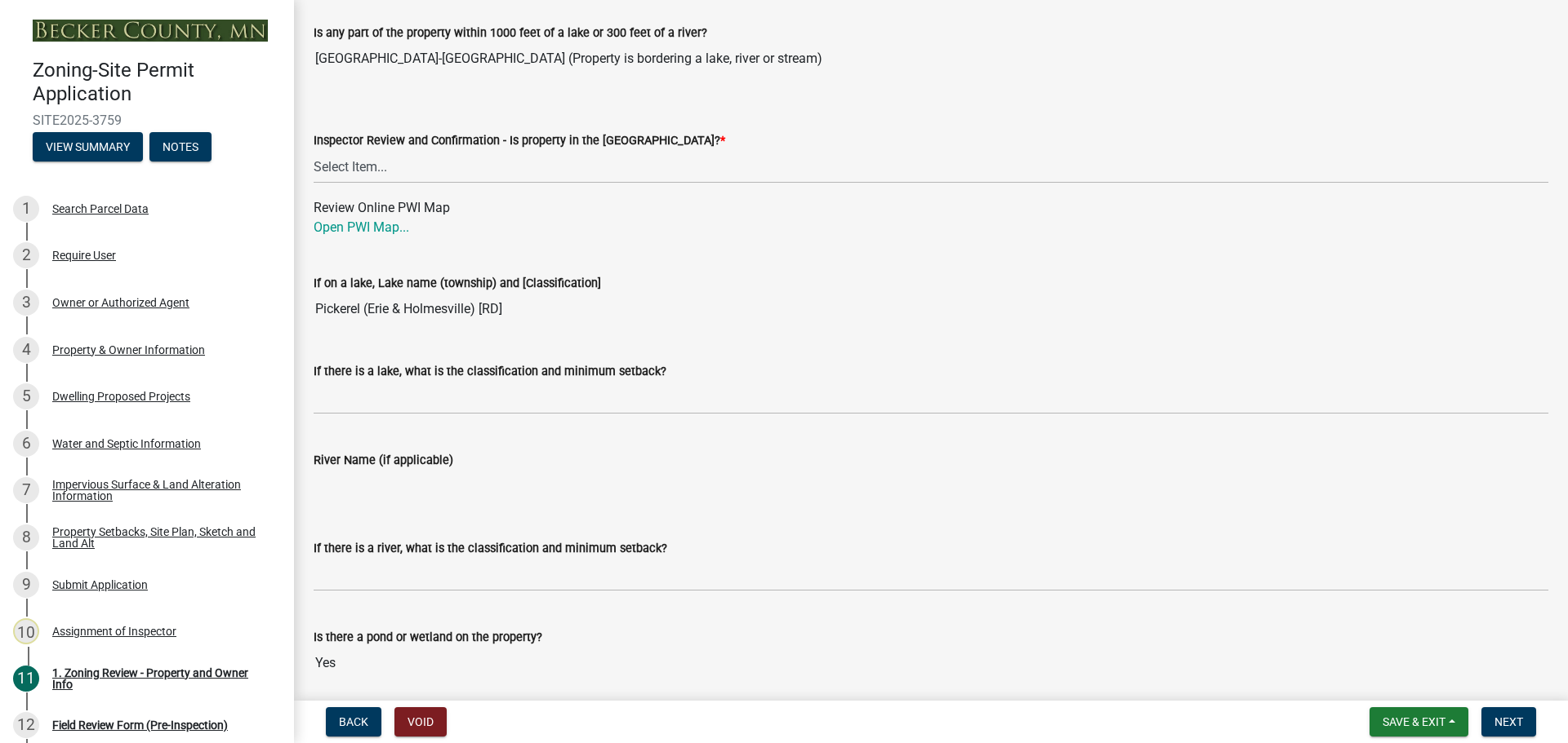
click at [337, 150] on div "Inspector Review and Confirmation - Is property in the [GEOGRAPHIC_DATA]? *" at bounding box center [930, 140] width 1234 height 19
click at [337, 162] on select "Select Item... Within [GEOGRAPHIC_DATA] (SD) Not in [GEOGRAPHIC_DATA] (NOTSL)" at bounding box center [930, 166] width 1234 height 34
click at [313, 151] on select "Select Item... Within [GEOGRAPHIC_DATA] (SD) Not in [GEOGRAPHIC_DATA] (NOTSL)" at bounding box center [930, 166] width 1234 height 34
select select "de99b201-fb85-4000-88f5-6f49f4ff2101"
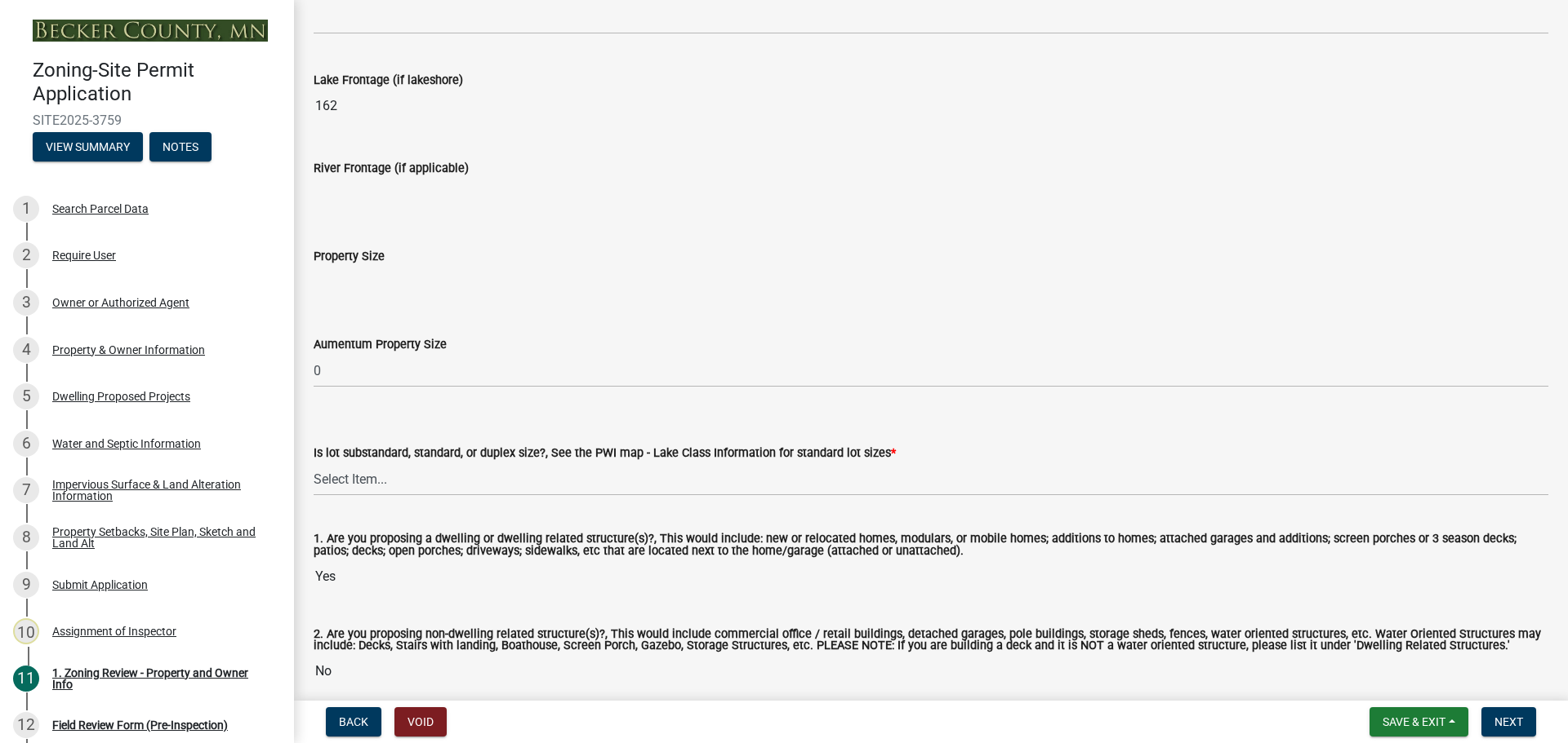
scroll to position [3337, 0]
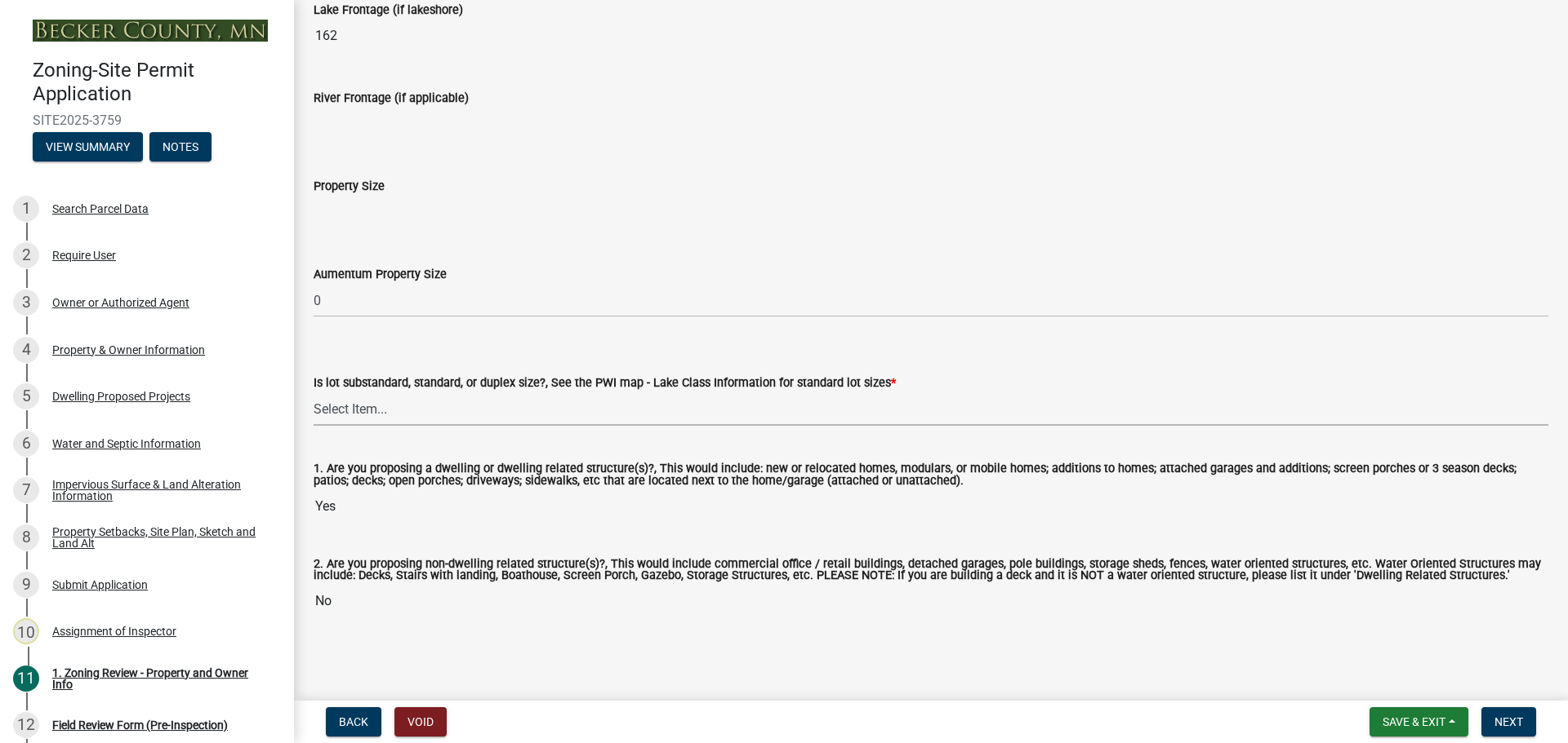
click at [355, 402] on select "Select Item... Non-Riparian and not back lot Substandard Non-Riparian Backlot S…" at bounding box center [930, 409] width 1234 height 34
click at [313, 392] on select "Select Item... Non-Riparian and not back lot Substandard Non-Riparian Backlot S…" at bounding box center [930, 409] width 1234 height 34
select select "bebe3d63-d6b7-40ee-9a8d-3c7f124c1a67"
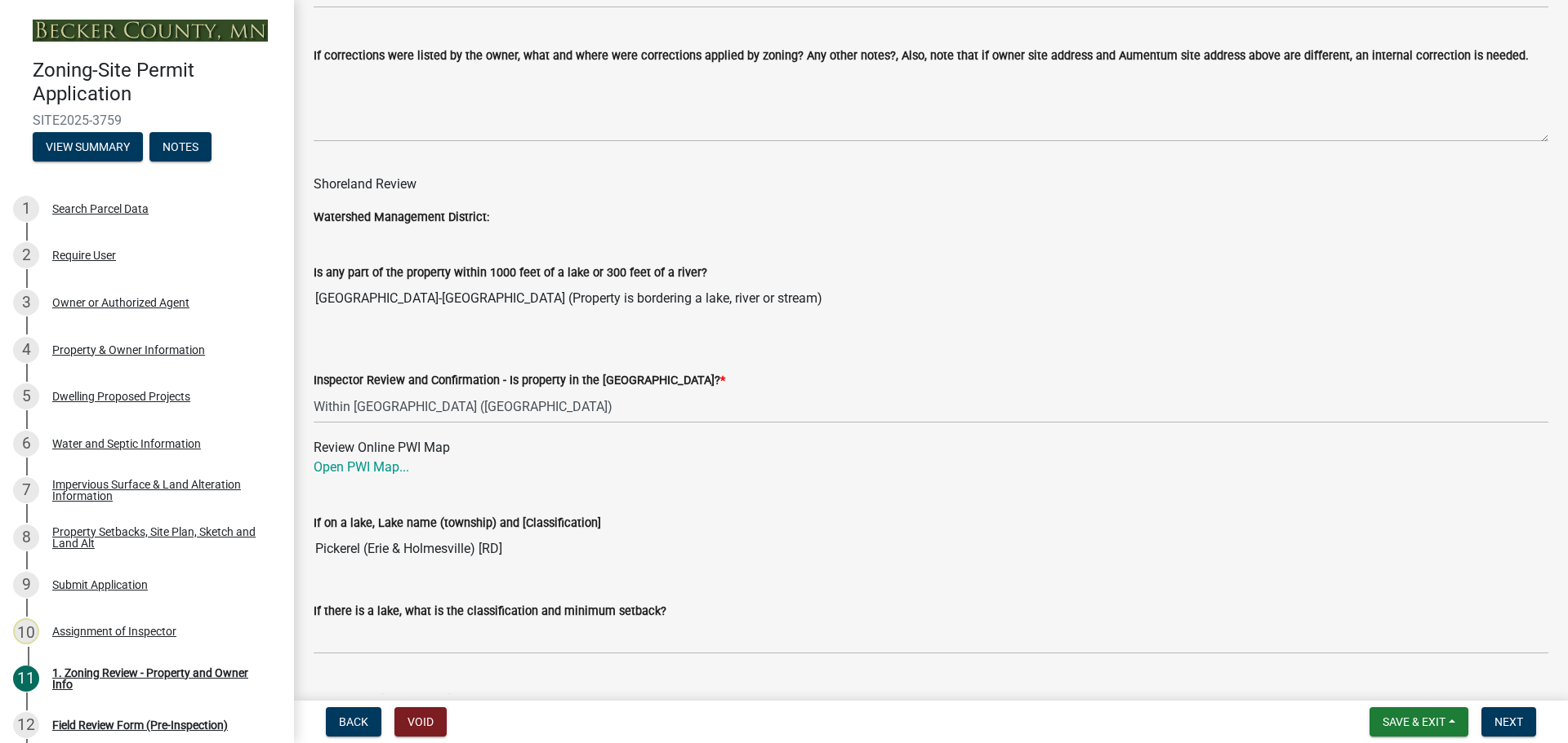
scroll to position [2276, 0]
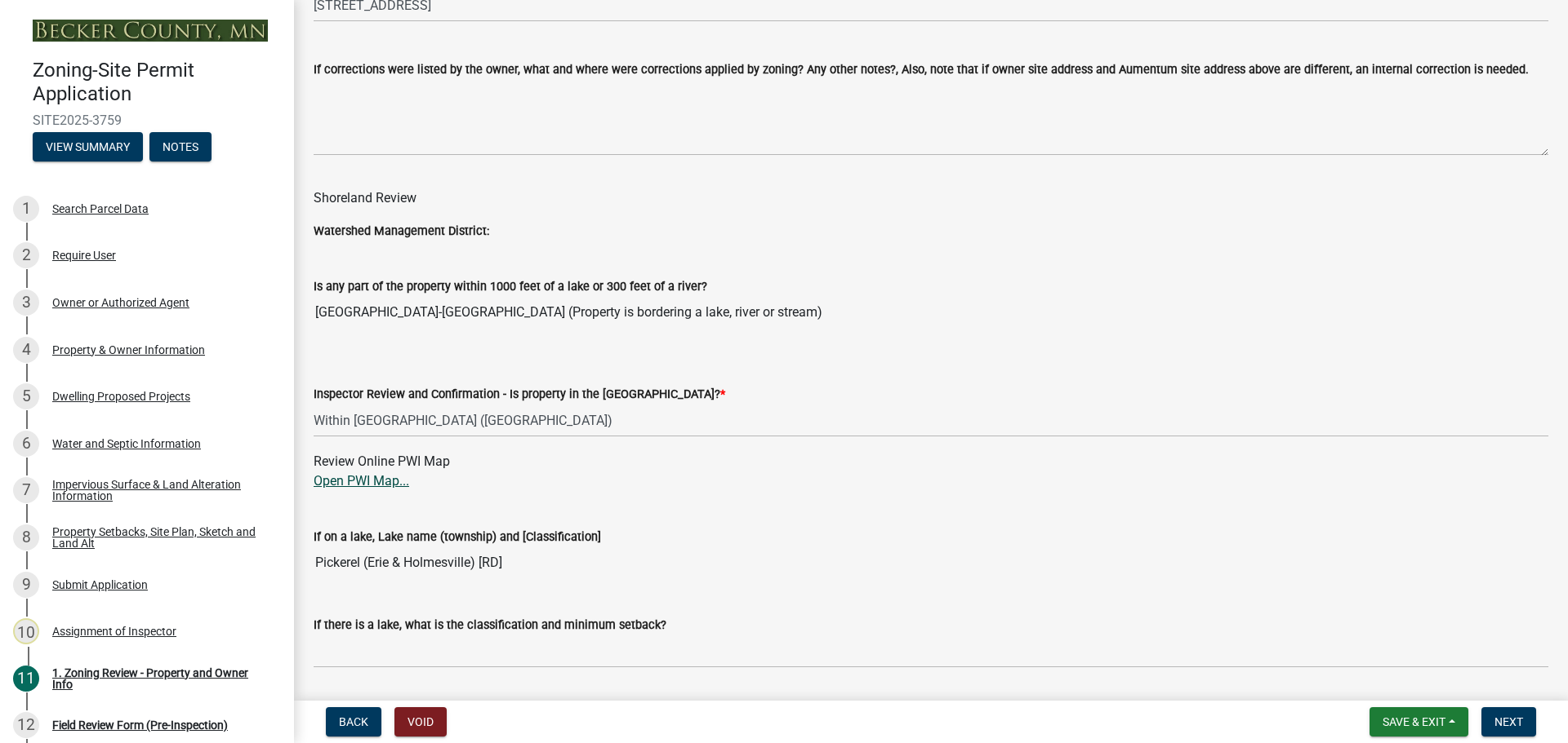
click at [363, 483] on link "Open PWI Map..." at bounding box center [361, 481] width 96 height 15
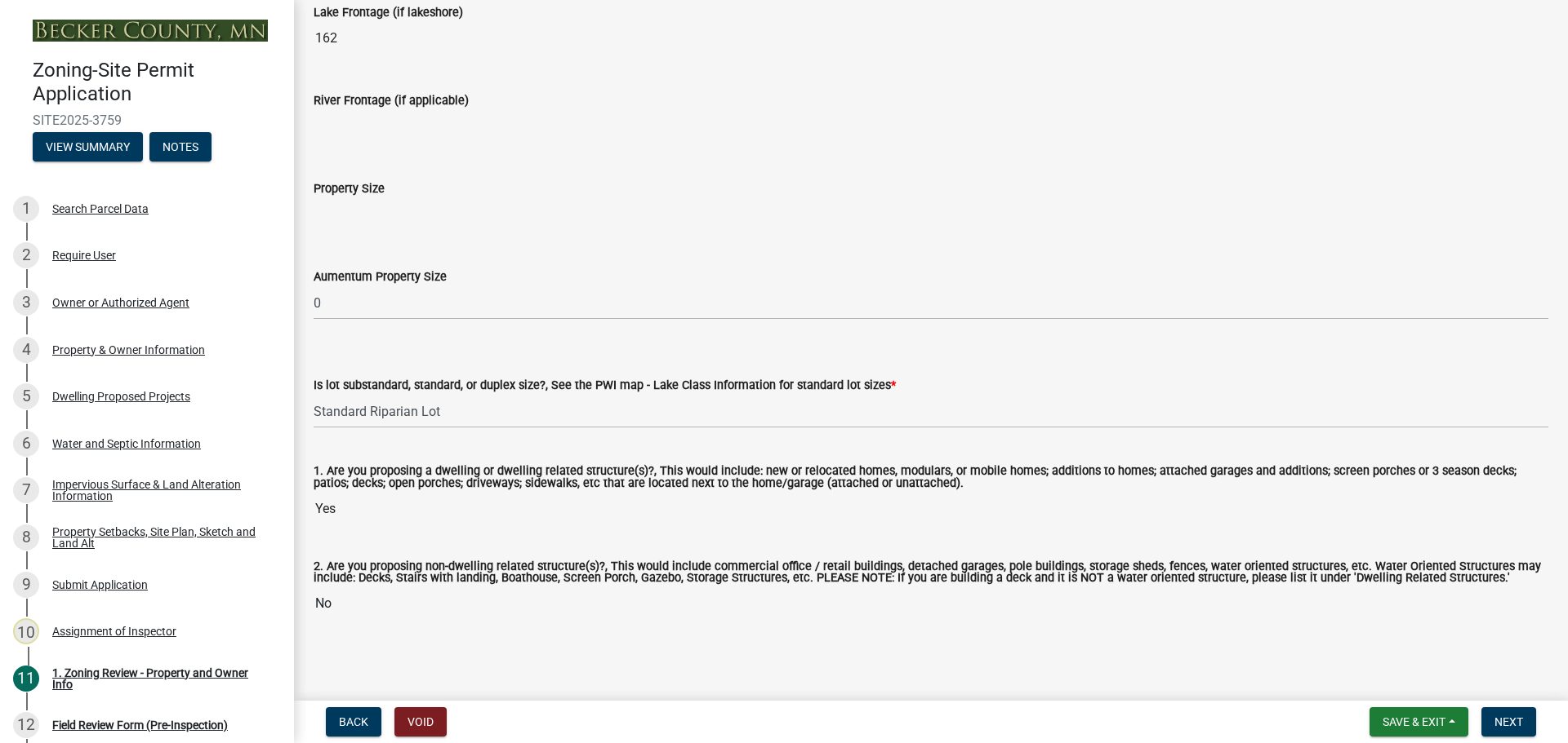
scroll to position [3337, 0]
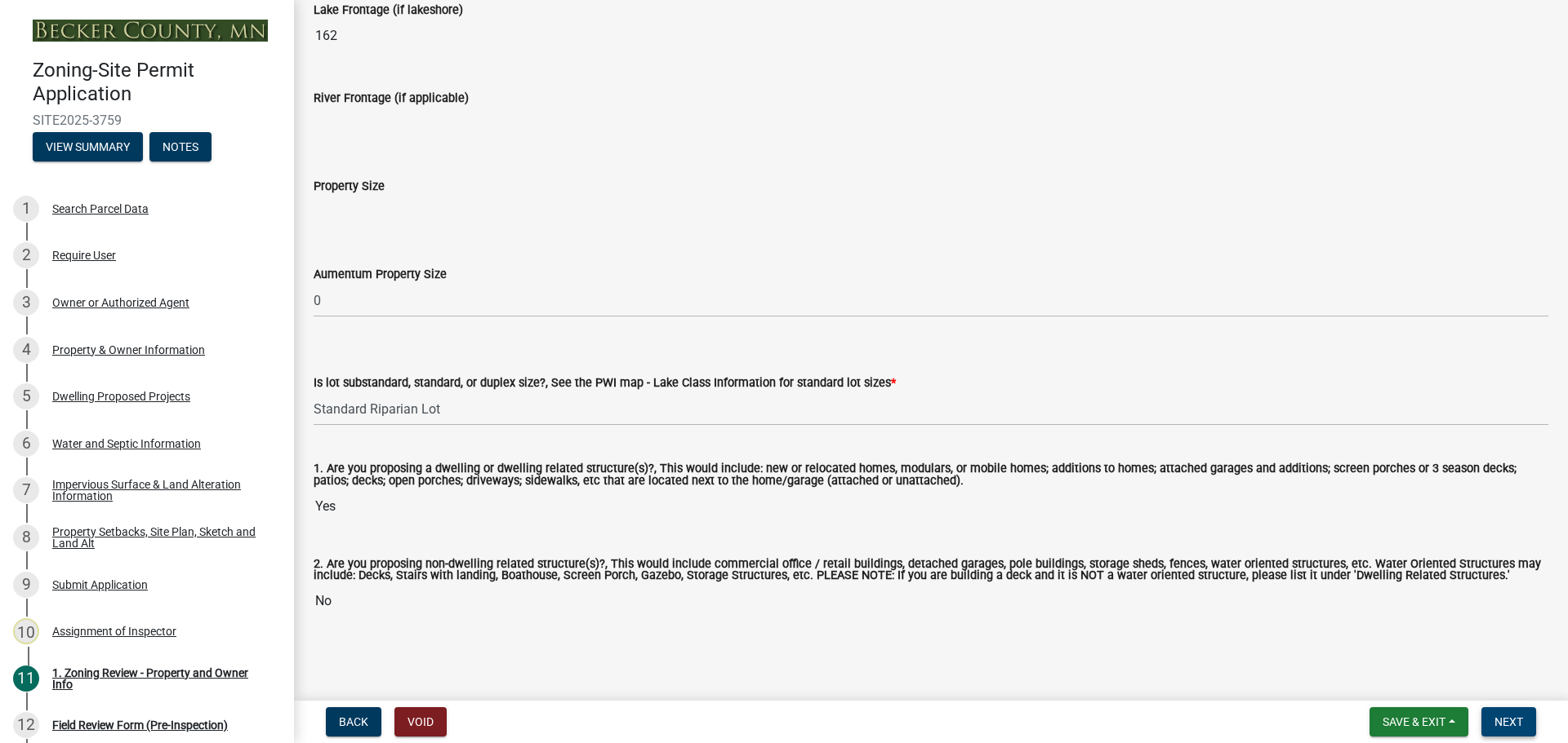
click at [1518, 716] on span "Next" at bounding box center [1509, 723] width 29 height 14
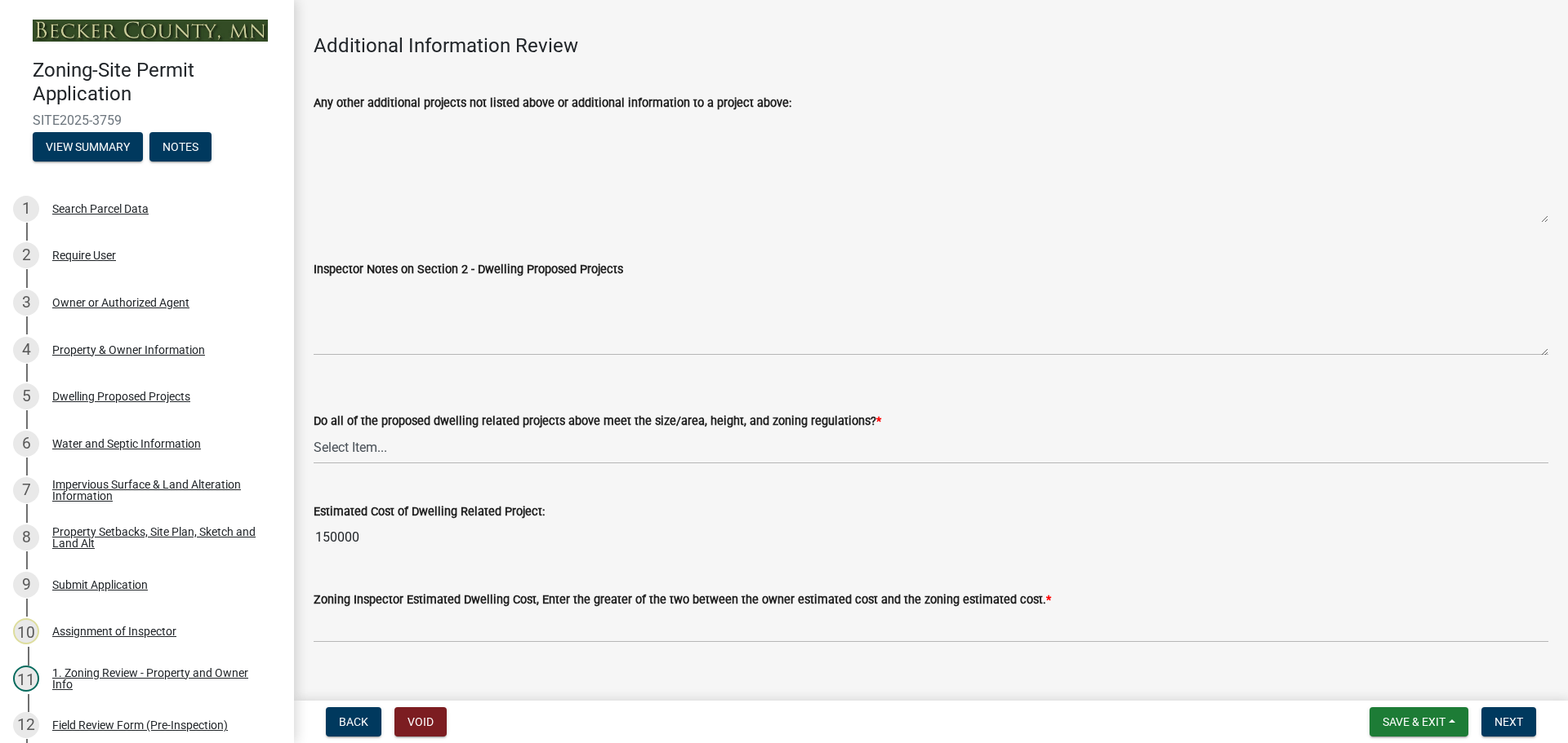
scroll to position [3789, 0]
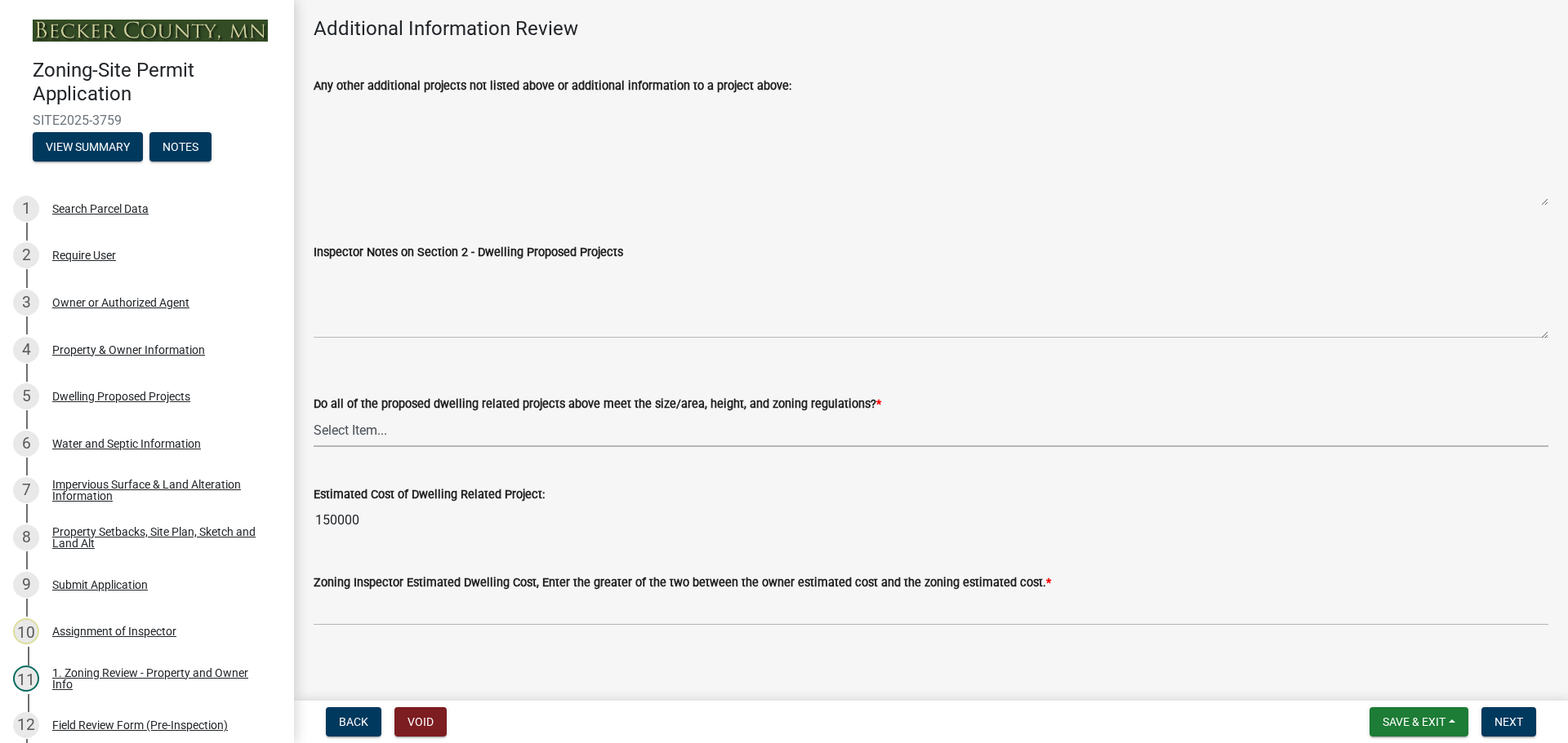
click at [350, 425] on select "Select Item... Yes No" at bounding box center [930, 430] width 1234 height 34
click at [313, 414] on select "Select Item... Yes No" at bounding box center [930, 430] width 1234 height 34
select select "583413f8-e9f7-4a70-8fe6-066f5b429c7e"
click at [1517, 719] on span "Next" at bounding box center [1509, 723] width 29 height 14
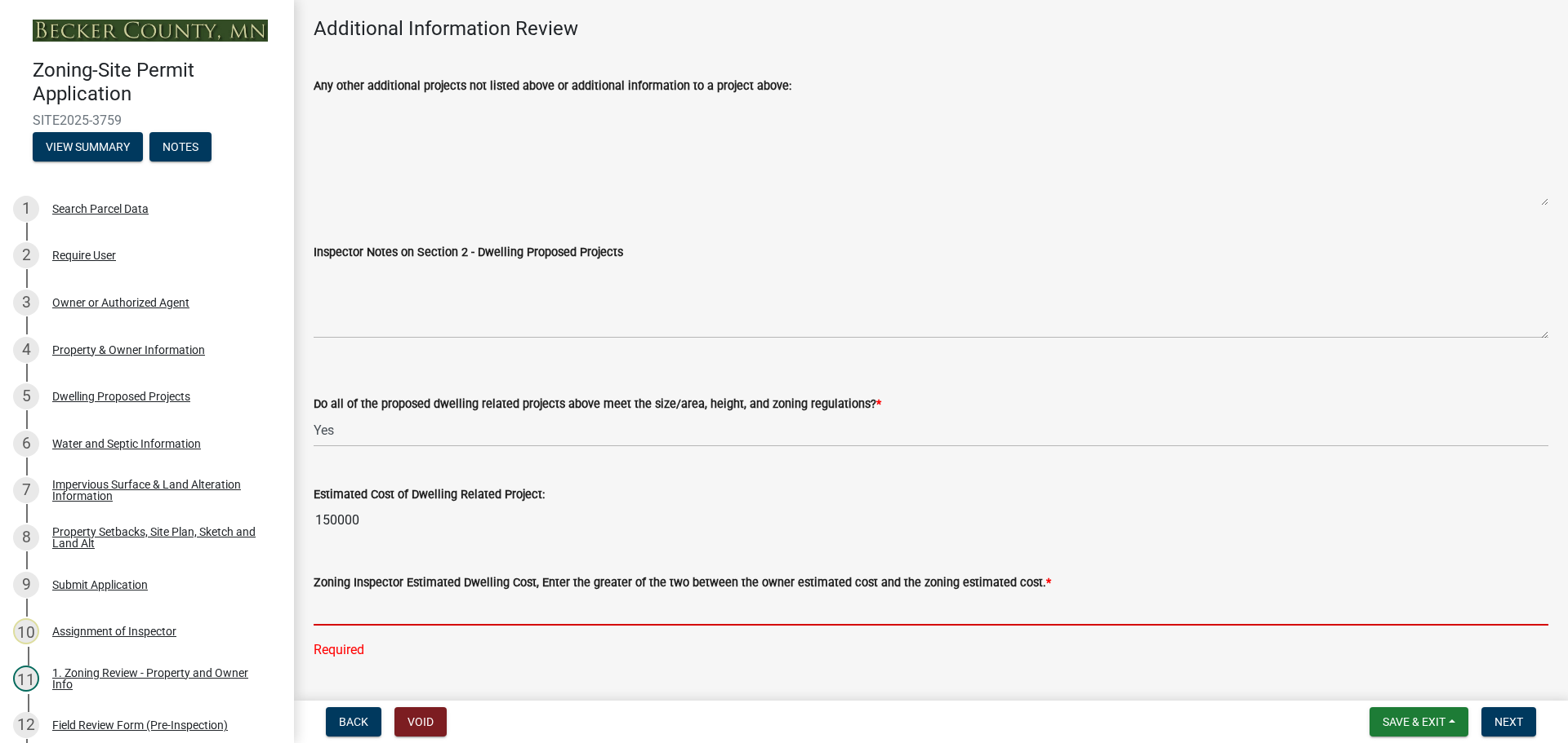
click at [345, 601] on input "text" at bounding box center [930, 609] width 1234 height 34
click at [418, 607] on input "text" at bounding box center [930, 609] width 1234 height 34
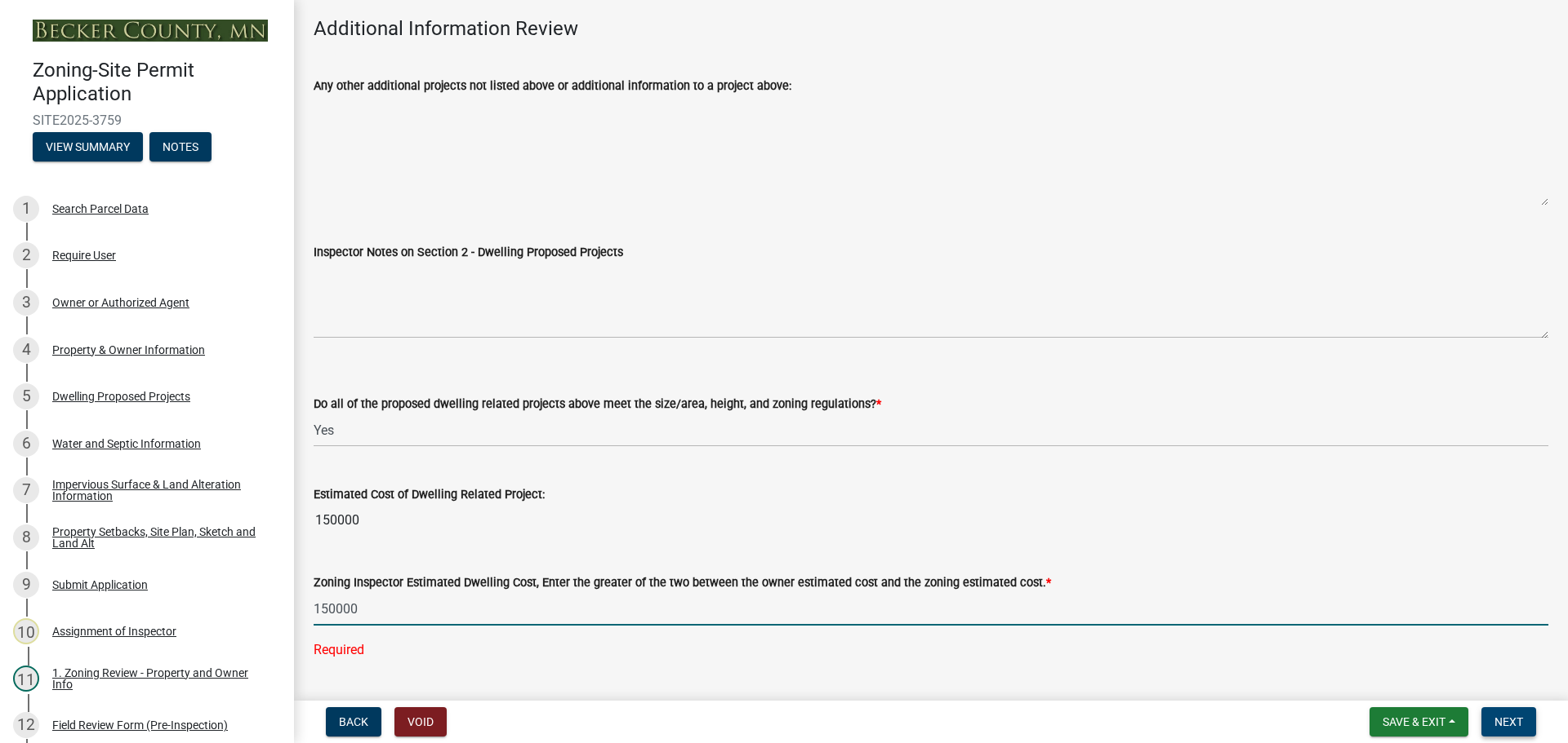
type input "150000"
click at [1509, 723] on span "Next" at bounding box center [1509, 723] width 29 height 14
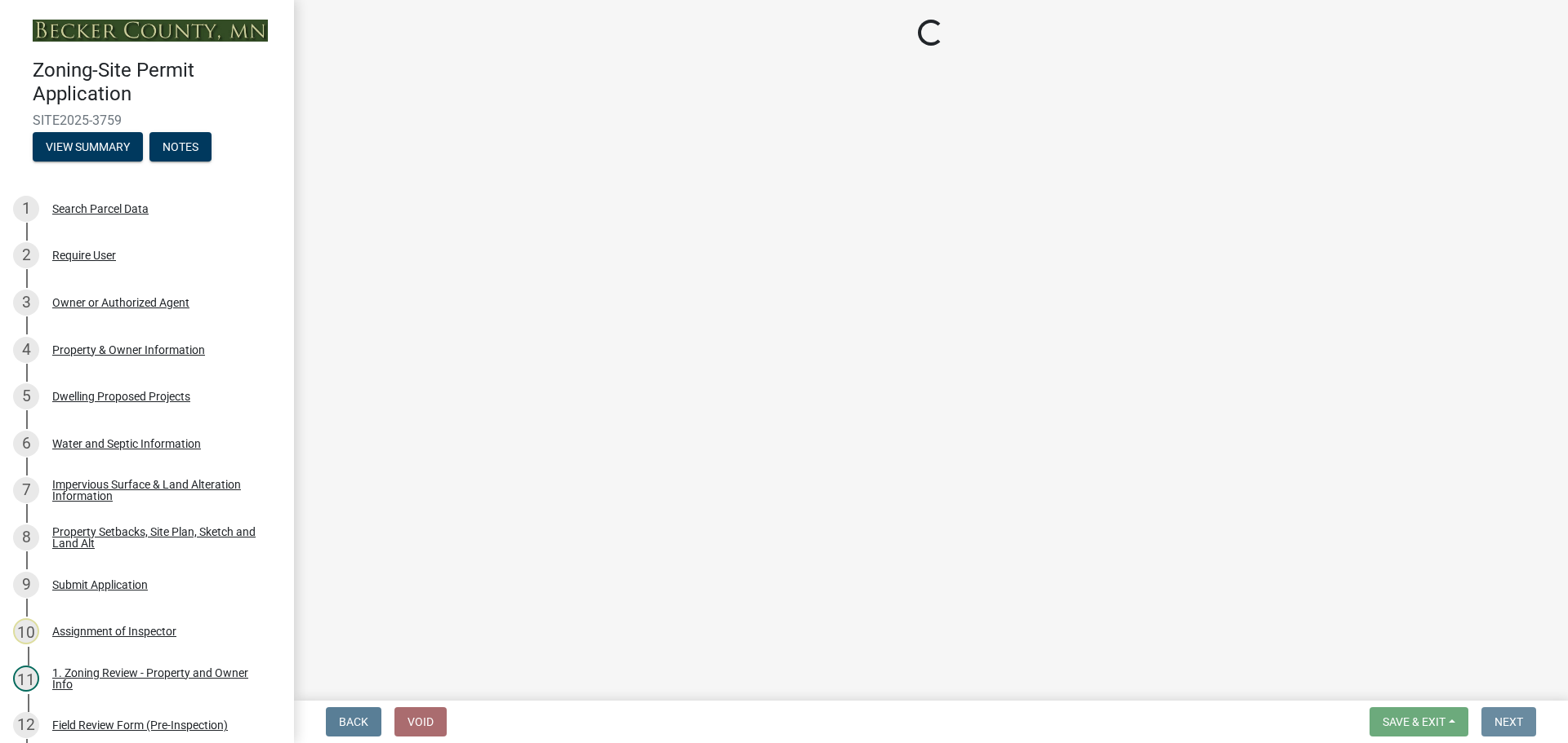
scroll to position [0, 0]
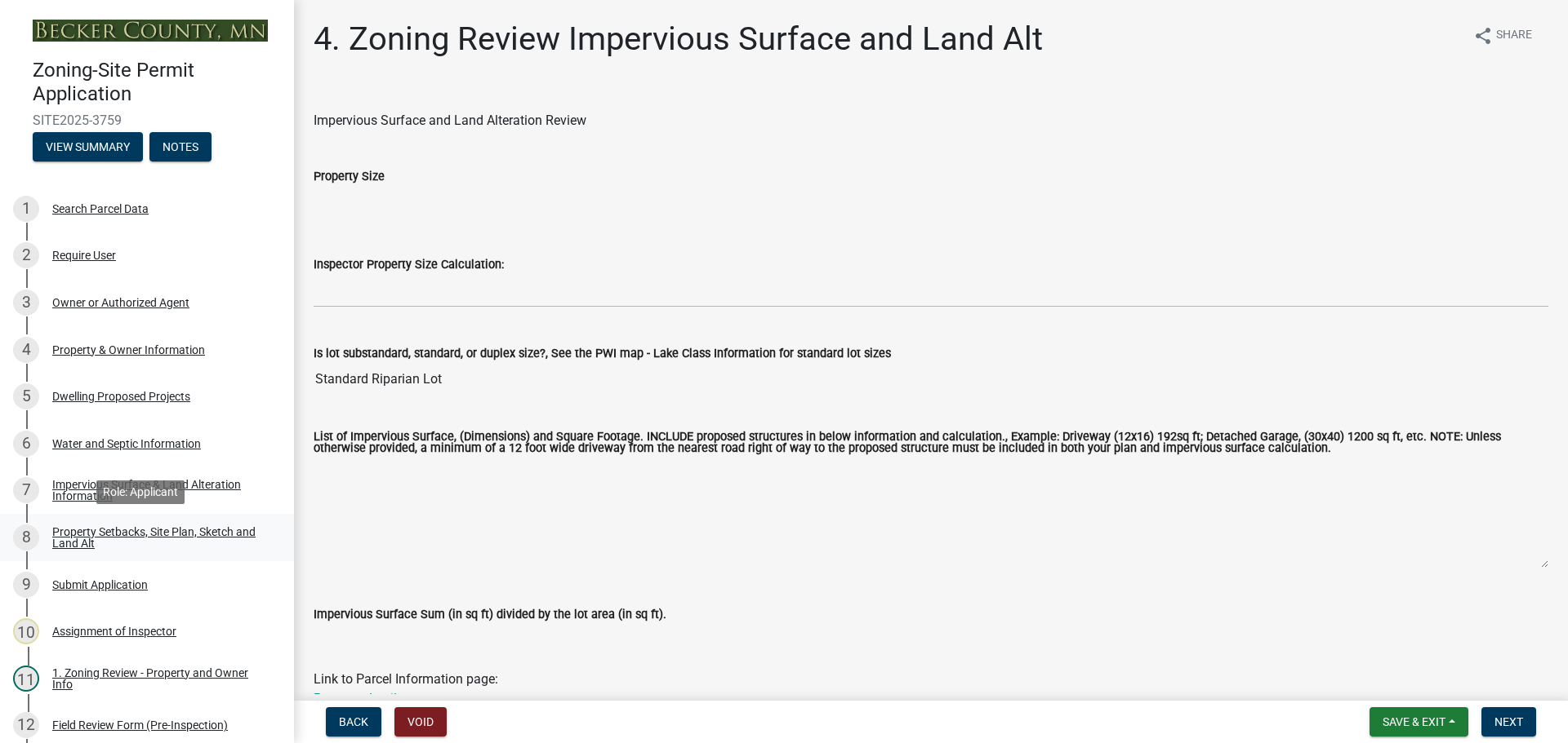
click at [179, 527] on div "Property Setbacks, Site Plan, Sketch and Land Alt" at bounding box center [160, 538] width 216 height 23
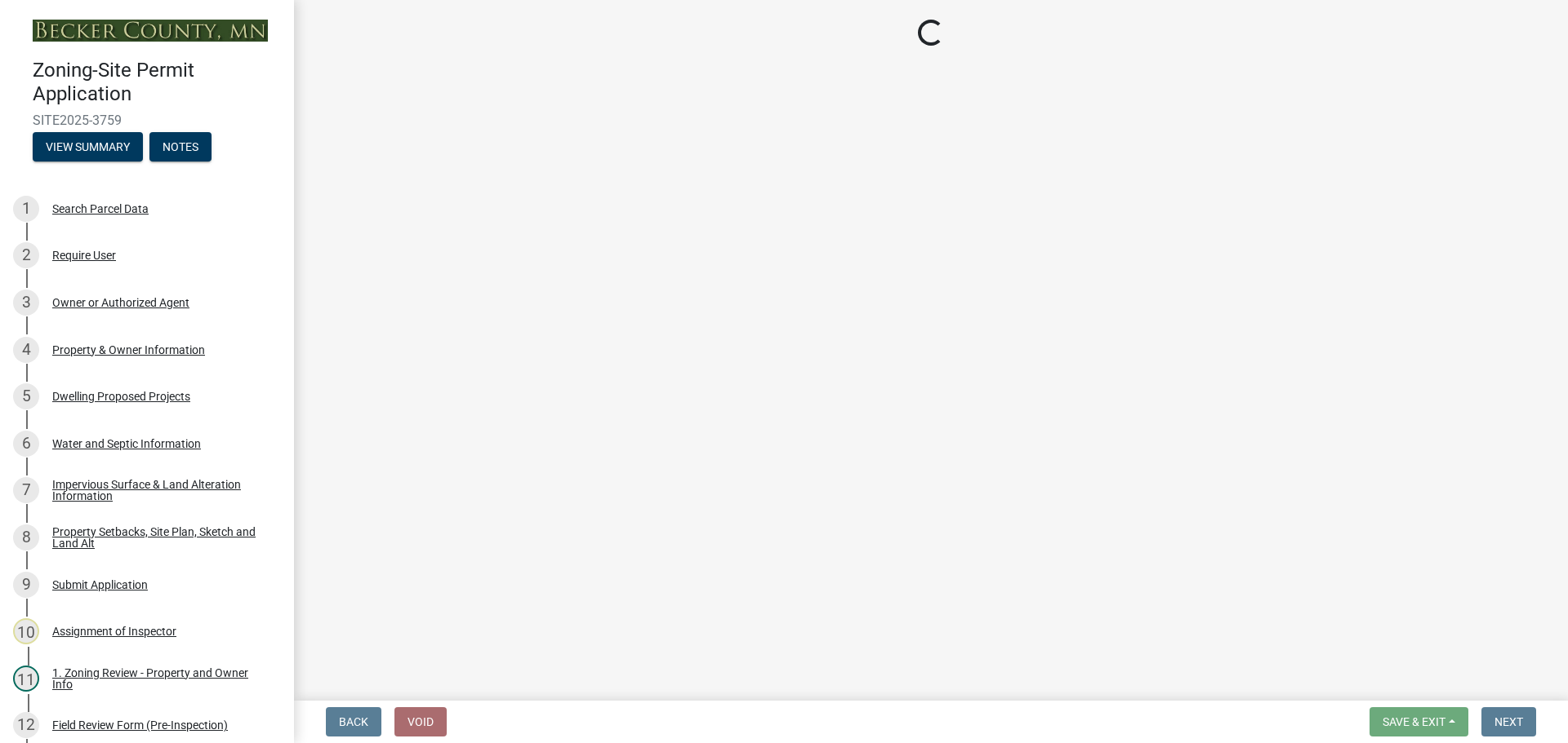
select select "7b13c63f-e699-4112-b373-98fbd28ec536"
select select "af9f0e1b-20f7-48d8-b160-082e2340e86b"
select select "fd58f24c-a096-4195-863e-b494ea1fd324"
select select "b9185151-7fec-488a-a719-f11a93338dbd"
select select "5c3bc124-316a-4e31-81ed-fa9247a28fef"
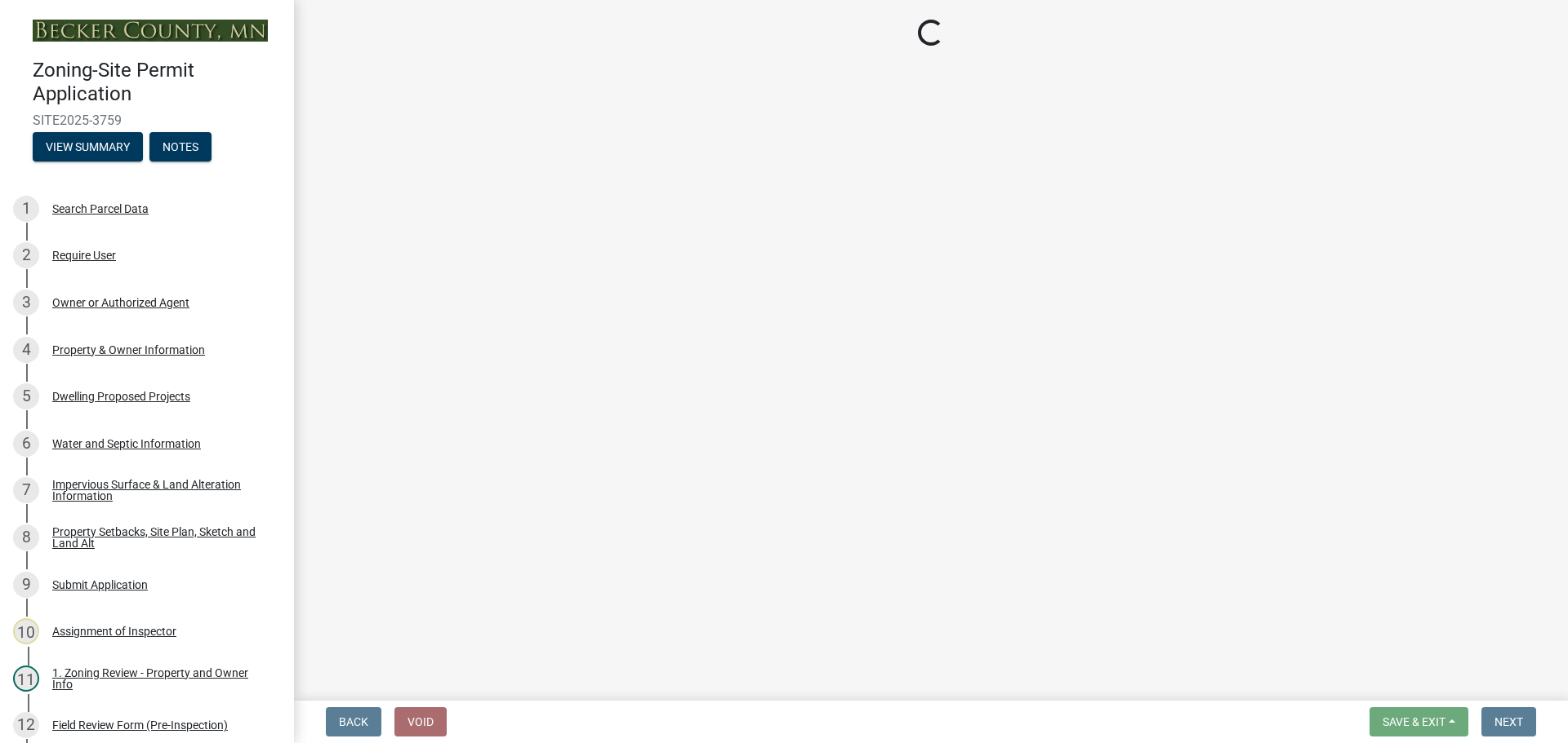
select select "b98836ba-4715-455d-97ab-be9a9df498a8"
select select "c8b8ea71-7088-4e87-a493-7bc88cc2835b"
select select "133211ff-91ce-4a0a-9235-b48a7e2069a0"
select select "19d13e65-c93d-443e-910a-7a17299544cc"
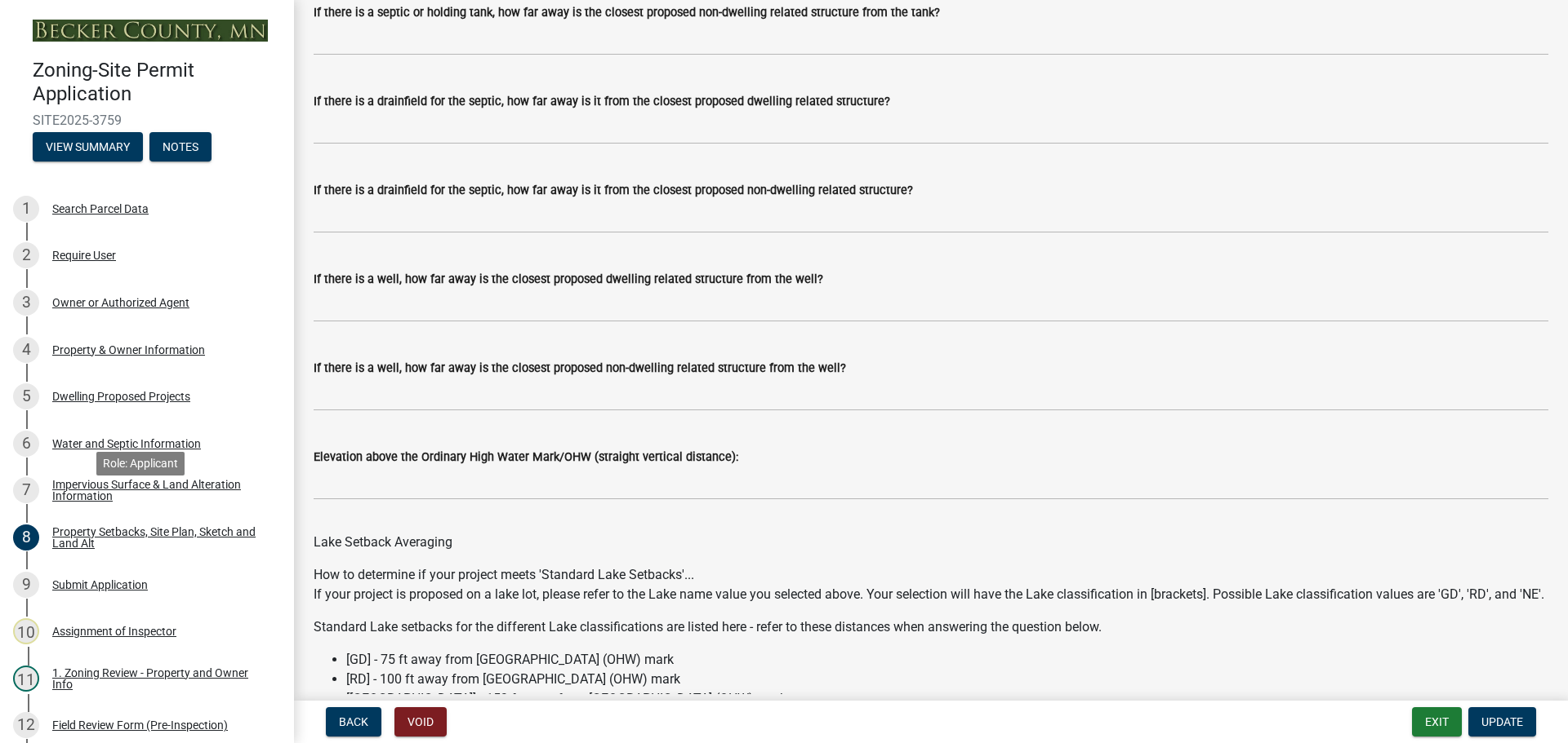
scroll to position [327, 0]
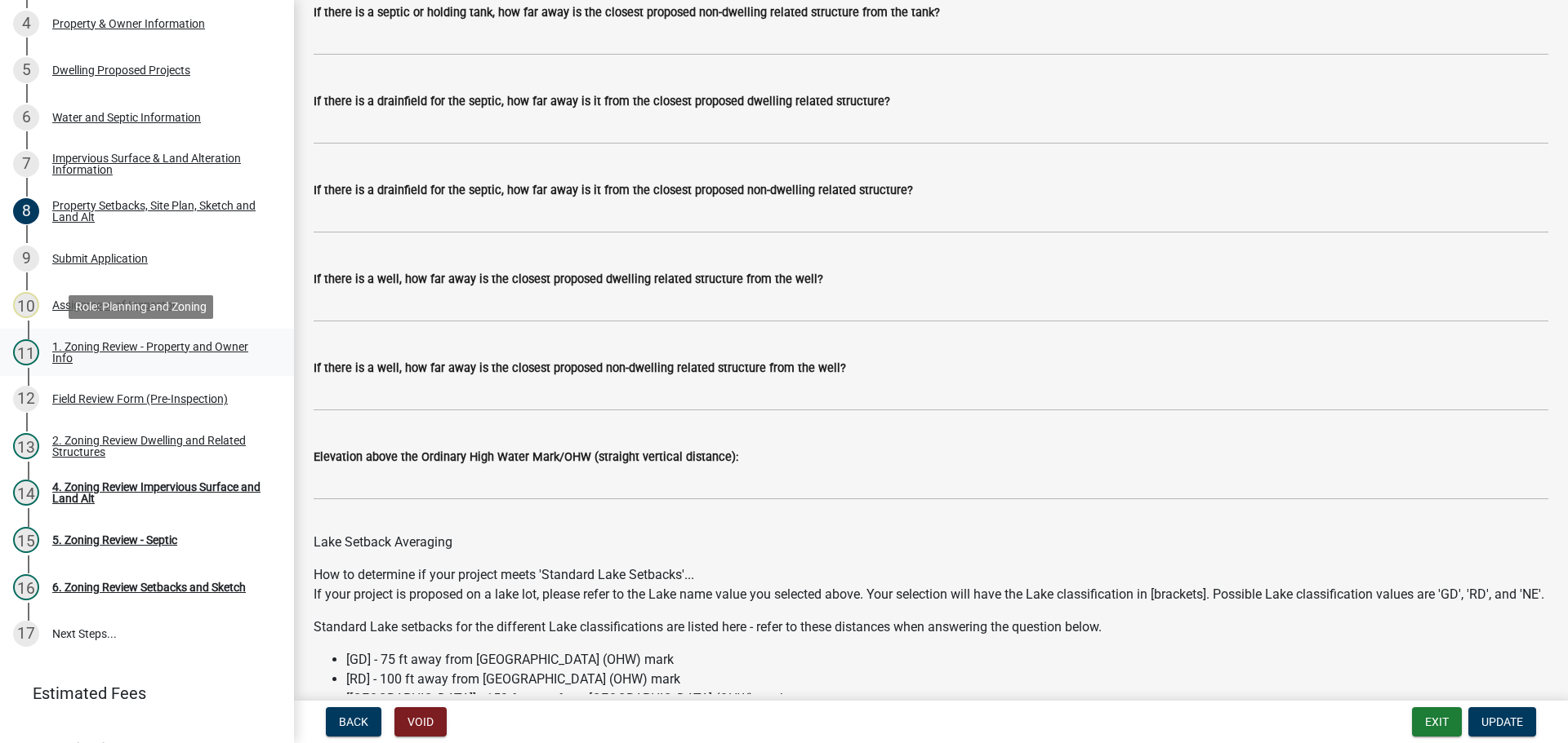
click at [131, 343] on div "1. Zoning Review - Property and Owner Info" at bounding box center [160, 353] width 216 height 23
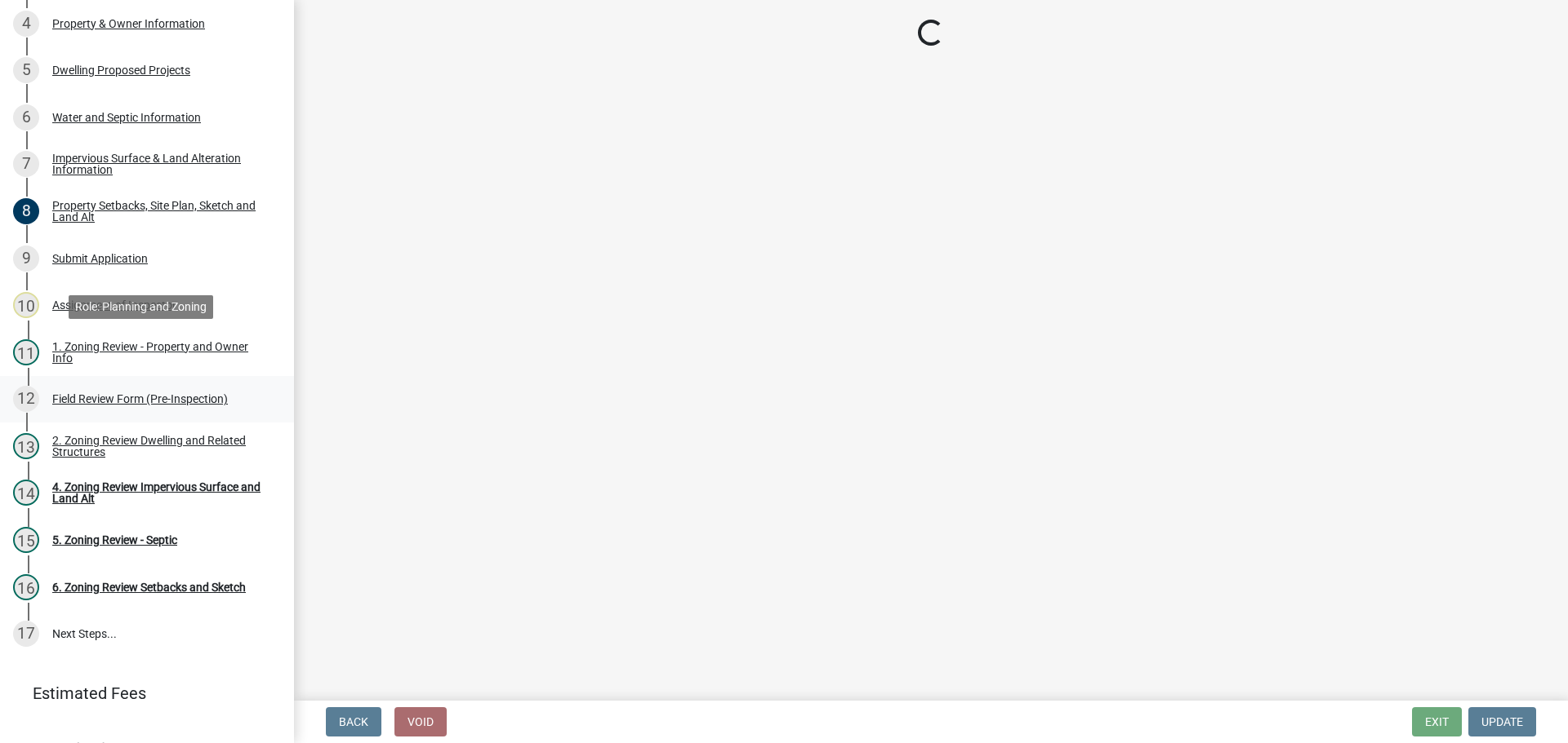
scroll to position [0, 0]
select select "b279cdb4-a9c7-4e65-a8bd-797316f5be14"
select select "b4f32c46-6248-4748-b47c-fa4933858724"
select select "ab6c2257-4786-48e5-86d0-1194833f57c8"
select select "de99b201-fb85-4000-88f5-6f49f4ff2101"
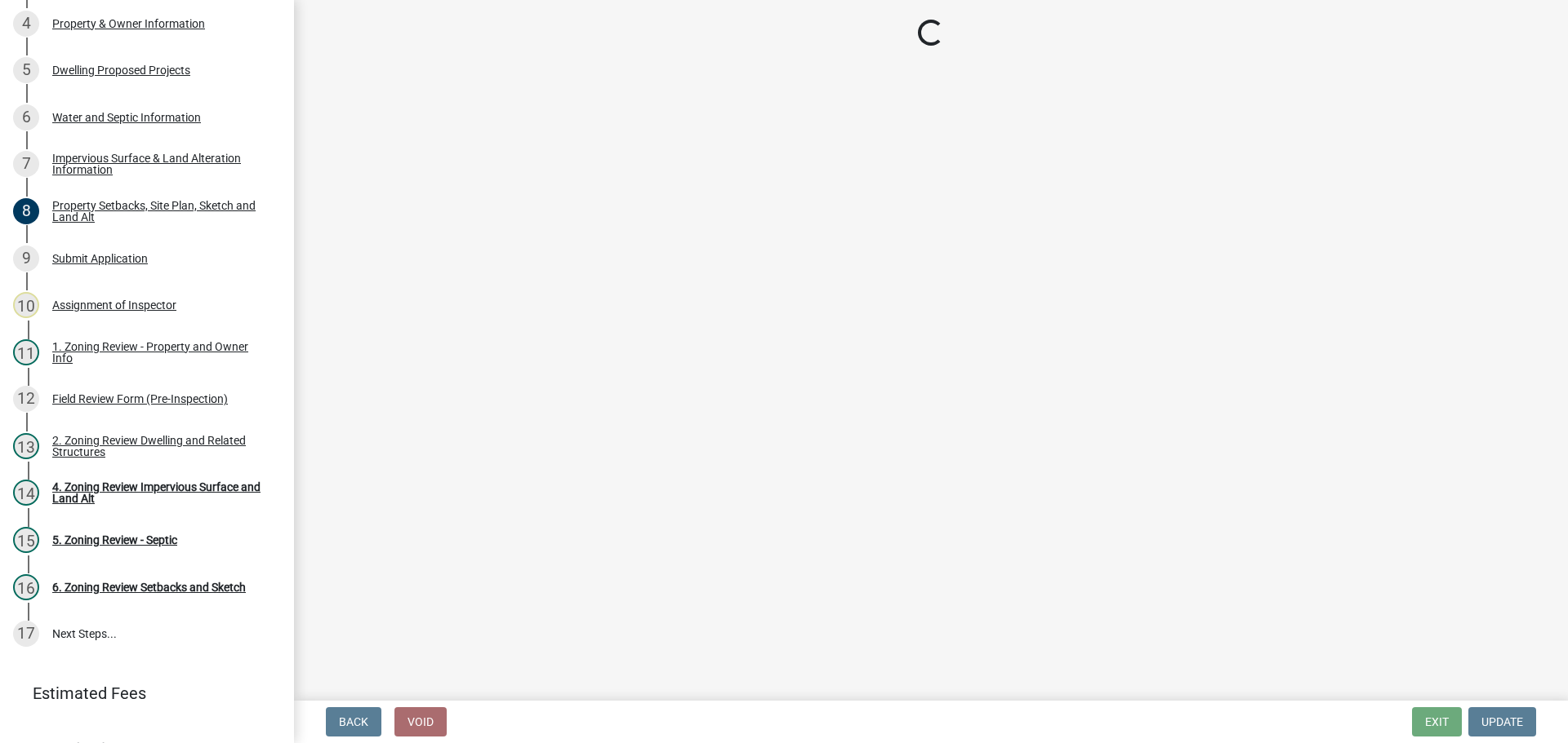
select select "bebe3d63-d6b7-40ee-9a8d-3c7f124c1a67"
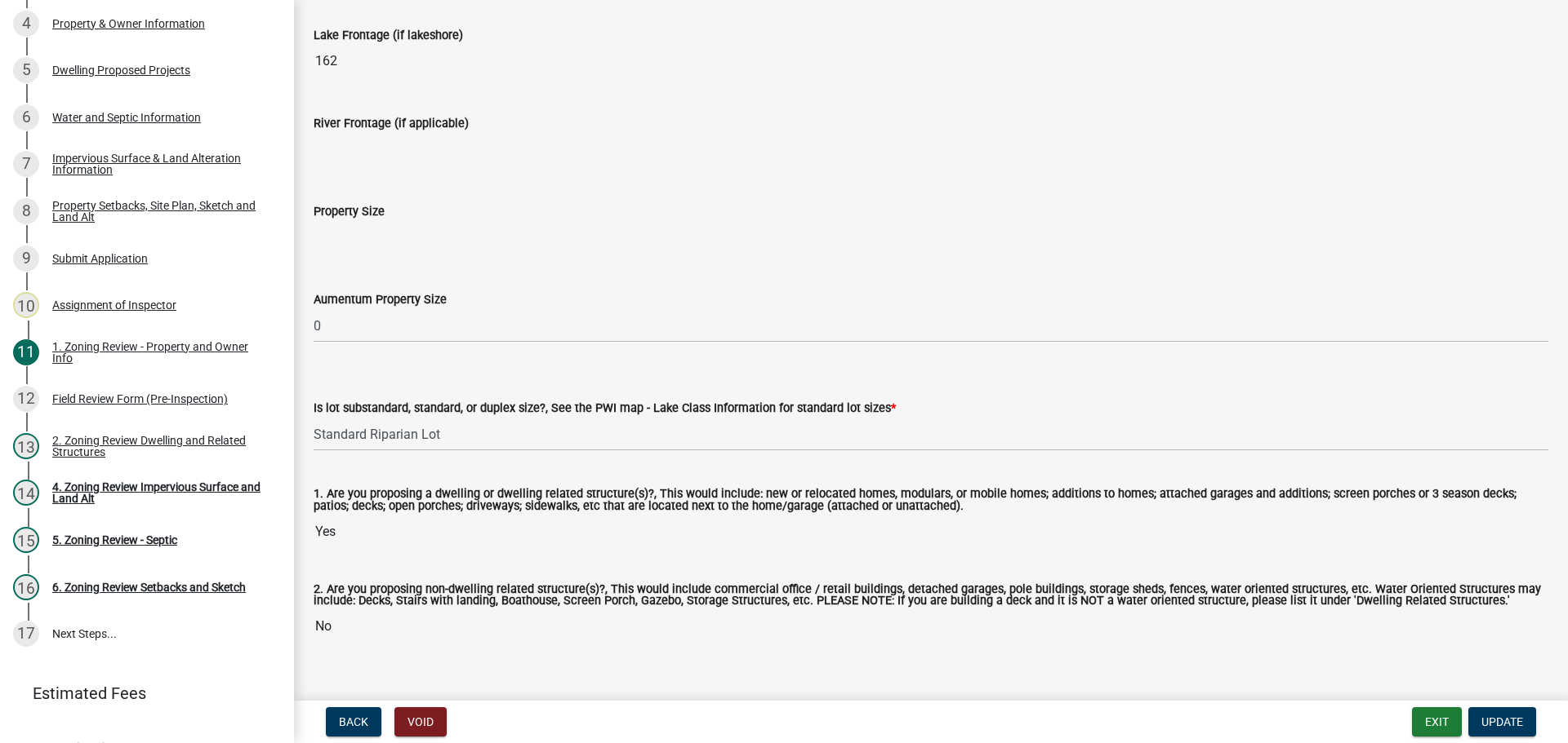
scroll to position [3337, 0]
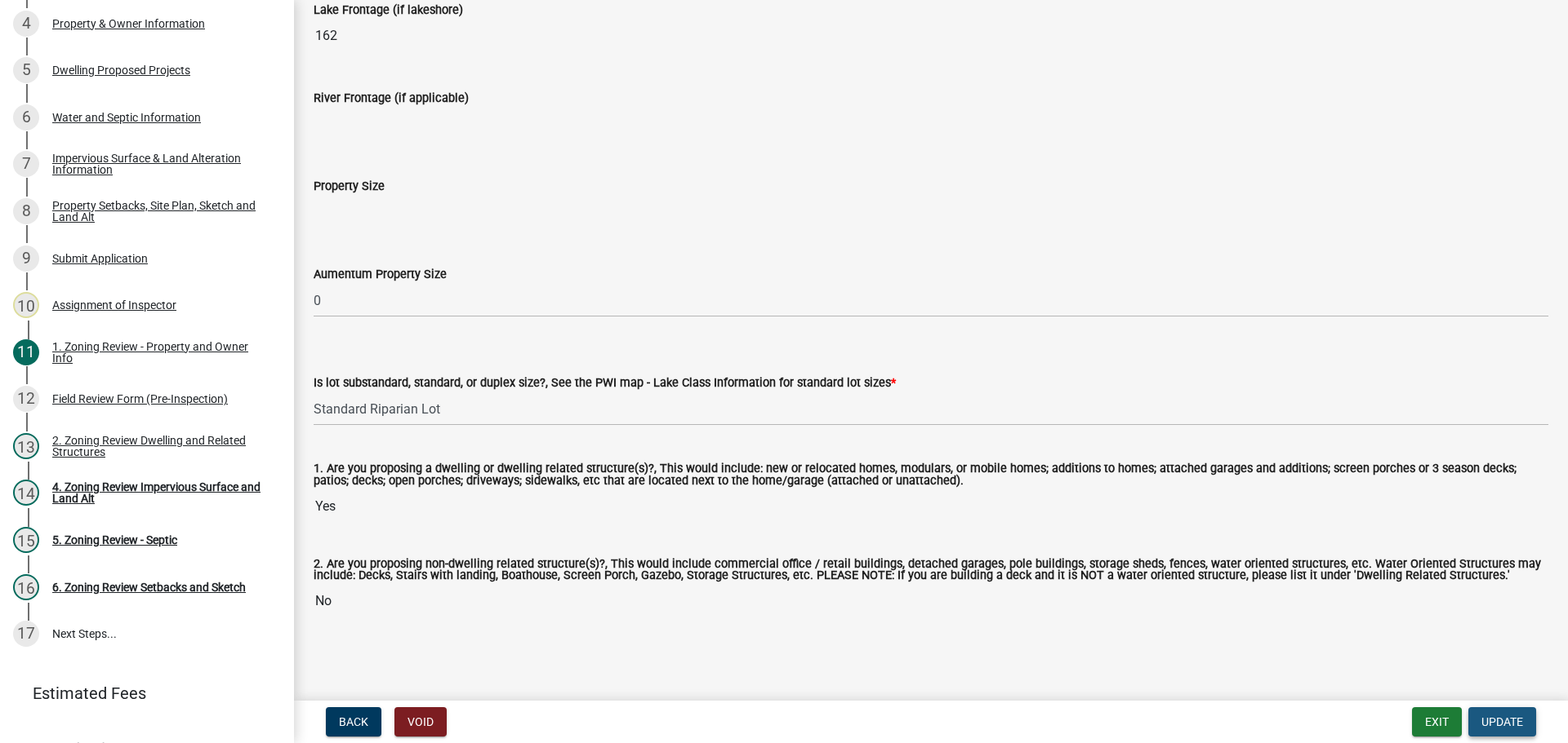
click at [1495, 719] on span "Update" at bounding box center [1501, 723] width 42 height 14
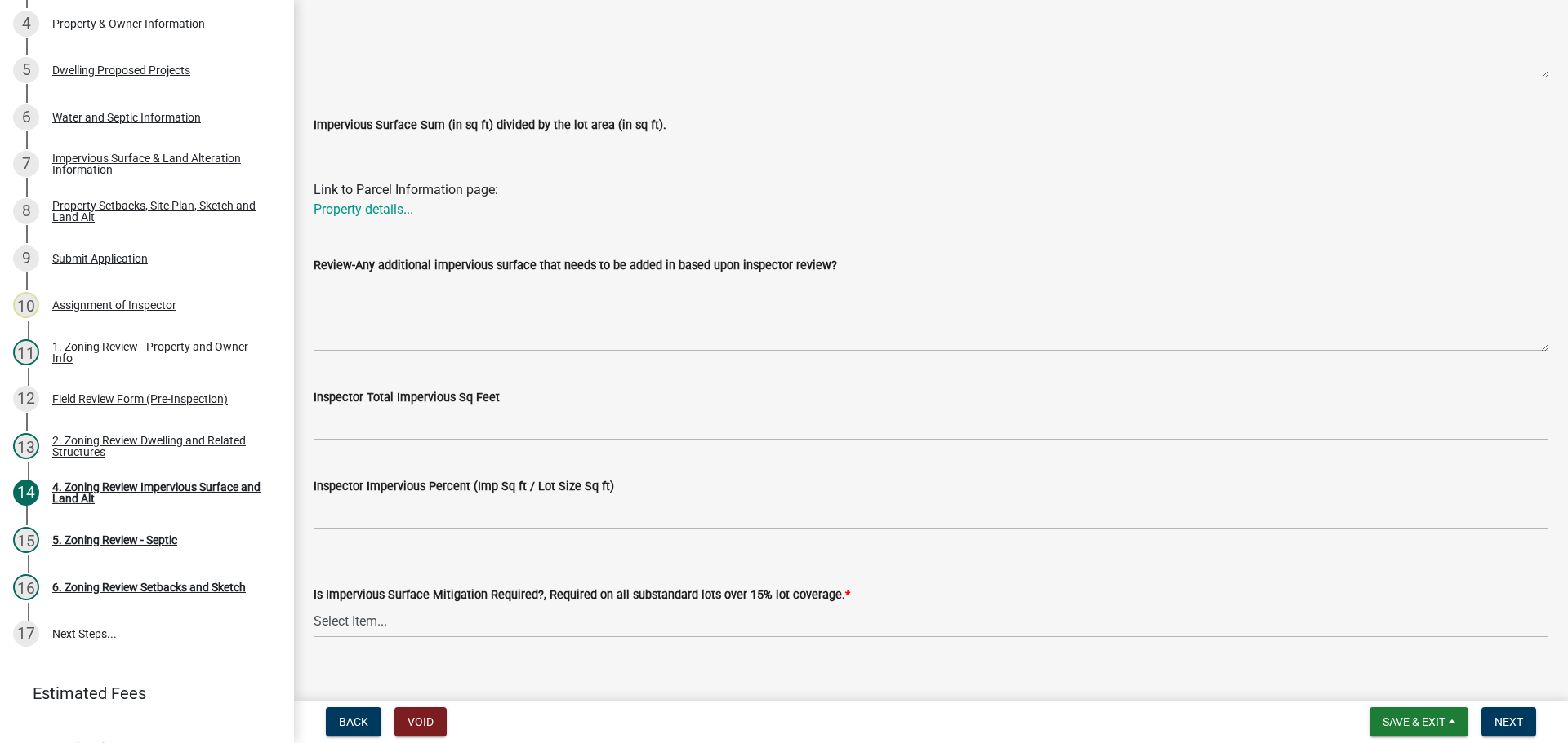
scroll to position [512, 0]
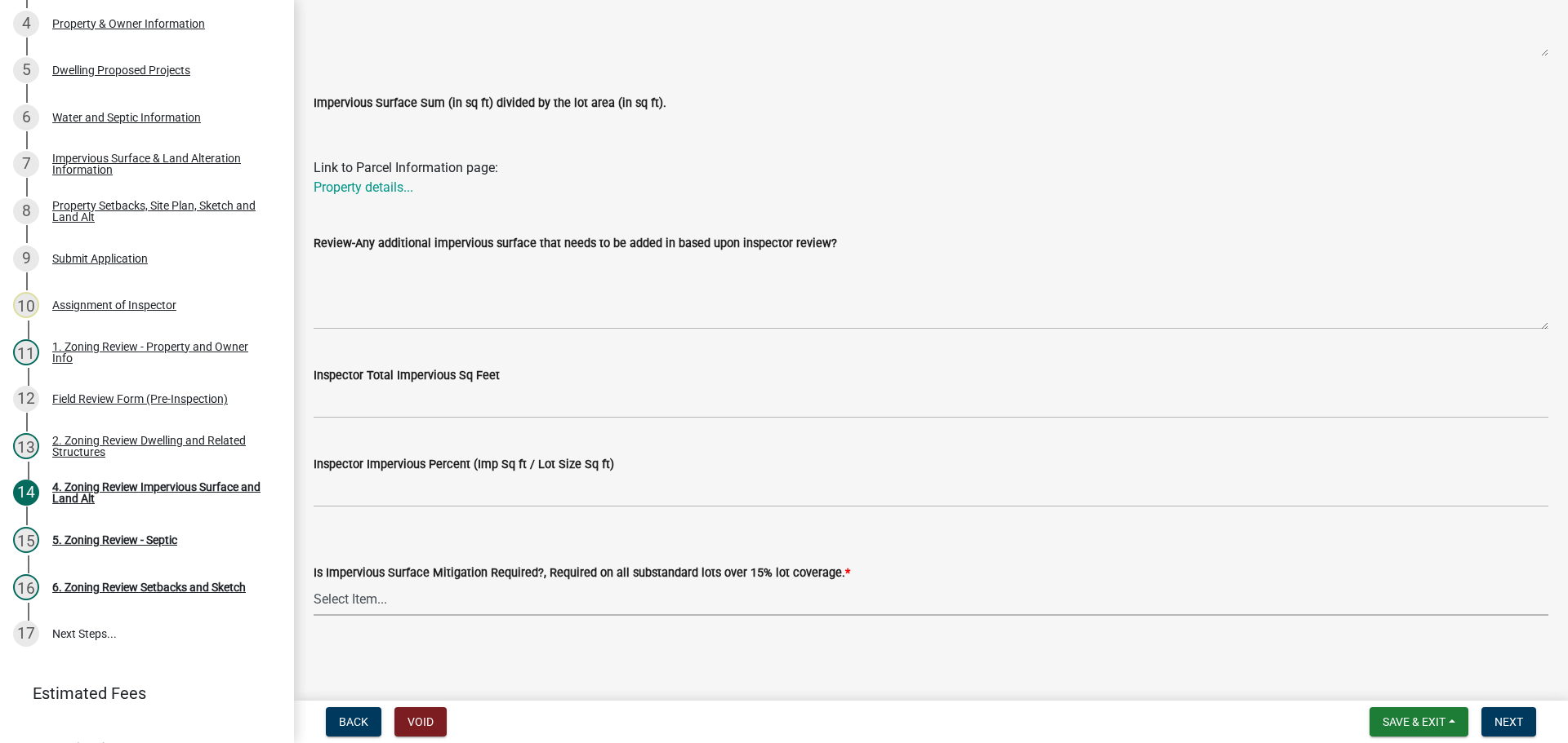
click at [376, 605] on select "Select Item... Yes- Over 15% substandard lot coverage No N/A" at bounding box center [930, 599] width 1234 height 34
click at [362, 595] on select "Select Item... Yes- Over 15% substandard lot coverage No N/A" at bounding box center [930, 599] width 1234 height 34
click at [313, 583] on select "Select Item... Yes- Over 15% substandard lot coverage No N/A" at bounding box center [930, 599] width 1234 height 34
select select "e01e6f83-540c-4684-94c6-de0fe38ded07"
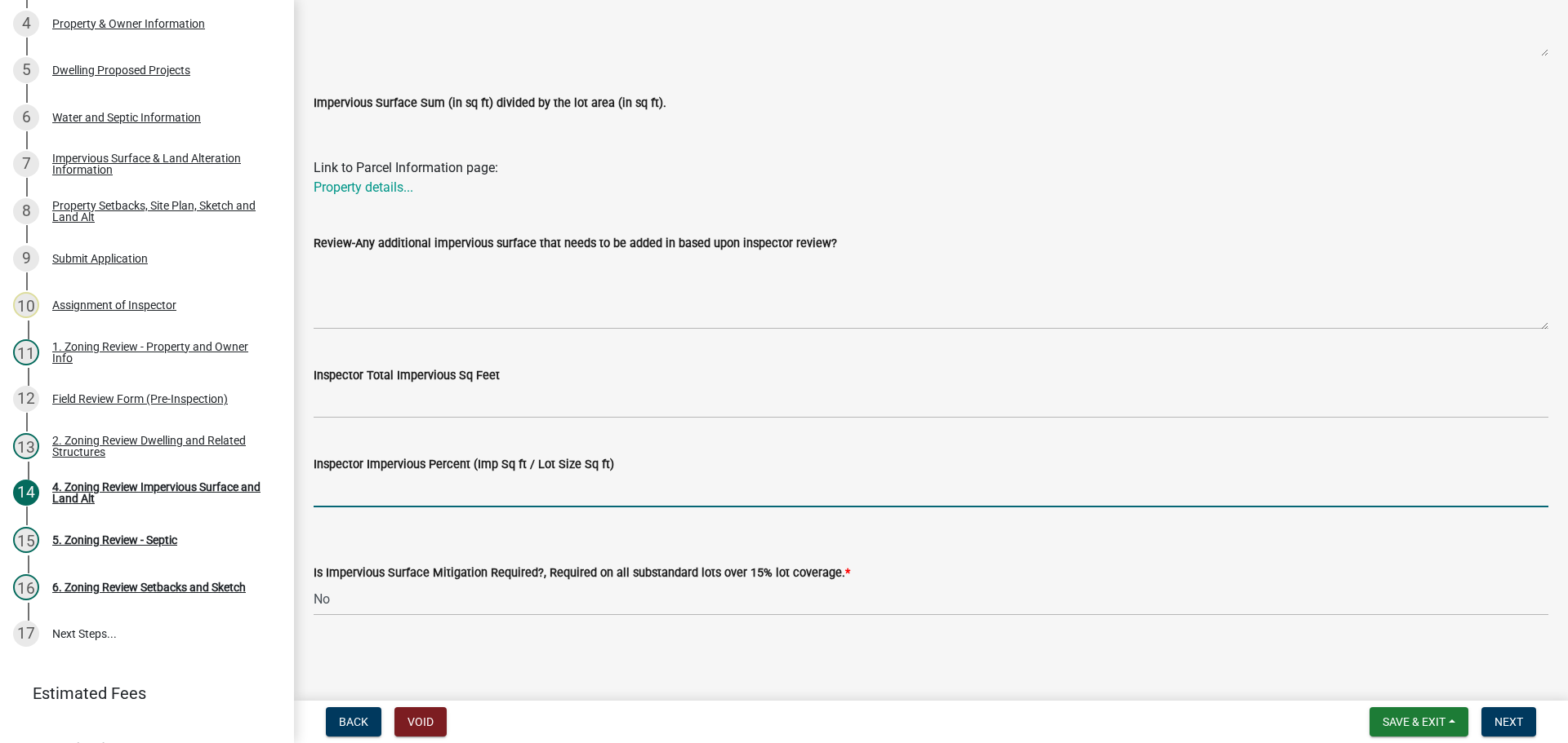
click at [441, 491] on input "Inspector Impervious Percent (Imp Sq ft / Lot Size Sq ft)" at bounding box center [930, 491] width 1234 height 34
type input "under 25%"
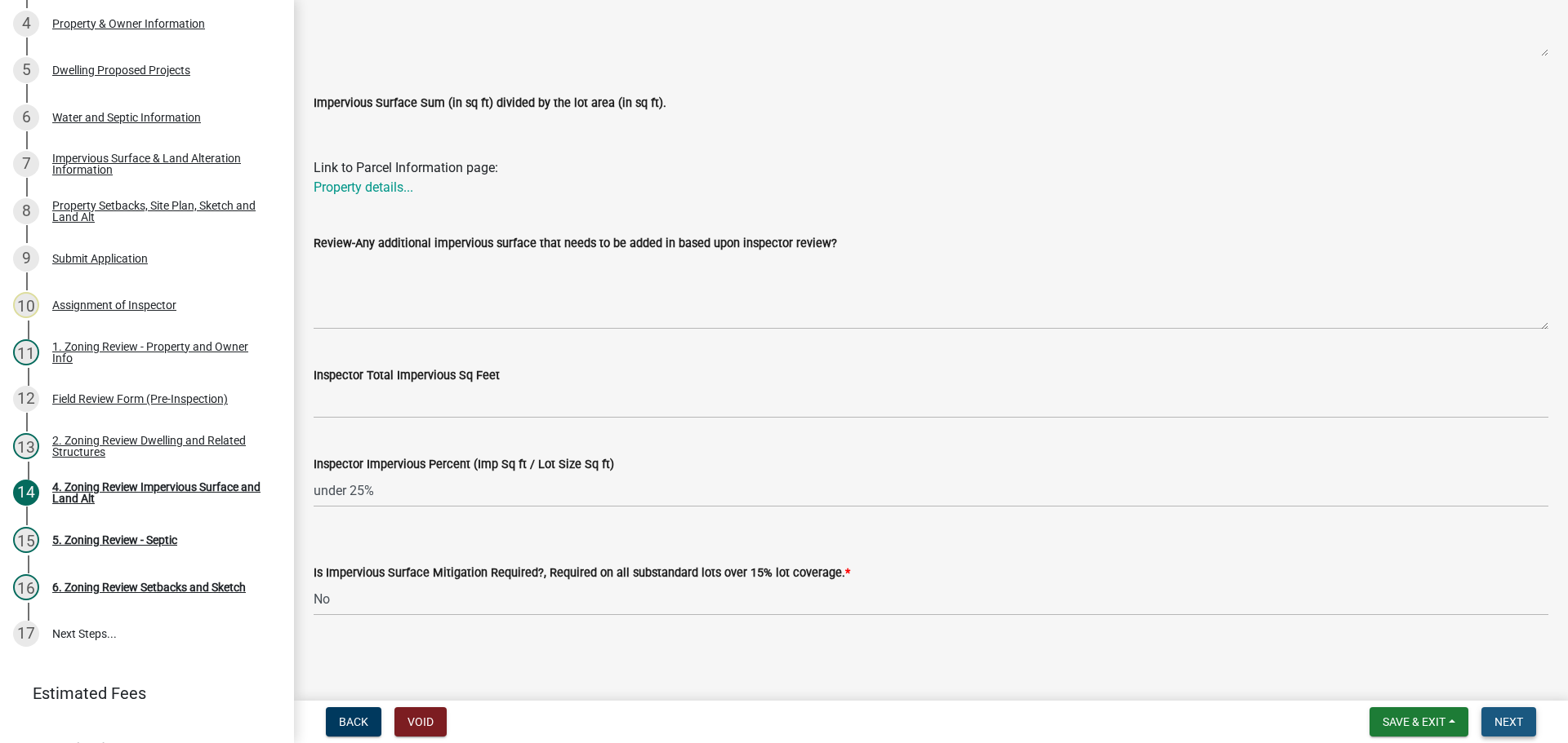
click at [1507, 712] on button "Next" at bounding box center [1508, 722] width 55 height 29
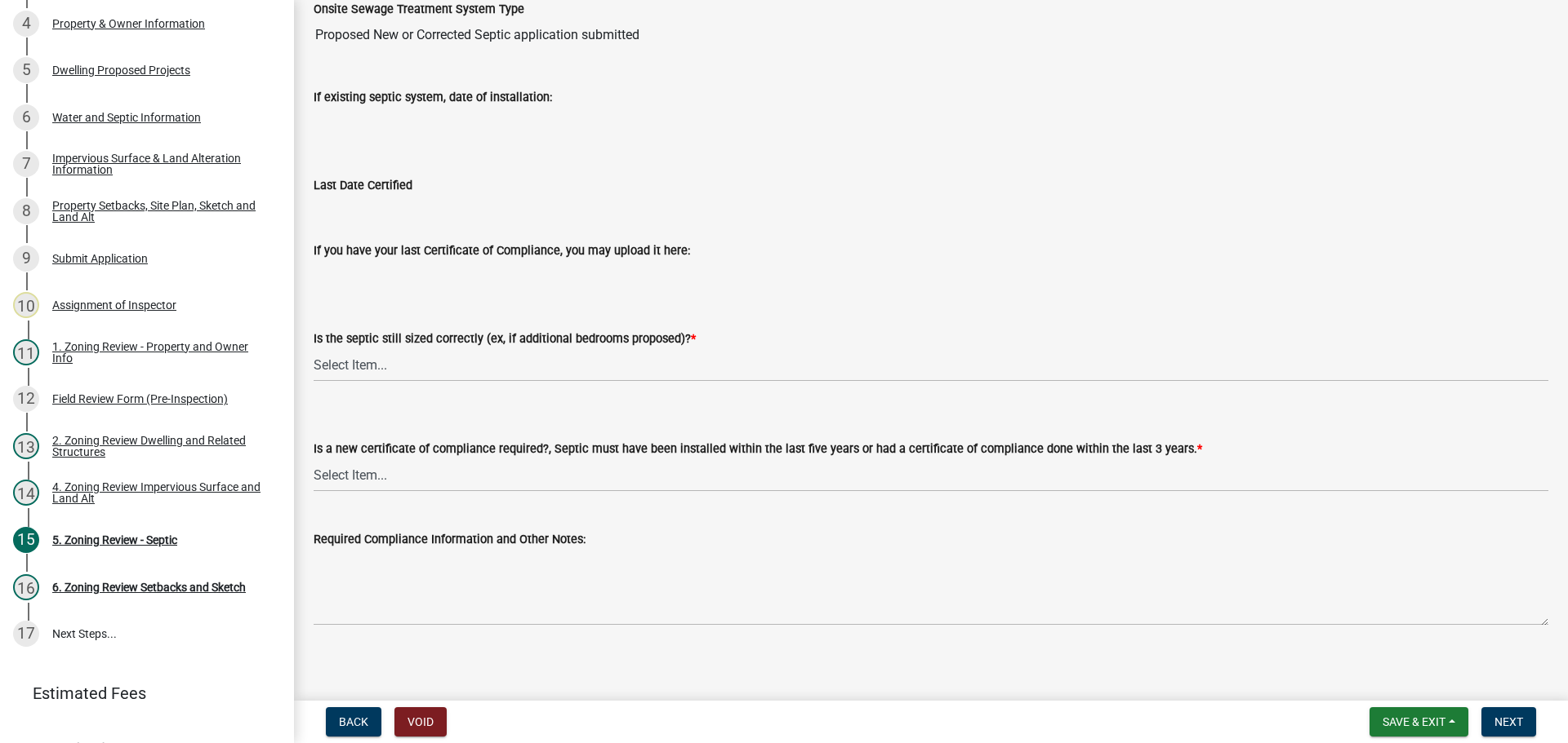
scroll to position [176, 0]
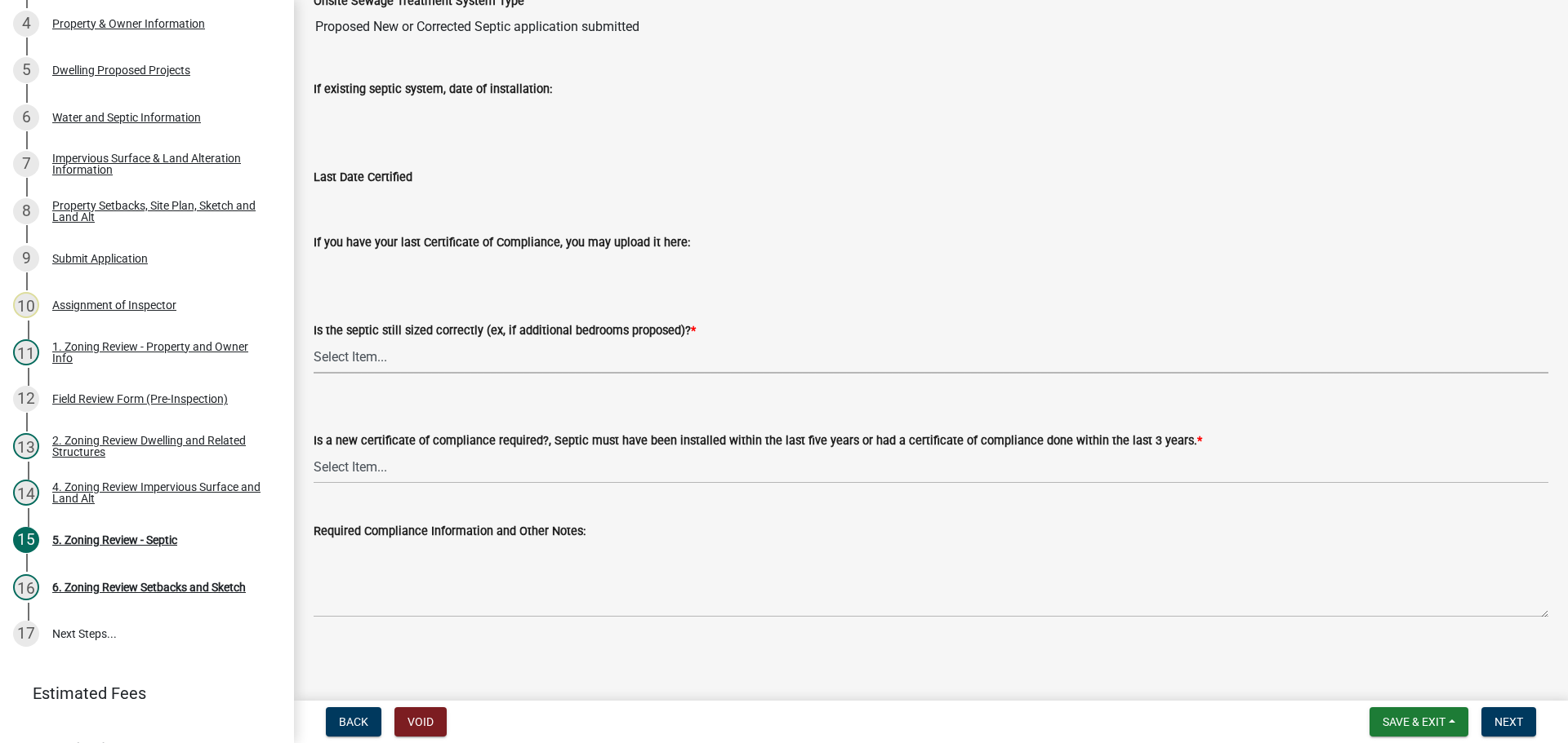
click at [343, 353] on select "Select Item... Yes No N/A" at bounding box center [930, 357] width 1234 height 34
click at [313, 340] on select "Select Item... Yes No N/A" at bounding box center [930, 357] width 1234 height 34
select select "ffe0288f-179d-446d-9dfb-ee21a688edc6"
click at [382, 472] on select "Select Item... Yes No" at bounding box center [930, 467] width 1234 height 34
click at [313, 450] on select "Select Item... Yes No" at bounding box center [930, 467] width 1234 height 34
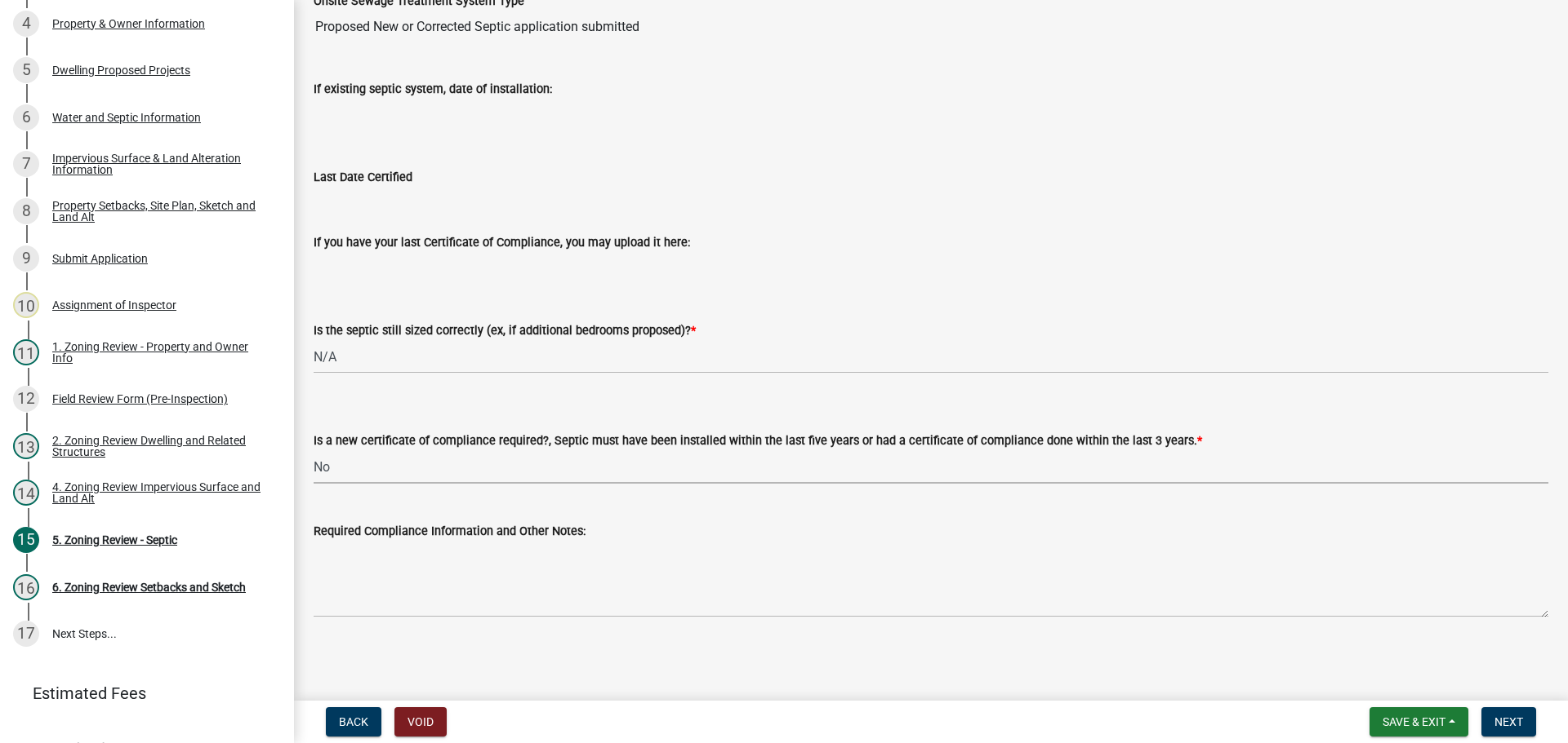
select select "2fd537d7-74b1-4ff9-a84c-837cf5598f43"
click at [1515, 712] on button "Next" at bounding box center [1508, 722] width 55 height 29
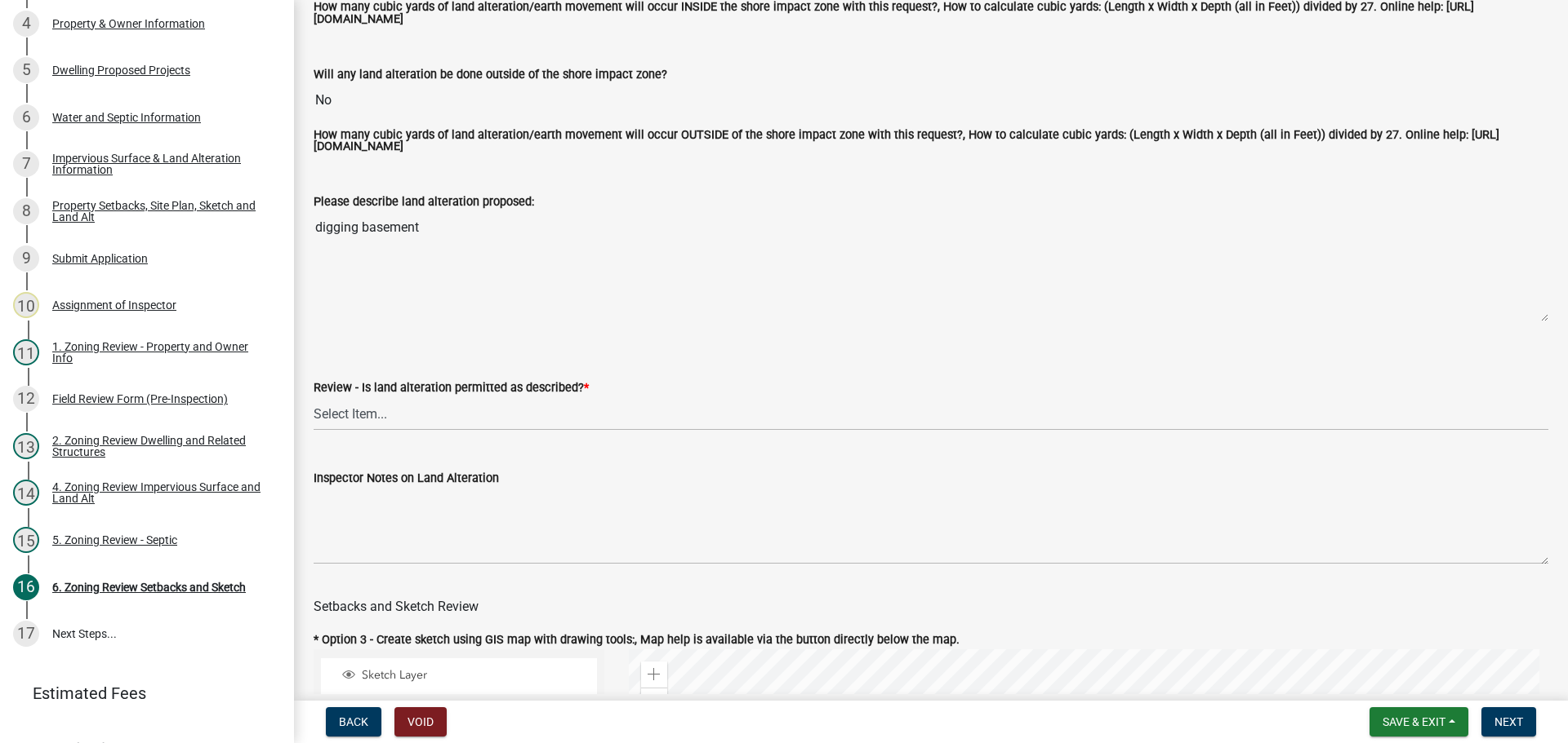
scroll to position [327, 0]
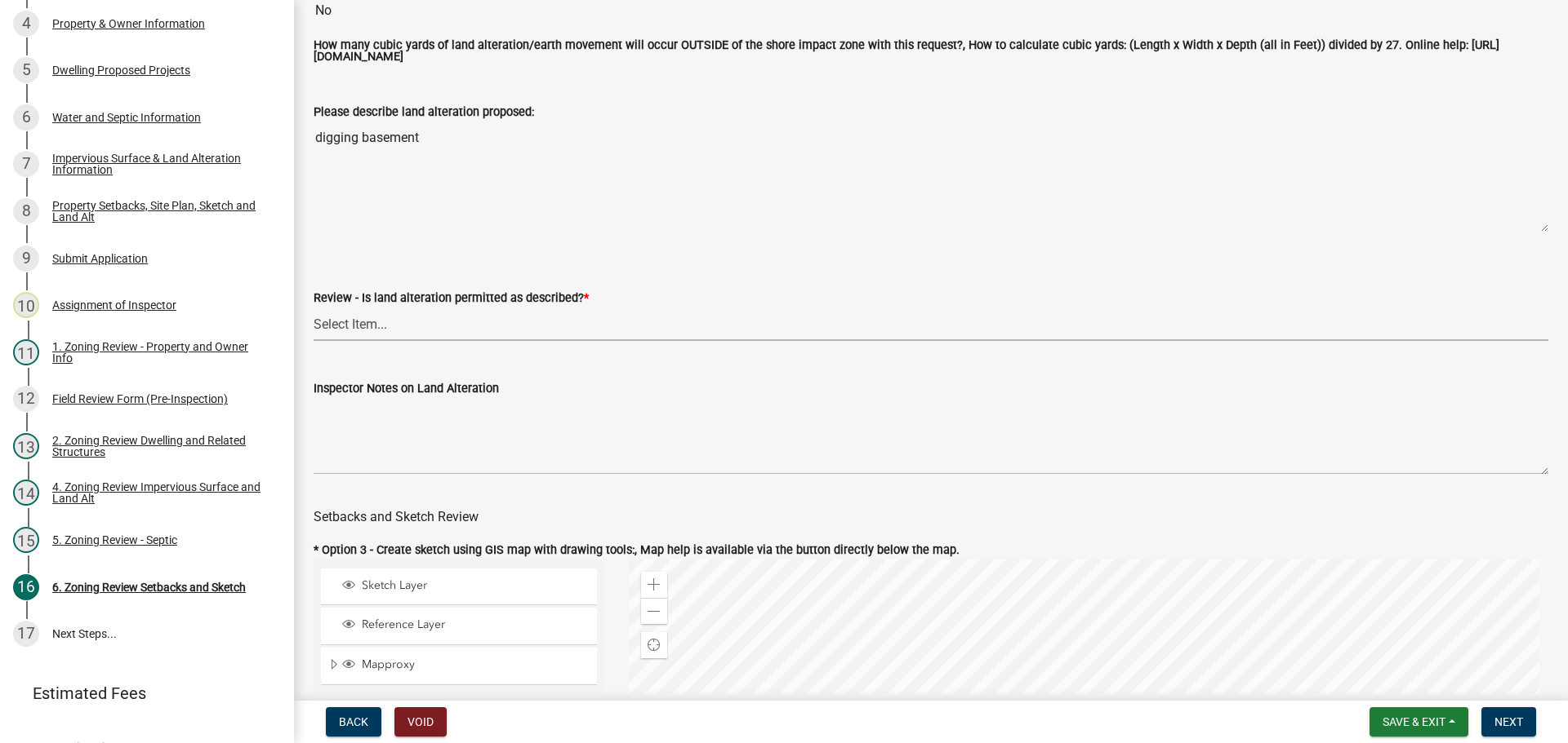
click at [360, 329] on select "Select Item... Yes No N/A" at bounding box center [930, 324] width 1234 height 34
click at [313, 310] on select "Select Item... Yes No N/A" at bounding box center [930, 324] width 1234 height 34
select select "cada6796-d529-4ebb-b6d4-faca8dd705c9"
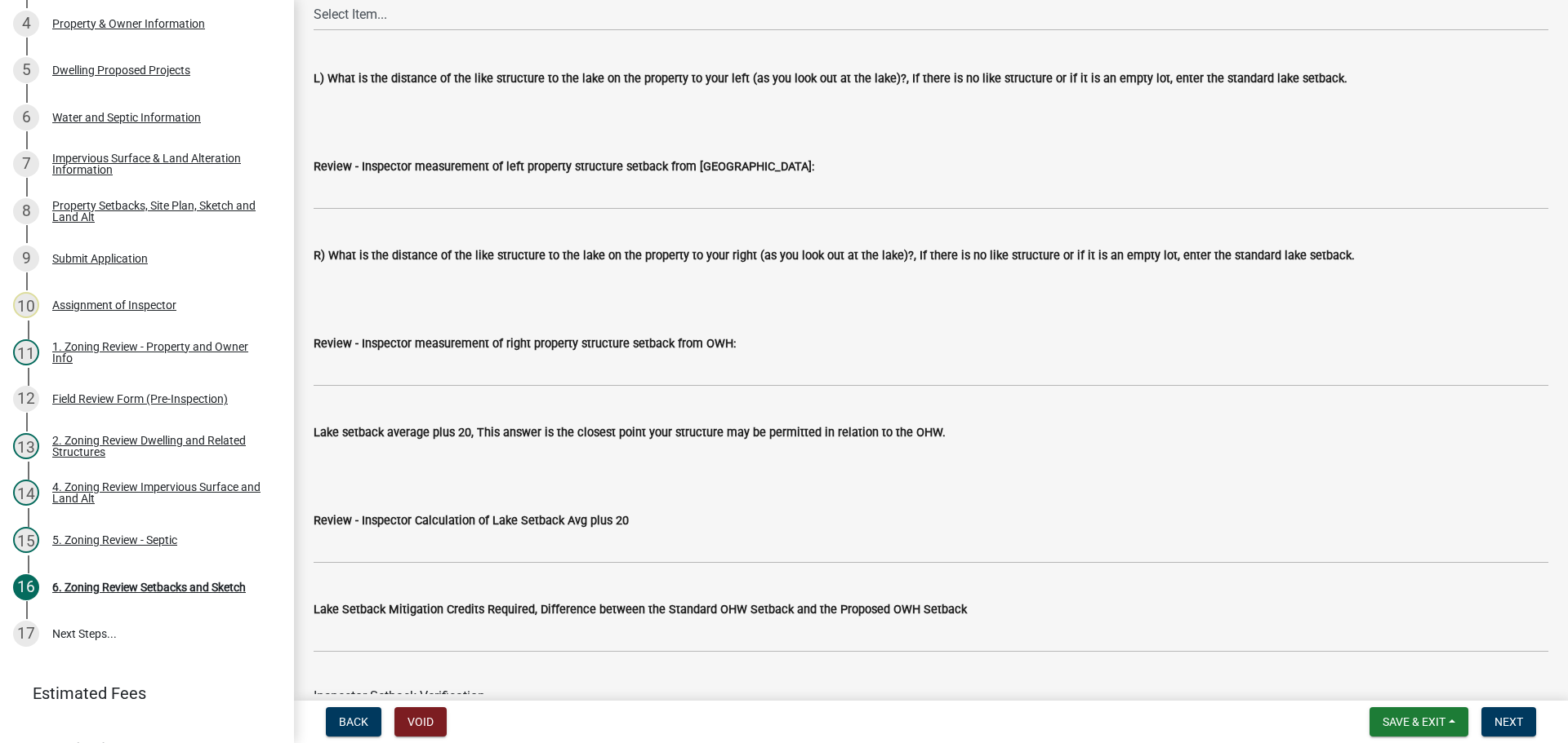
scroll to position [4815, 0]
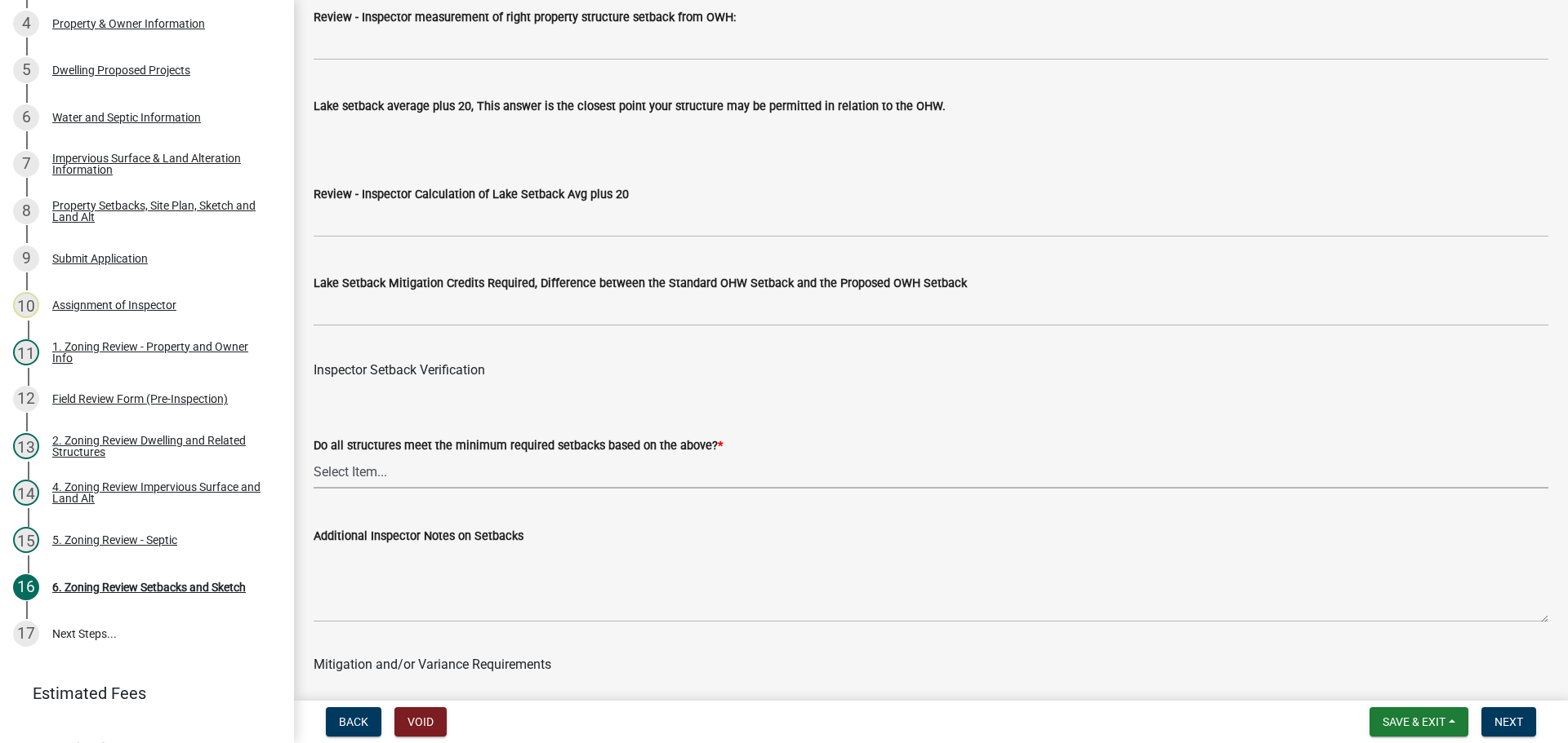
click at [339, 469] on select "Select Item... Yes No" at bounding box center [930, 472] width 1234 height 34
click at [313, 459] on select "Select Item... Yes No" at bounding box center [930, 472] width 1234 height 34
select select "1355ee8a-8cf1-4796-8594-a9df27e9dfb0"
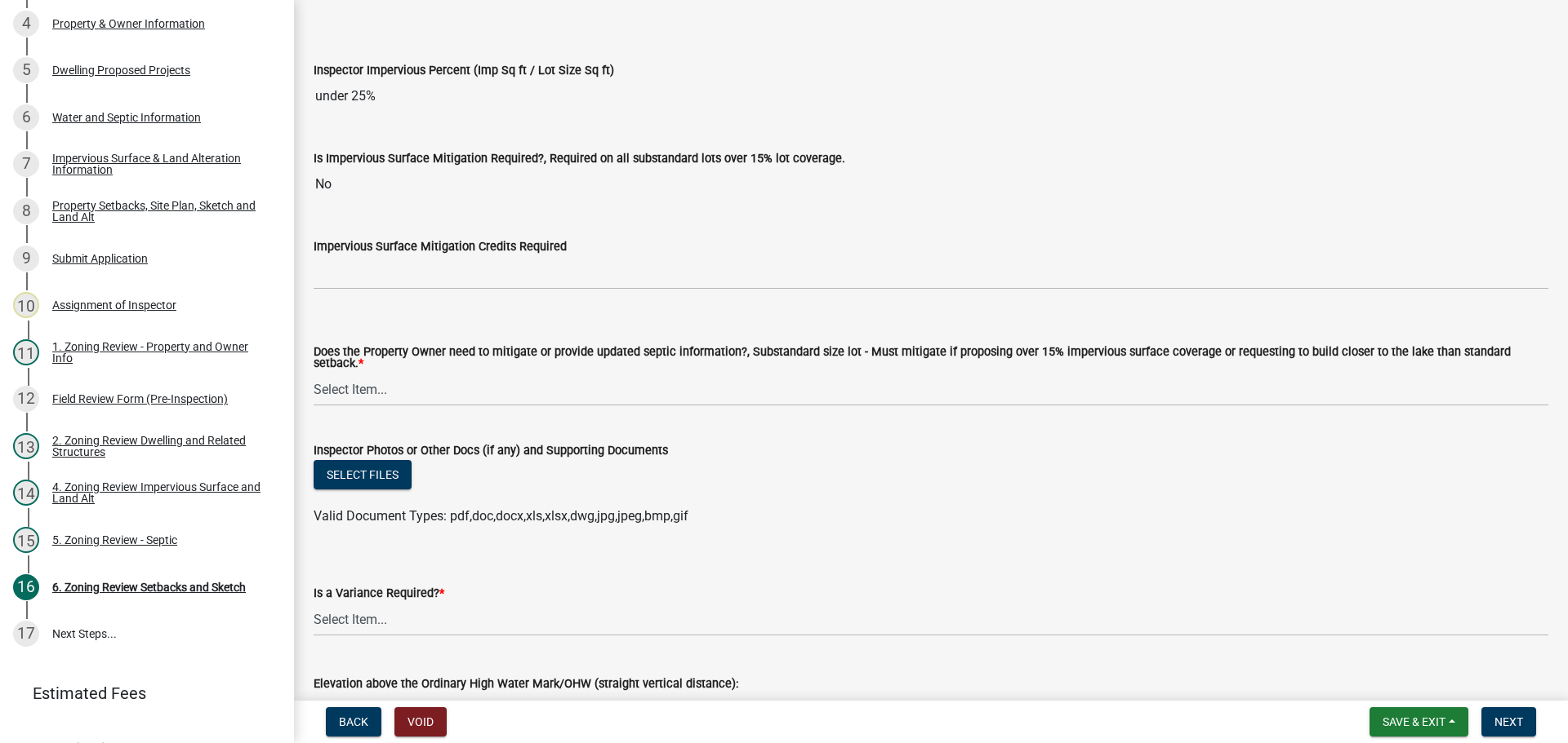
scroll to position [5835, 0]
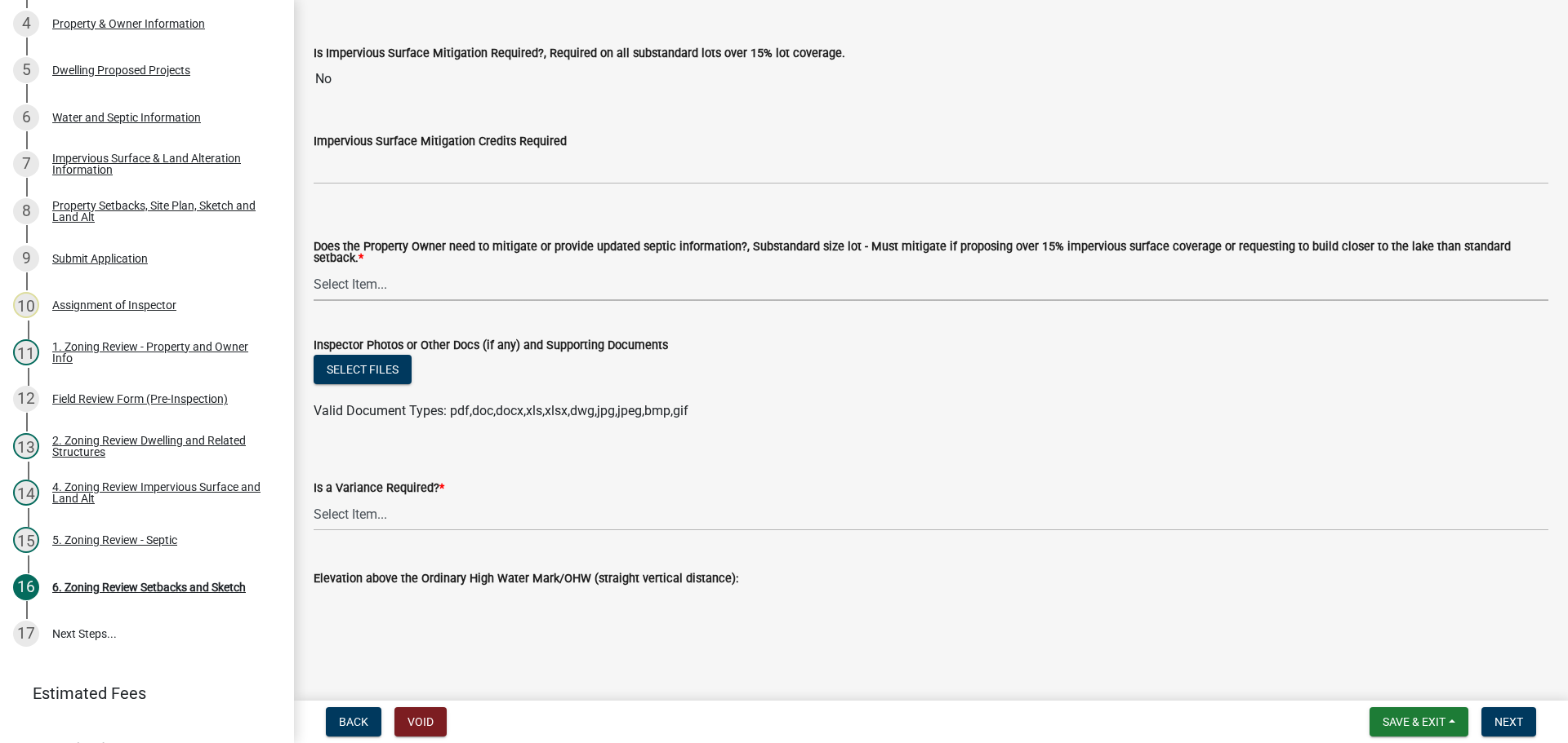
click at [344, 281] on select "Select Item... No Mitigation or additional Septic Information is required Septi…" at bounding box center [930, 284] width 1234 height 34
click at [313, 268] on select "Select Item... No Mitigation or additional Septic Information is required Septi…" at bounding box center [930, 284] width 1234 height 34
select select "90ee664a-1dc2-440e-be2c-90a87c157e77"
click at [369, 498] on select "Select Item... Yes No" at bounding box center [930, 514] width 1234 height 34
click at [313, 498] on select "Select Item... Yes No" at bounding box center [930, 514] width 1234 height 34
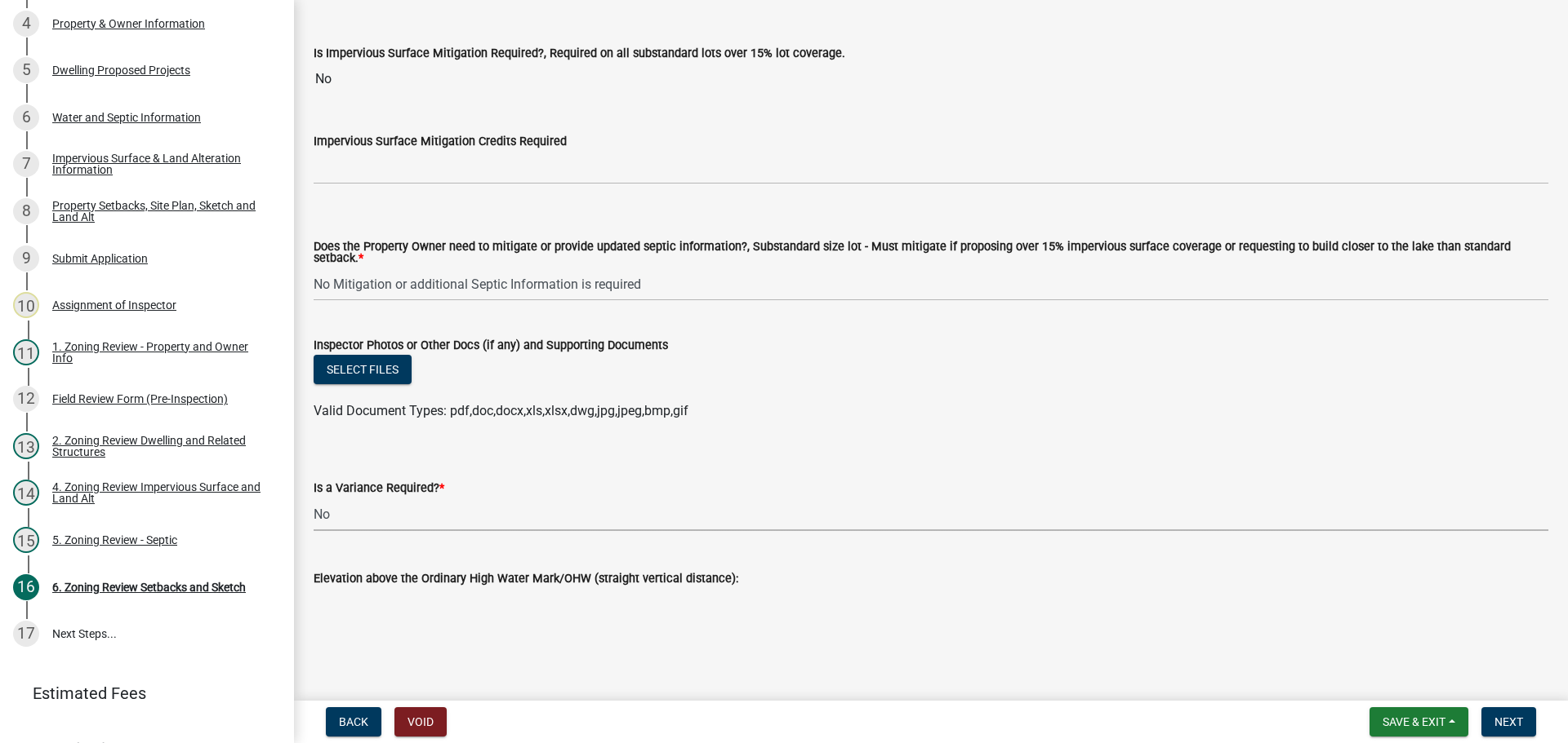
select select "f2187563-aefa-492e-adce-9c256a51e9d2"
click at [1508, 720] on span "Next" at bounding box center [1509, 723] width 29 height 14
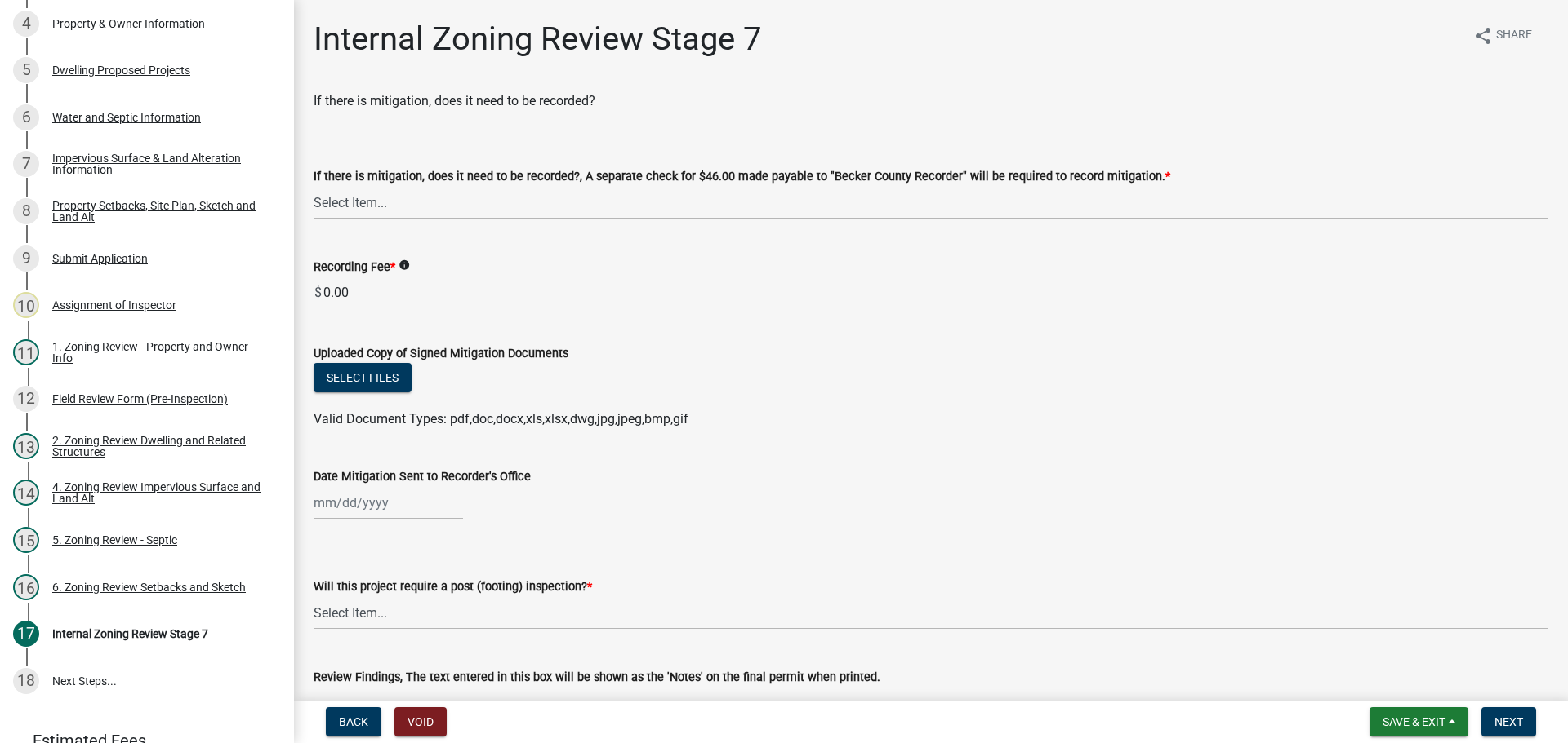
scroll to position [374, 0]
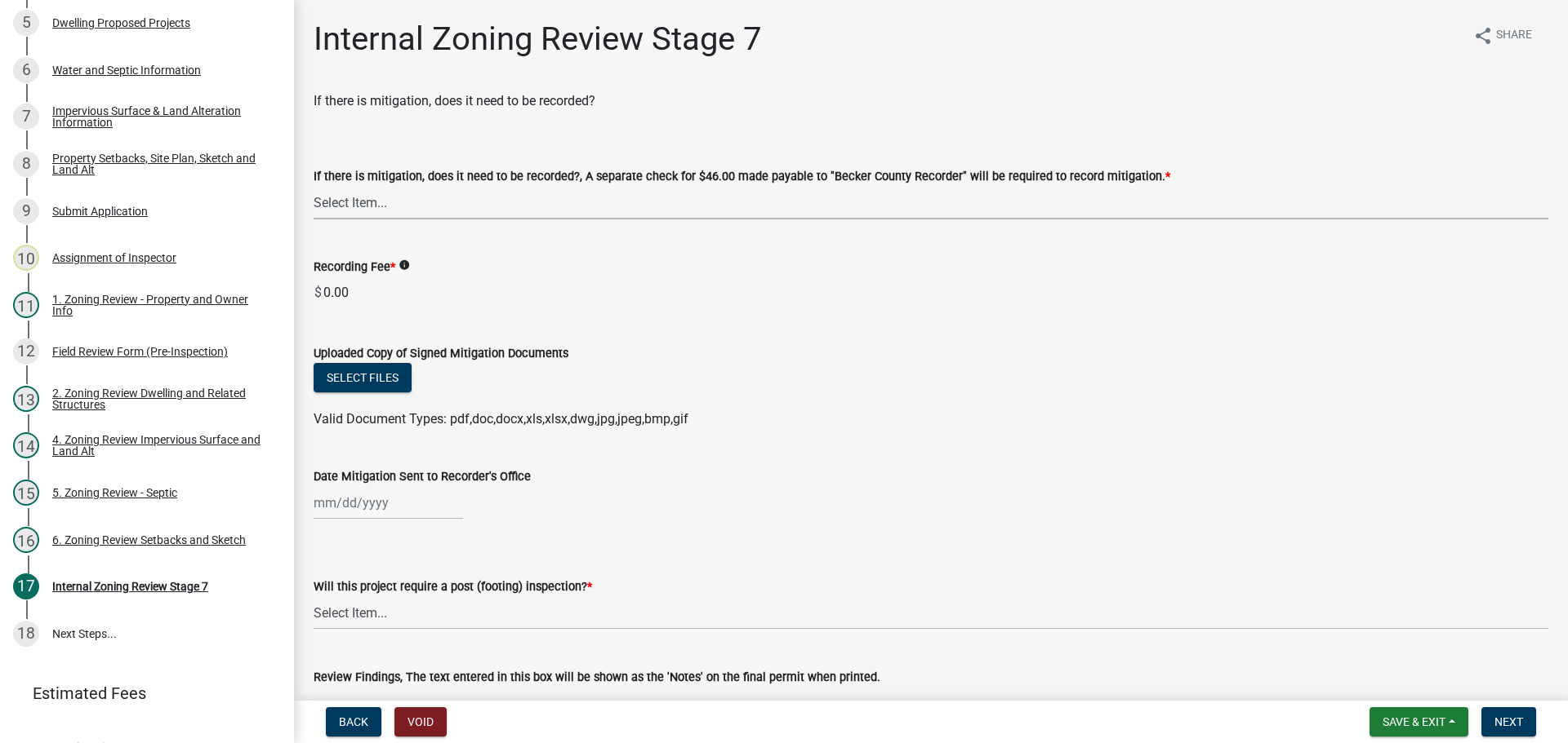
click at [359, 198] on select "Select Item... Yes No N/A" at bounding box center [930, 203] width 1234 height 34
click at [313, 186] on select "Select Item... Yes No N/A" at bounding box center [930, 203] width 1234 height 34
select select "a3547d78-d162-4c03-a5e6-44db720e788b"
click at [367, 614] on select "Select Item... No Yes" at bounding box center [930, 613] width 1234 height 34
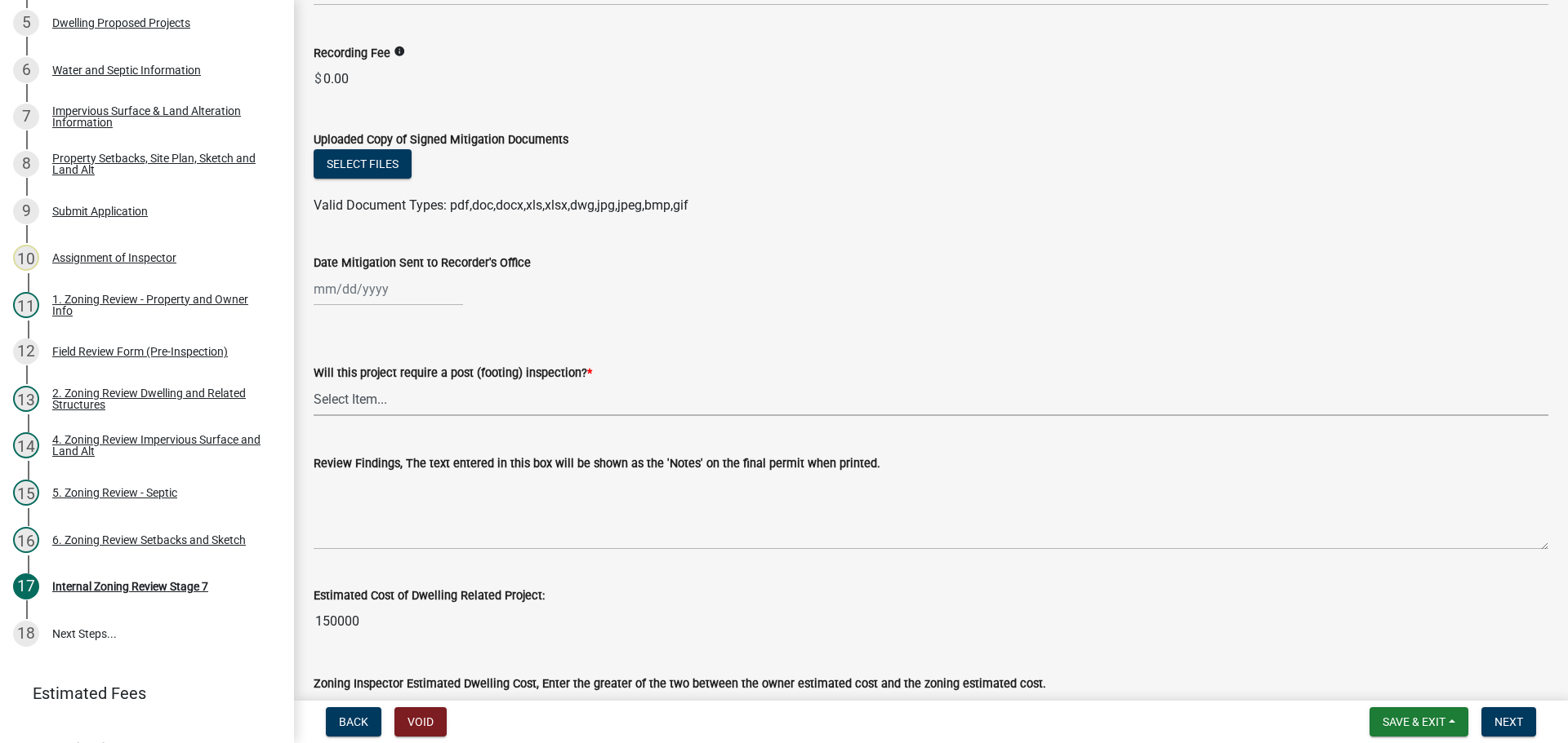
scroll to position [244, 0]
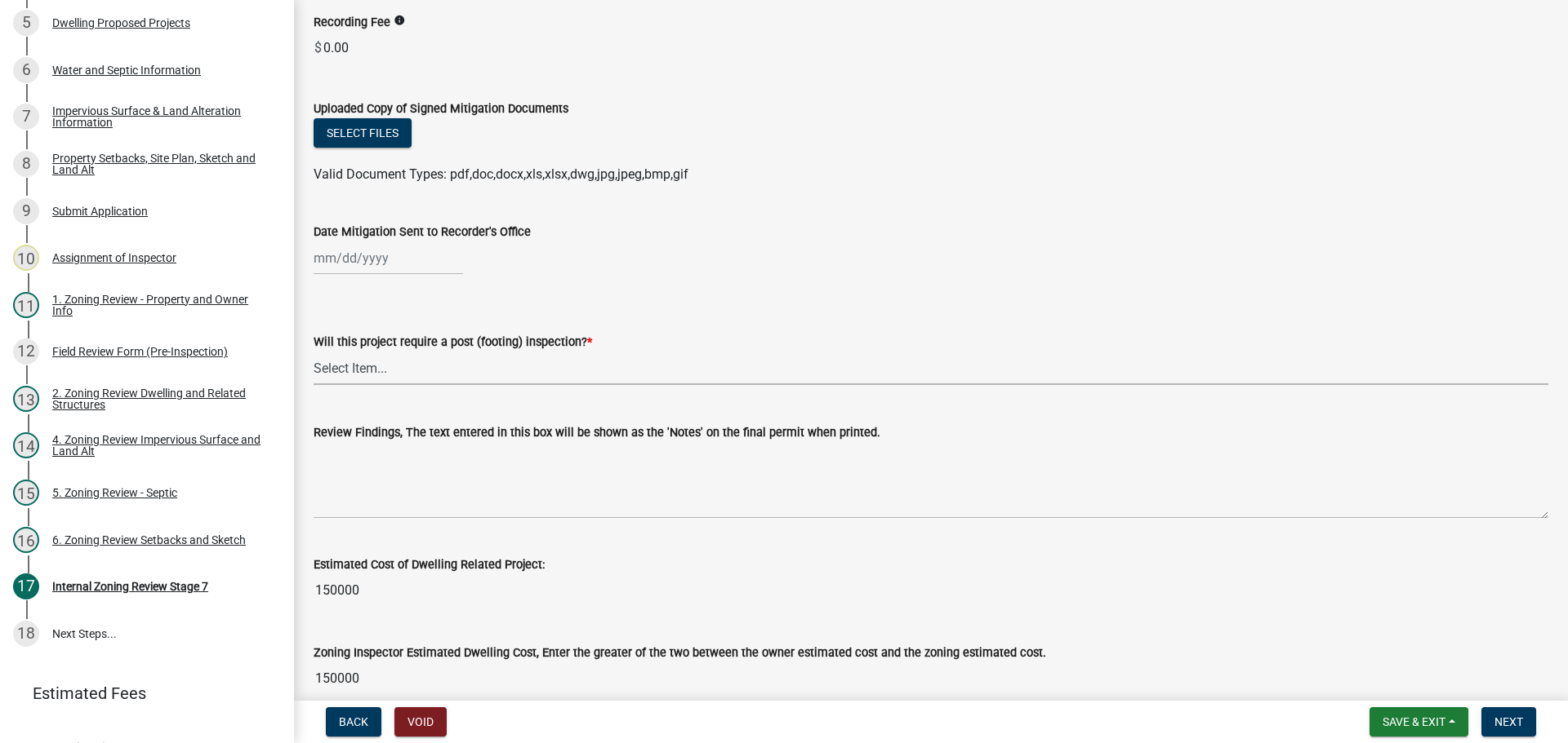
click at [330, 369] on select "Select Item... No Yes" at bounding box center [930, 368] width 1234 height 34
click at [313, 352] on select "Select Item... No Yes" at bounding box center [930, 368] width 1234 height 34
select select "74b00539-a6f1-4ef6-a890-a22a5fa5fedf"
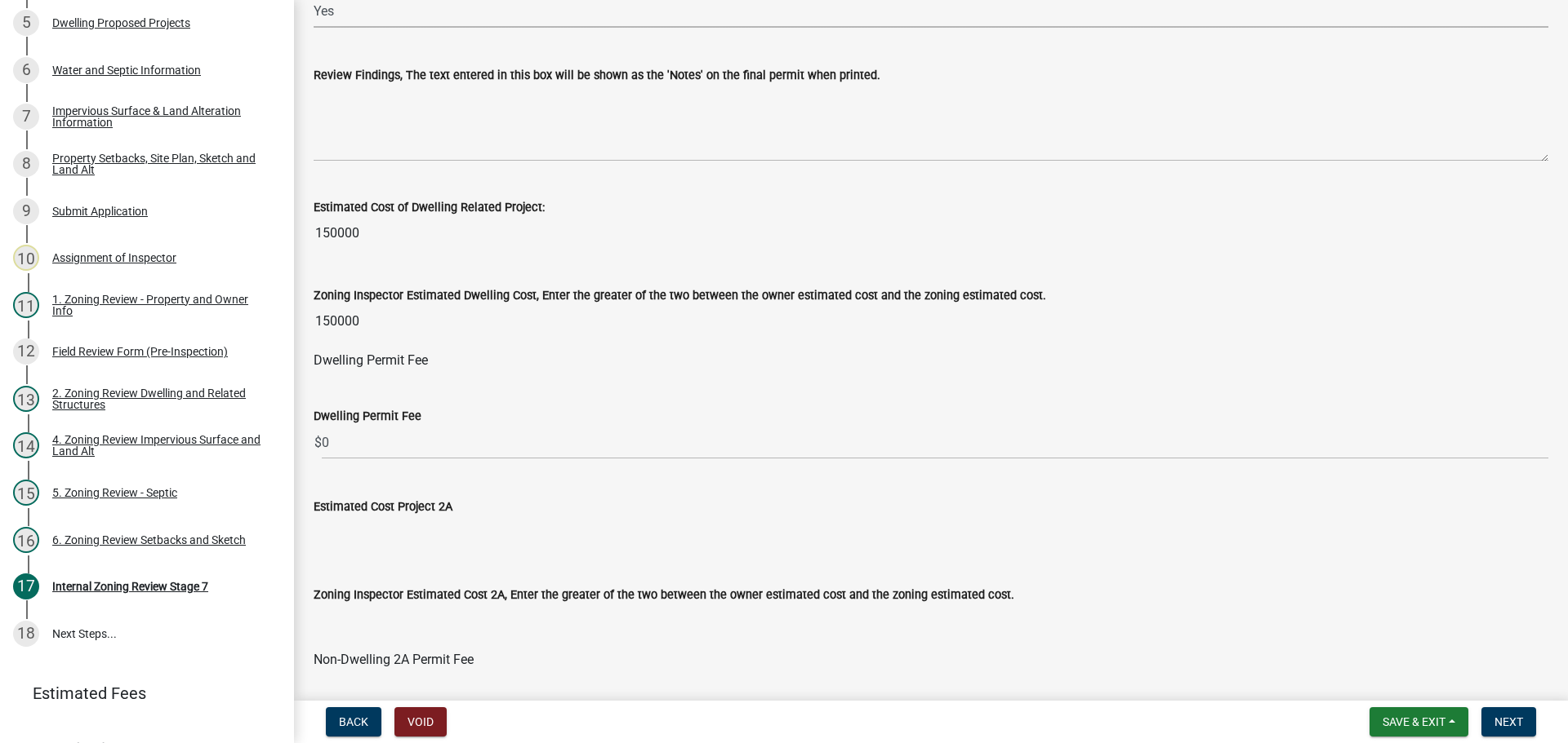
scroll to position [653, 0]
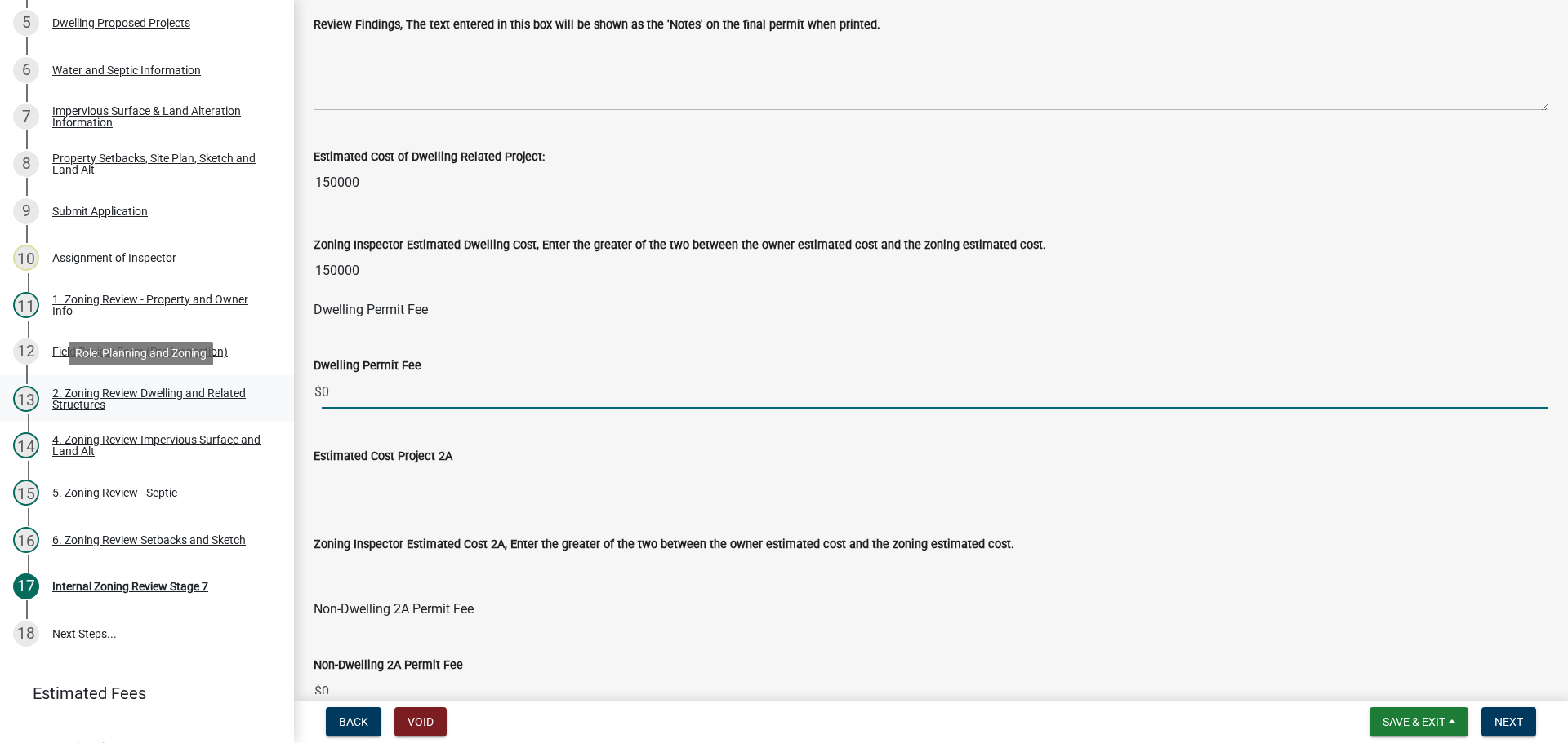
drag, startPoint x: 396, startPoint y: 388, endPoint x: 271, endPoint y: 391, distance: 125.0
click at [271, 391] on div "Zoning-Site Permit Application SITE2025-3759 View Summary Notes 1 Search Parcel…" at bounding box center [784, 371] width 1568 height 743
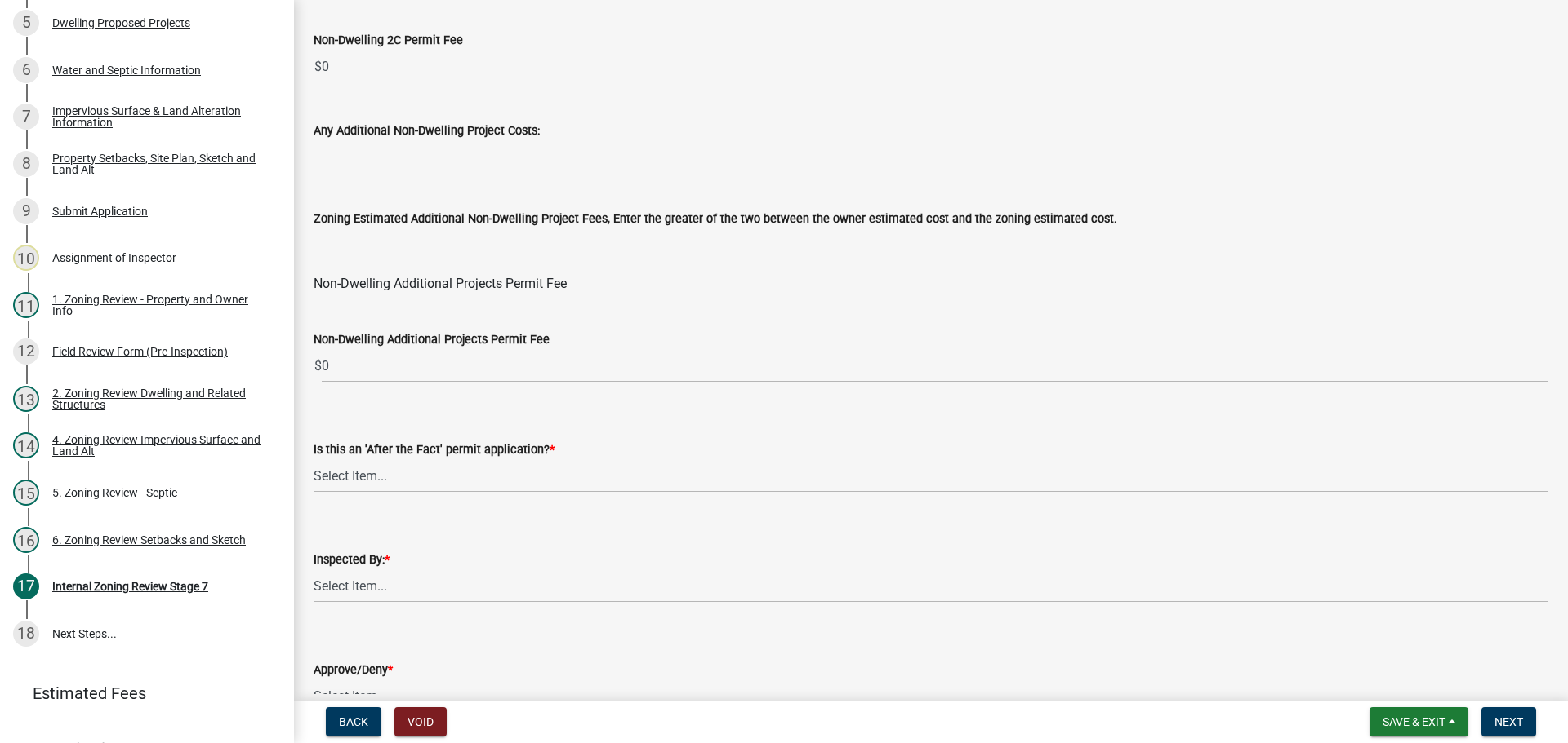
scroll to position [1974, 0]
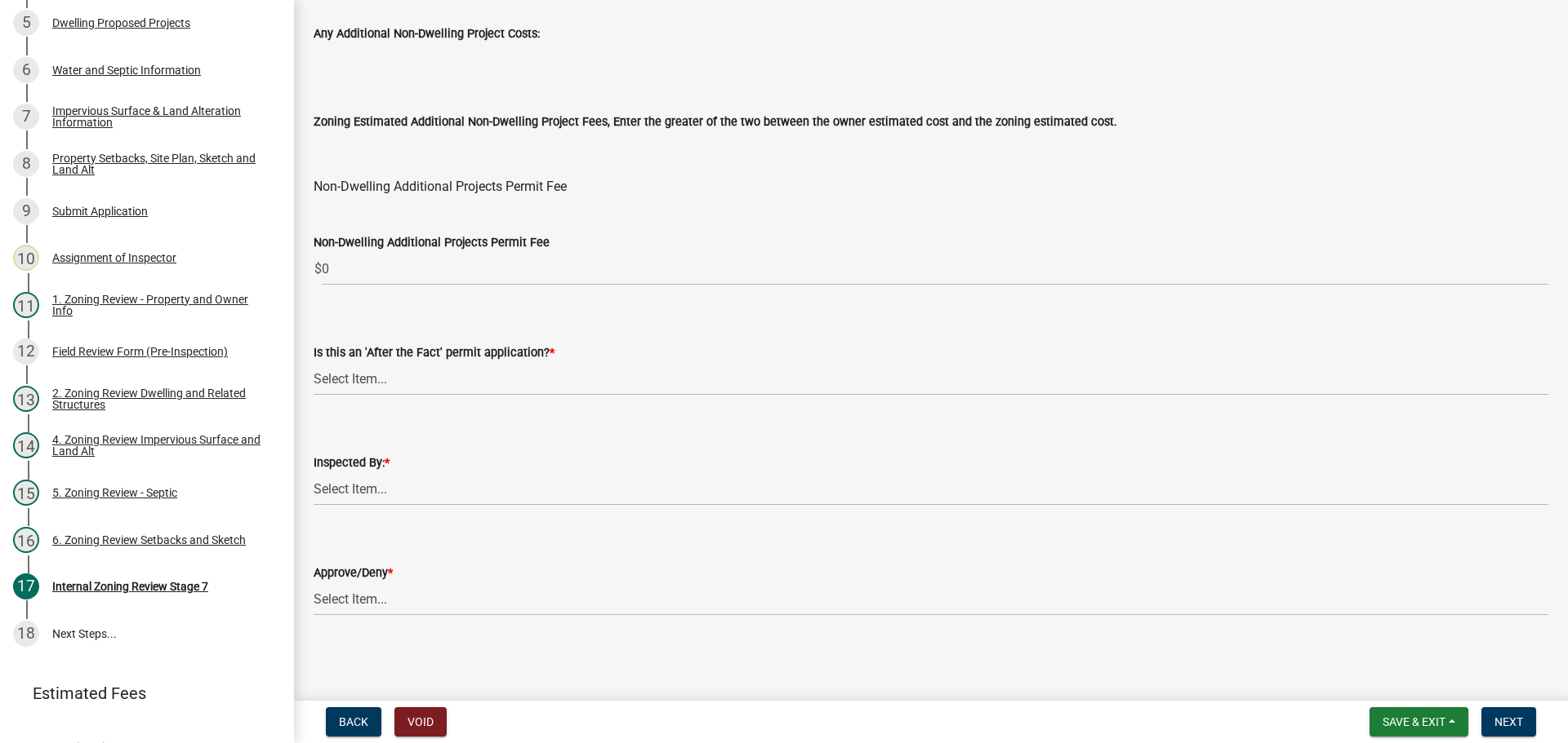
type input "510"
click at [344, 376] on select "Select Item... No Yes" at bounding box center [930, 379] width 1234 height 34
click at [313, 362] on select "Select Item... No Yes" at bounding box center [930, 379] width 1234 height 34
select select "bbe3a6c5-1893-4527-8578-ada07a3b8ea5"
click at [376, 489] on select "Select Item... [PERSON_NAME] [PERSON_NAME] [PERSON_NAME] [PERSON_NAME] [PERSON_…" at bounding box center [930, 489] width 1234 height 34
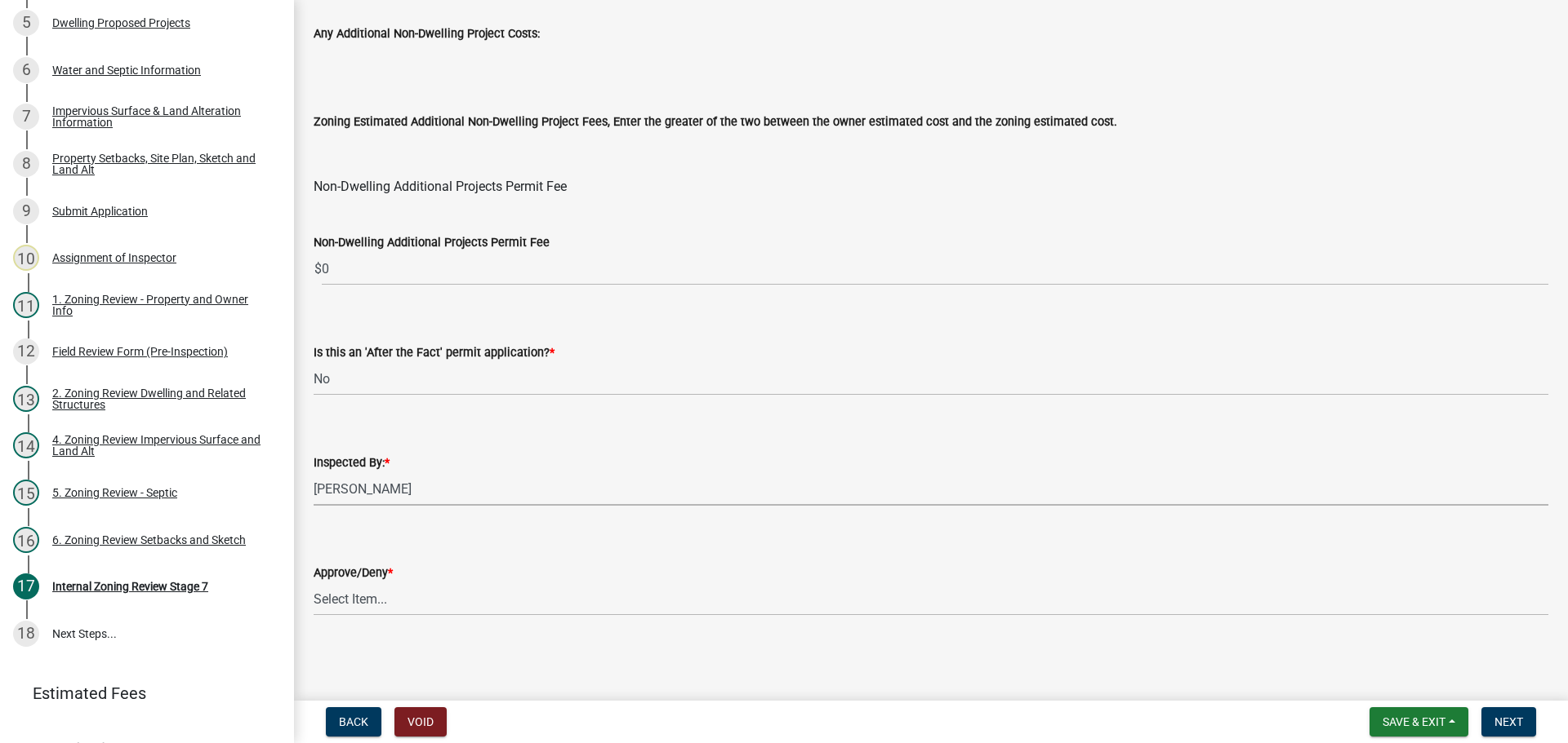
click at [313, 472] on select "Select Item... [PERSON_NAME] [PERSON_NAME] [PERSON_NAME] [PERSON_NAME] [PERSON_…" at bounding box center [930, 489] width 1234 height 34
select select "ebd8400e-d8d5-49f8-911f-e671eb76408a"
click at [355, 593] on select "Select Item... Approve Deny" at bounding box center [930, 599] width 1234 height 34
click at [313, 583] on select "Select Item... Approve Deny" at bounding box center [930, 599] width 1234 height 34
select select "97c9e5a4-d35f-4903-ad68-b764687ac9e9"
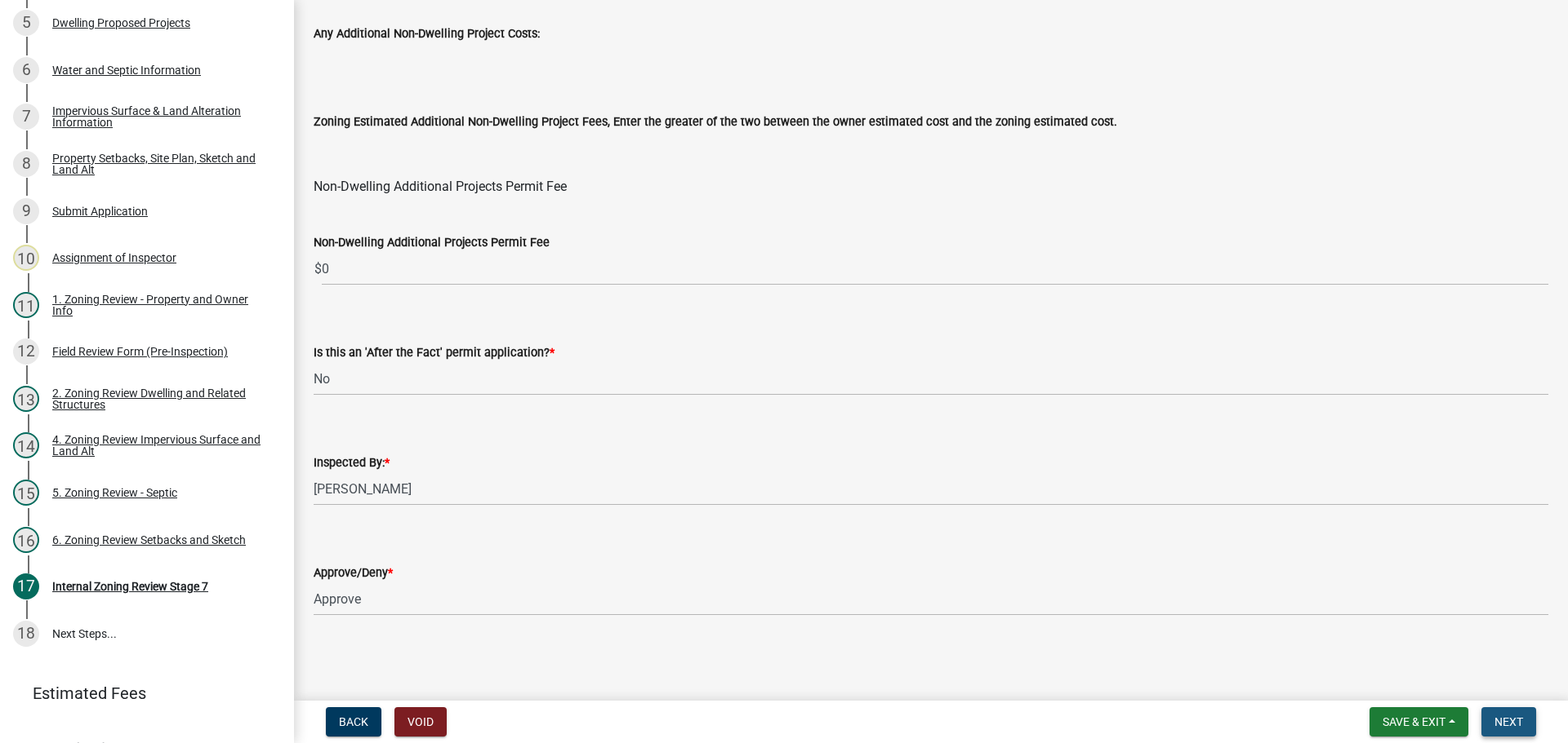
click at [1519, 719] on span "Next" at bounding box center [1509, 723] width 29 height 14
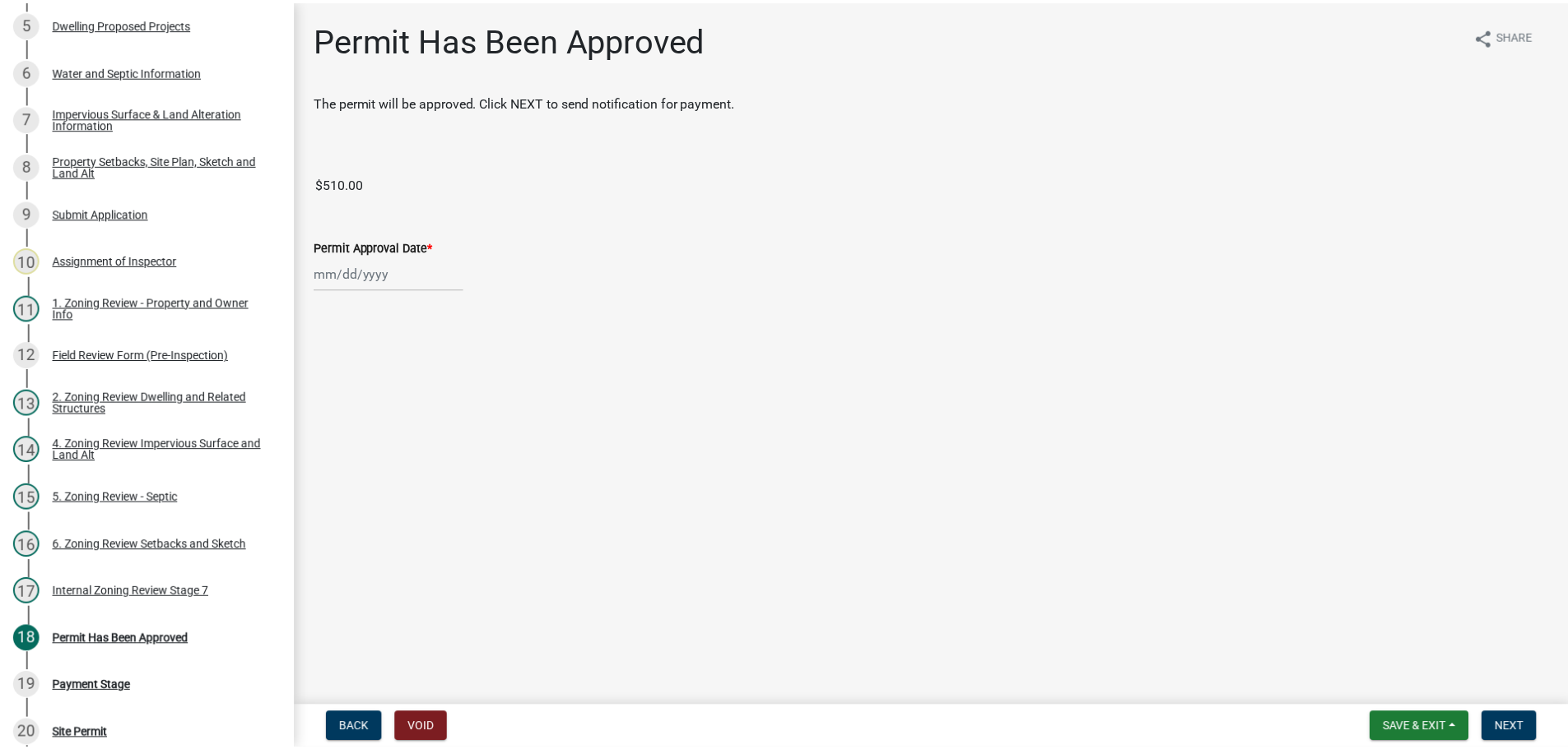
scroll to position [566, 0]
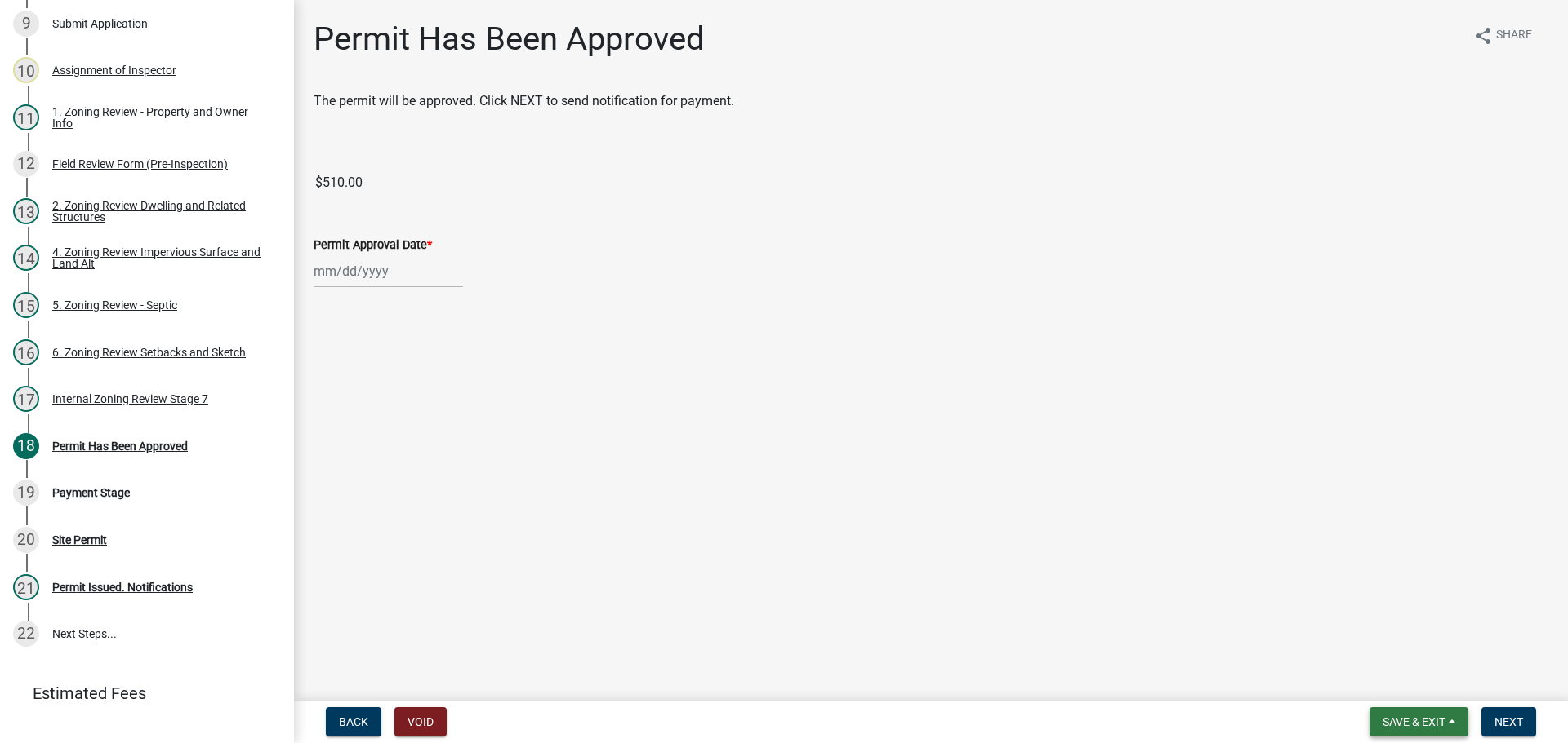
click at [1420, 716] on span "Save & Exit" at bounding box center [1413, 723] width 63 height 14
click at [1417, 682] on button "Save & Exit" at bounding box center [1403, 679] width 131 height 40
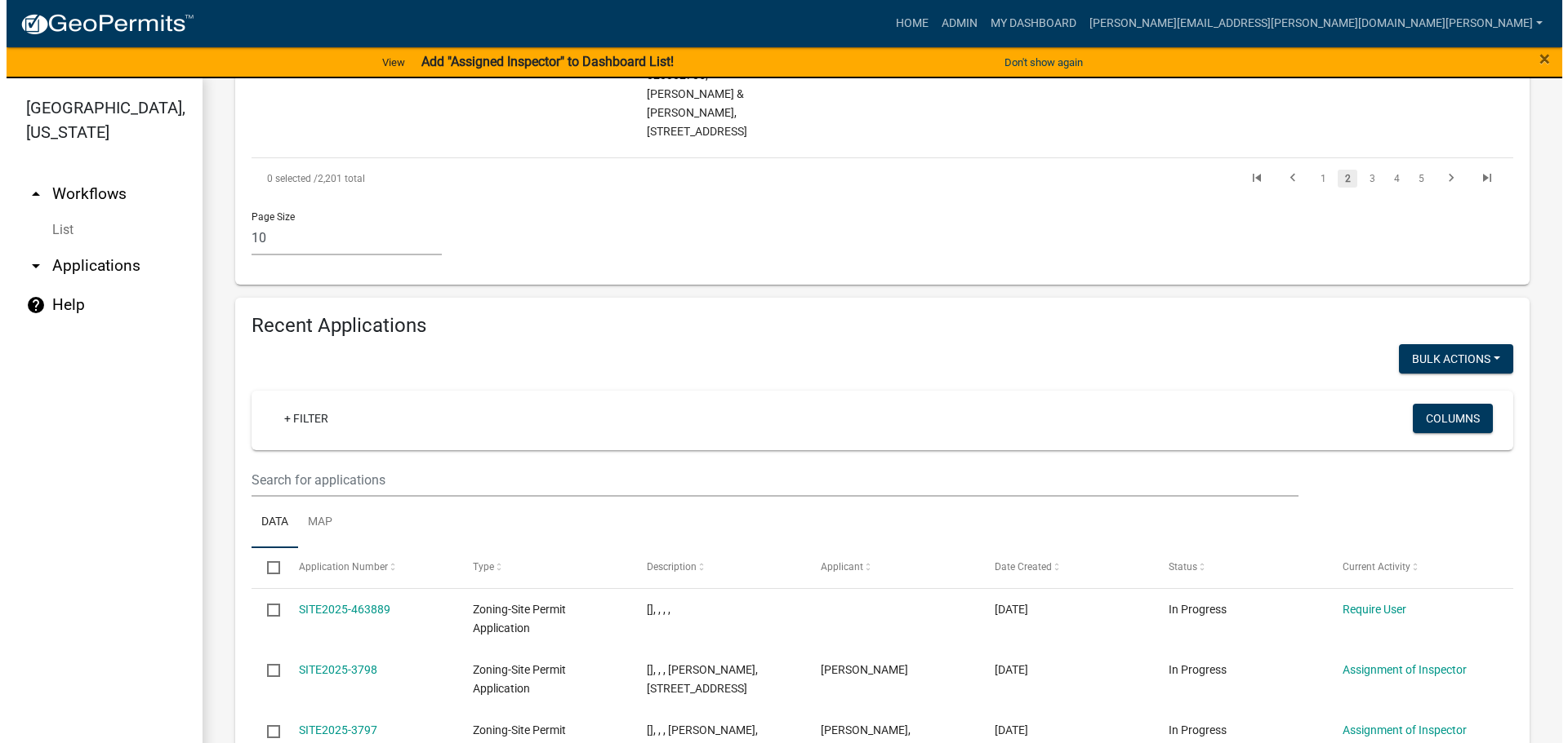
scroll to position [1714, 0]
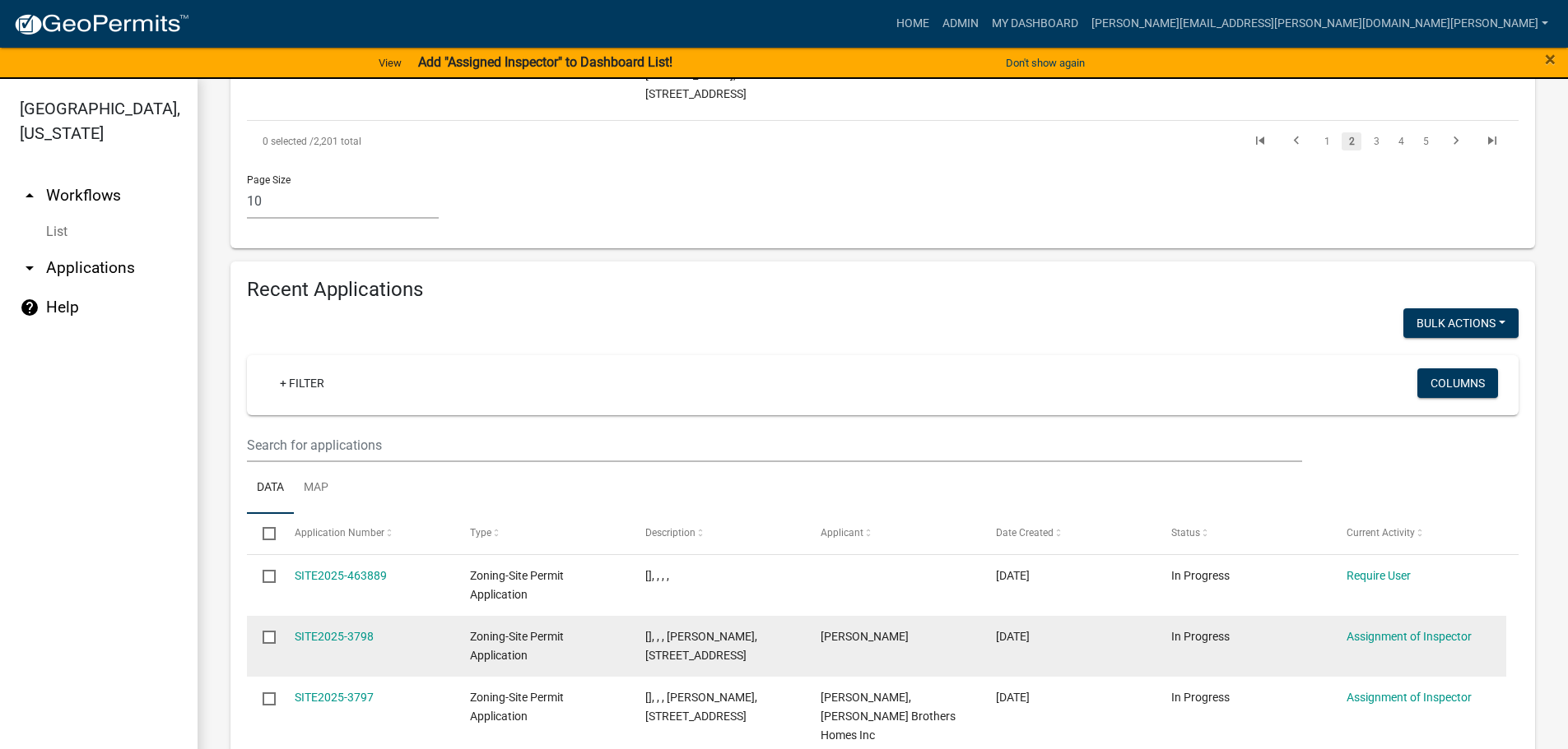
click at [345, 617] on datatable-body-cell "SITE2025-3798" at bounding box center [365, 647] width 175 height 61
click at [345, 630] on link "SITE2025-3798" at bounding box center [333, 637] width 79 height 14
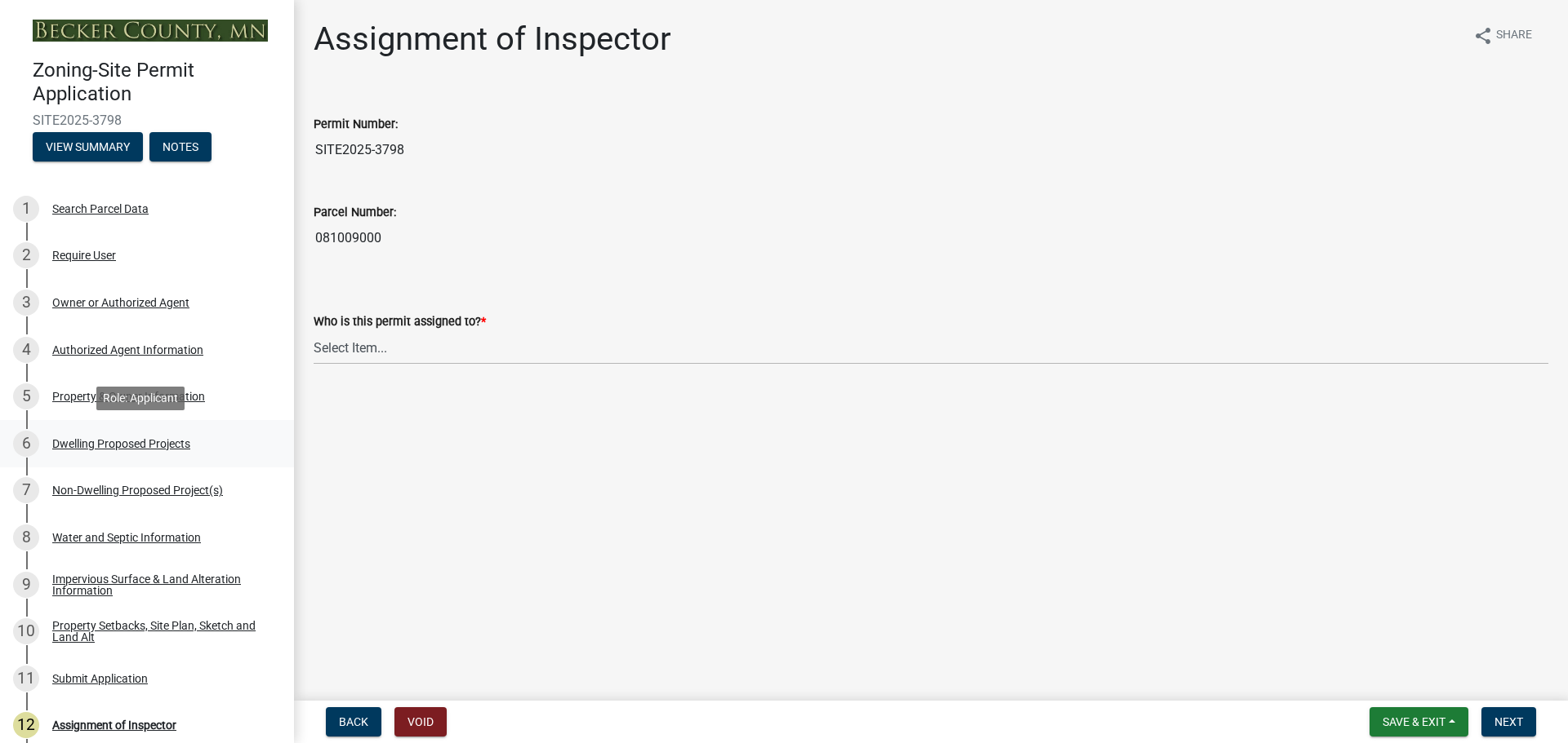
click at [155, 439] on div "Dwelling Proposed Projects" at bounding box center [121, 444] width 138 height 12
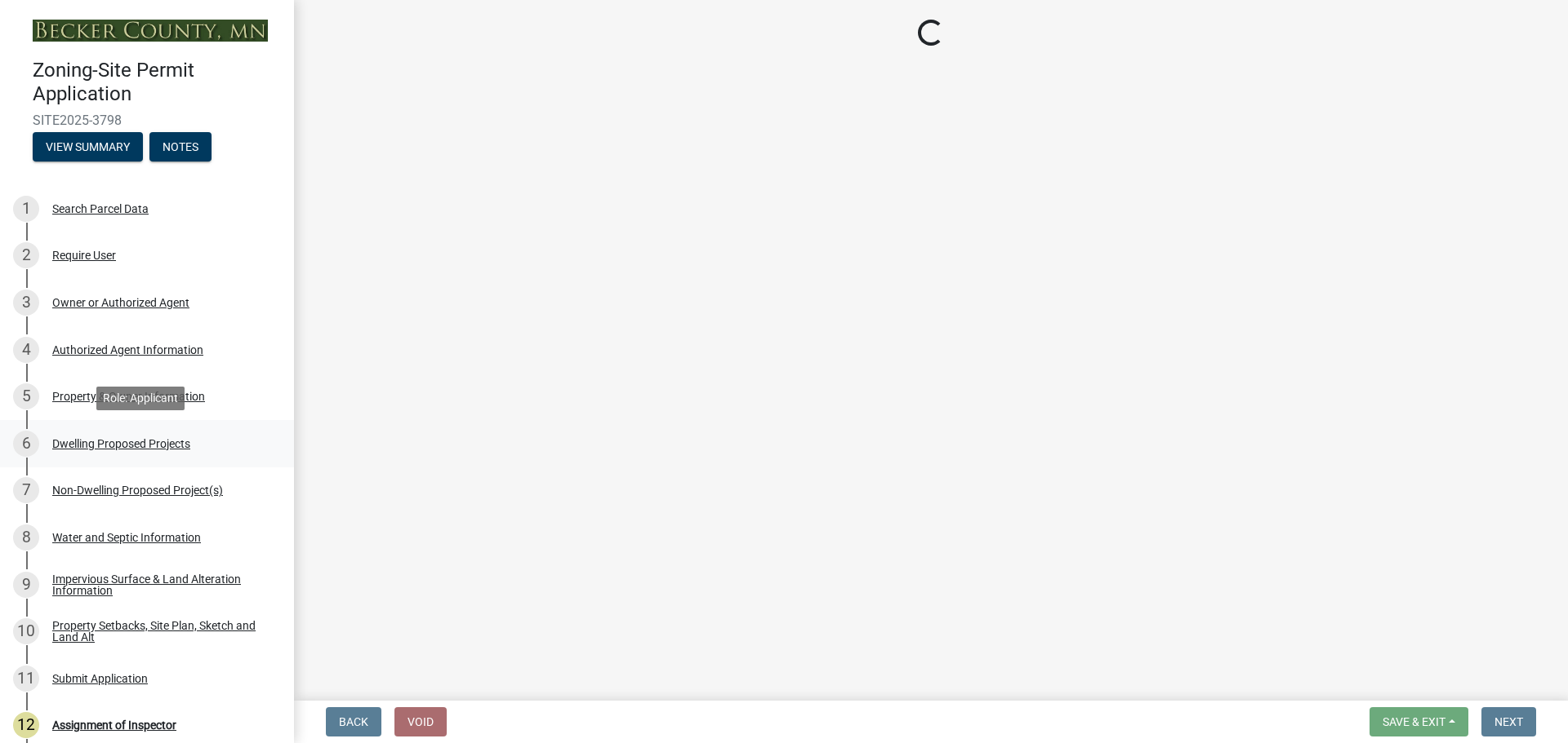
select select "b76c2e3f-c59d-4748-8205-29623accd873"
select select "566f81cc-4b3f-4ecb-9f16-a2b313352c61"
select select "f4ae0446-41fa-4afd-99aa-409617c58827"
select select "e13aacd2-5b16-46a8-9c16-26b3d7b1c810"
select select "8be7f904-2243-47a1-a66e-3632d442d484"
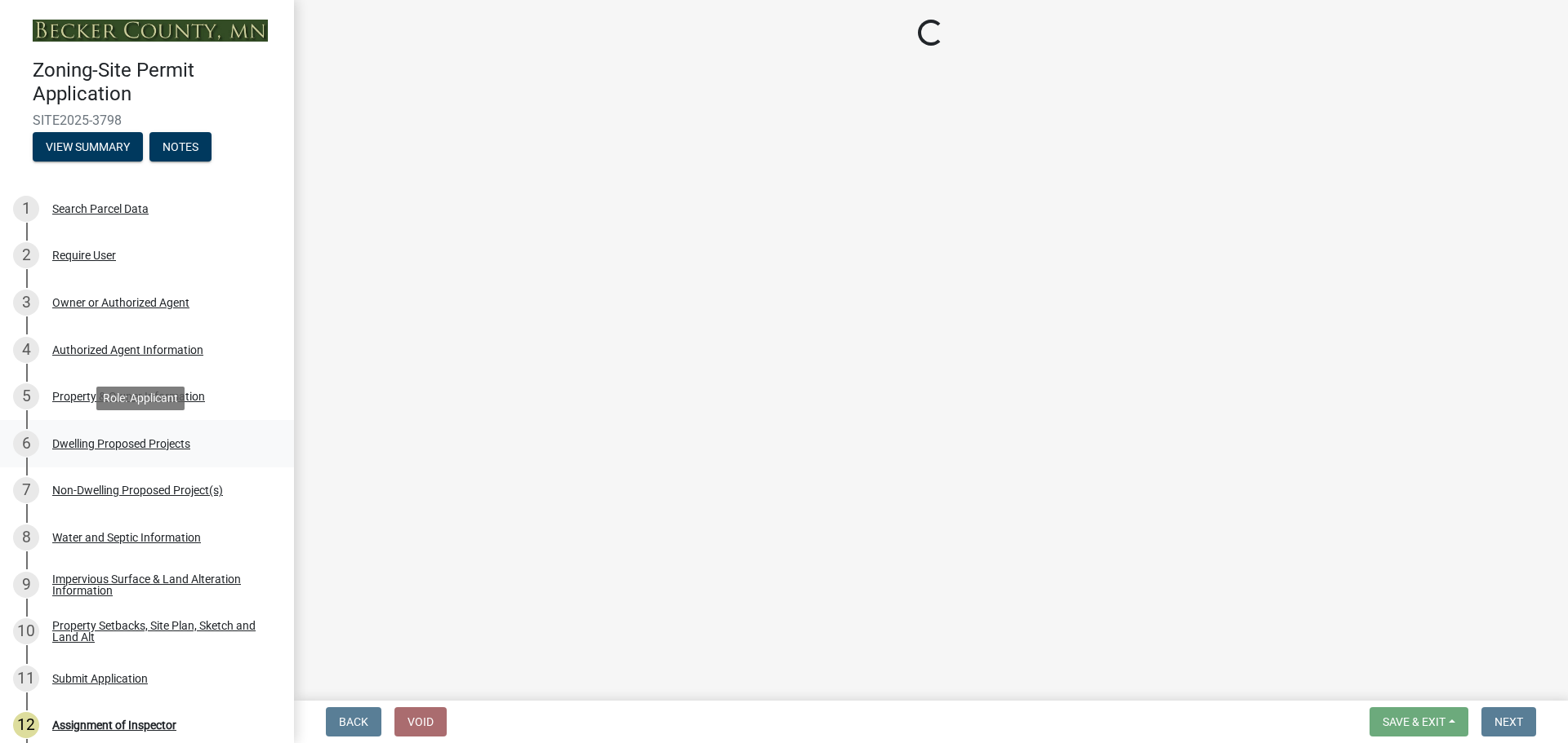
select select "247d334f-ddb5-435c-9042-0e10186c5422"
select select "5dd6cdd5-8b7d-4534-b791-478230f7b8b7"
select select "638dddef-31f4-4d73-b0b5-0ffc7b344434"
select select "77b5241b-0119-4fa2-9bfc-d73dc1f4ad97"
select select "8786fdd2-7f96-462d-8069-e958fae6b9a0"
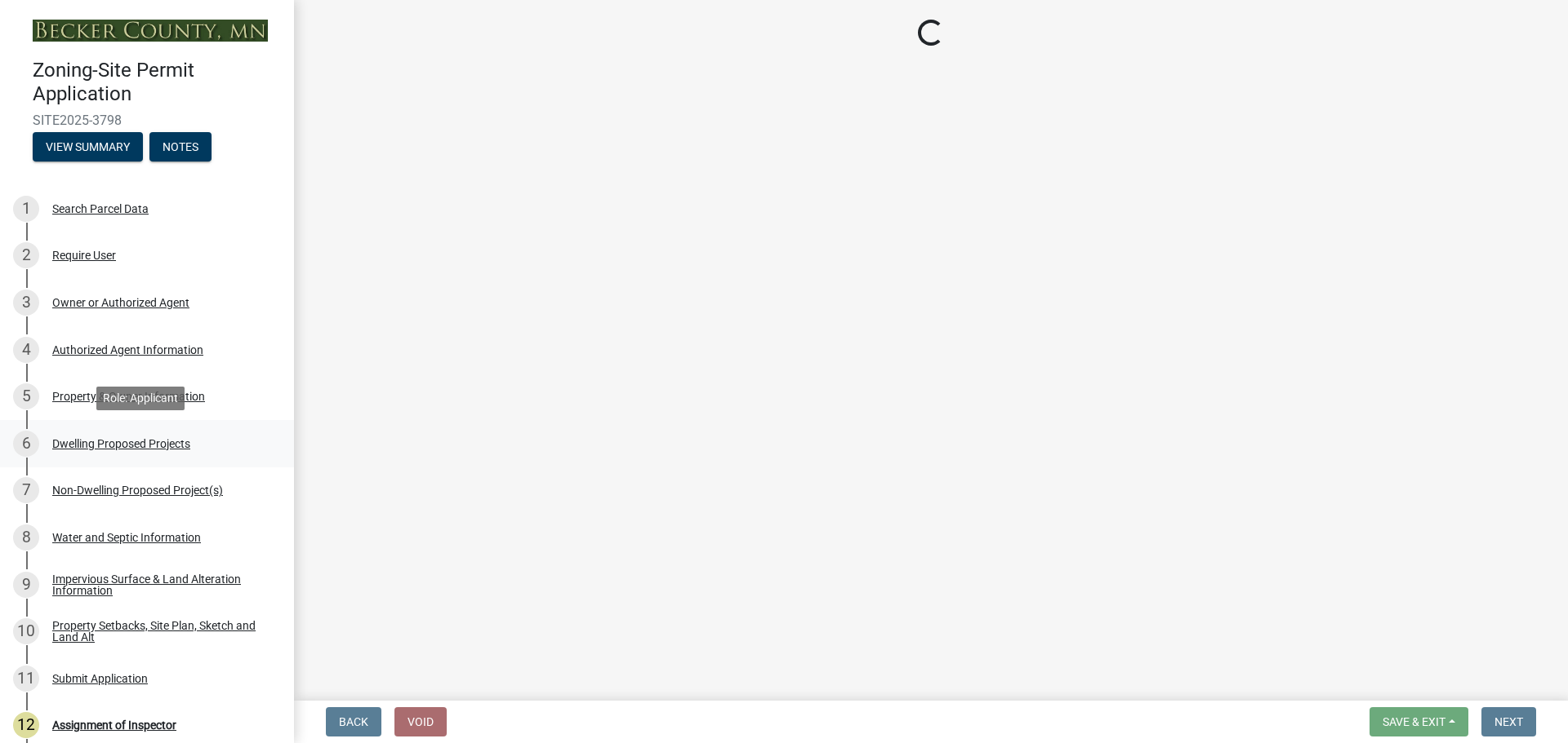
select select "59dc9cee-723e-448c-a454-fe3238b55aba"
select select "95a588f5-1928-44cb-95cb-f3dde79564ff"
select select "781a3532-4308-48f8-bcde-e97c9fab42cb"
select select "ccffca41-e831-49b7-aa82-b1e91cc22ff5"
select select "107cbe59-677b-44f2-96fc-816b282ebb79"
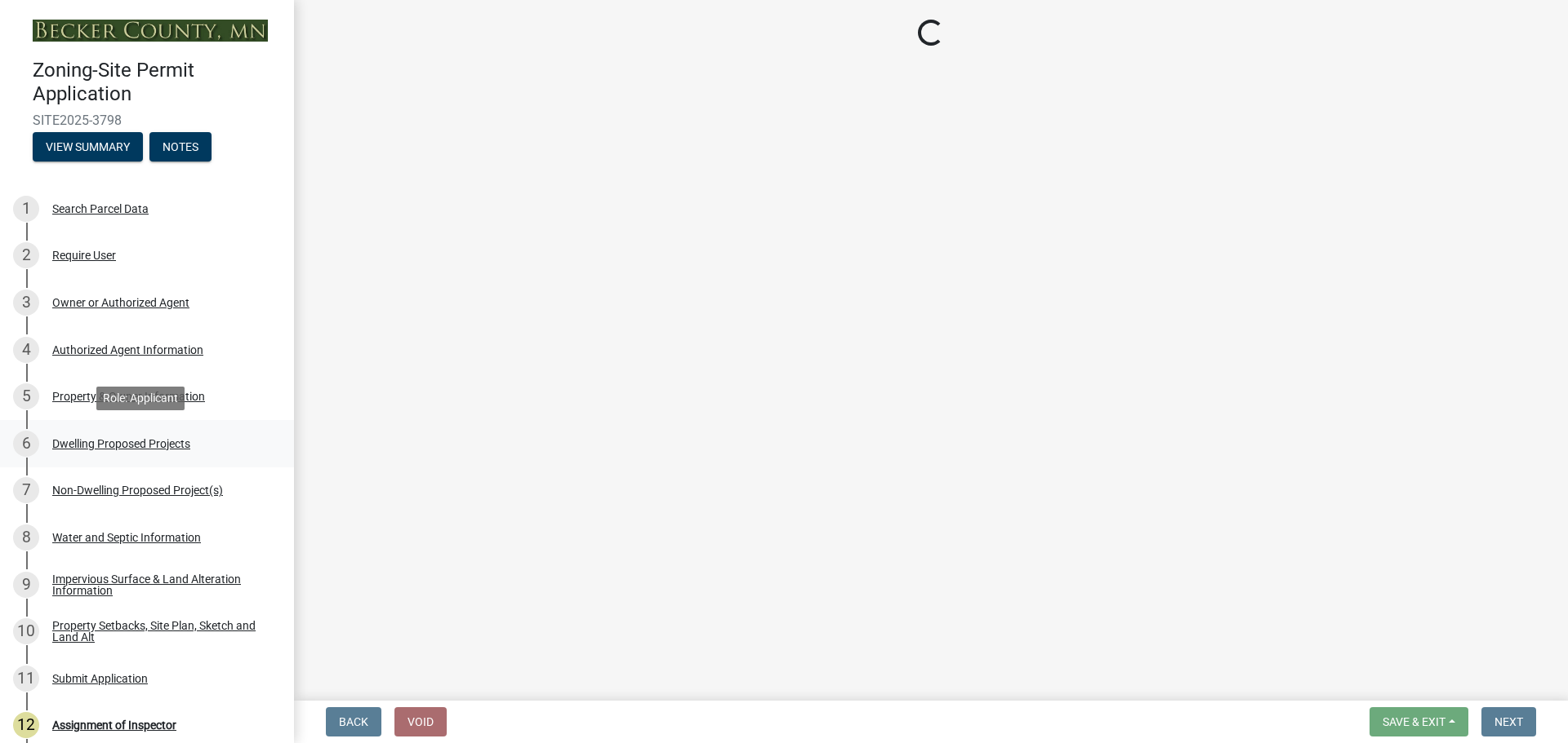
select select "dc6230dd-bdad-407f-bef0-b6909629af6d"
select select "7f420323-49a9-4fd0-9441-05b3dc777552"
select select "ec305202-ae01-487b-b5e4-3a5aacc1e384"
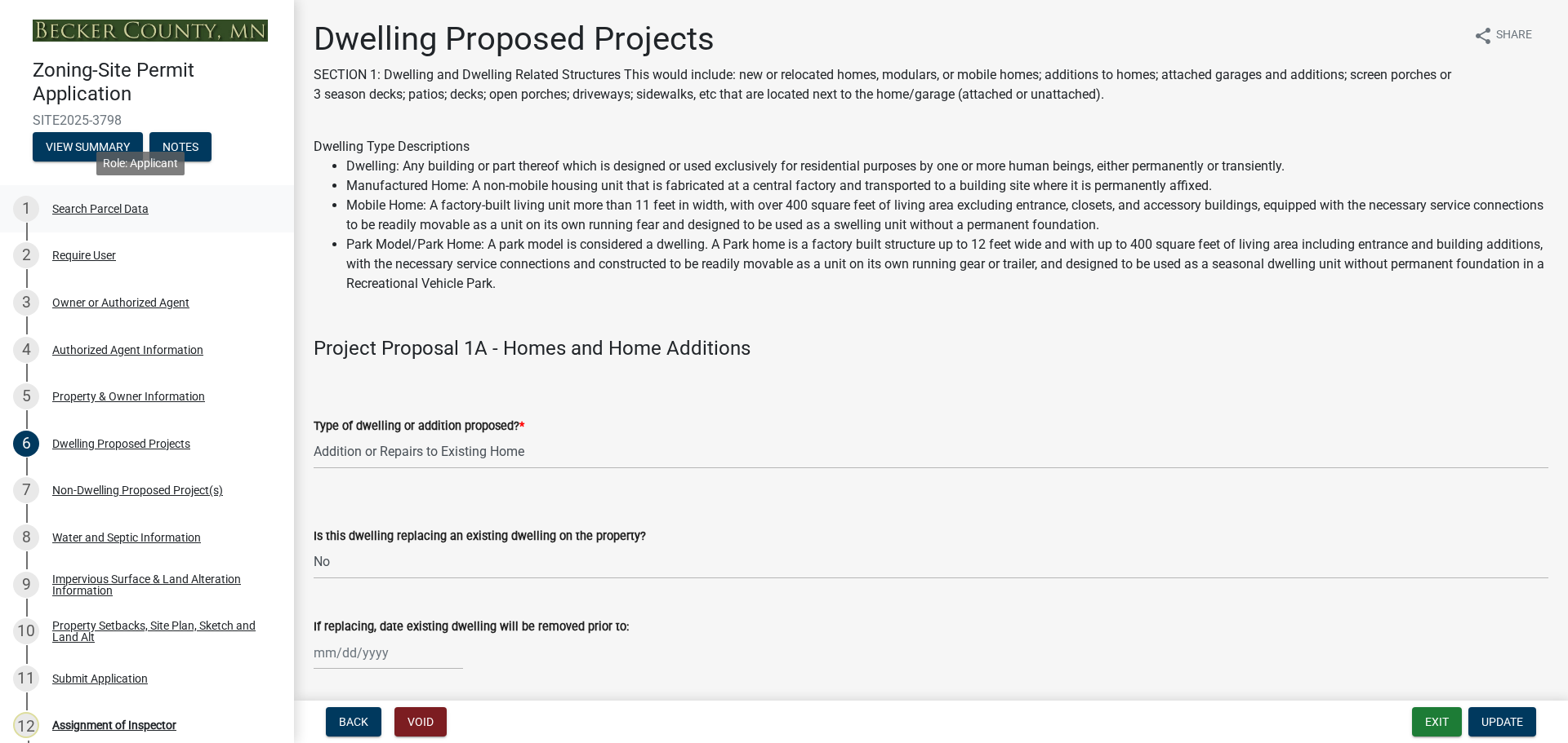
click at [85, 197] on div "1 Search Parcel Data" at bounding box center [141, 209] width 255 height 26
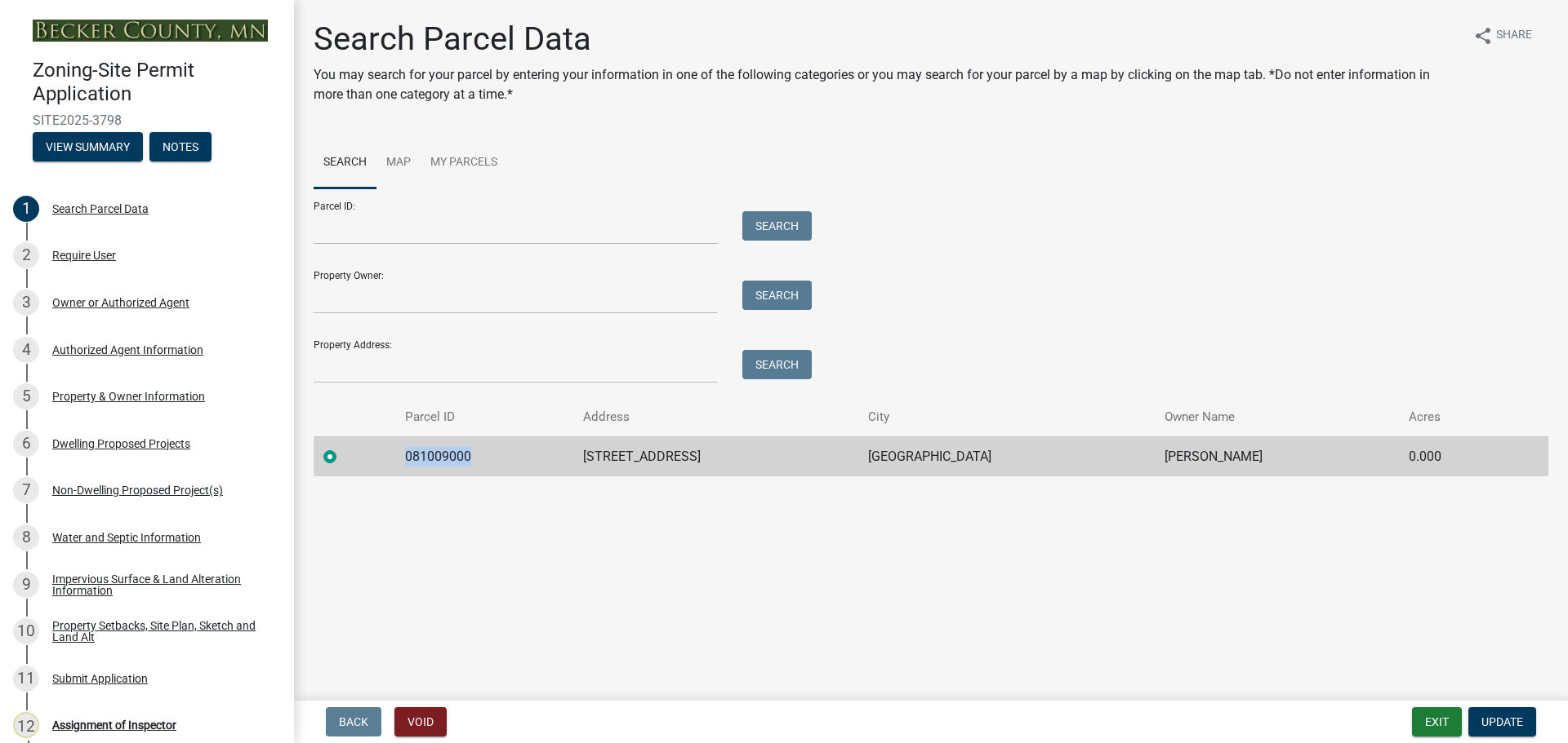
drag, startPoint x: 471, startPoint y: 452, endPoint x: 390, endPoint y: 447, distance: 81.2
click at [395, 447] on td "081009000" at bounding box center [484, 456] width 178 height 40
copy td "081009000"
click at [130, 486] on div "Non-Dwelling Proposed Project(s)" at bounding box center [137, 491] width 171 height 12
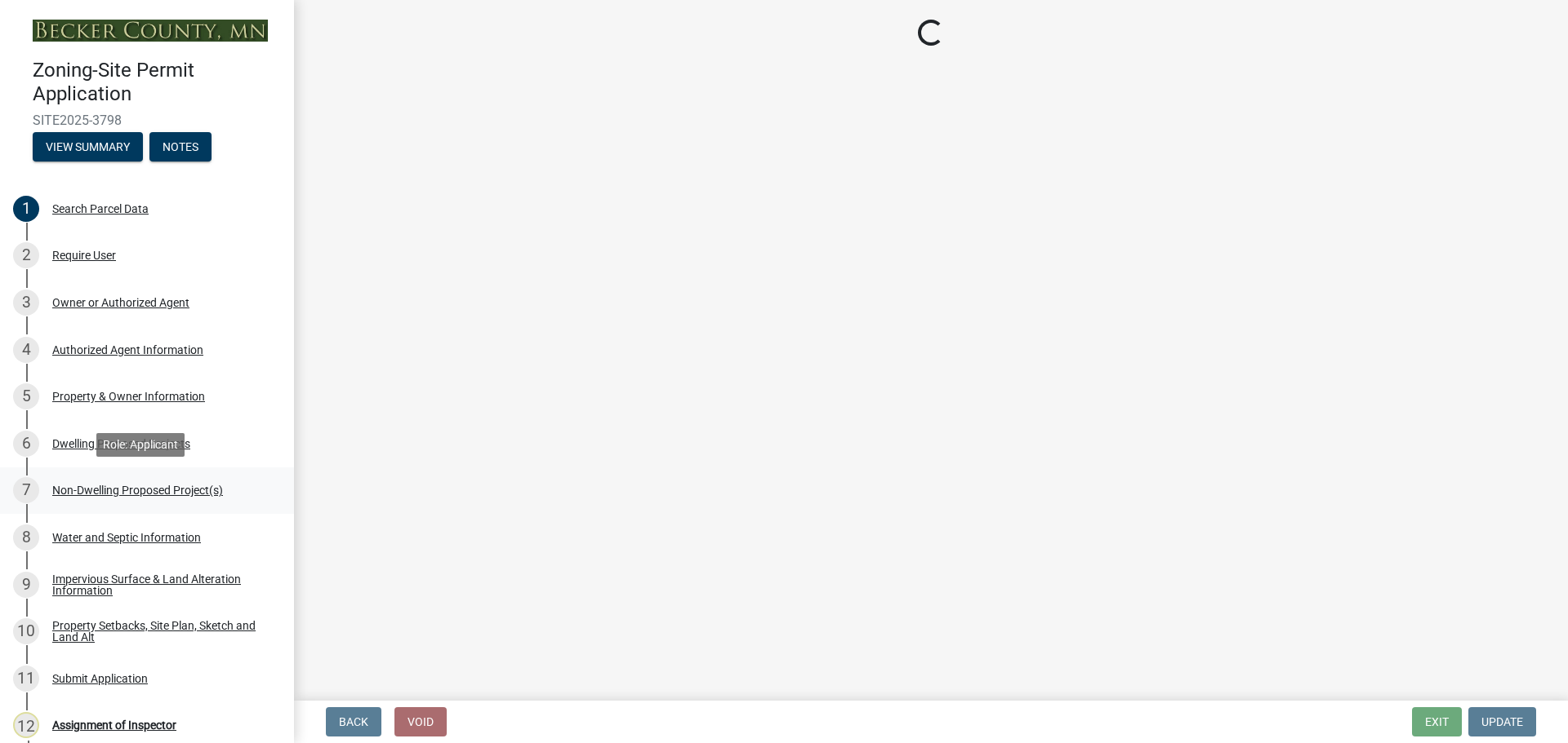
select select "4ffbfc20-44b3-40cf-984d-ce947797c22b"
select select "258cbdbc-8629-455d-9fed-6a57bf82144e"
select select "a9a8393f-3c28-47b8-b6d9-84c94641c3fc"
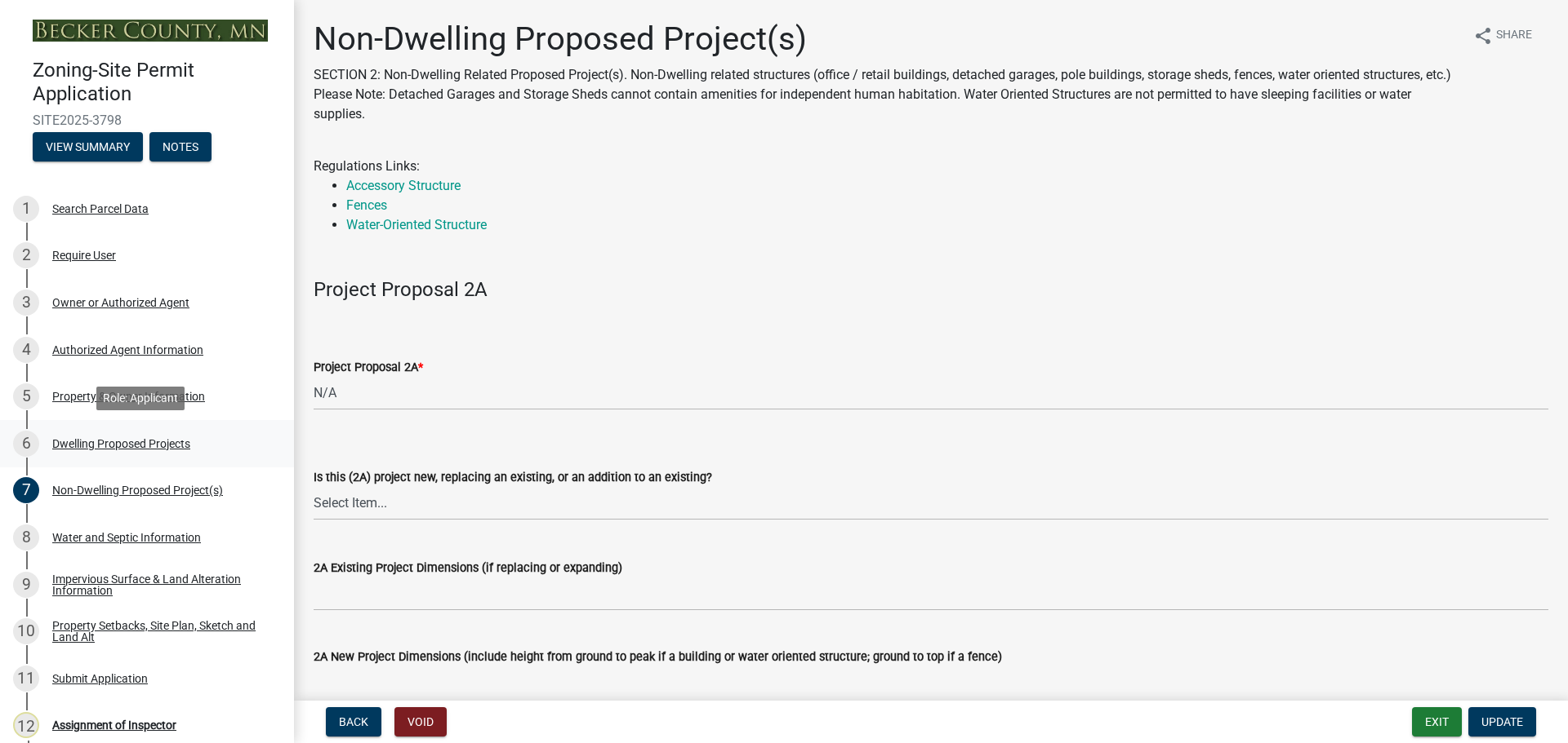
click at [92, 440] on div "Dwelling Proposed Projects" at bounding box center [121, 444] width 138 height 12
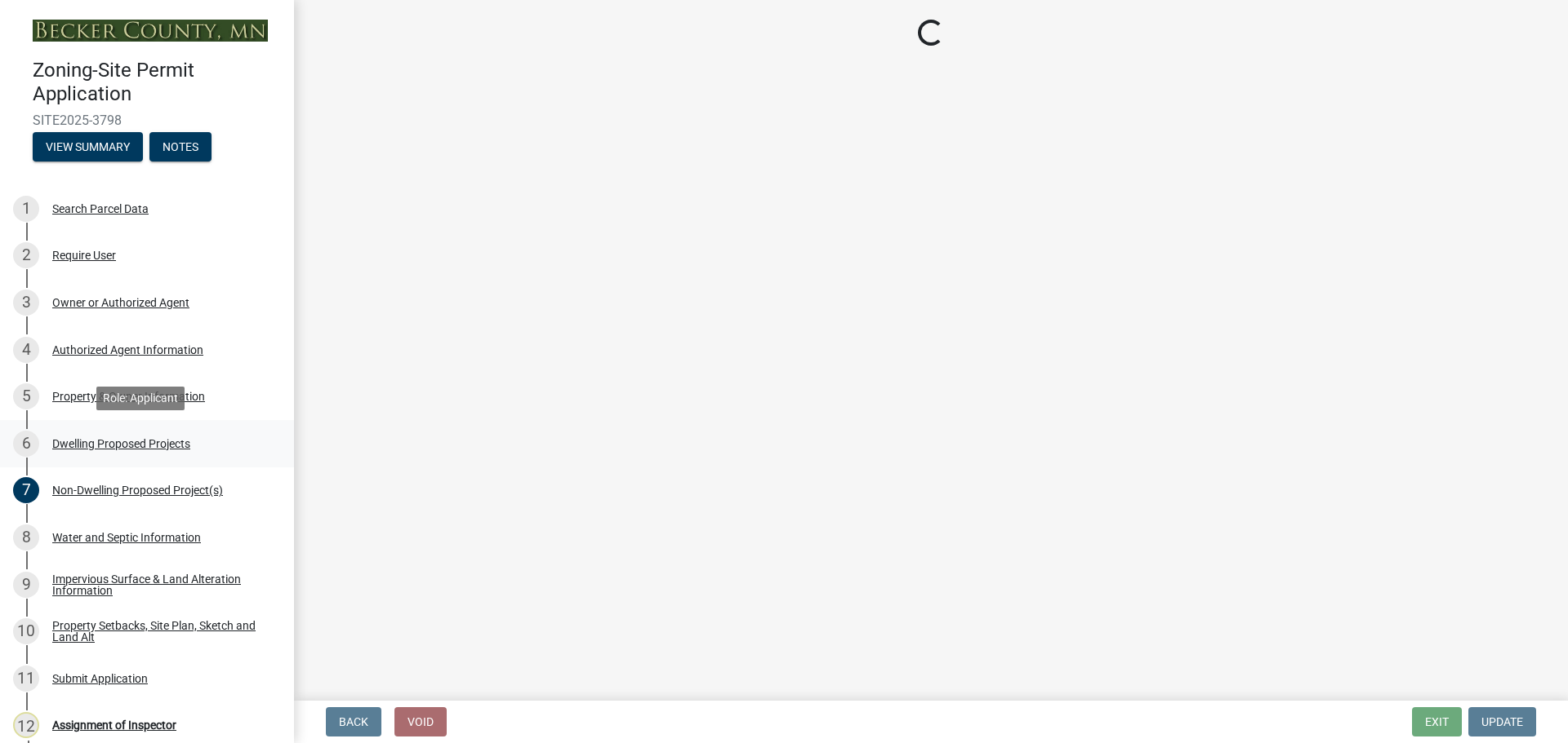
select select "b76c2e3f-c59d-4748-8205-29623accd873"
select select "566f81cc-4b3f-4ecb-9f16-a2b313352c61"
select select "f4ae0446-41fa-4afd-99aa-409617c58827"
select select "e13aacd2-5b16-46a8-9c16-26b3d7b1c810"
select select "8be7f904-2243-47a1-a66e-3632d442d484"
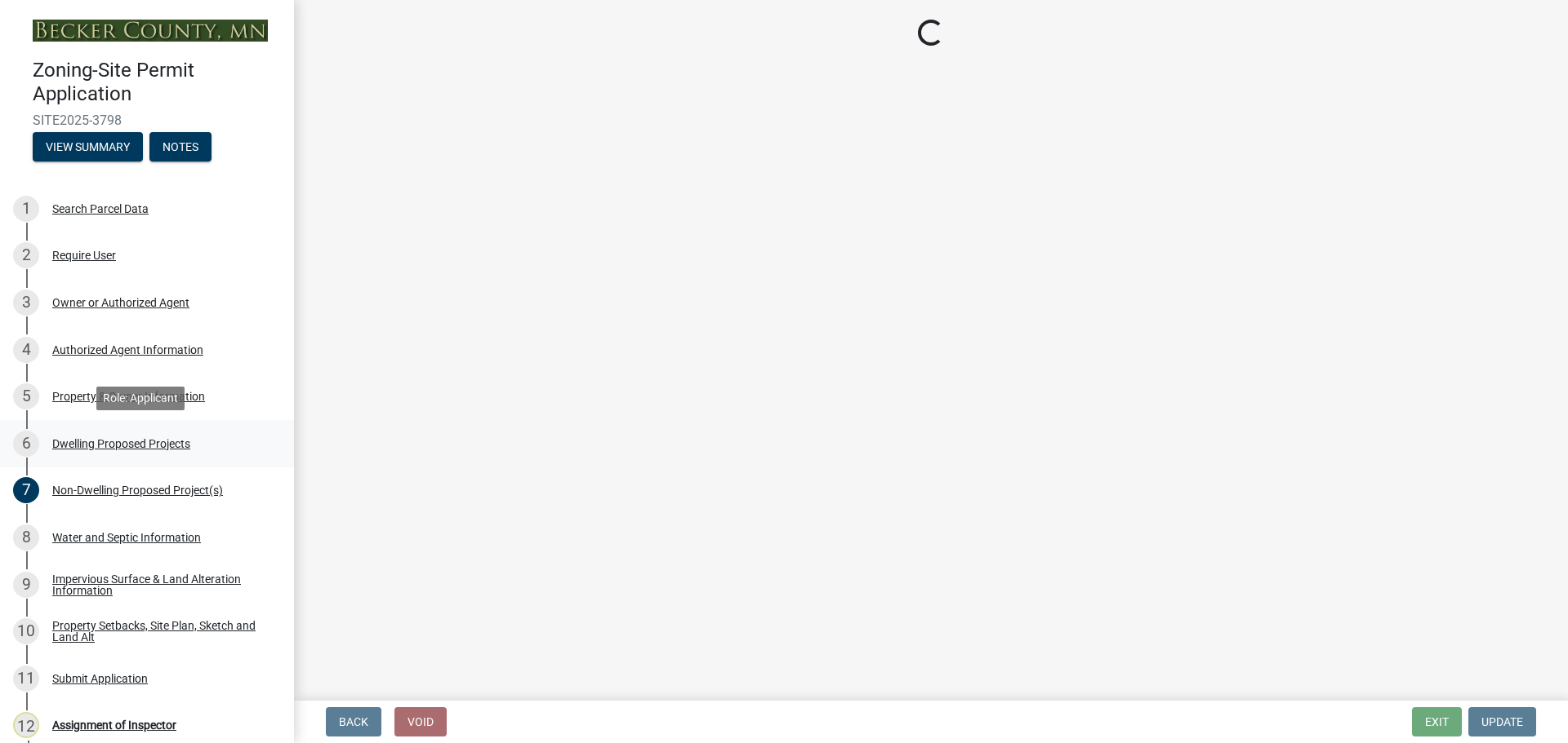
select select "247d334f-ddb5-435c-9042-0e10186c5422"
select select "5dd6cdd5-8b7d-4534-b791-478230f7b8b7"
select select "638dddef-31f4-4d73-b0b5-0ffc7b344434"
select select "77b5241b-0119-4fa2-9bfc-d73dc1f4ad97"
select select "8786fdd2-7f96-462d-8069-e958fae6b9a0"
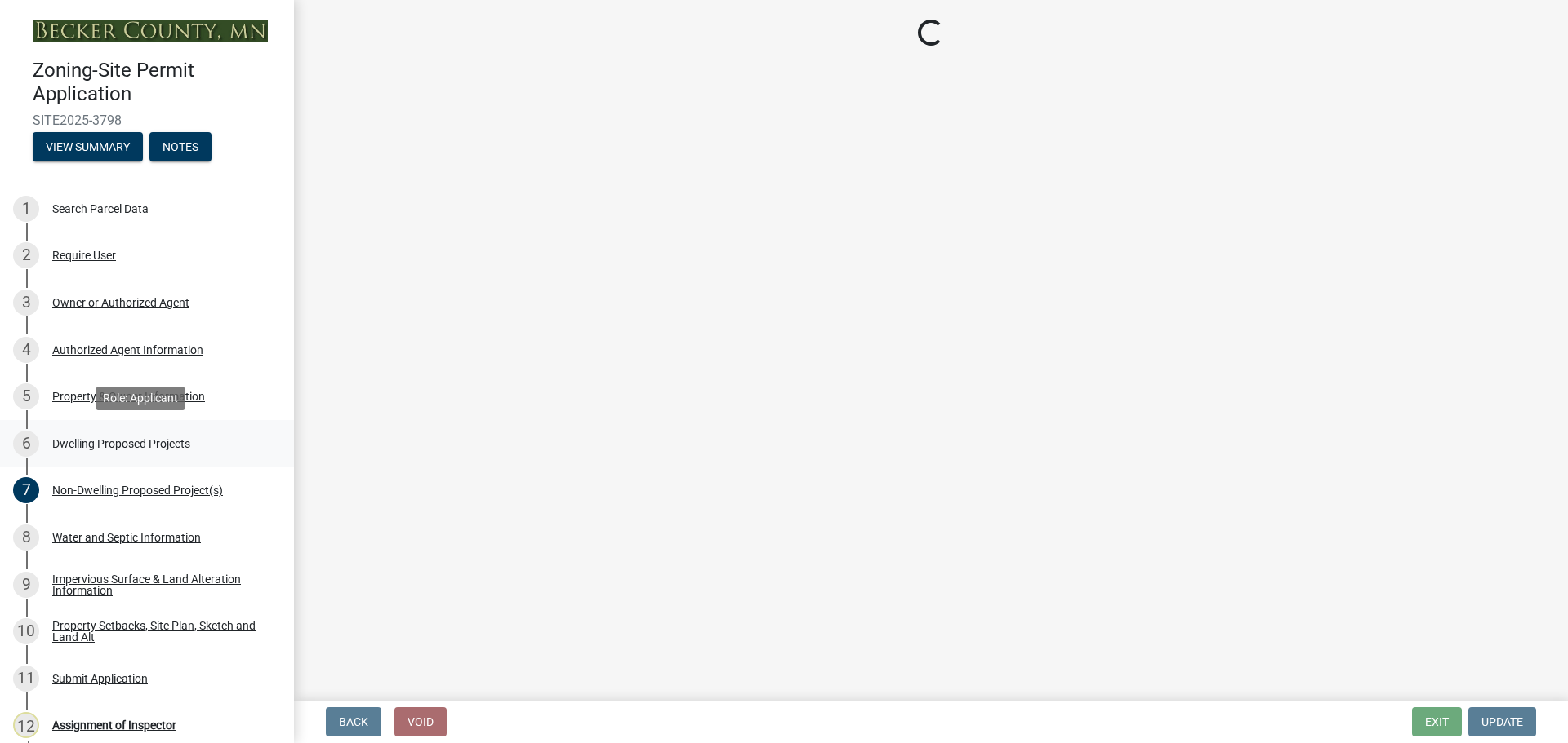
select select "59dc9cee-723e-448c-a454-fe3238b55aba"
select select "95a588f5-1928-44cb-95cb-f3dde79564ff"
select select "781a3532-4308-48f8-bcde-e97c9fab42cb"
select select "ccffca41-e831-49b7-aa82-b1e91cc22ff5"
select select "107cbe59-677b-44f2-96fc-816b282ebb79"
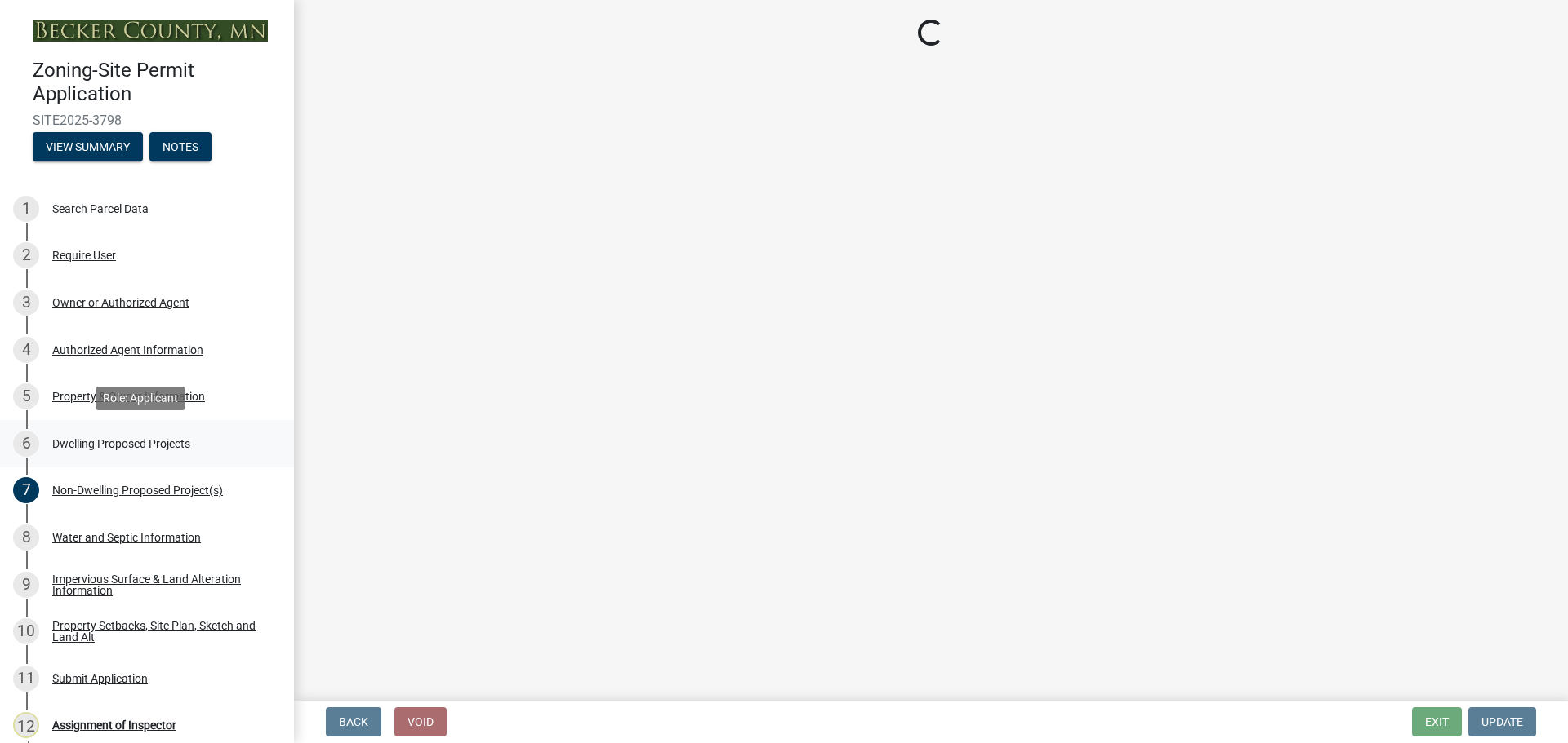
select select "dc6230dd-bdad-407f-bef0-b6909629af6d"
select select "7f420323-49a9-4fd0-9441-05b3dc777552"
select select "ec305202-ae01-487b-b5e4-3a5aacc1e384"
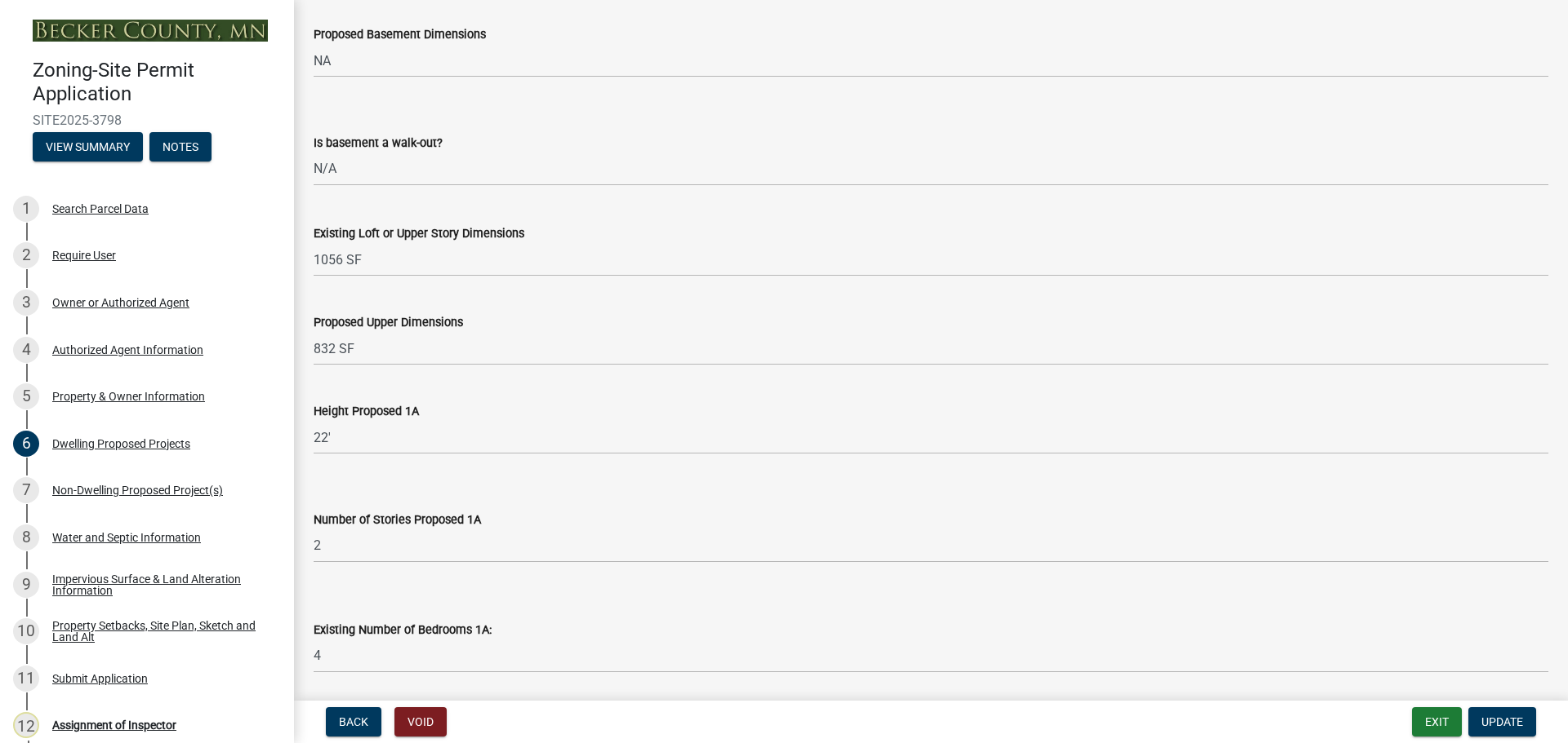
scroll to position [980, 0]
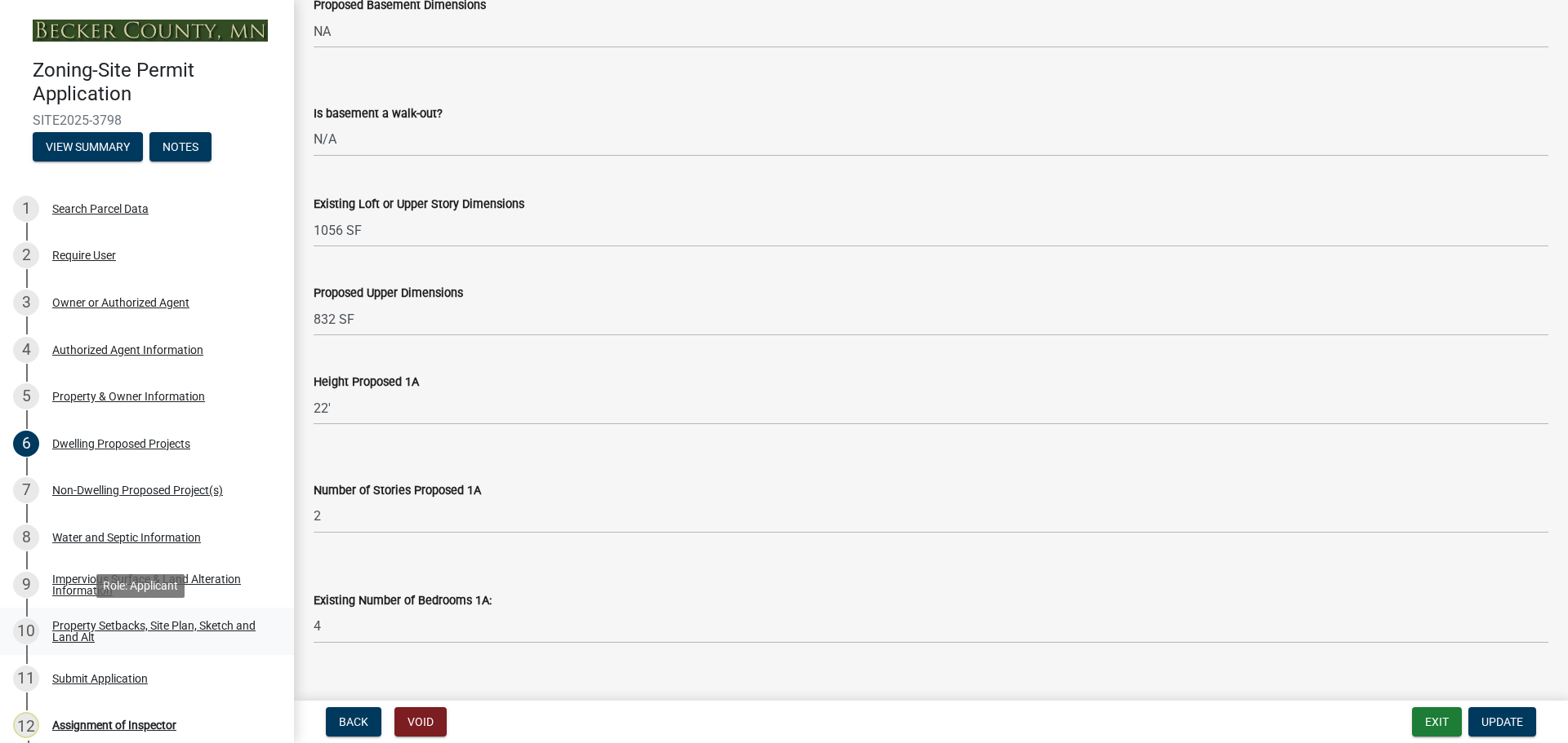
click at [145, 631] on div "Property Setbacks, Site Plan, Sketch and Land Alt" at bounding box center [160, 632] width 216 height 23
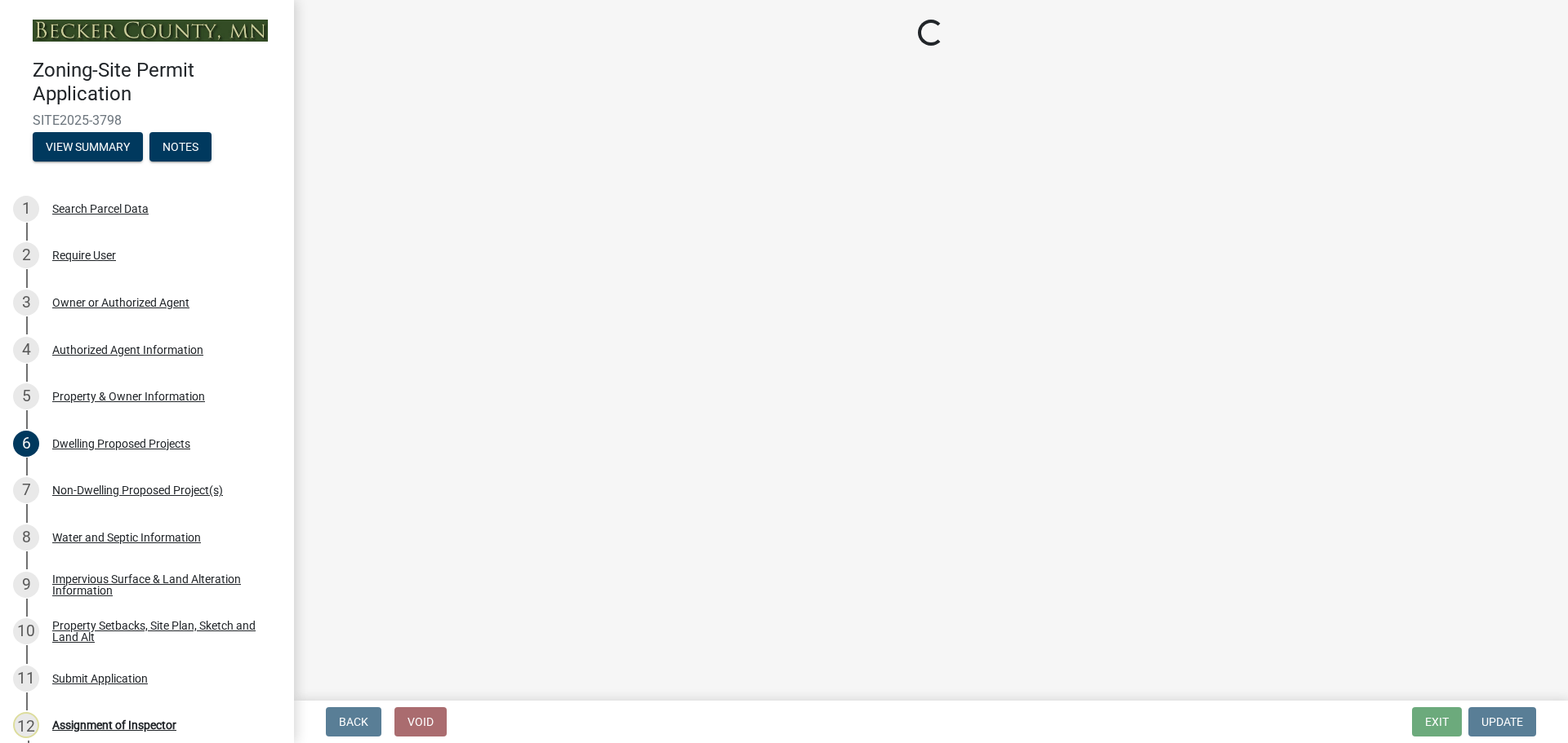
select select "7b13c63f-e699-4112-b373-98fbd28ec536"
select select "2e080c5a-0cc7-4619-8f05-57ce16dac6f0"
select select "b56a4575-9846-47cf-8067-c59a4853da22"
select select "12f785fb-c378-4b18-841c-21c73dc99083"
select select "5c3bc124-316a-4e31-81ed-fa9247a28fef"
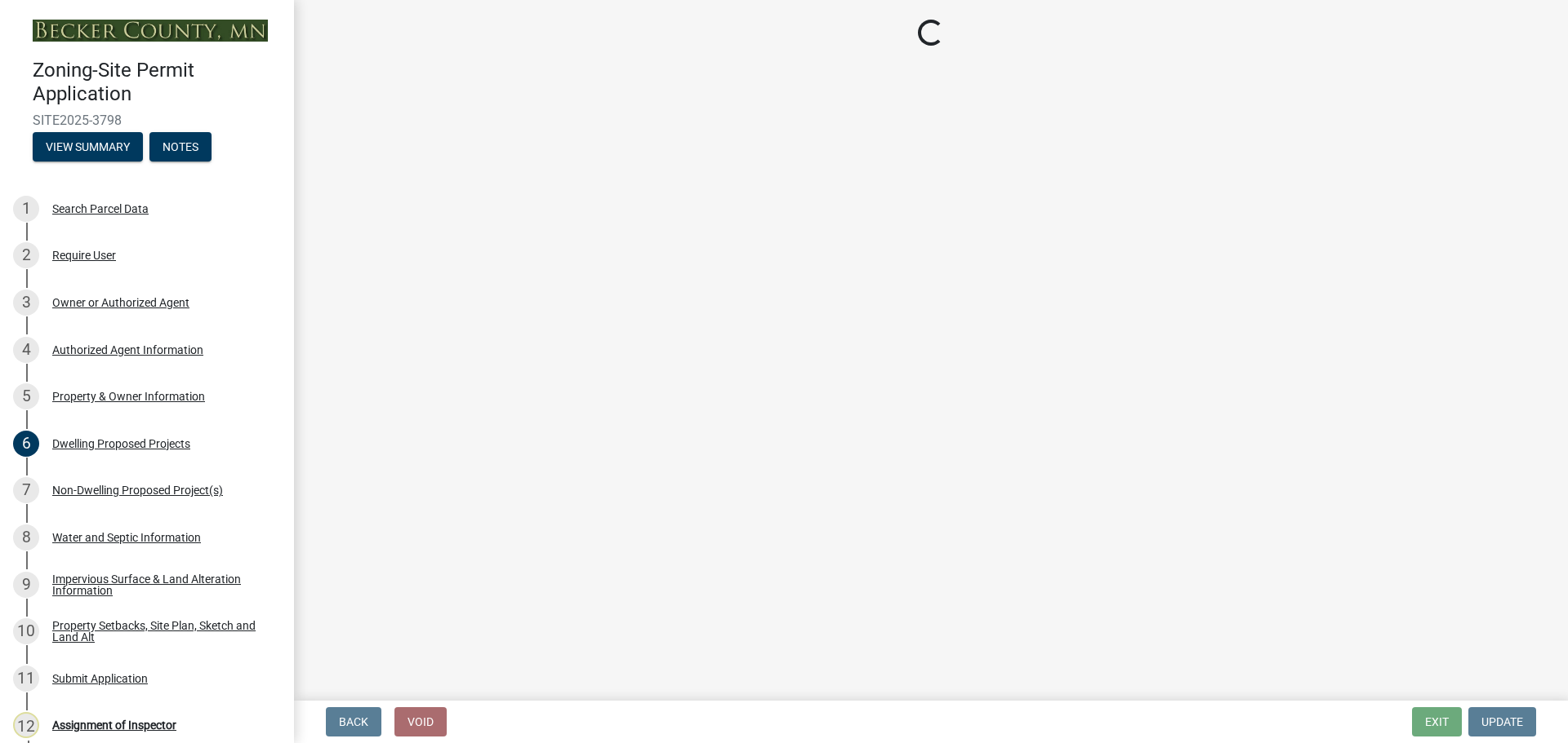
select select "aa6c7ffd-a452-4f17-af46-2abaeaed4180"
select select "5ad4ab64-b44e-481c-9000-9e5907aa74e1"
select select "3ef6ed64-418f-4dfa-9020-48b6b52c6910"
select select "c8b8ea71-7088-4e87-a493-7bc88cc2835b"
select select "a4ce8fad-3c47-4e2b-9375-28a8f2ee630b"
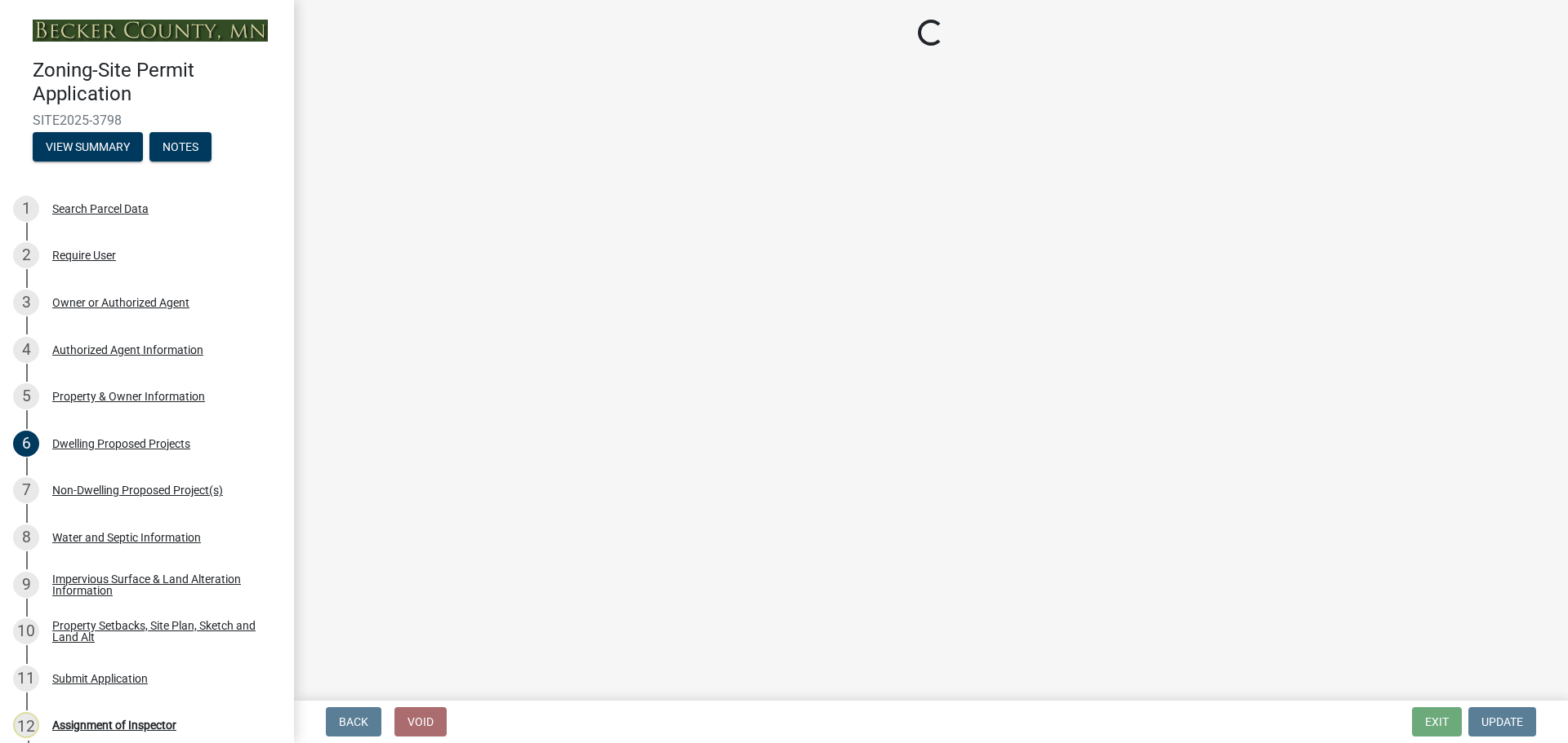
select select "19d13e65-c93d-443e-910a-7a17299544cc"
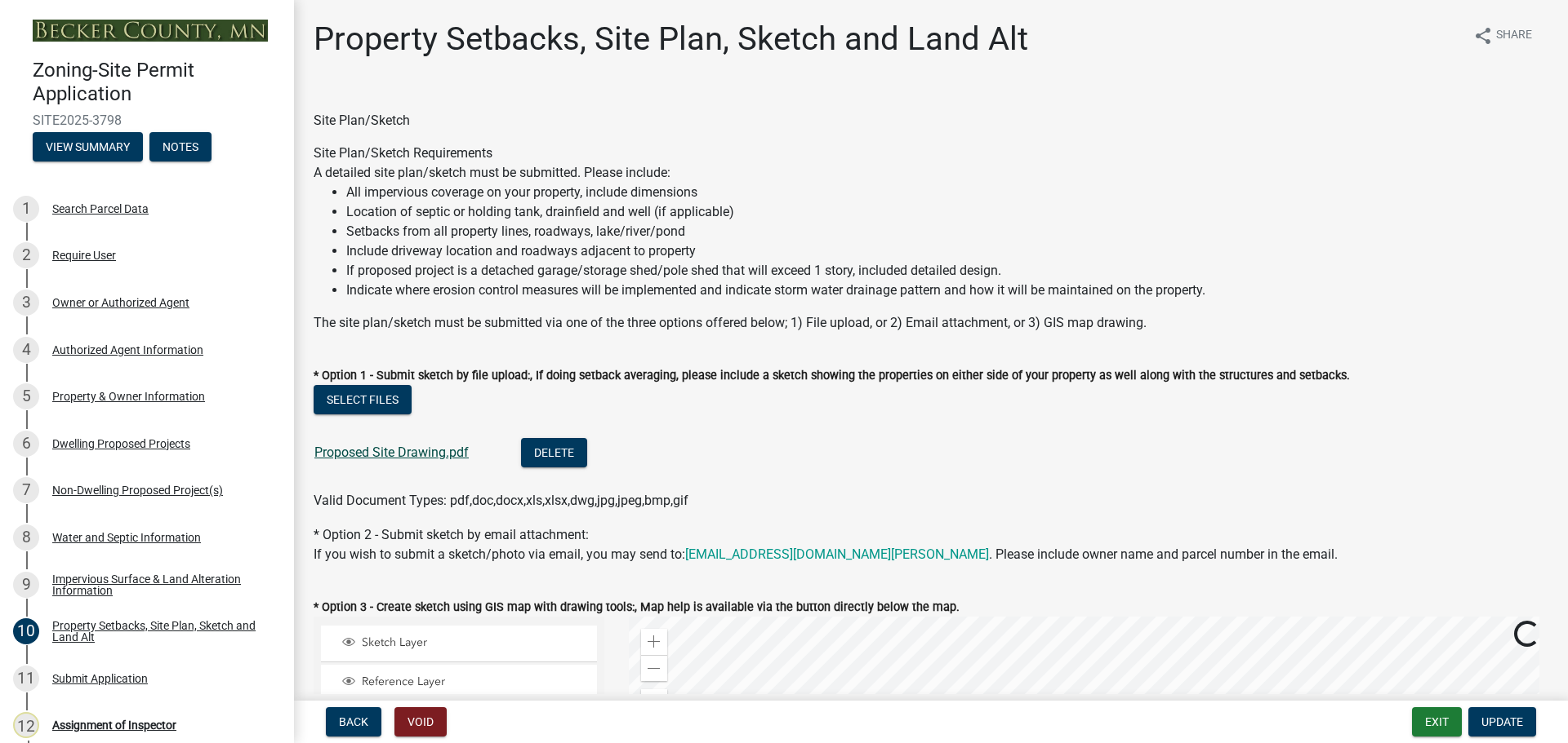
click at [353, 450] on link "Proposed Site Drawing.pdf" at bounding box center [392, 452] width 155 height 15
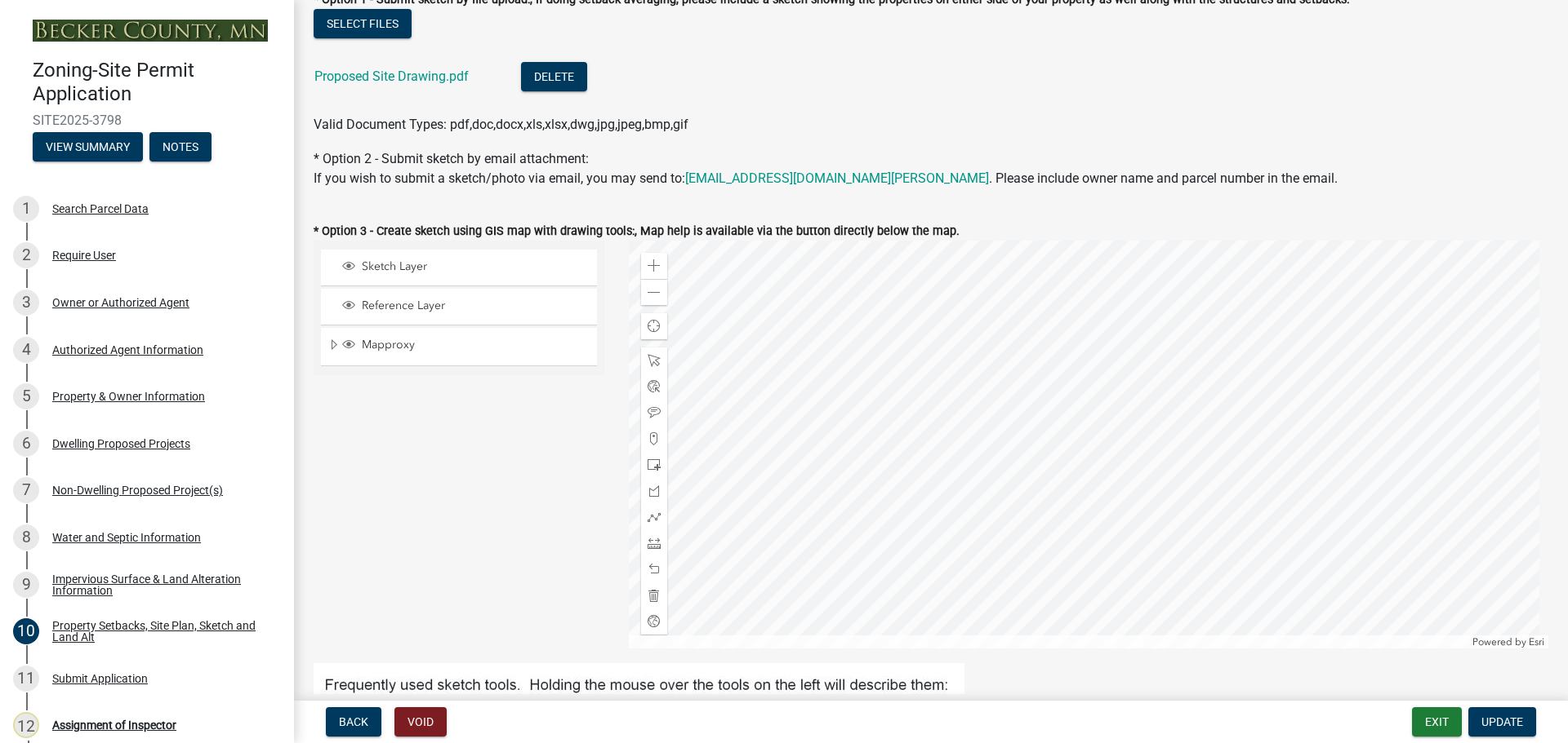
scroll to position [408, 0]
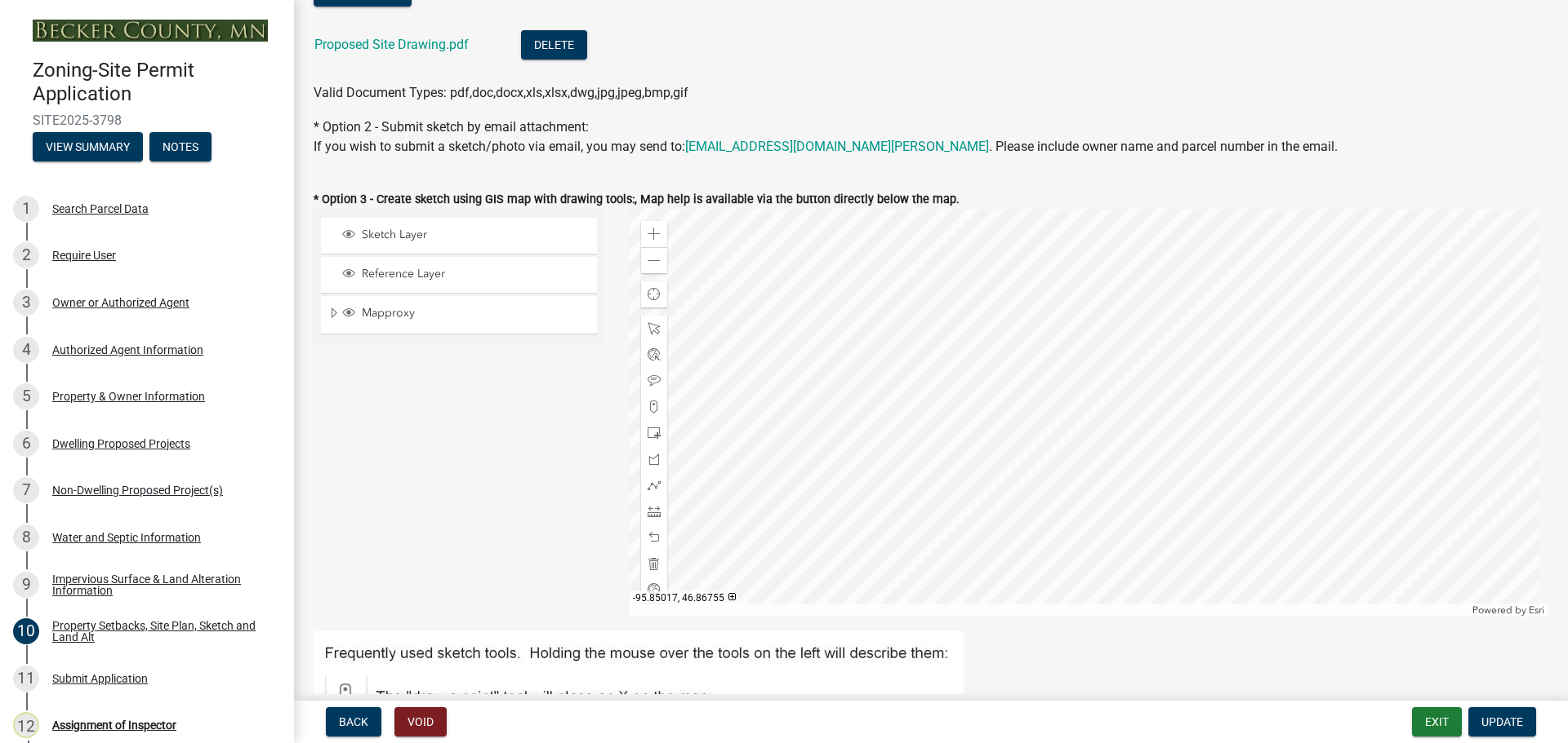
click at [459, 497] on div "Sketch Layer Reference Layer Mapproxy Roads Parcels Lakes Towns Sections Townsh…" at bounding box center [459, 413] width 315 height 408
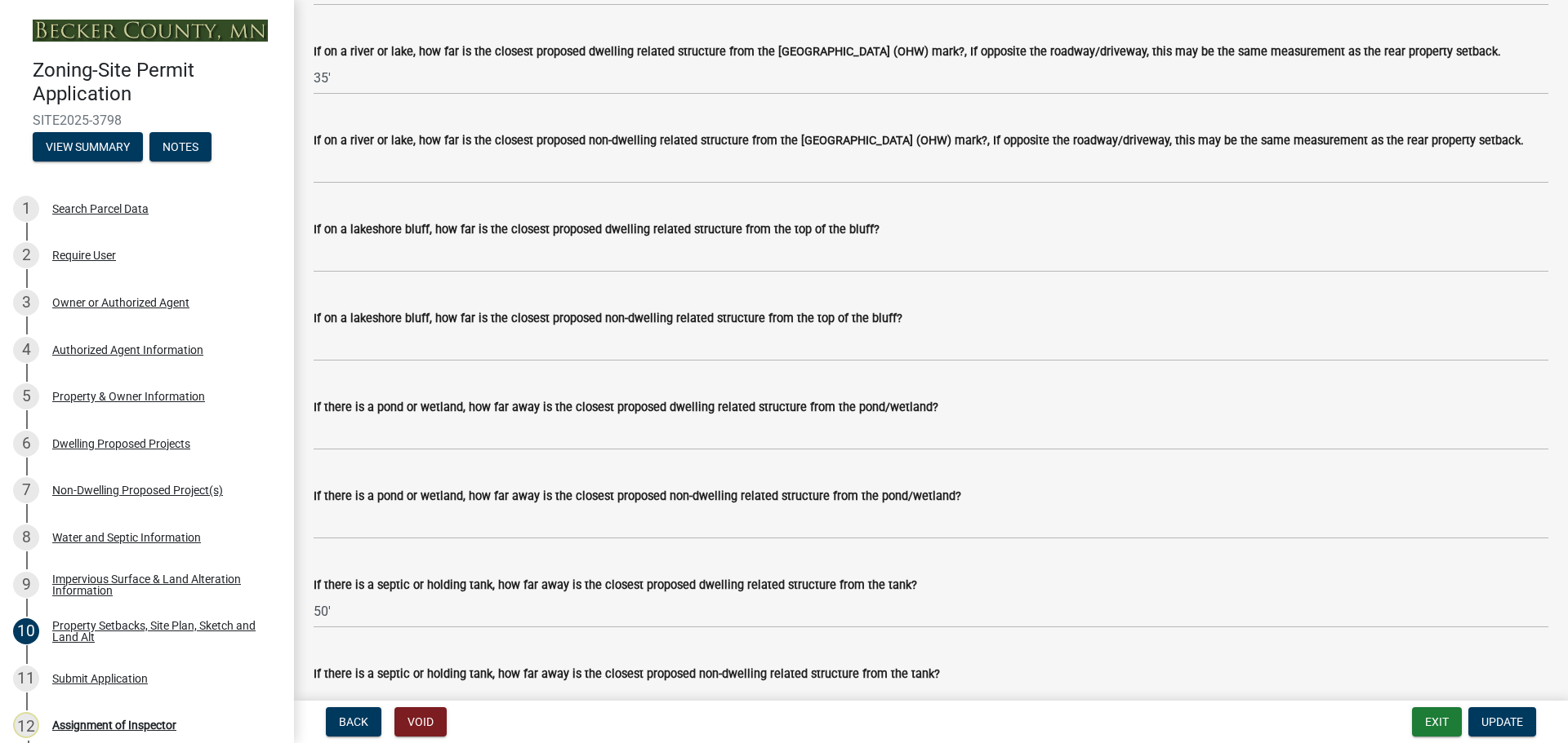
scroll to position [3798, 0]
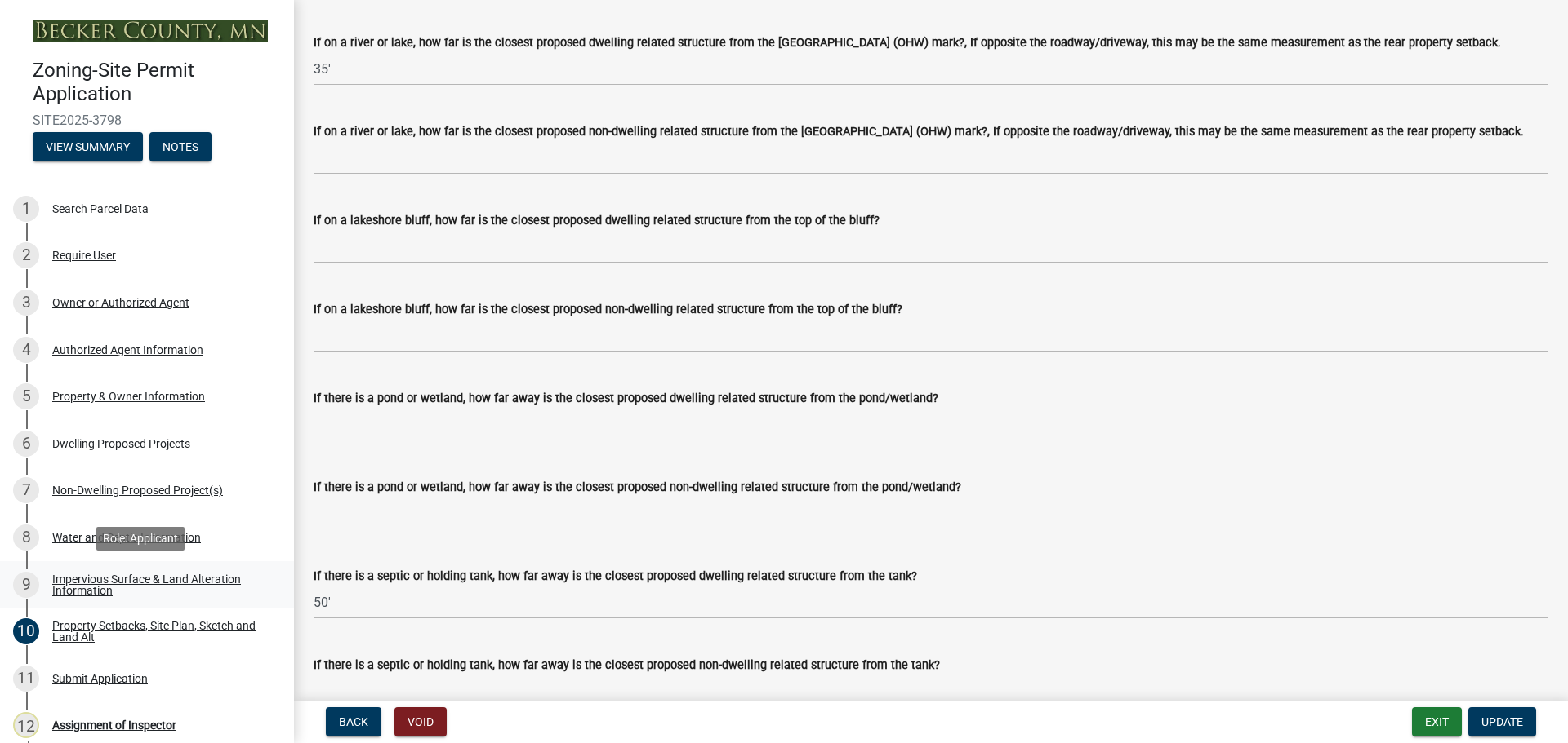
click at [90, 576] on div "Impervious Surface & Land Alteration Information" at bounding box center [160, 586] width 216 height 23
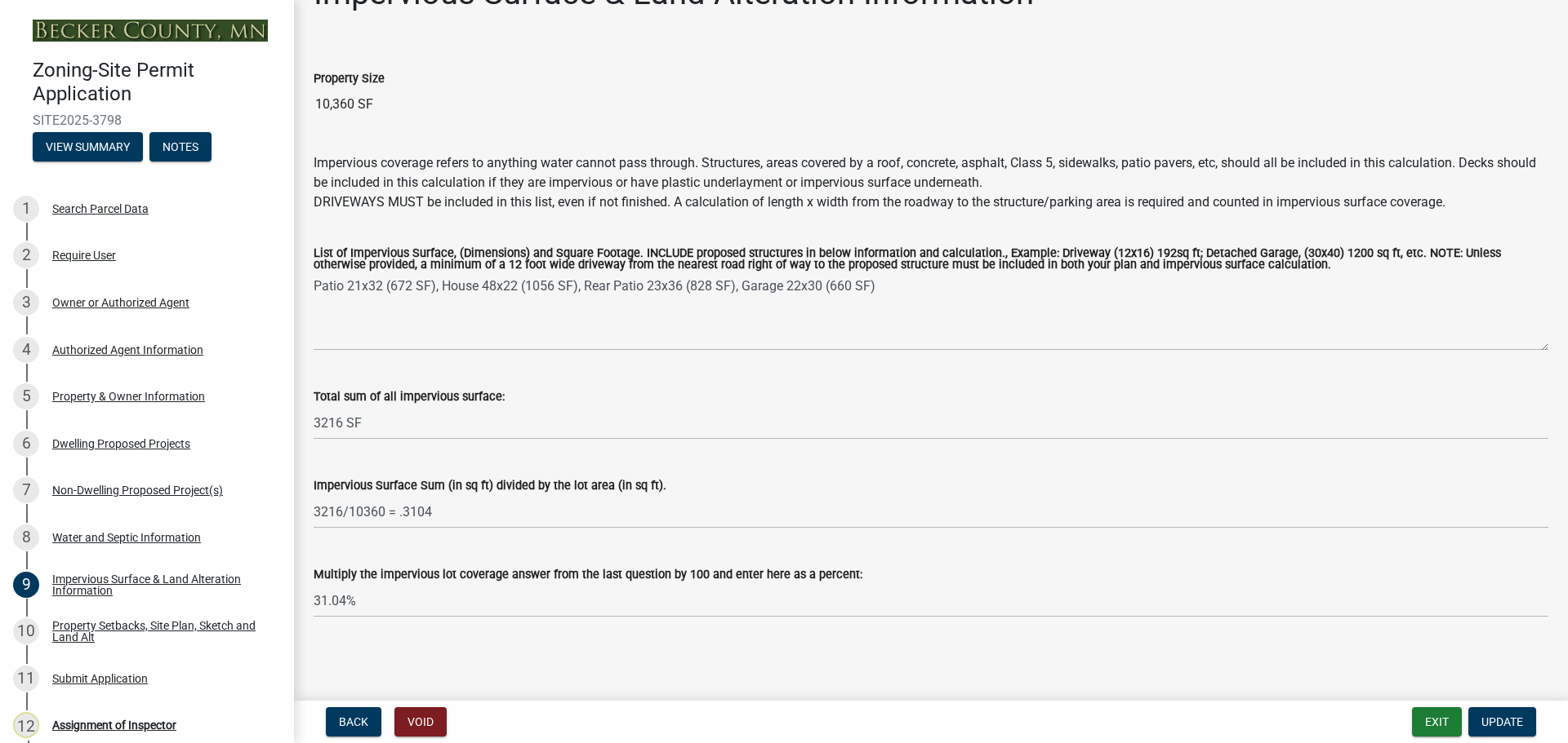
scroll to position [0, 0]
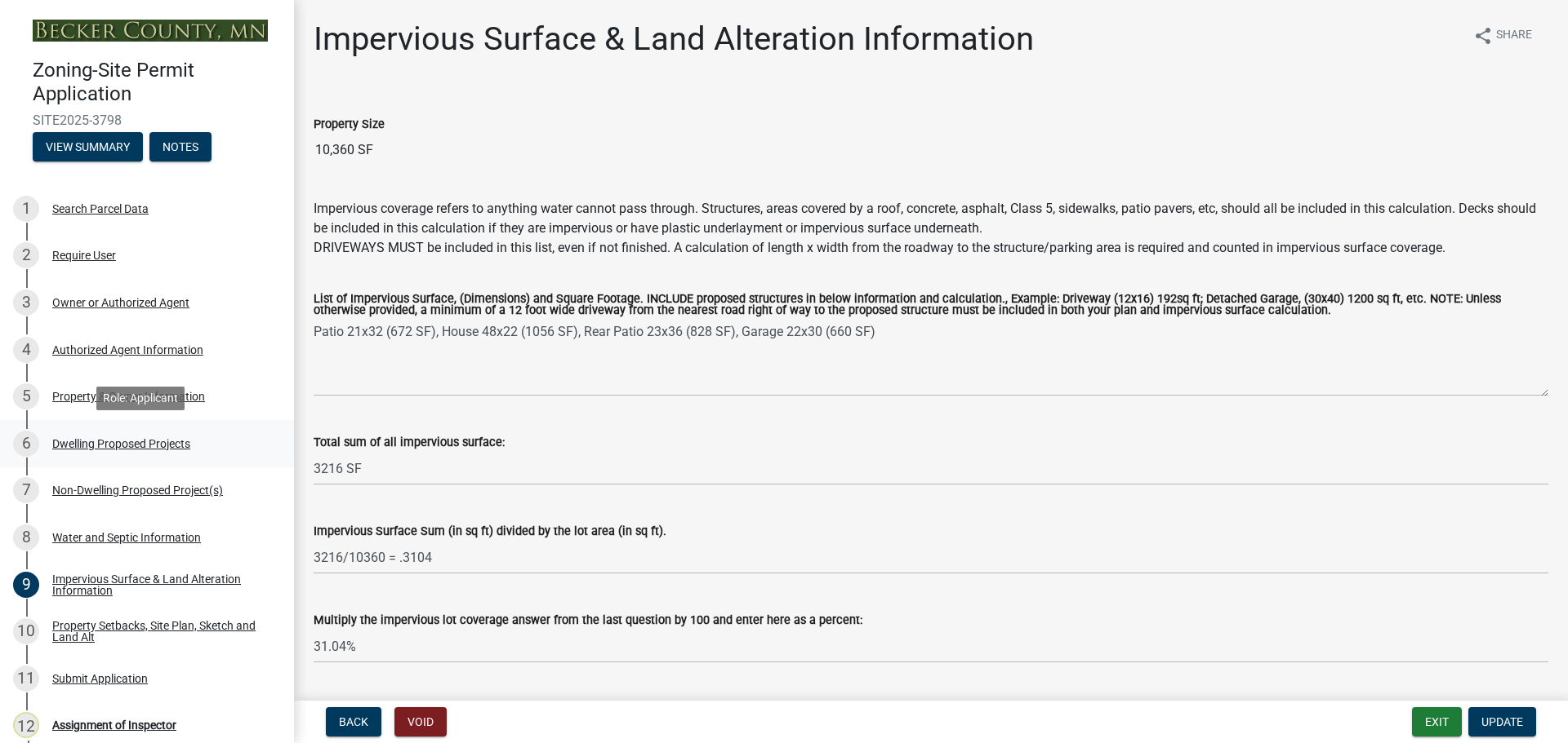
click at [143, 439] on div "Dwelling Proposed Projects" at bounding box center [121, 444] width 138 height 12
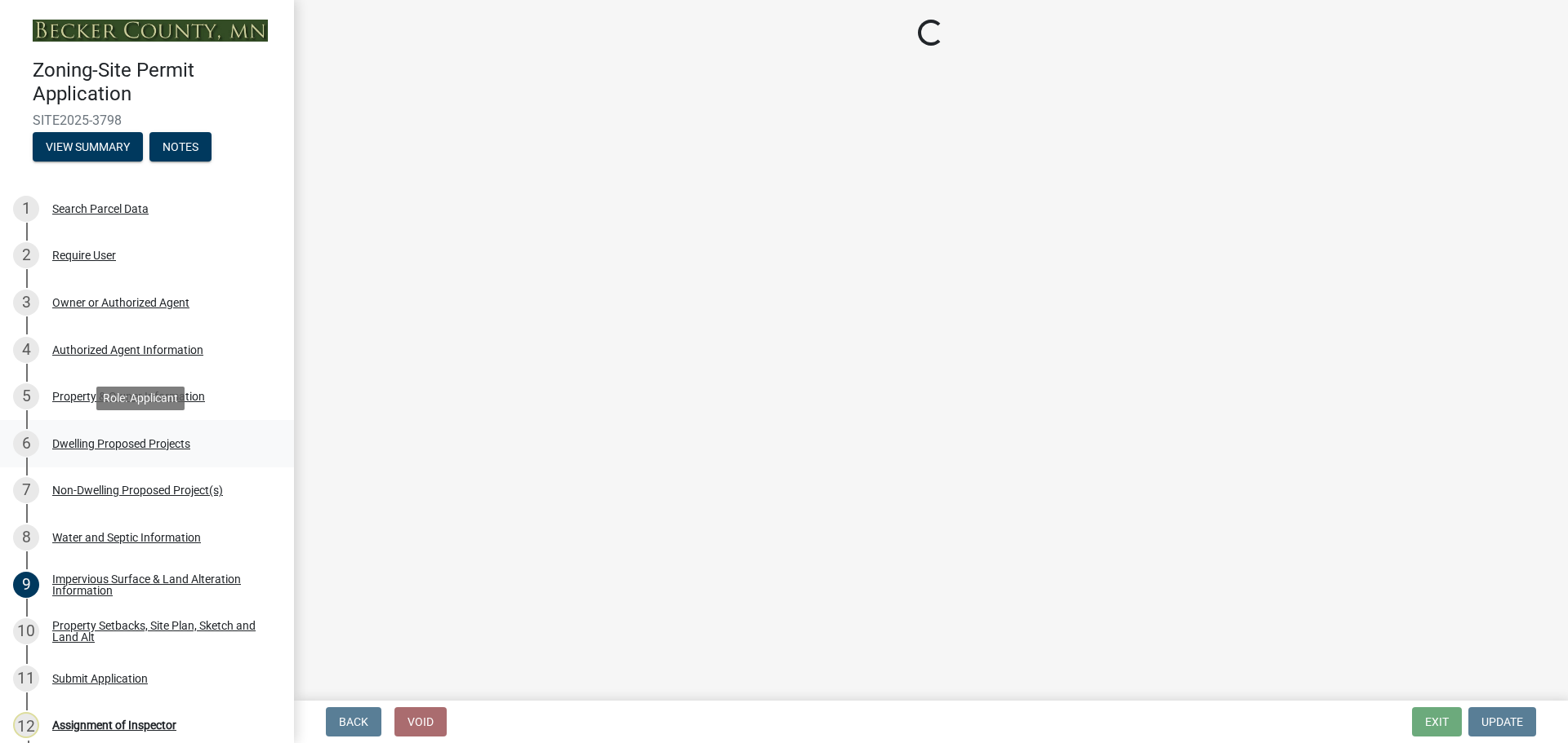
select select "b76c2e3f-c59d-4748-8205-29623accd873"
select select "566f81cc-4b3f-4ecb-9f16-a2b313352c61"
select select "f4ae0446-41fa-4afd-99aa-409617c58827"
select select "e13aacd2-5b16-46a8-9c16-26b3d7b1c810"
select select "8be7f904-2243-47a1-a66e-3632d442d484"
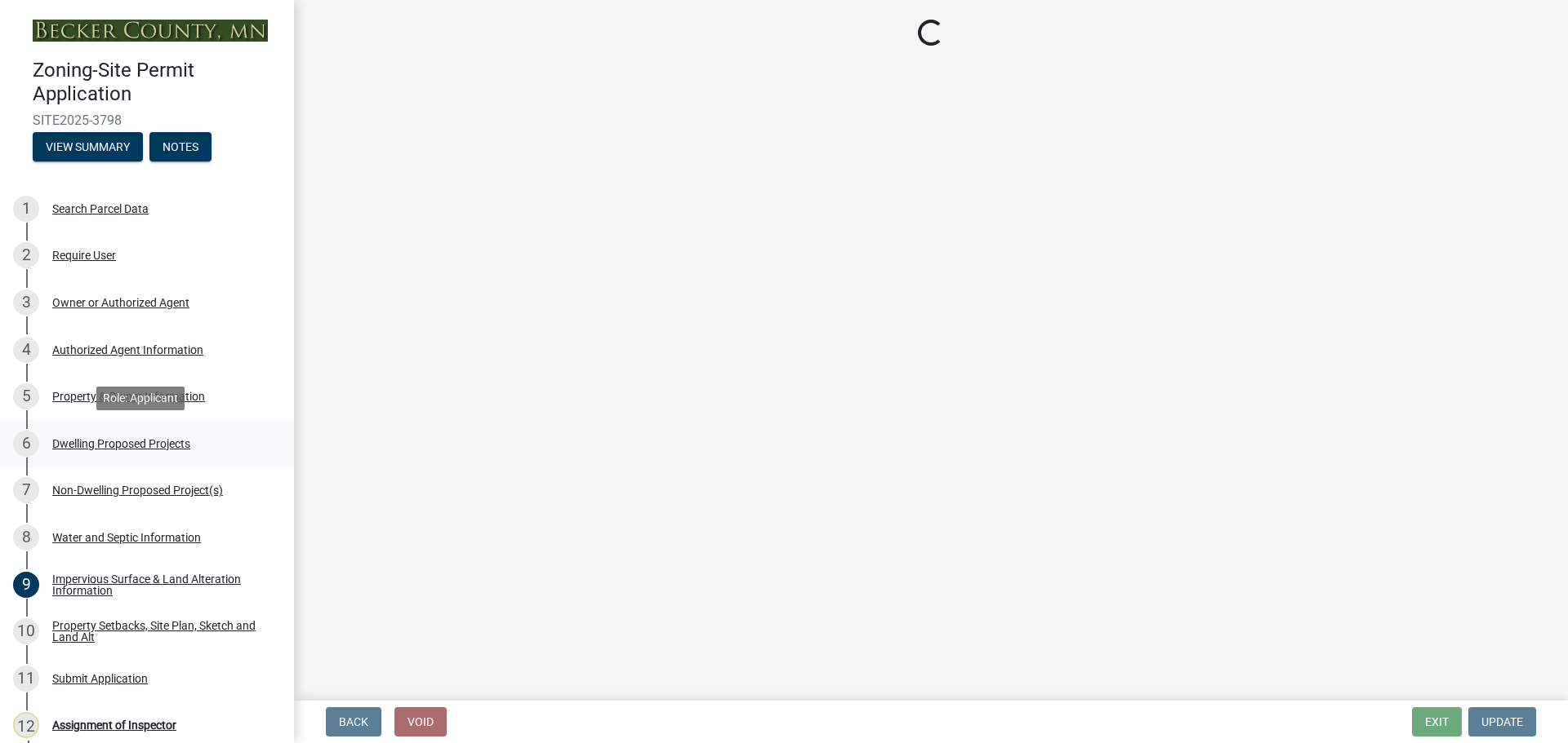
select select "247d334f-ddb5-435c-9042-0e10186c5422"
select select "5dd6cdd5-8b7d-4534-b791-478230f7b8b7"
select select "638dddef-31f4-4d73-b0b5-0ffc7b344434"
select select "77b5241b-0119-4fa2-9bfc-d73dc1f4ad97"
select select "8786fdd2-7f96-462d-8069-e958fae6b9a0"
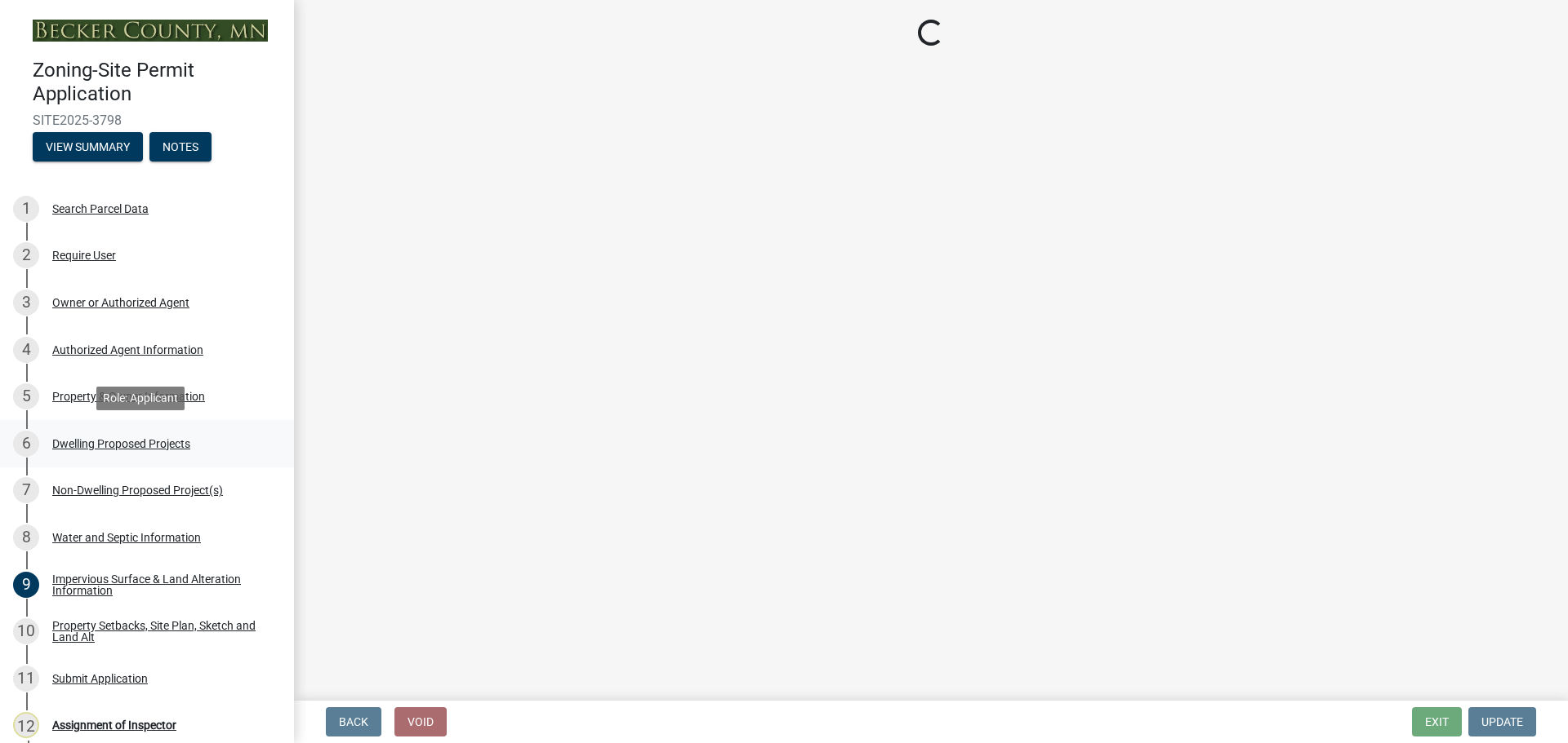
select select "59dc9cee-723e-448c-a454-fe3238b55aba"
select select "95a588f5-1928-44cb-95cb-f3dde79564ff"
select select "781a3532-4308-48f8-bcde-e97c9fab42cb"
select select "ccffca41-e831-49b7-aa82-b1e91cc22ff5"
select select "107cbe59-677b-44f2-96fc-816b282ebb79"
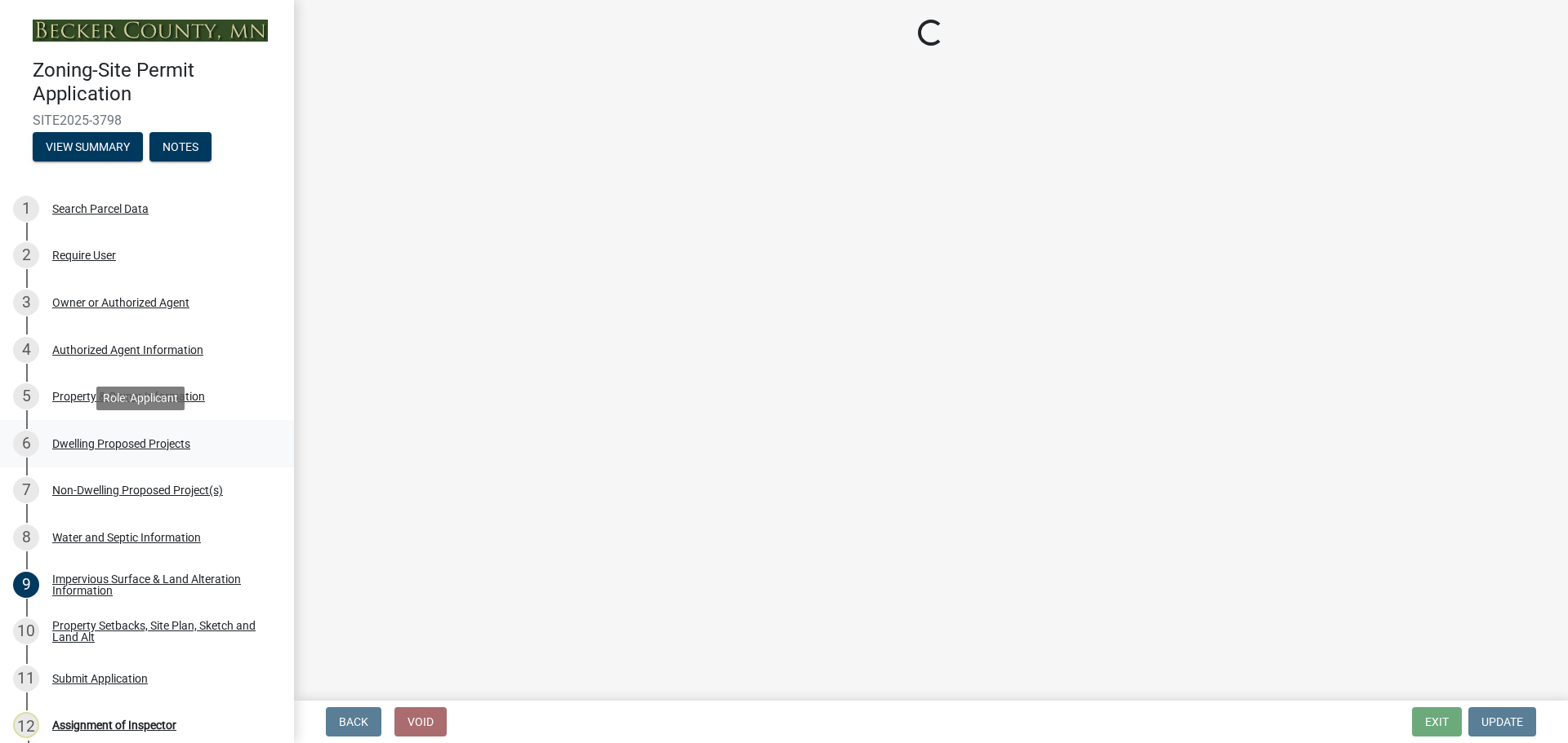
select select "dc6230dd-bdad-407f-bef0-b6909629af6d"
select select "7f420323-49a9-4fd0-9441-05b3dc777552"
select select "ec305202-ae01-487b-b5e4-3a5aacc1e384"
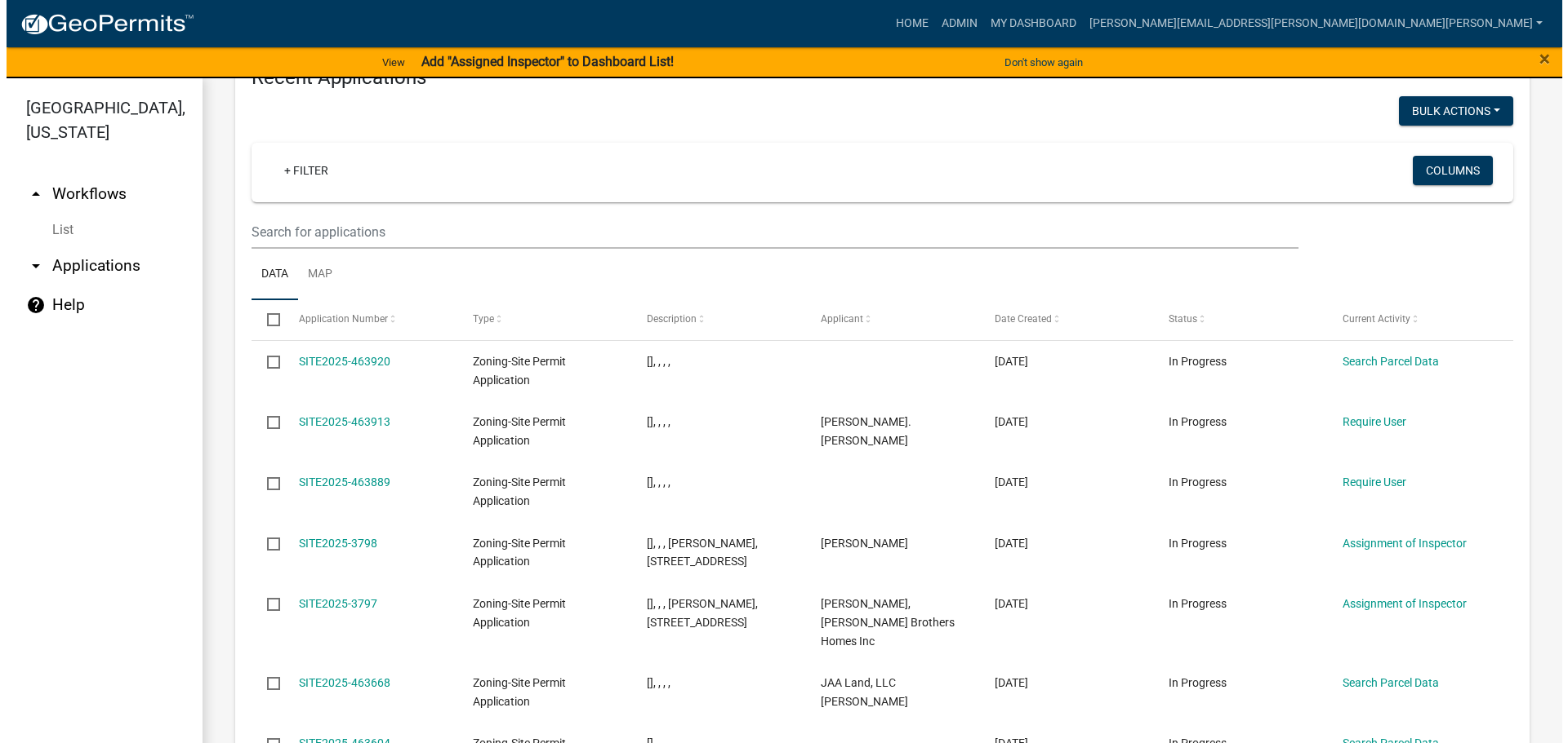
scroll to position [1898, 0]
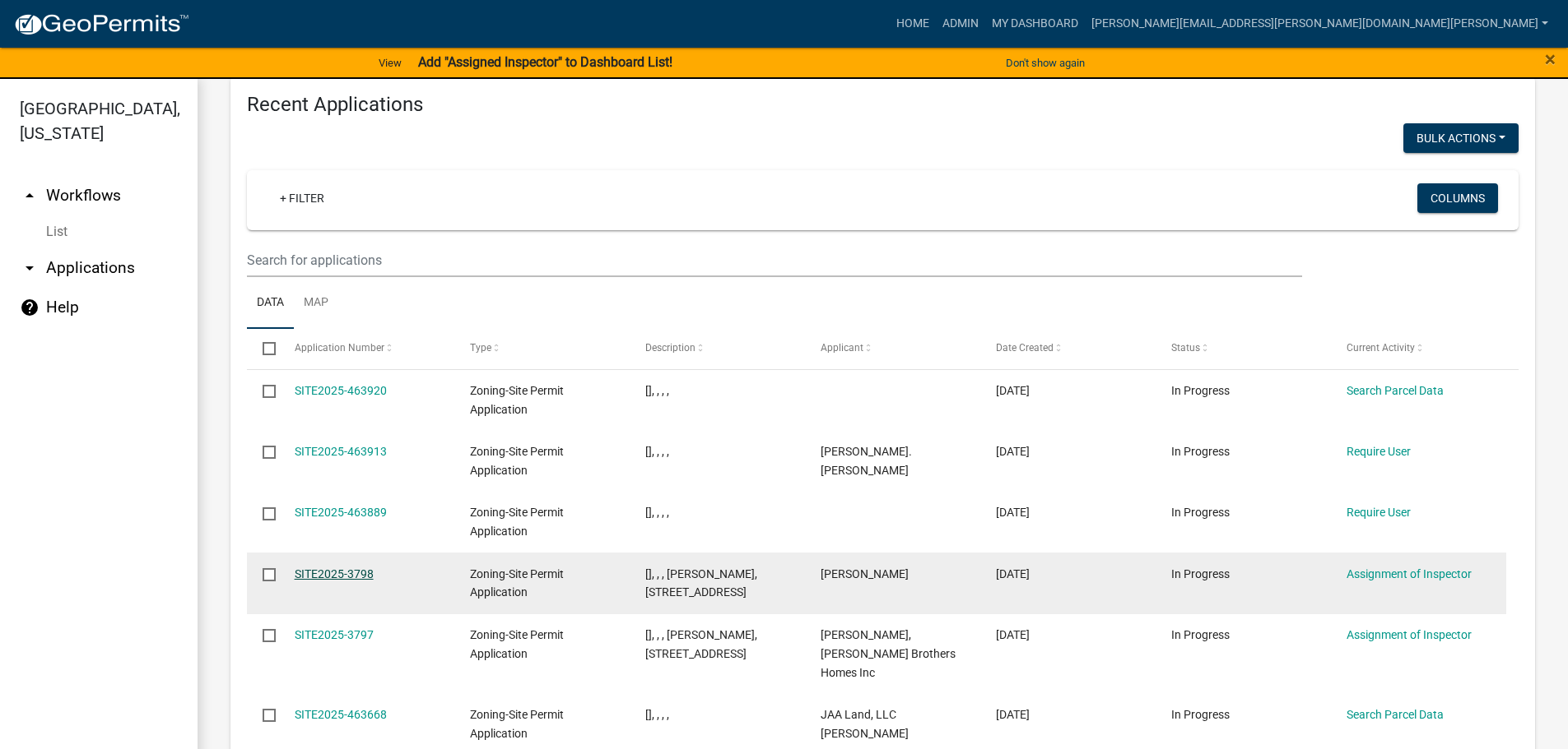
click at [319, 568] on link "SITE2025-3798" at bounding box center [333, 575] width 79 height 14
